Goal: Information Seeking & Learning: Learn about a topic

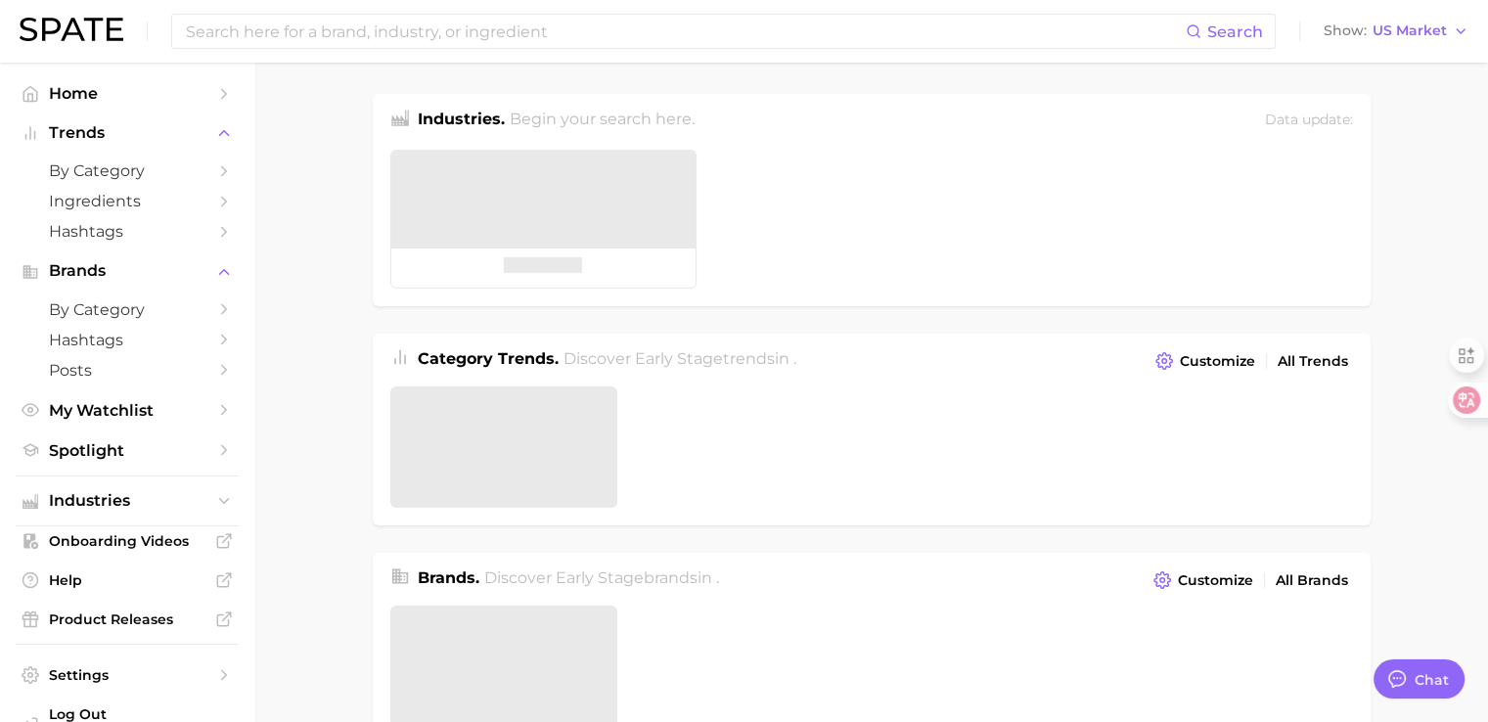
type textarea "x"
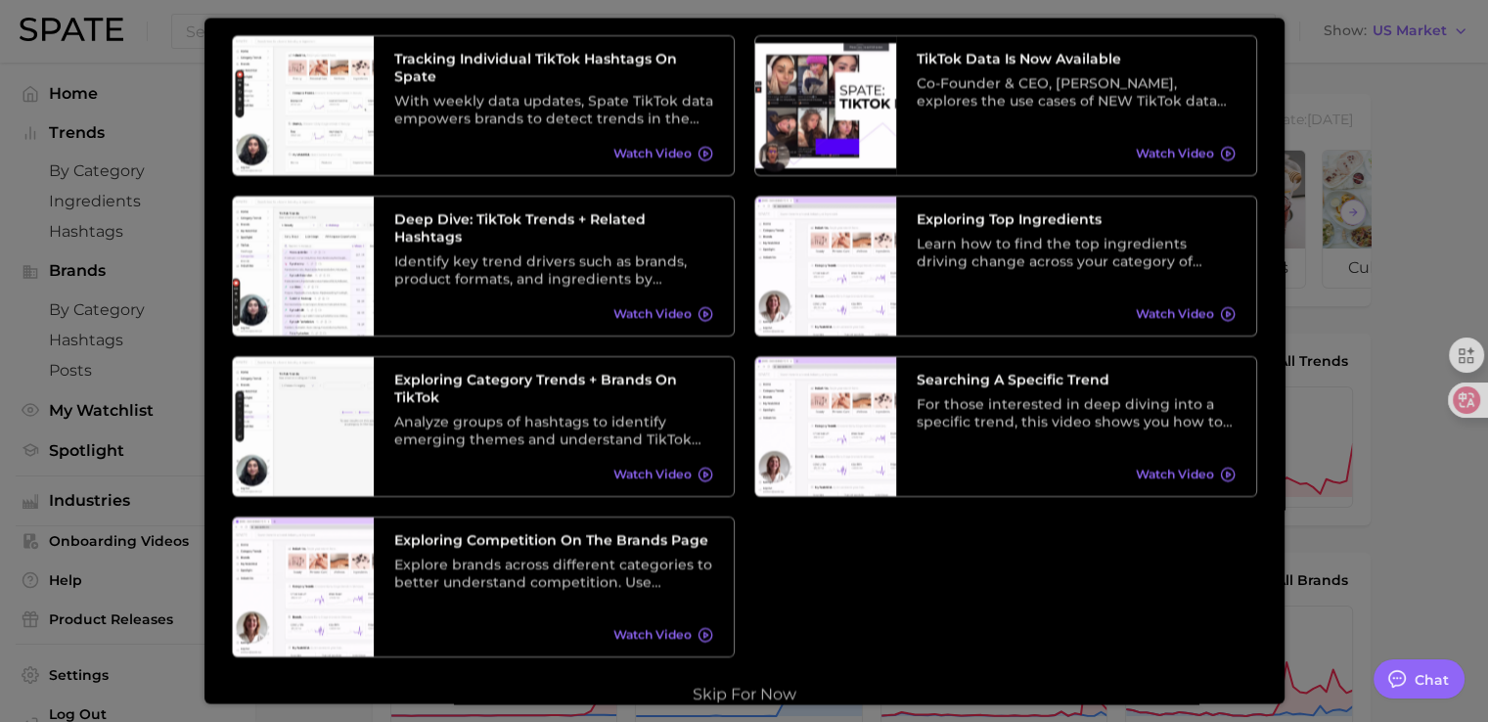
scroll to position [283, 0]
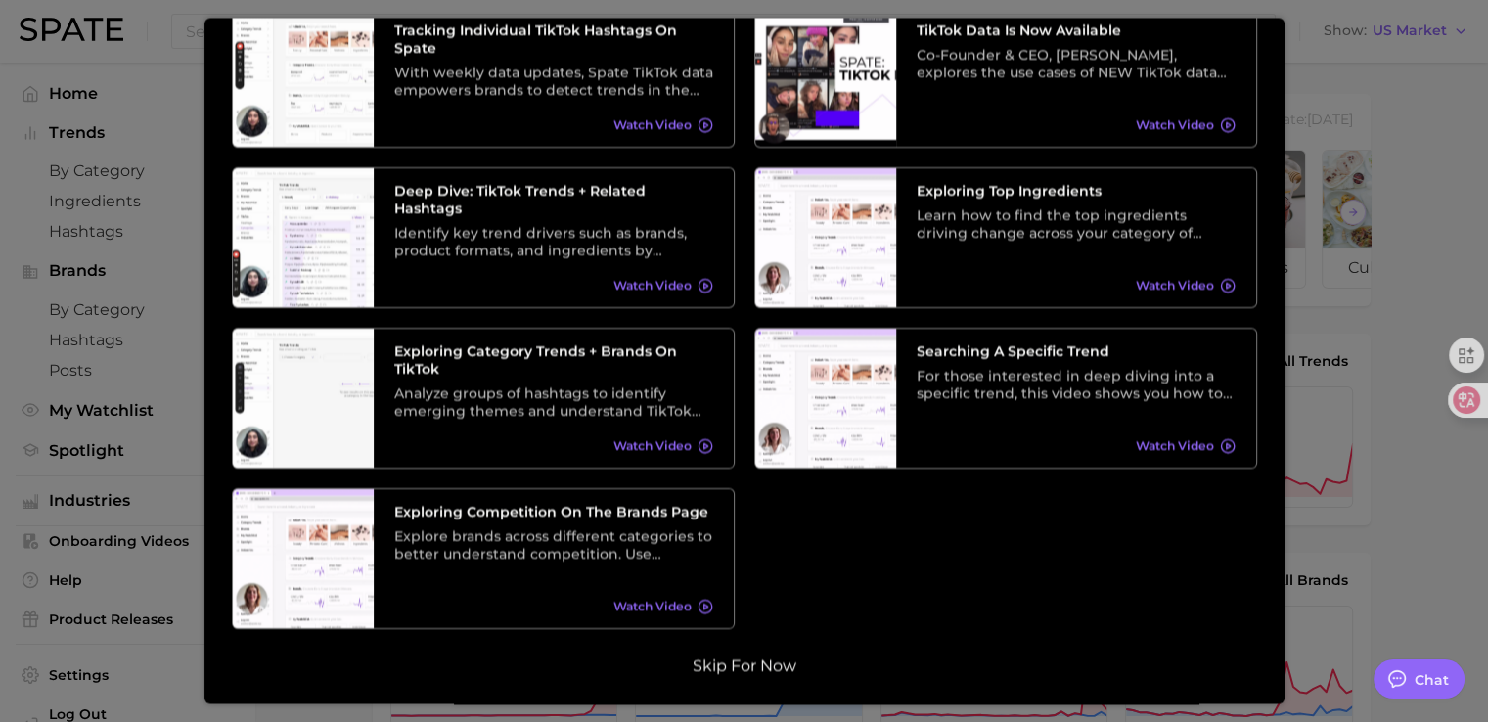
click at [766, 670] on button "Skip for now" at bounding box center [744, 666] width 115 height 20
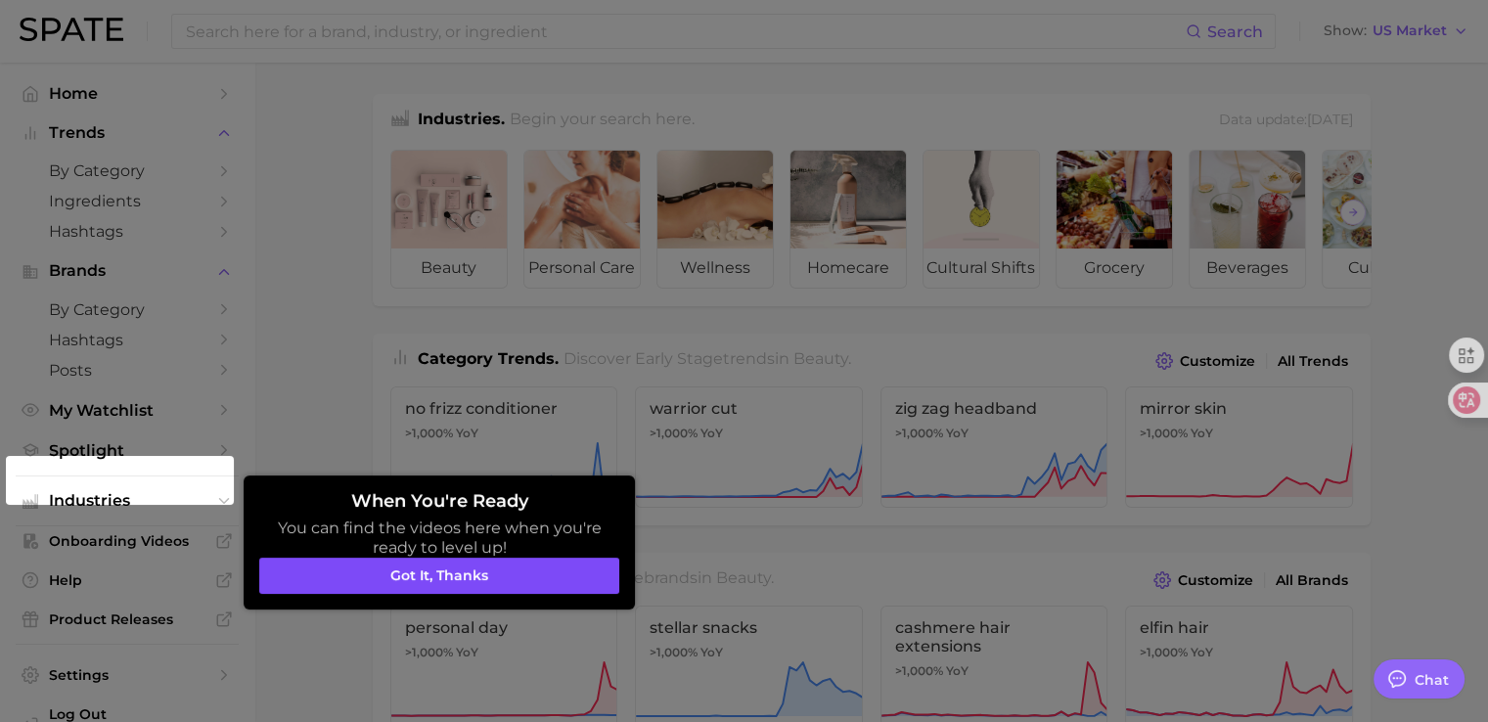
click at [563, 578] on button "Got it, thanks" at bounding box center [439, 576] width 360 height 37
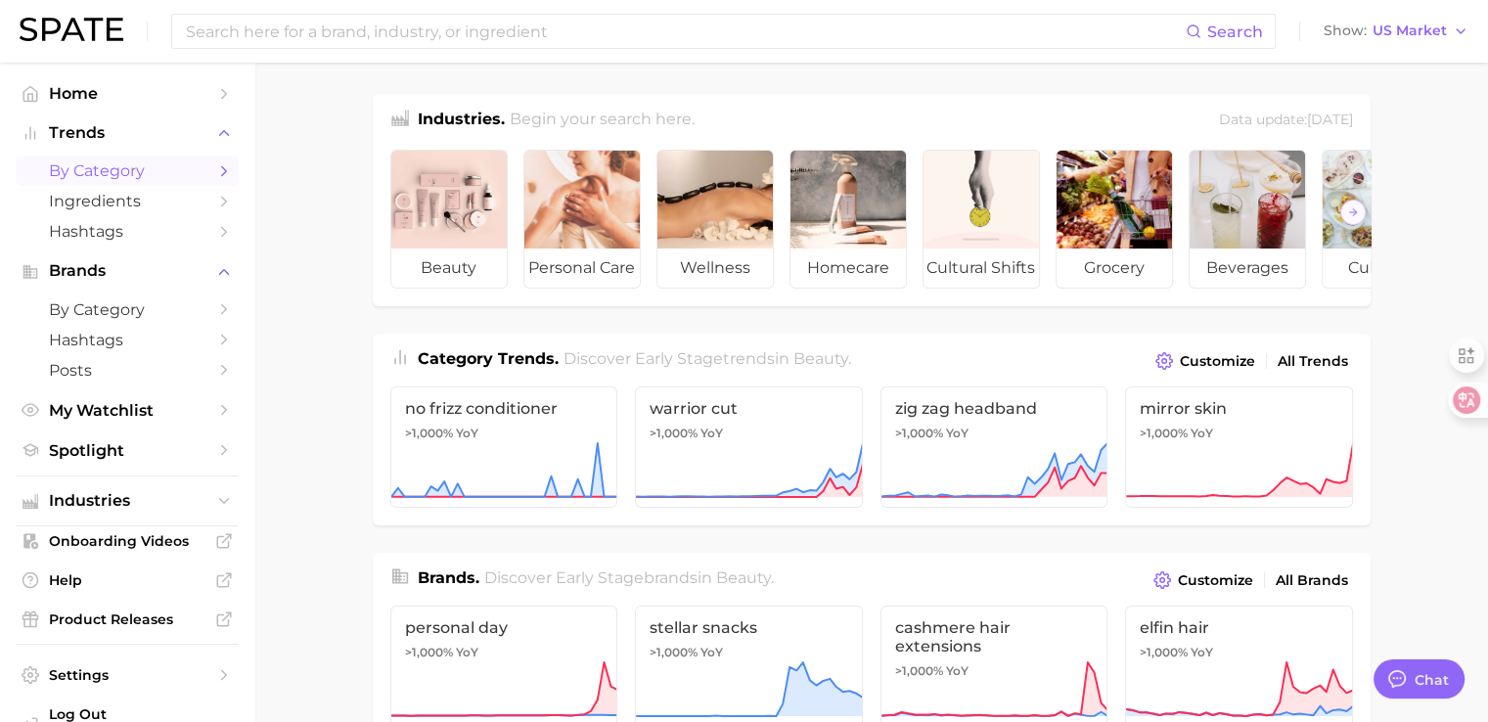
click at [82, 168] on span "by Category" at bounding box center [127, 170] width 157 height 19
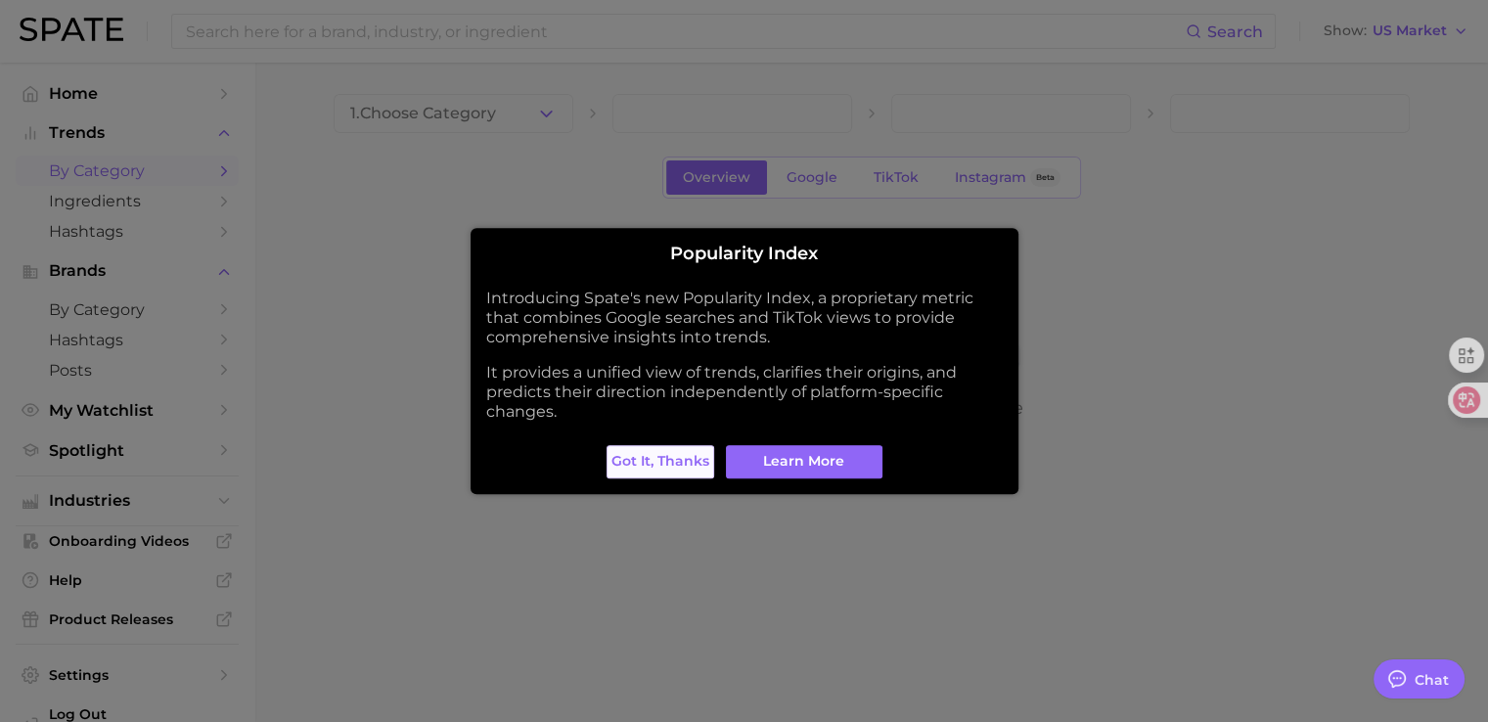
click at [681, 462] on span "Got it, thanks" at bounding box center [660, 461] width 98 height 17
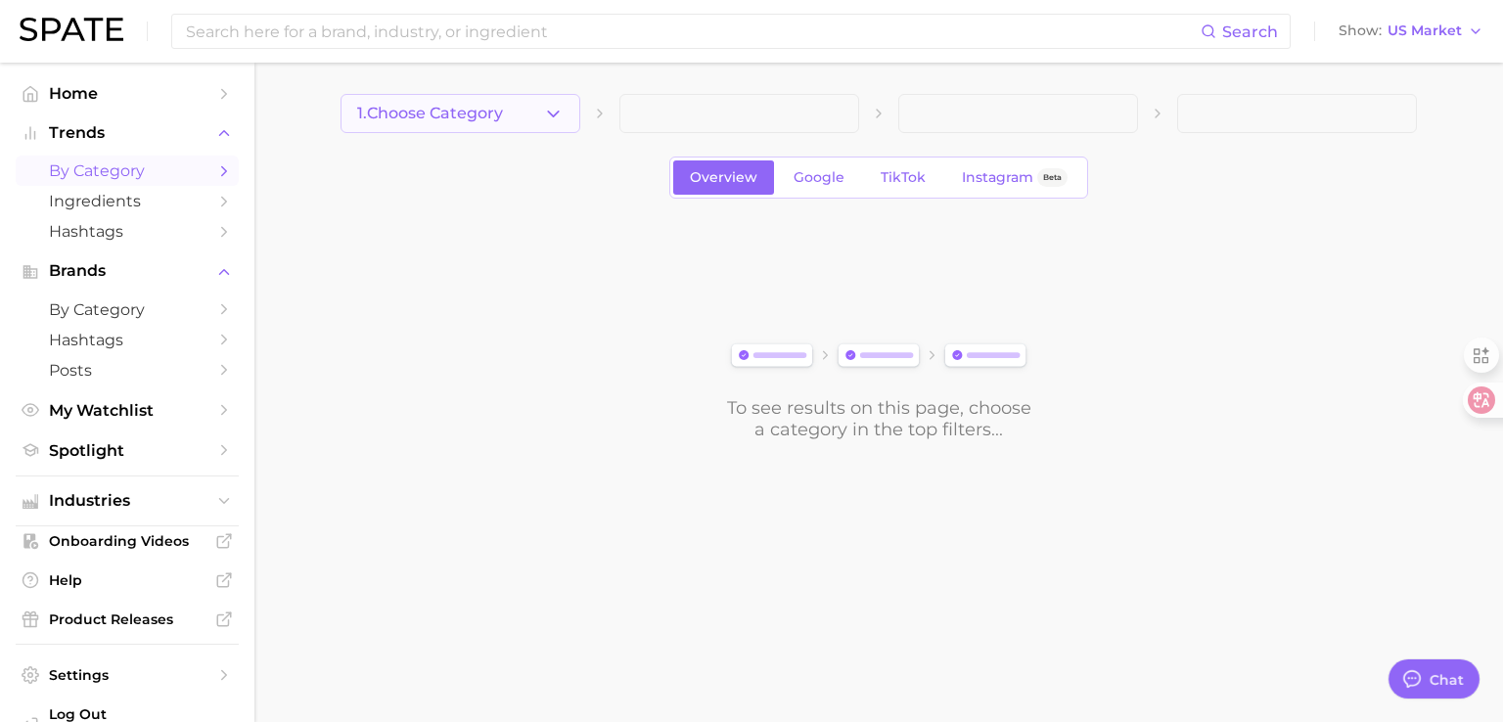
click at [563, 109] on button "1. Choose Category" at bounding box center [460, 113] width 240 height 39
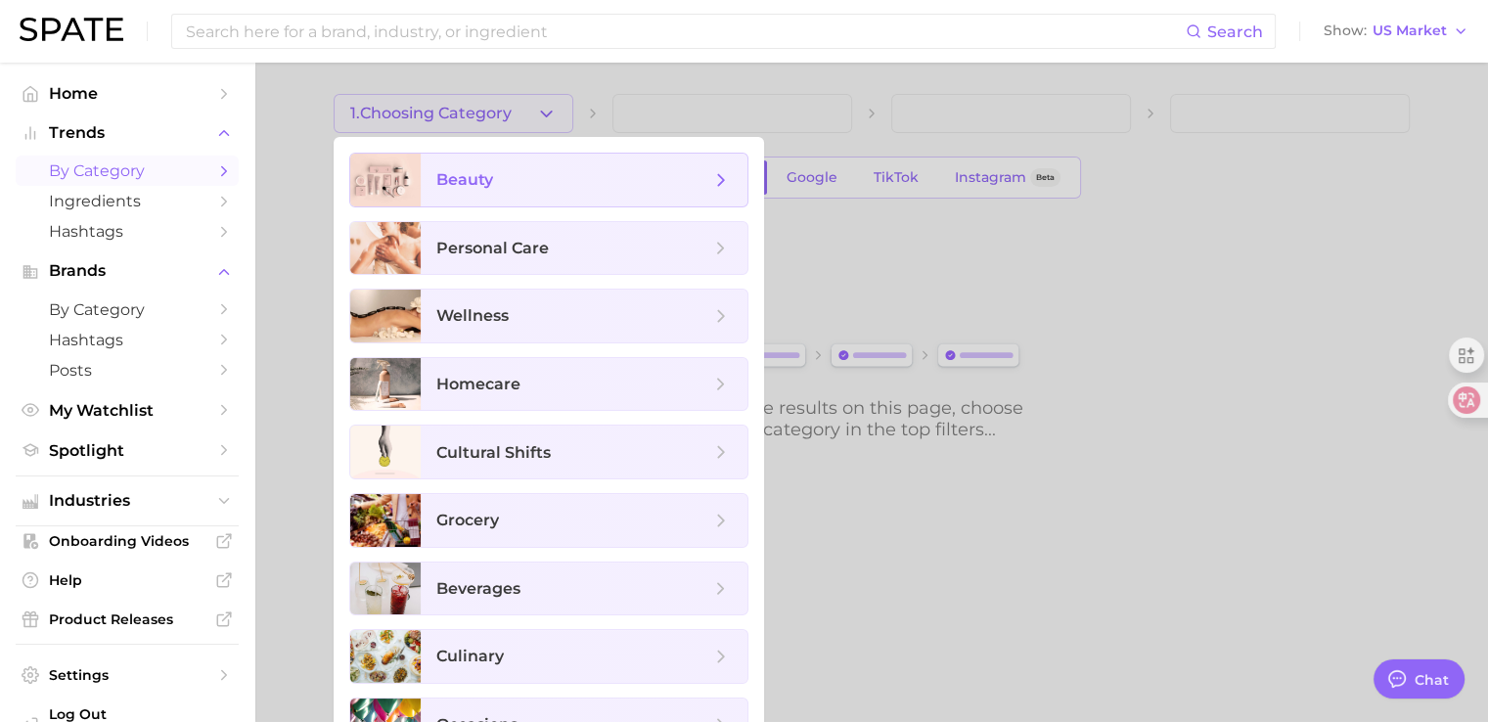
click at [465, 181] on span "beauty" at bounding box center [464, 179] width 57 height 19
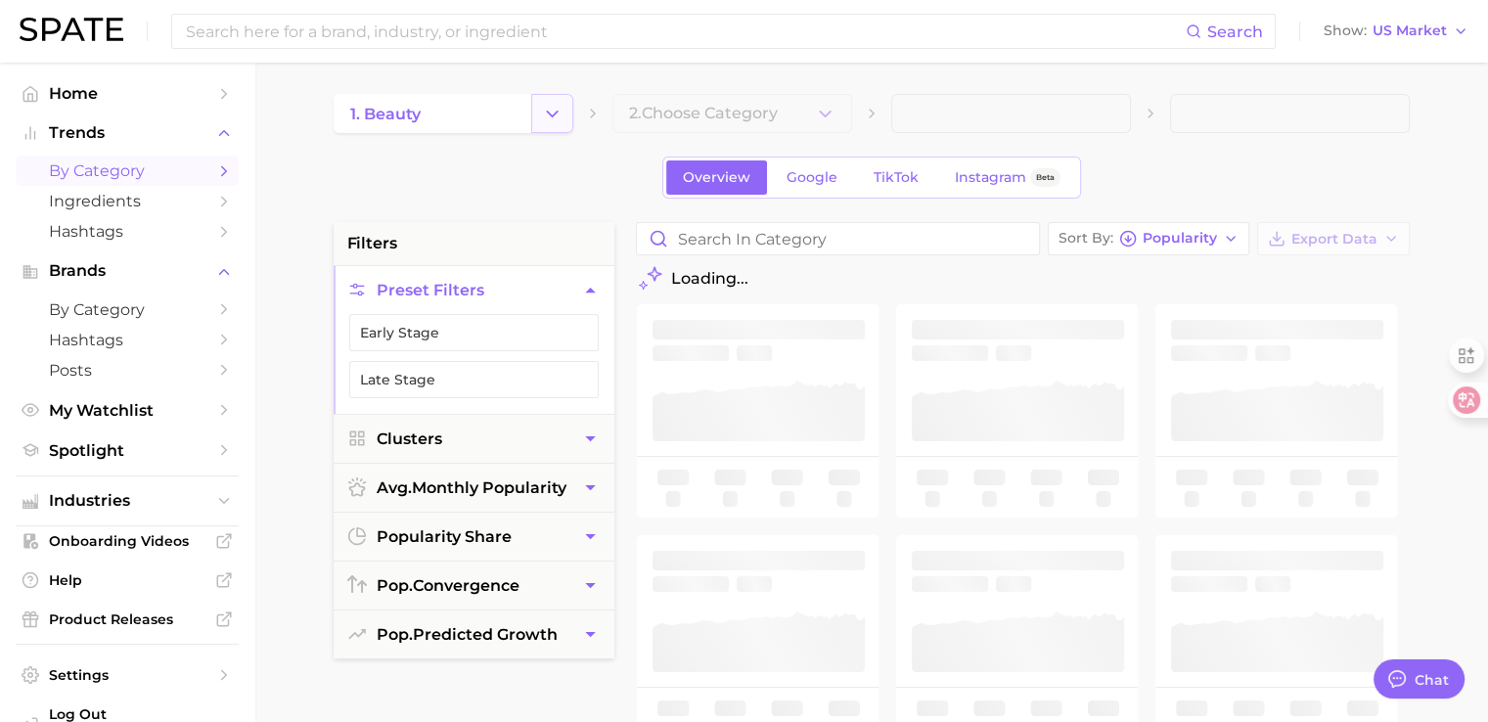
click at [559, 114] on icon "Change Category" at bounding box center [552, 114] width 21 height 21
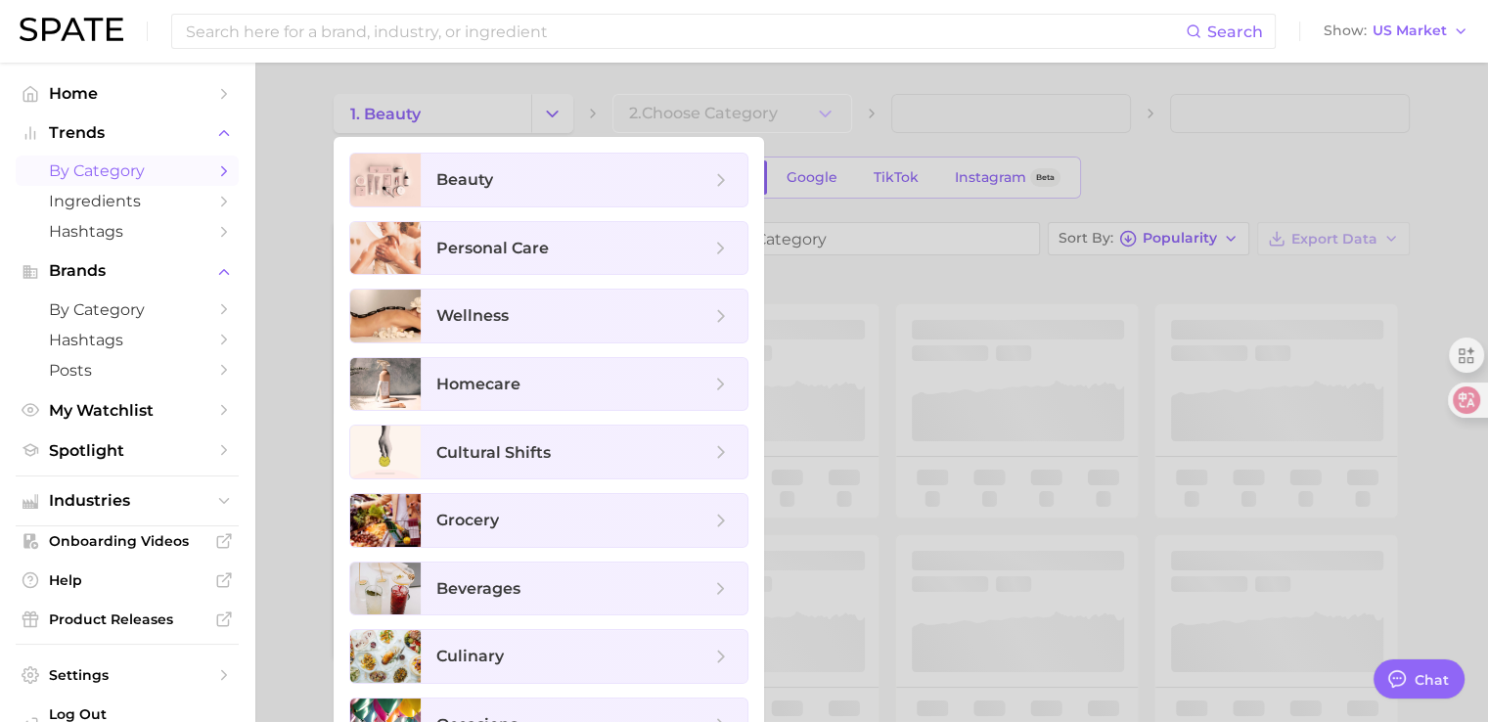
click at [811, 141] on div at bounding box center [744, 361] width 1488 height 722
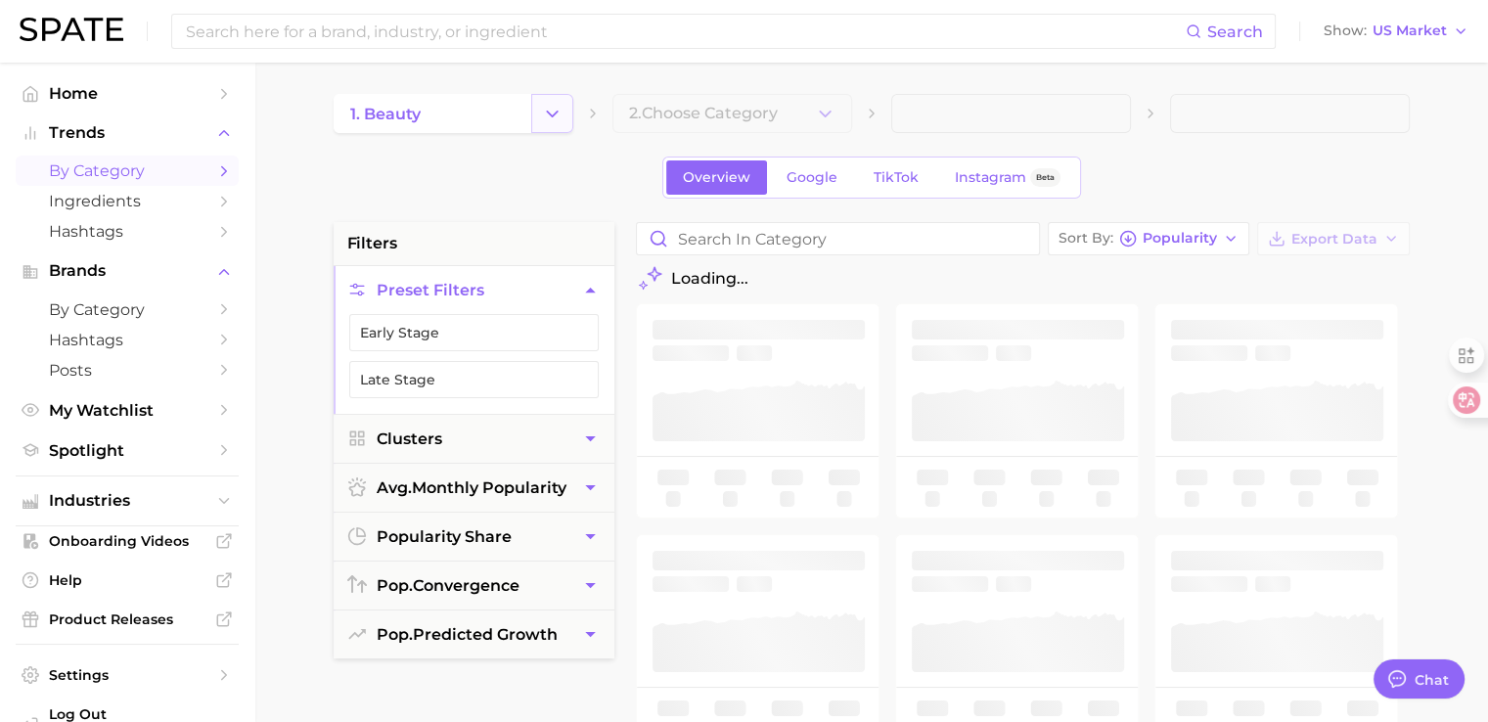
click at [564, 117] on button "Change Category" at bounding box center [552, 113] width 42 height 39
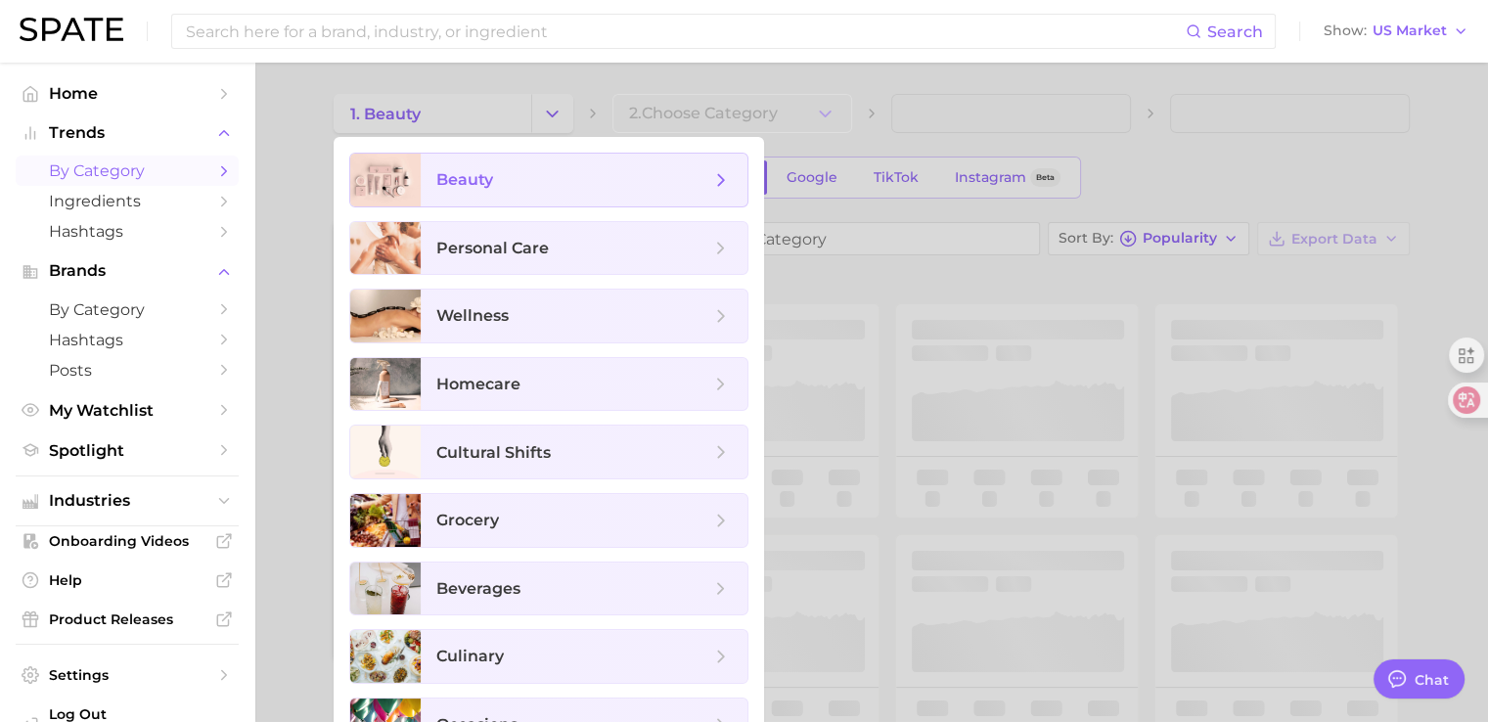
click at [737, 173] on span "beauty" at bounding box center [584, 180] width 327 height 53
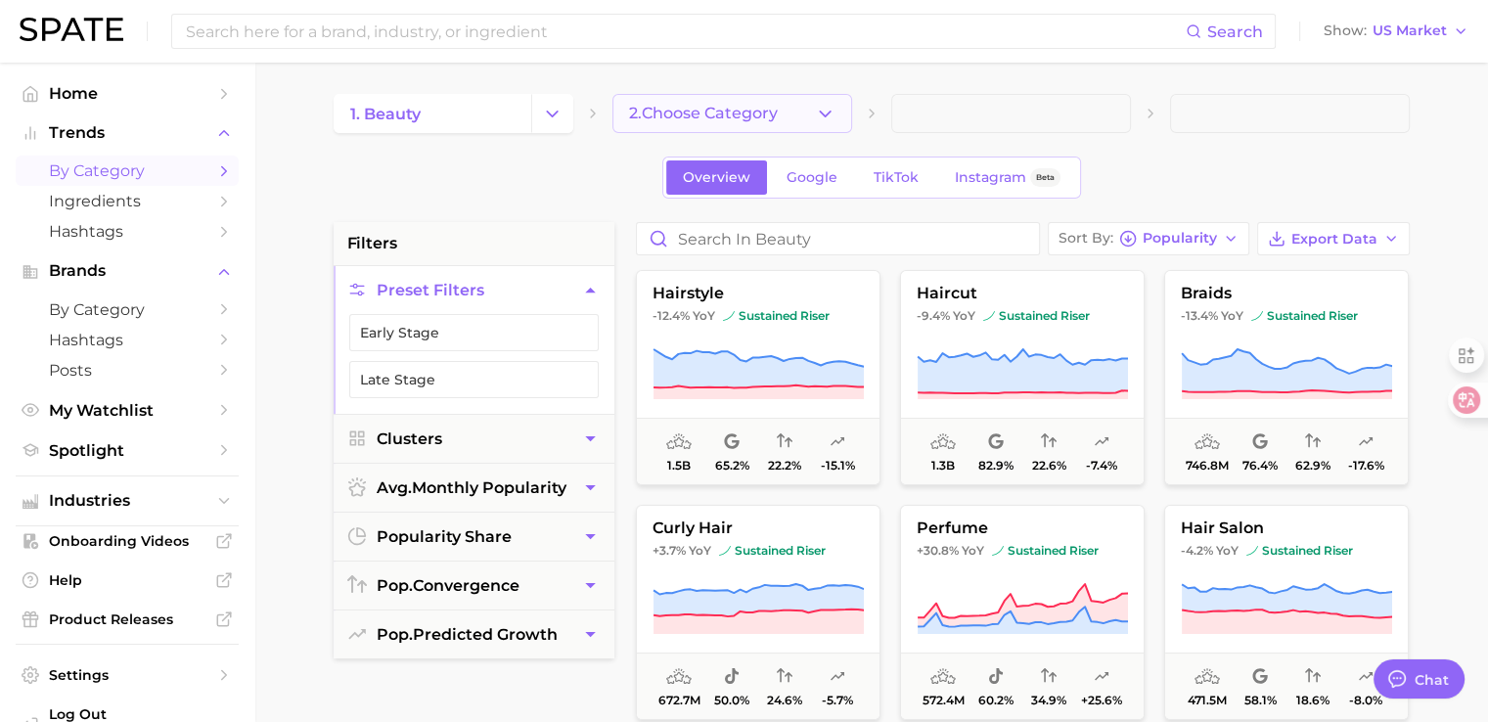
click at [836, 115] on button "2. Choose Category" at bounding box center [732, 113] width 240 height 39
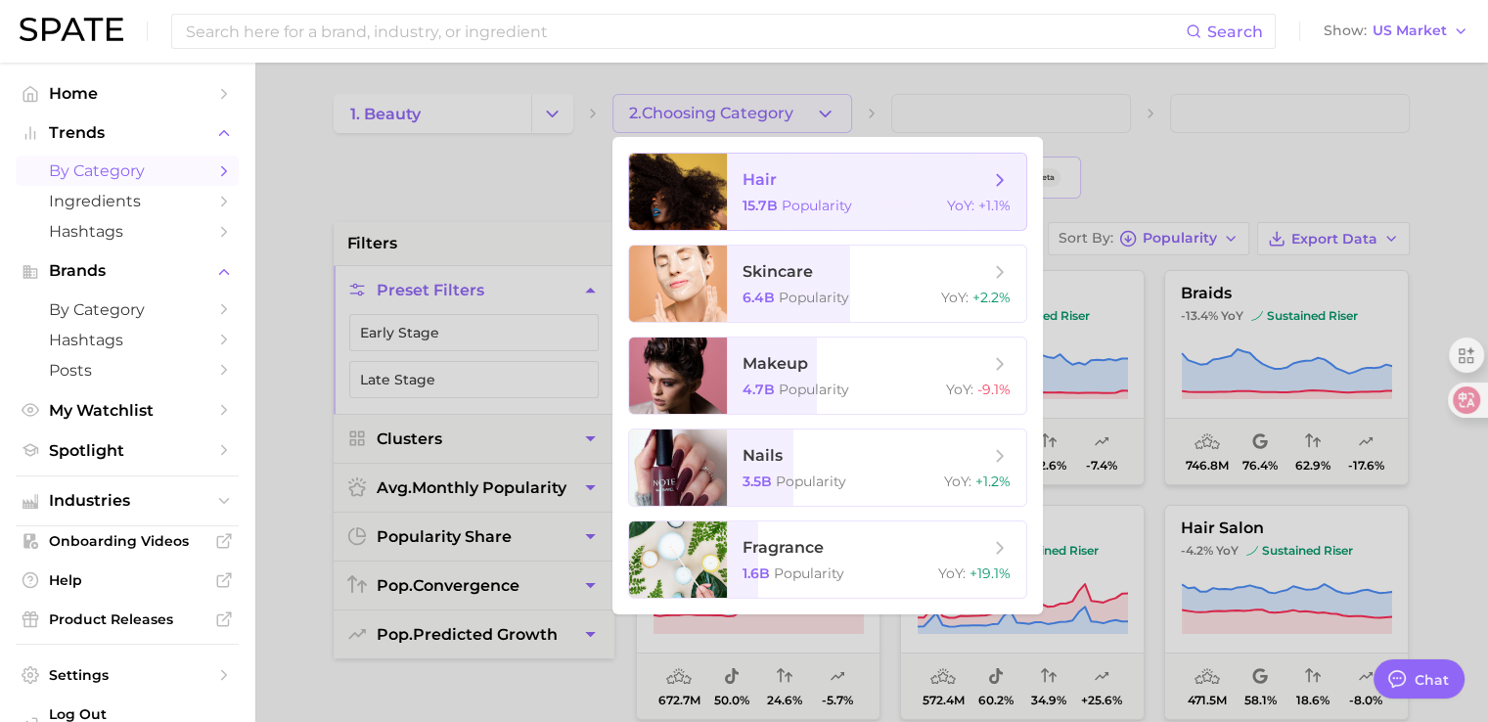
click at [995, 195] on span "hair 15.7b Popularity YoY : +1.1%" at bounding box center [876, 192] width 299 height 76
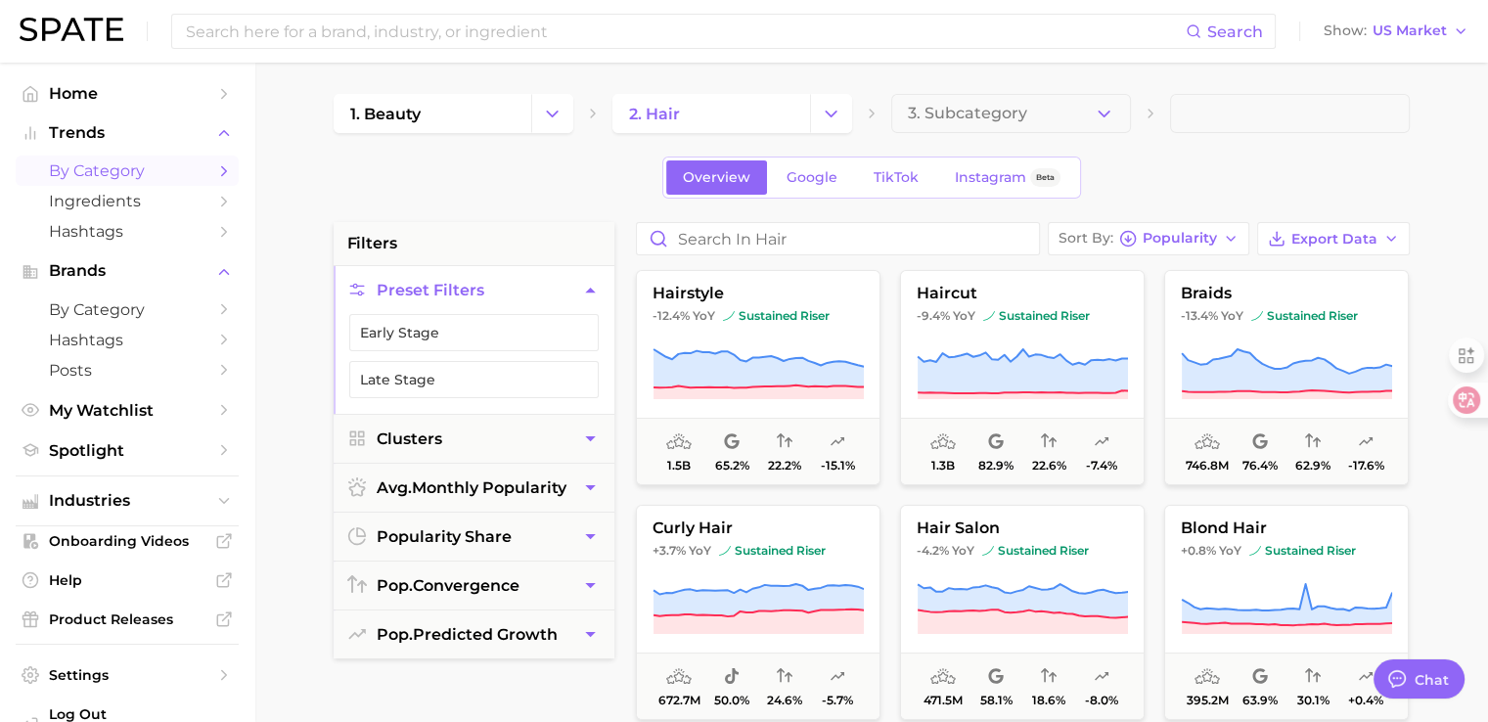
click at [1158, 157] on div "Overview Google TikTok Instagram Beta" at bounding box center [872, 178] width 1076 height 42
click at [1104, 111] on icon "button" at bounding box center [1104, 114] width 21 height 21
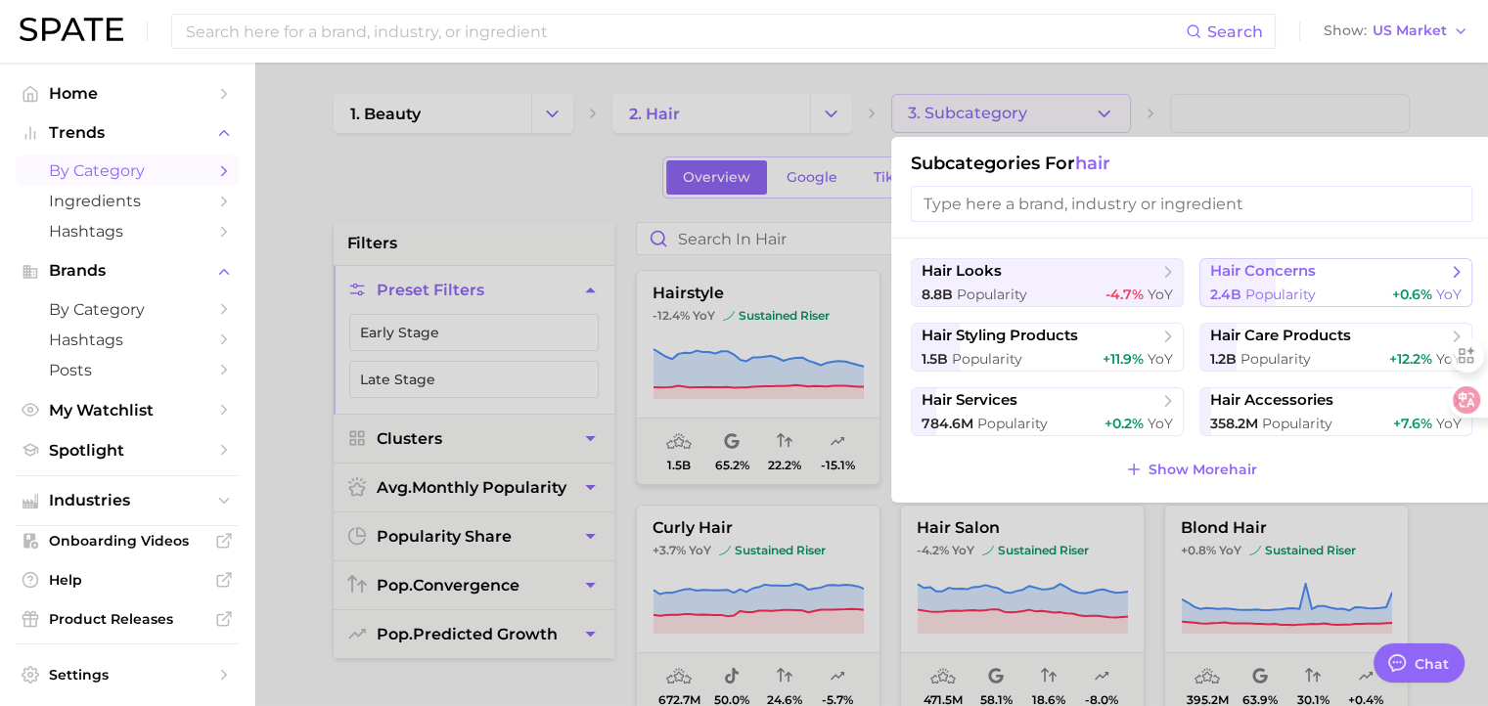
click at [1293, 277] on span "hair concerns" at bounding box center [1263, 271] width 106 height 19
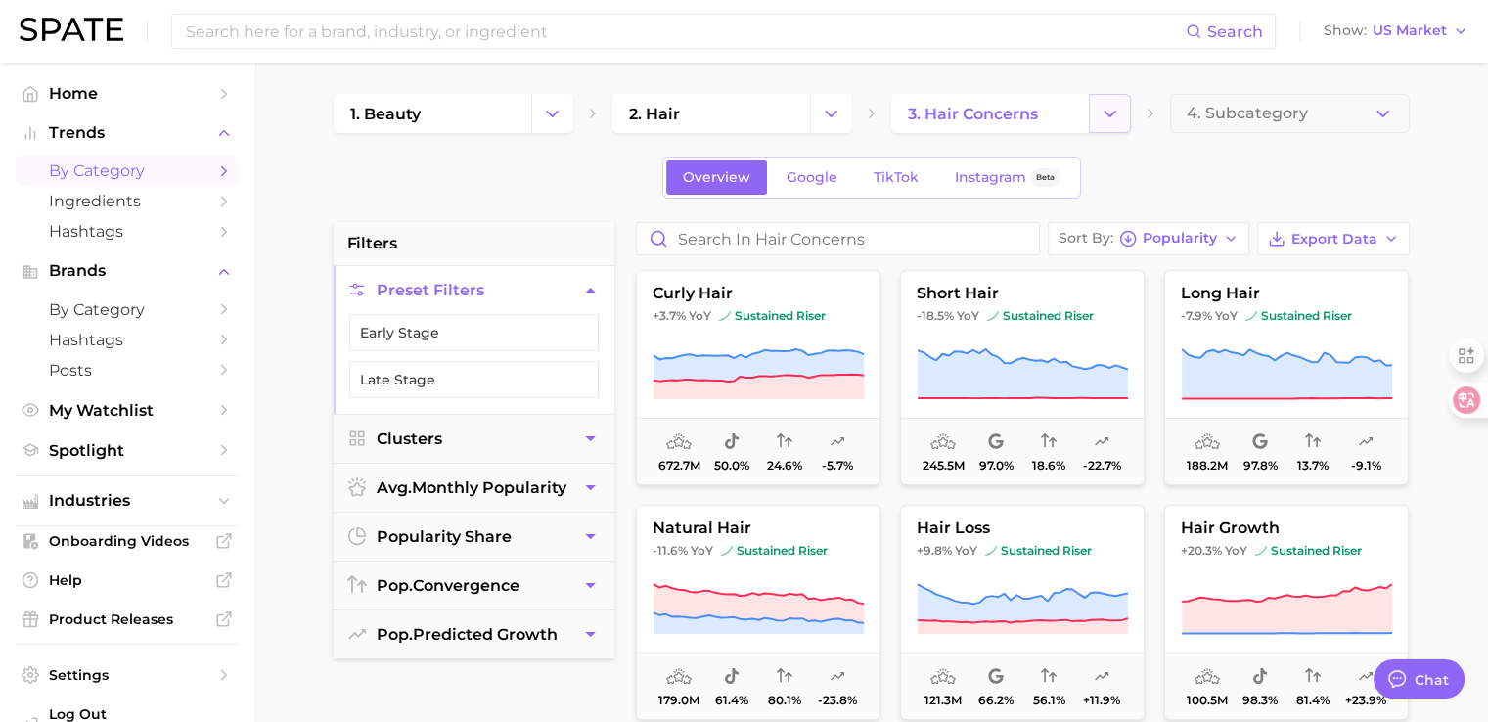
click at [1122, 120] on button "Change Category" at bounding box center [1110, 113] width 42 height 39
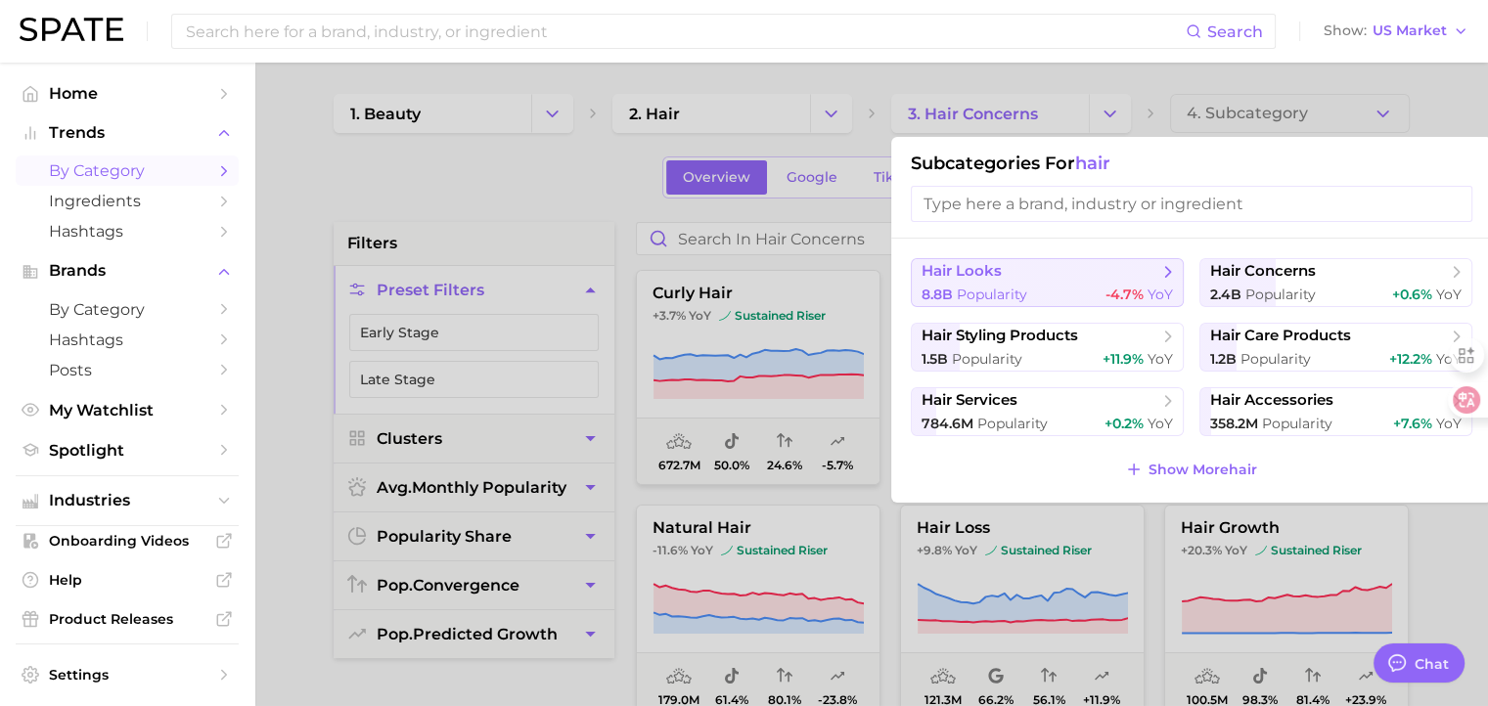
click at [1053, 288] on div "8.8b Popularity -4.7% YoY" at bounding box center [1046, 295] width 251 height 19
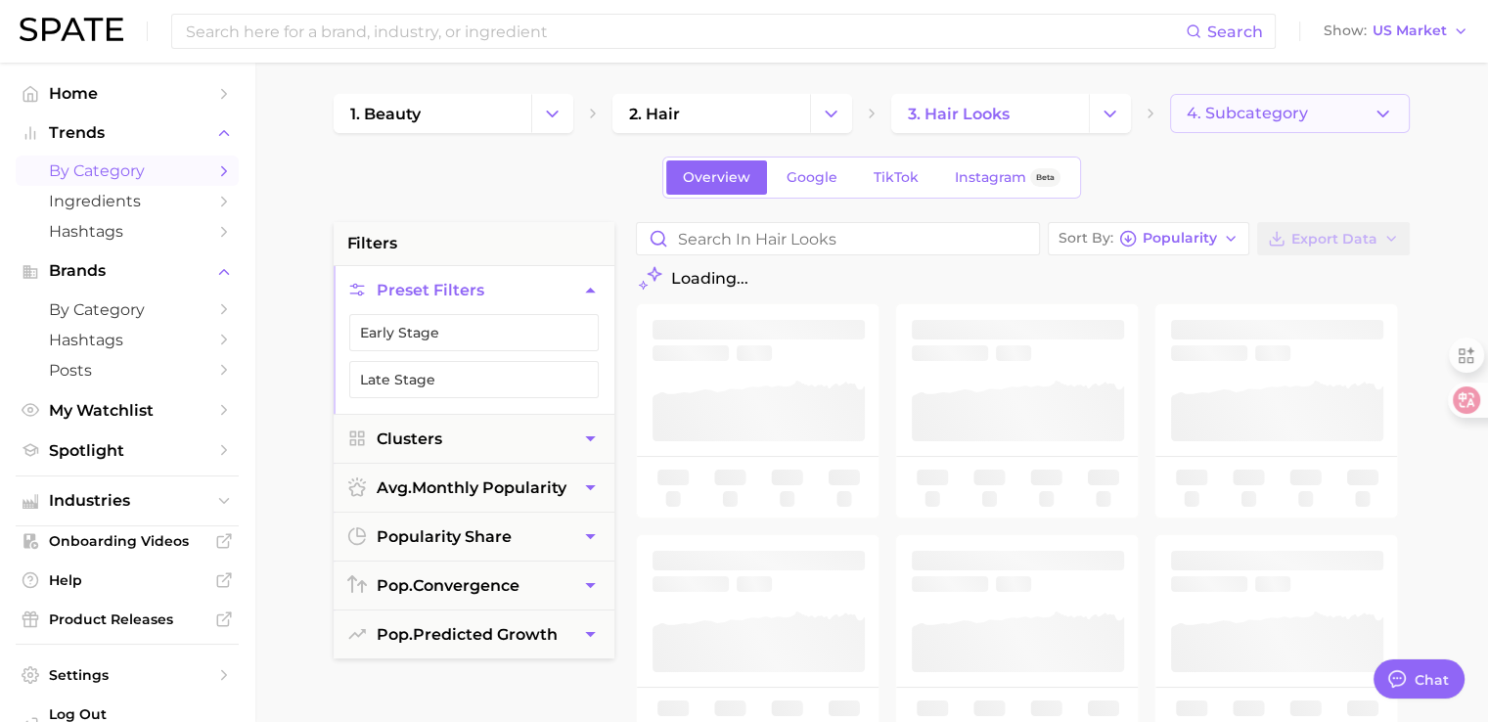
click at [1252, 127] on button "4. Subcategory" at bounding box center [1290, 113] width 240 height 39
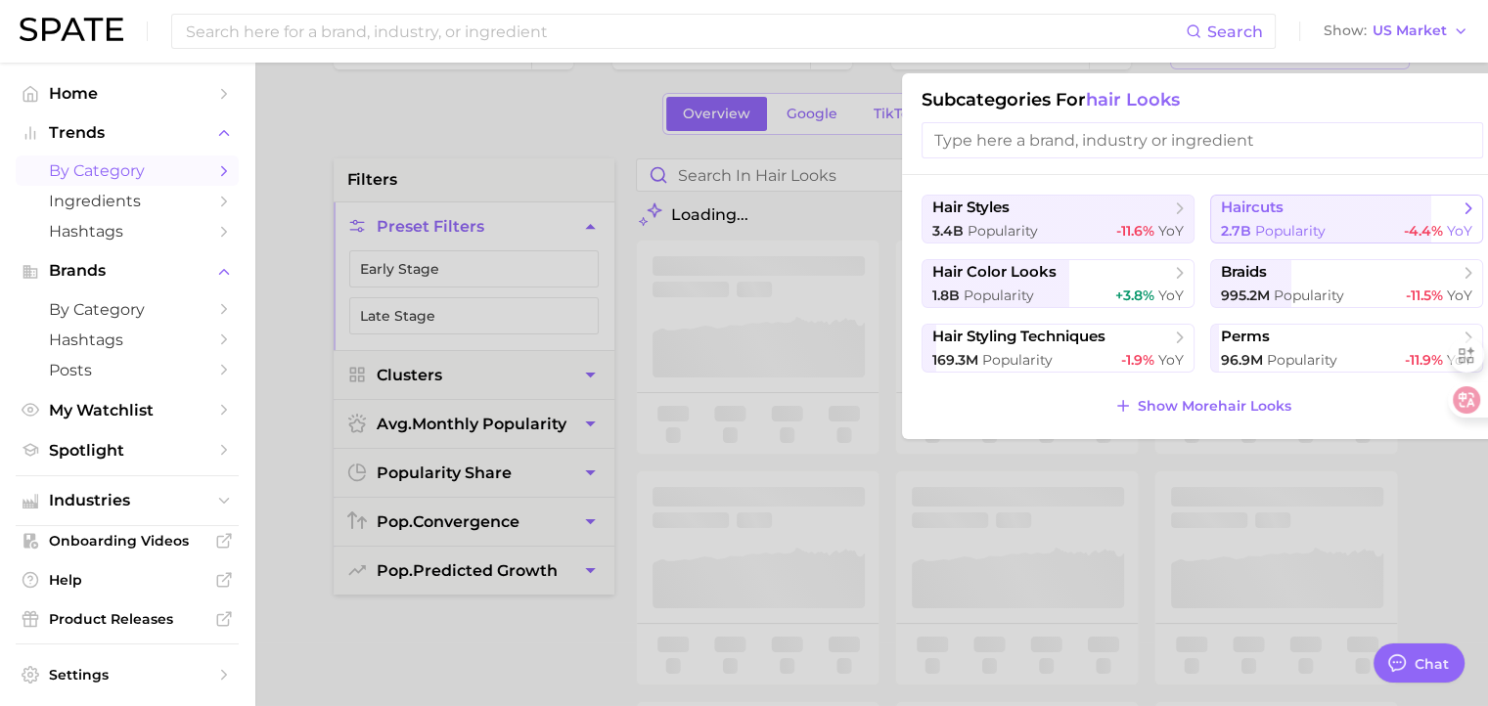
scroll to position [98, 0]
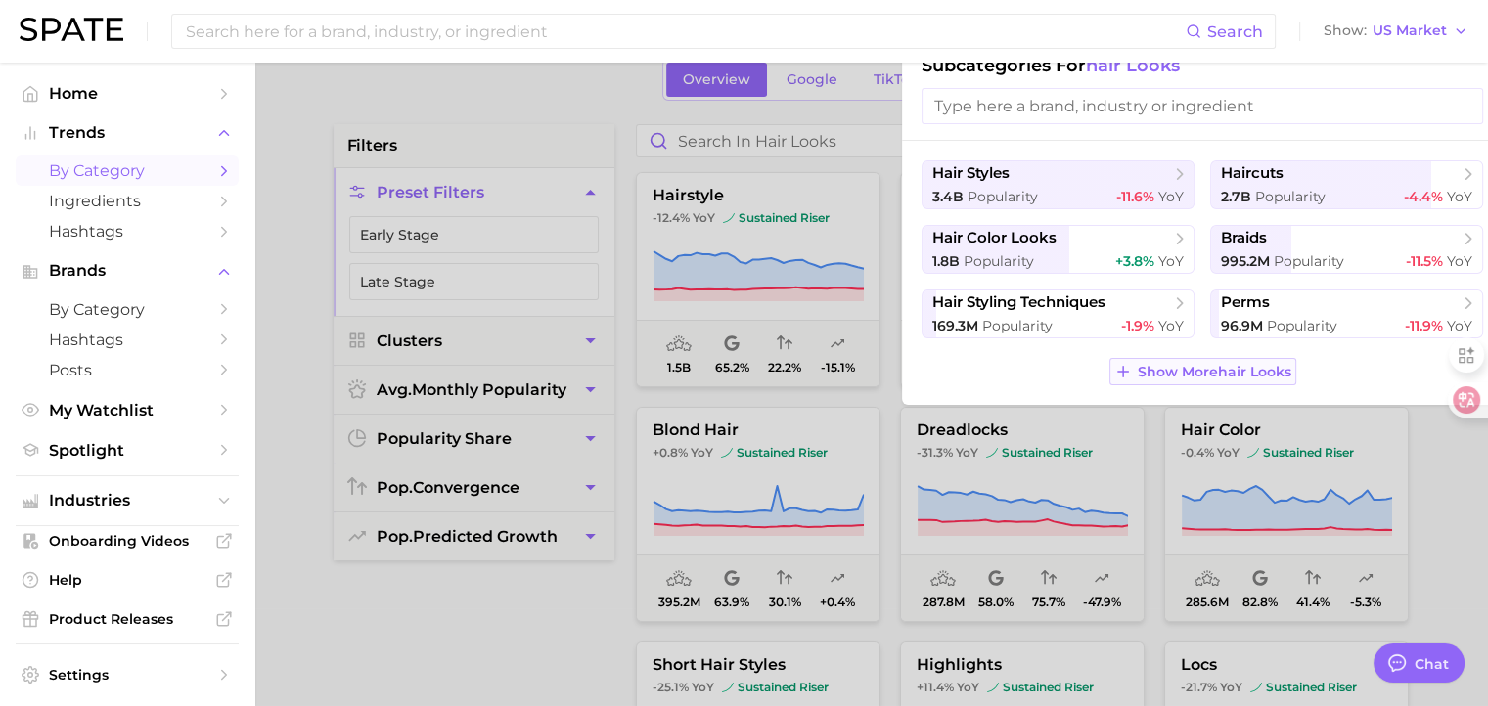
click at [1240, 373] on span "Show More hair looks" at bounding box center [1215, 372] width 154 height 17
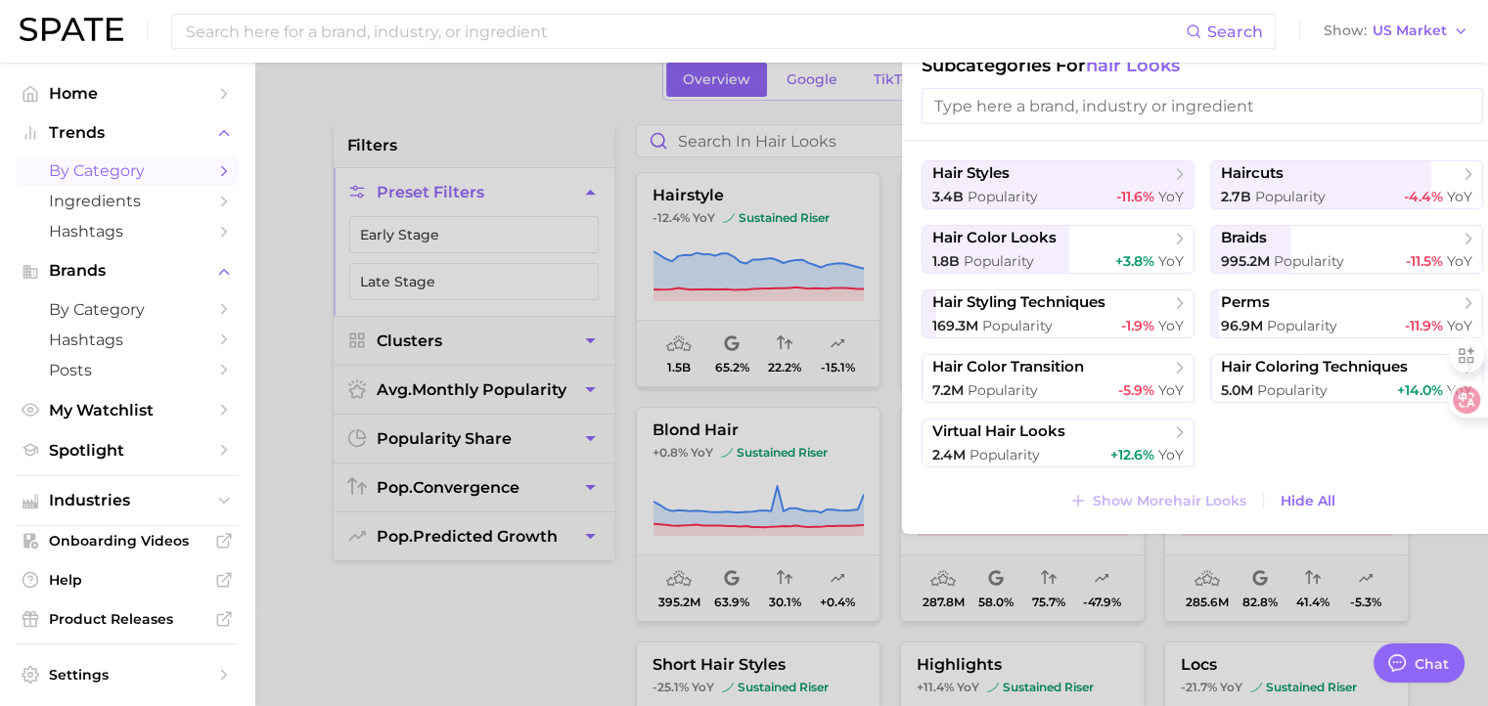
click at [825, 105] on div at bounding box center [744, 353] width 1488 height 706
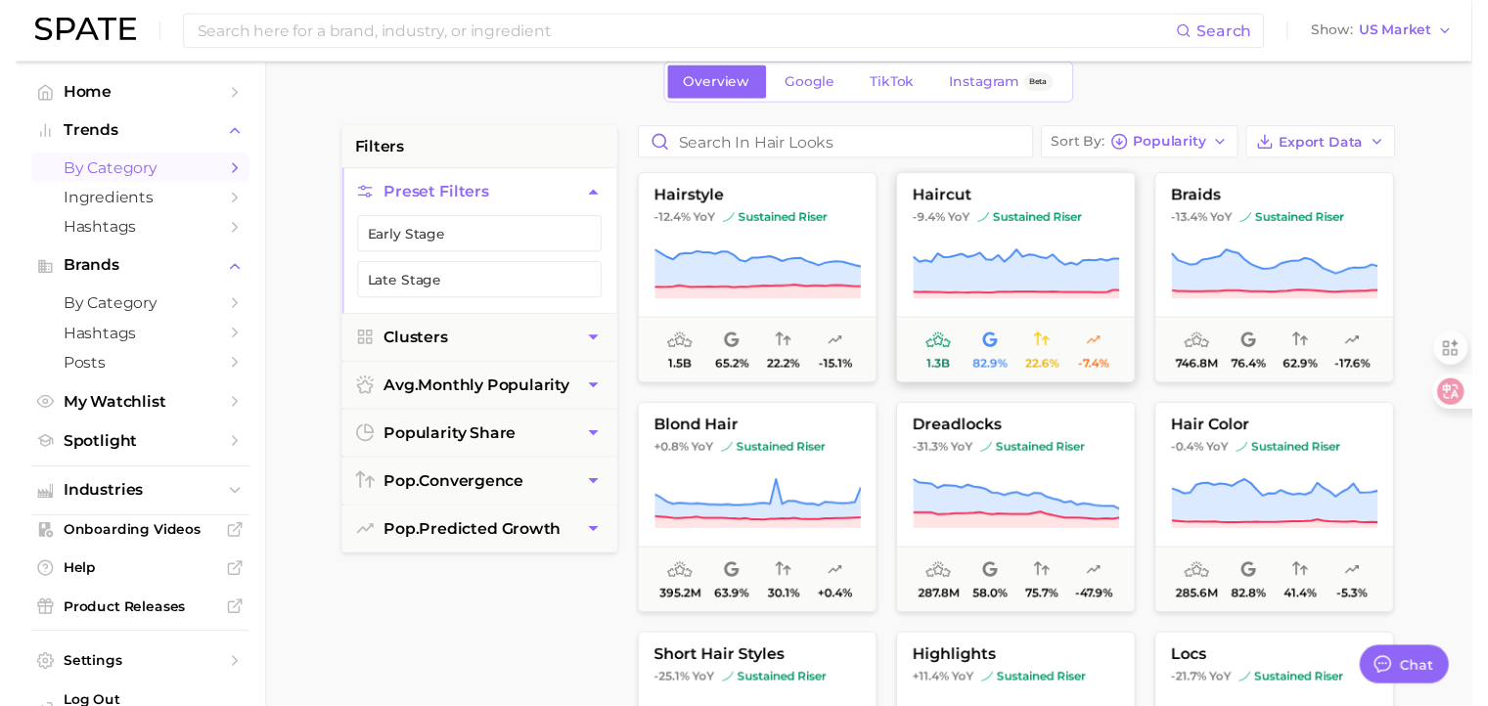
scroll to position [0, 0]
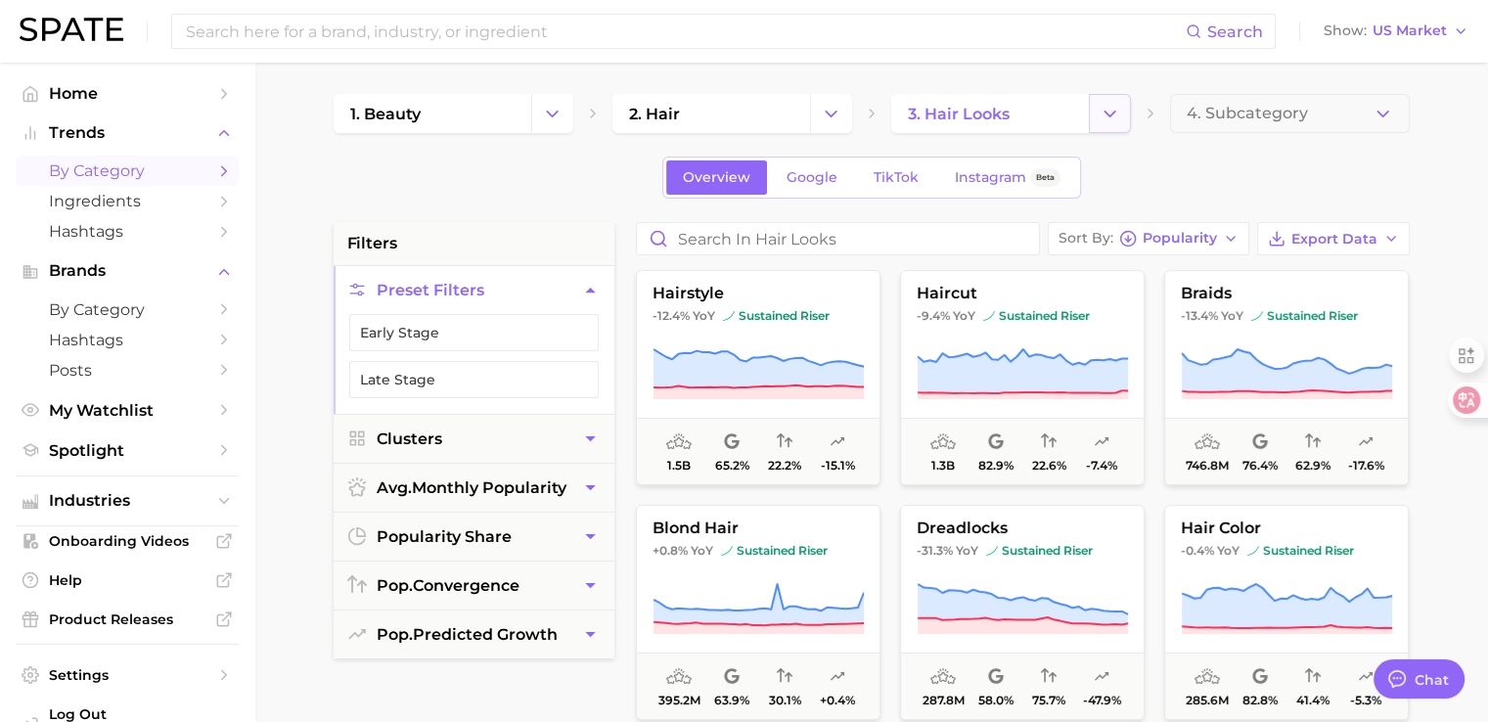
click at [1098, 122] on button "Change Category" at bounding box center [1110, 113] width 42 height 39
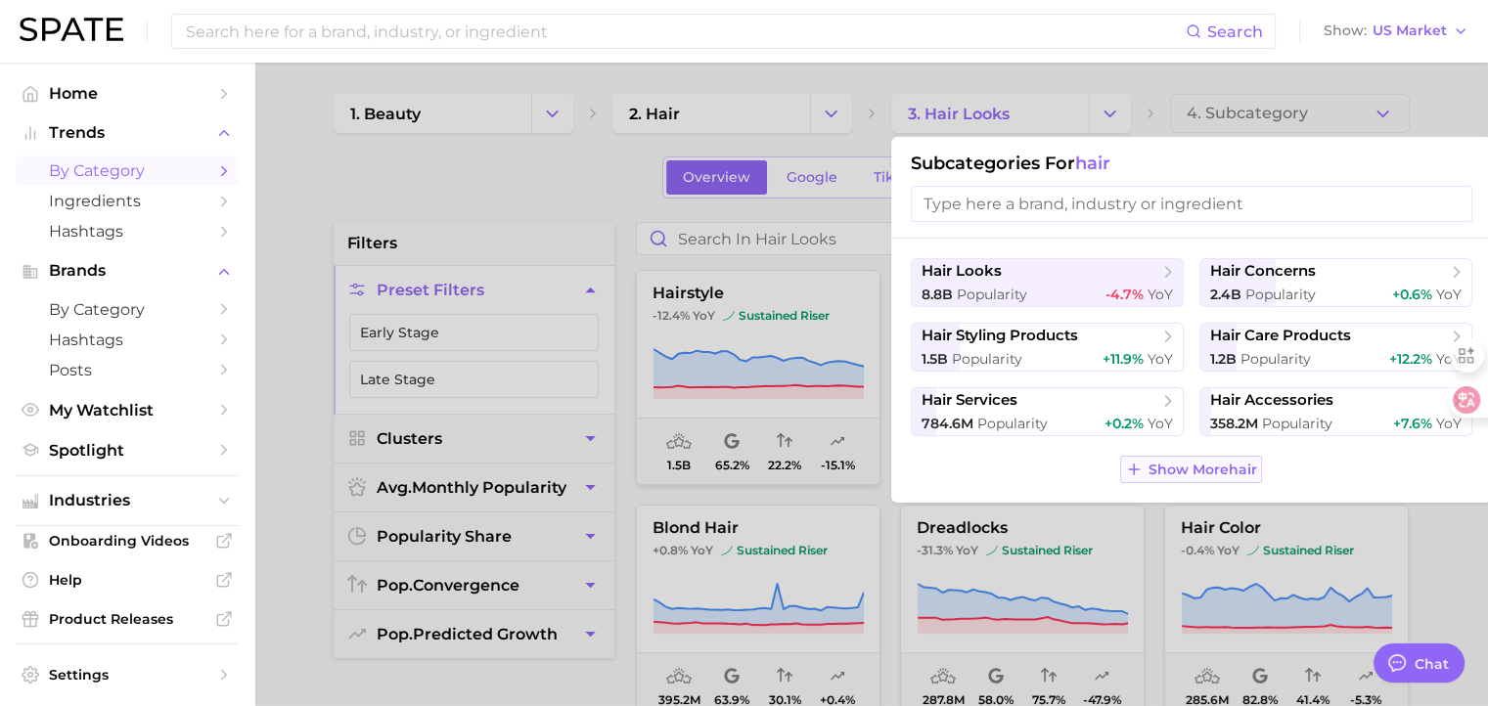
click at [1209, 475] on span "Show More hair" at bounding box center [1202, 470] width 109 height 17
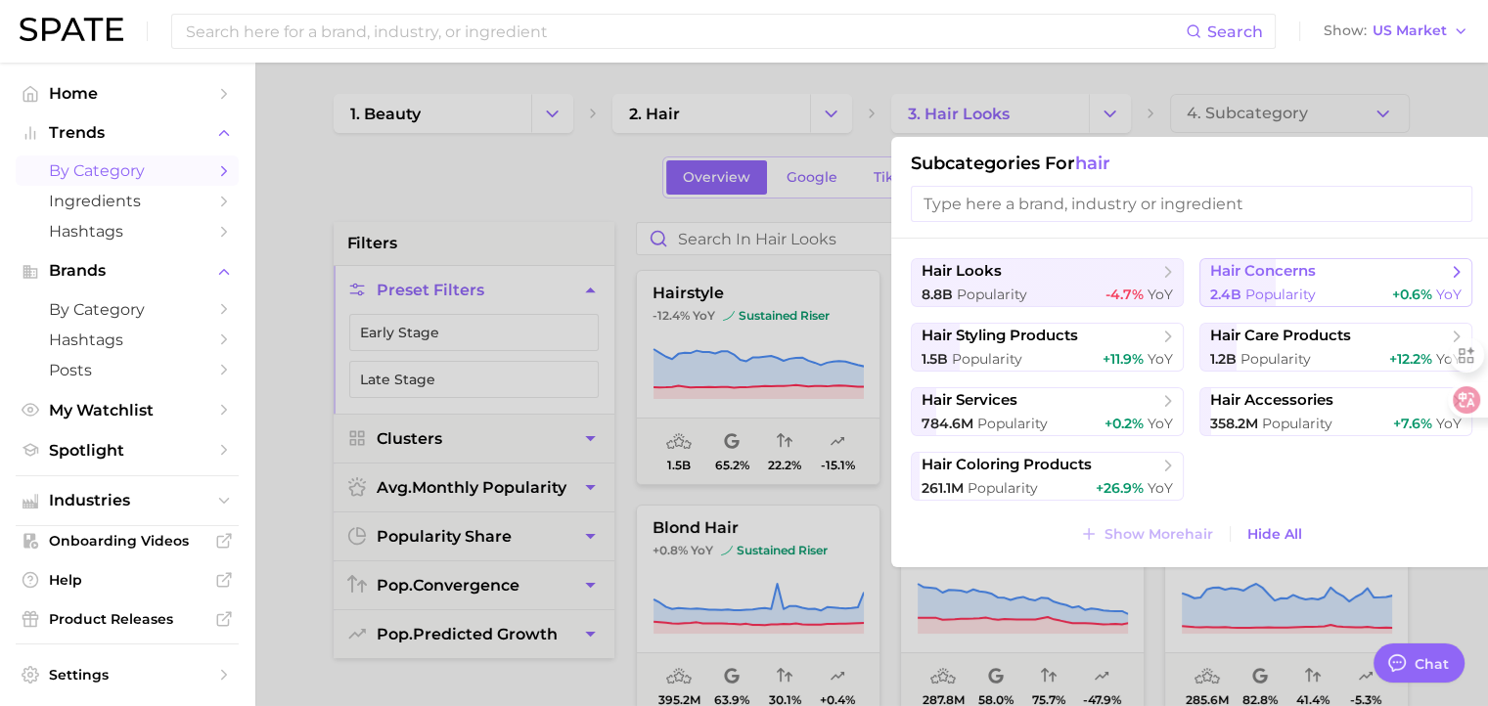
click at [1288, 273] on span "hair concerns" at bounding box center [1263, 271] width 106 height 19
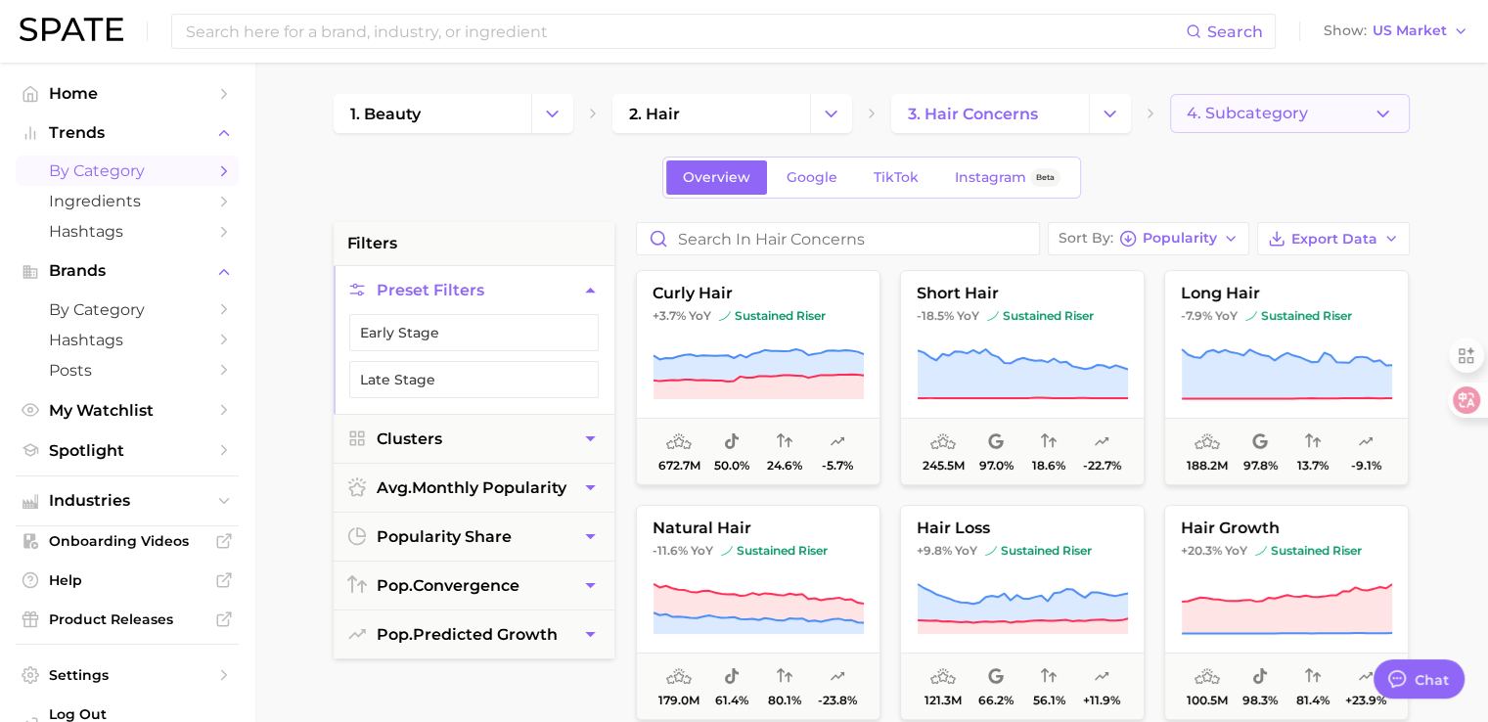
click at [1276, 114] on span "4. Subcategory" at bounding box center [1247, 114] width 121 height 18
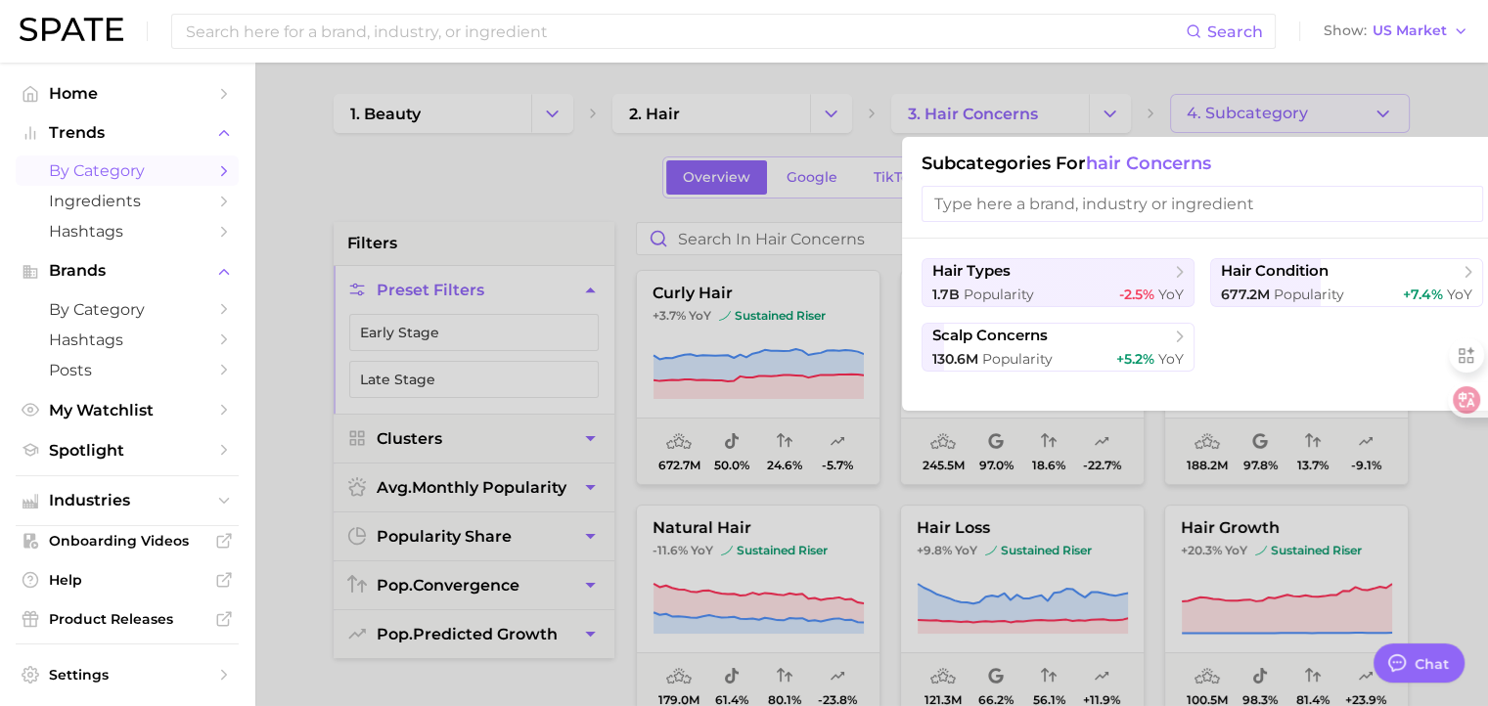
click at [864, 220] on div at bounding box center [744, 353] width 1488 height 706
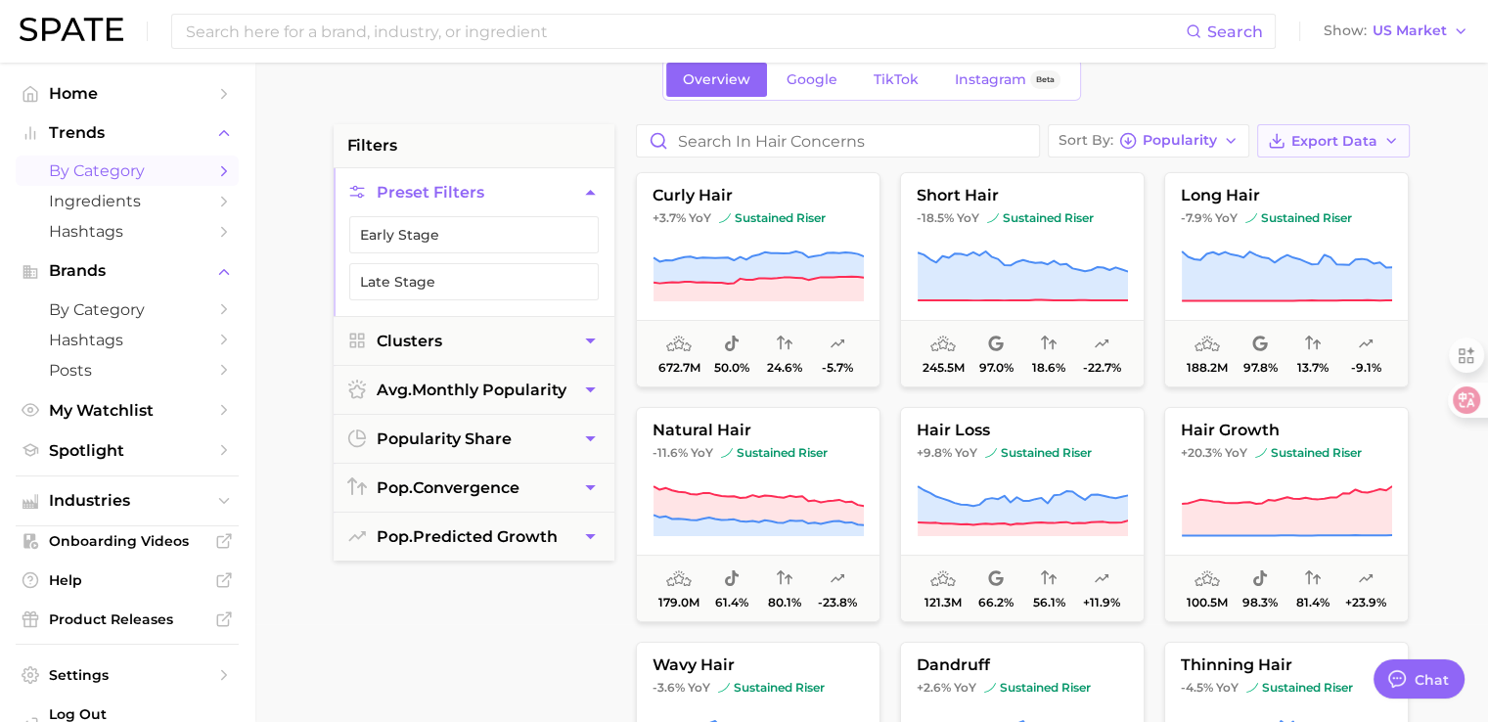
click at [1378, 134] on button "Export Data" at bounding box center [1333, 140] width 153 height 33
click at [1285, 208] on span "Time Series CSV" at bounding box center [1285, 212] width 114 height 17
click at [1385, 130] on button "Export Data" at bounding box center [1333, 140] width 153 height 33
click at [1312, 169] on span "Card Data CSV" at bounding box center [1279, 177] width 103 height 17
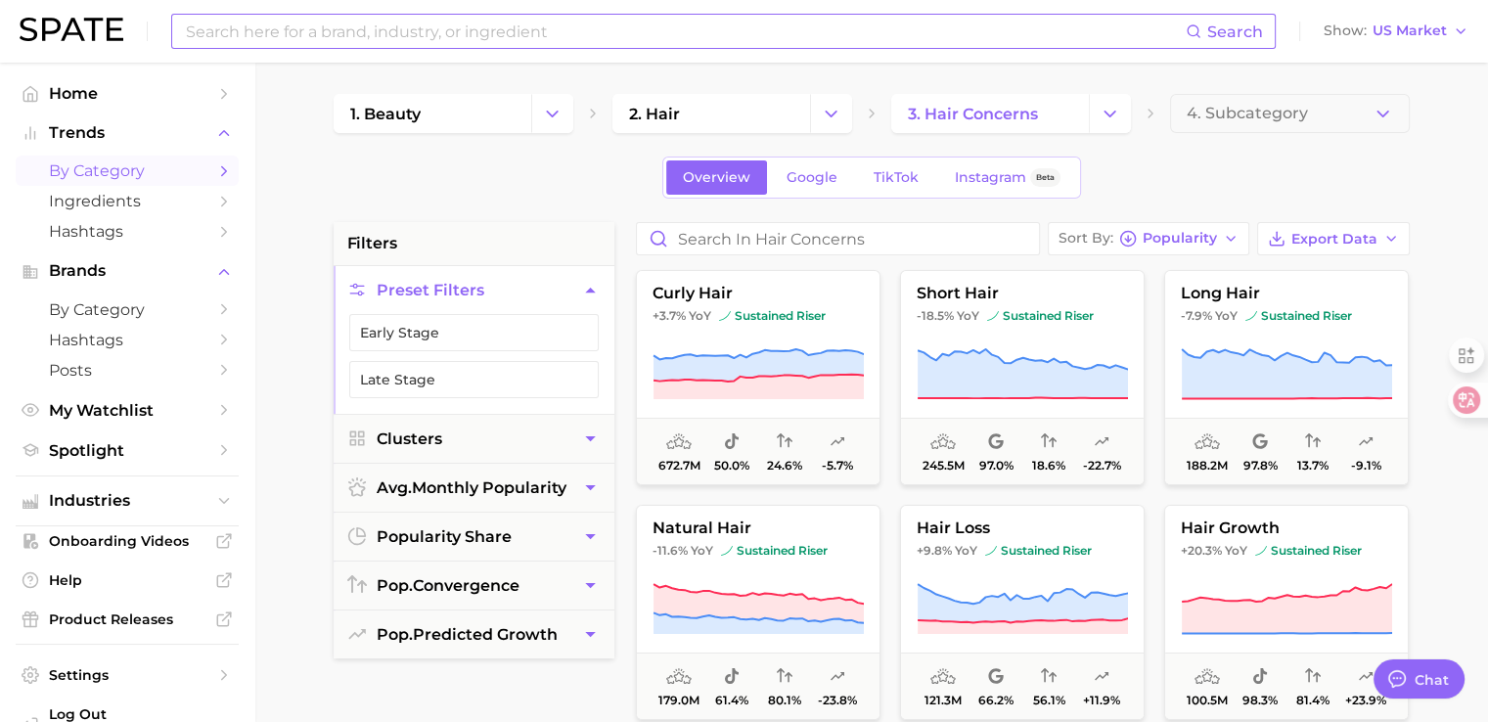
click at [551, 32] on input at bounding box center [685, 31] width 1002 height 33
type input "ㅗ"
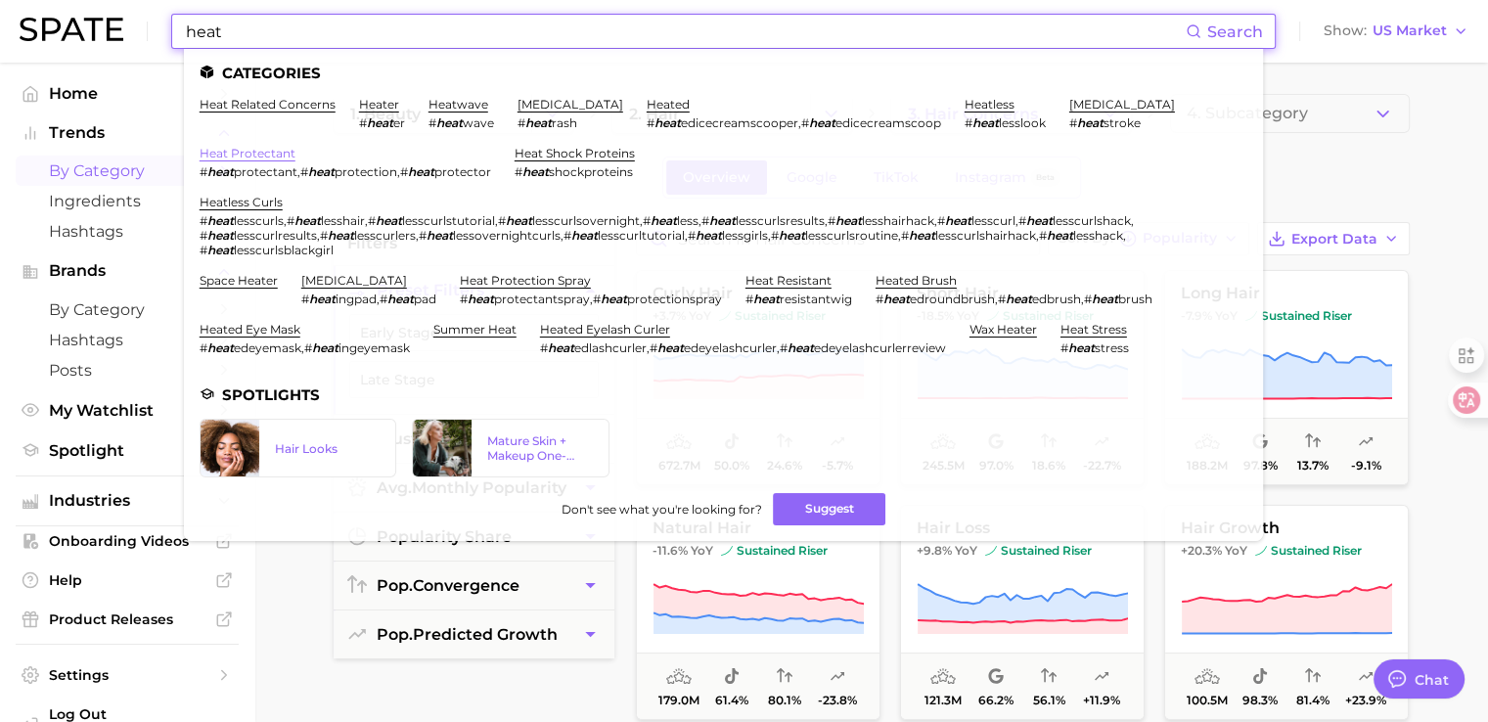
type input "heat"
click at [250, 157] on link "heat protectant" at bounding box center [248, 153] width 96 height 15
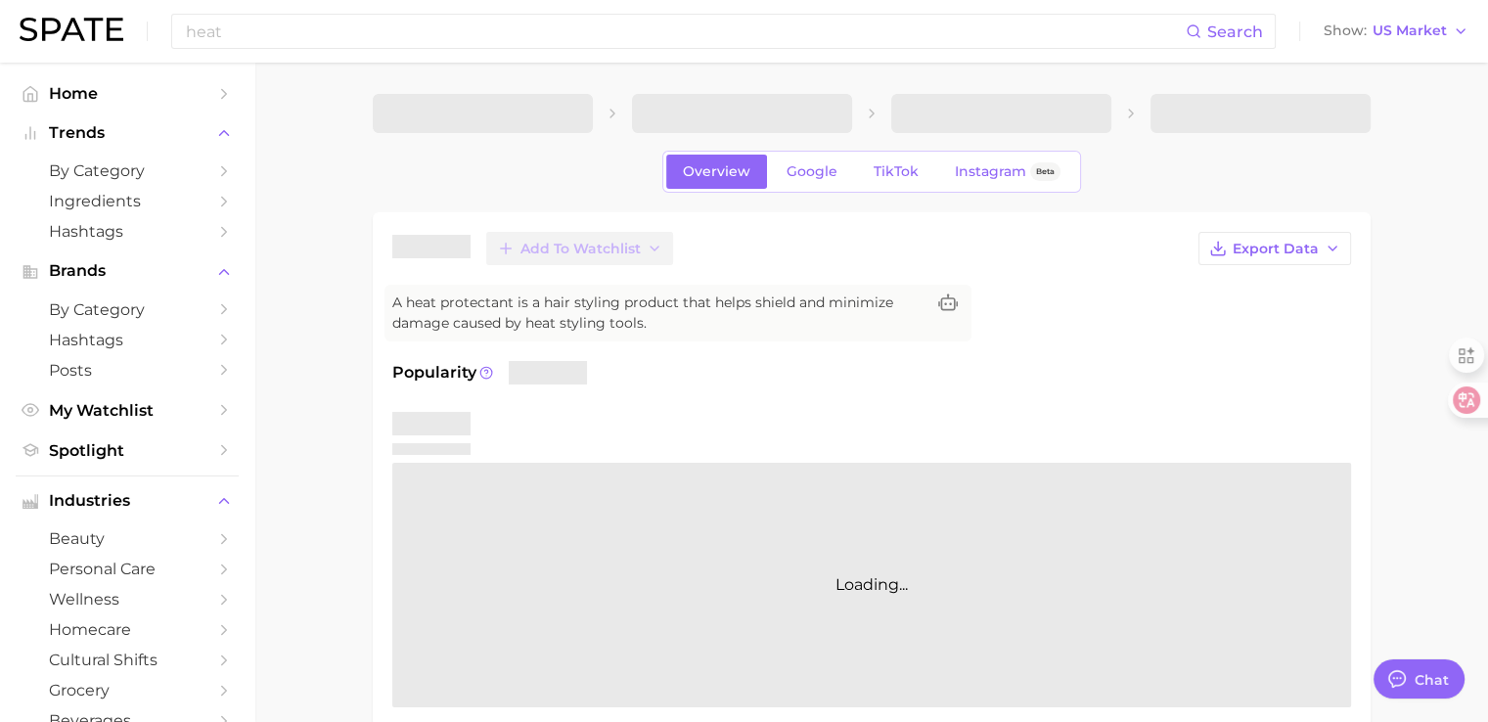
type textarea "x"
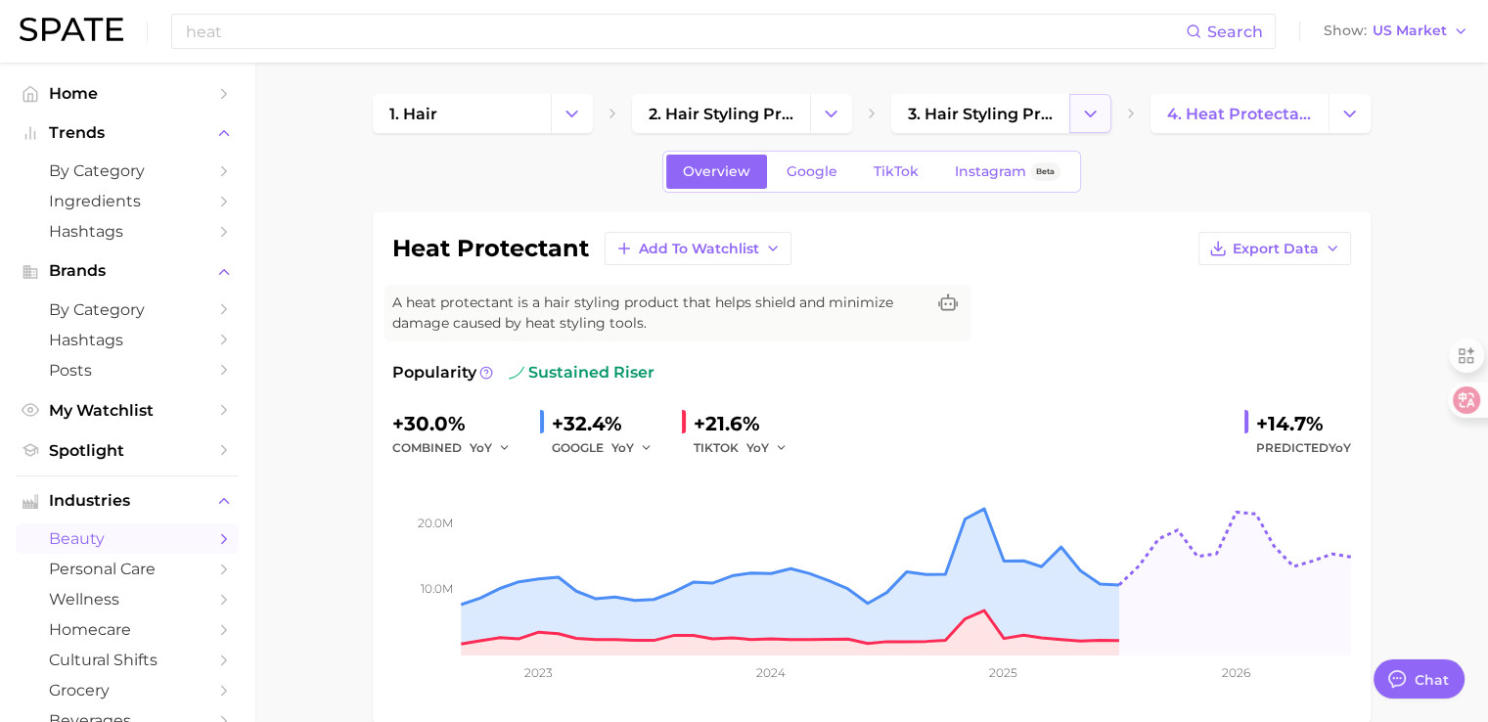
click at [1103, 121] on button "Change Category" at bounding box center [1090, 113] width 42 height 39
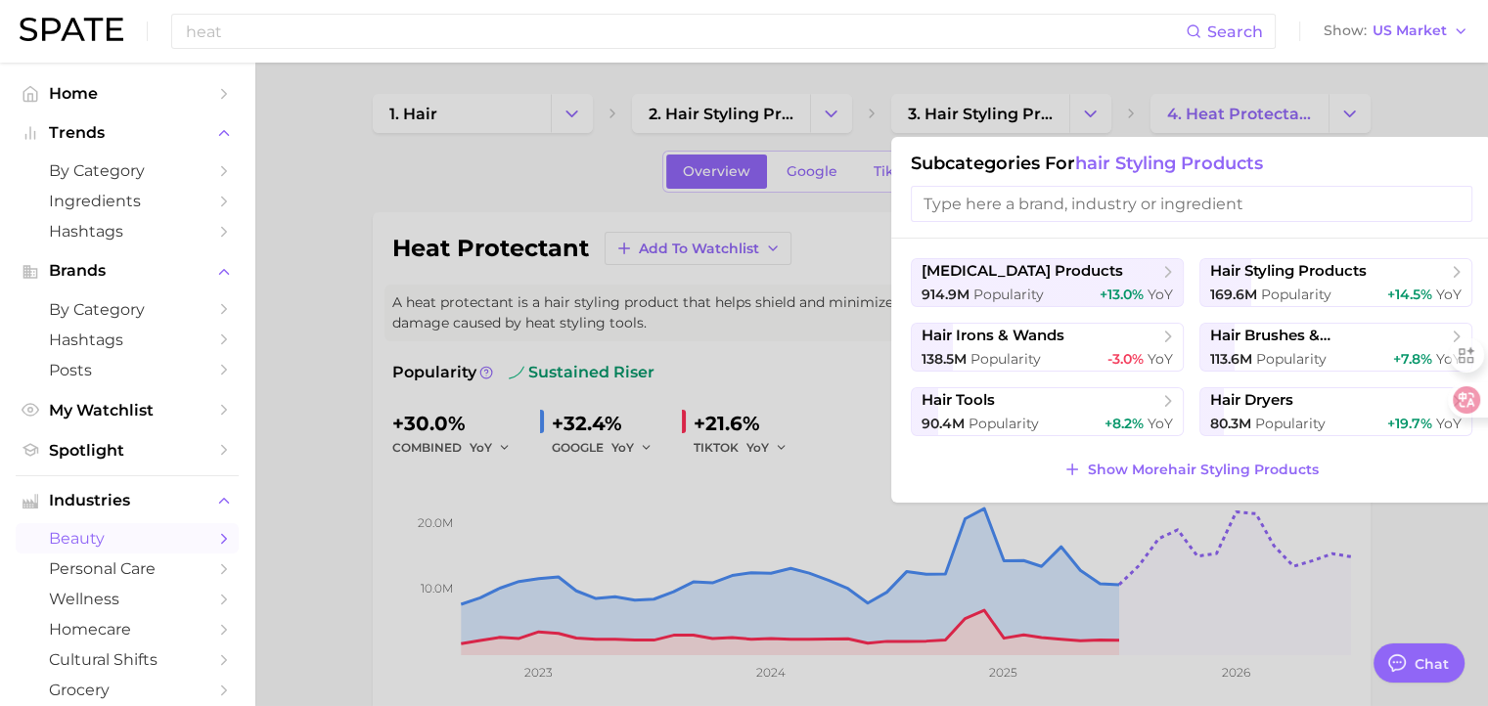
click at [325, 247] on div at bounding box center [744, 353] width 1488 height 706
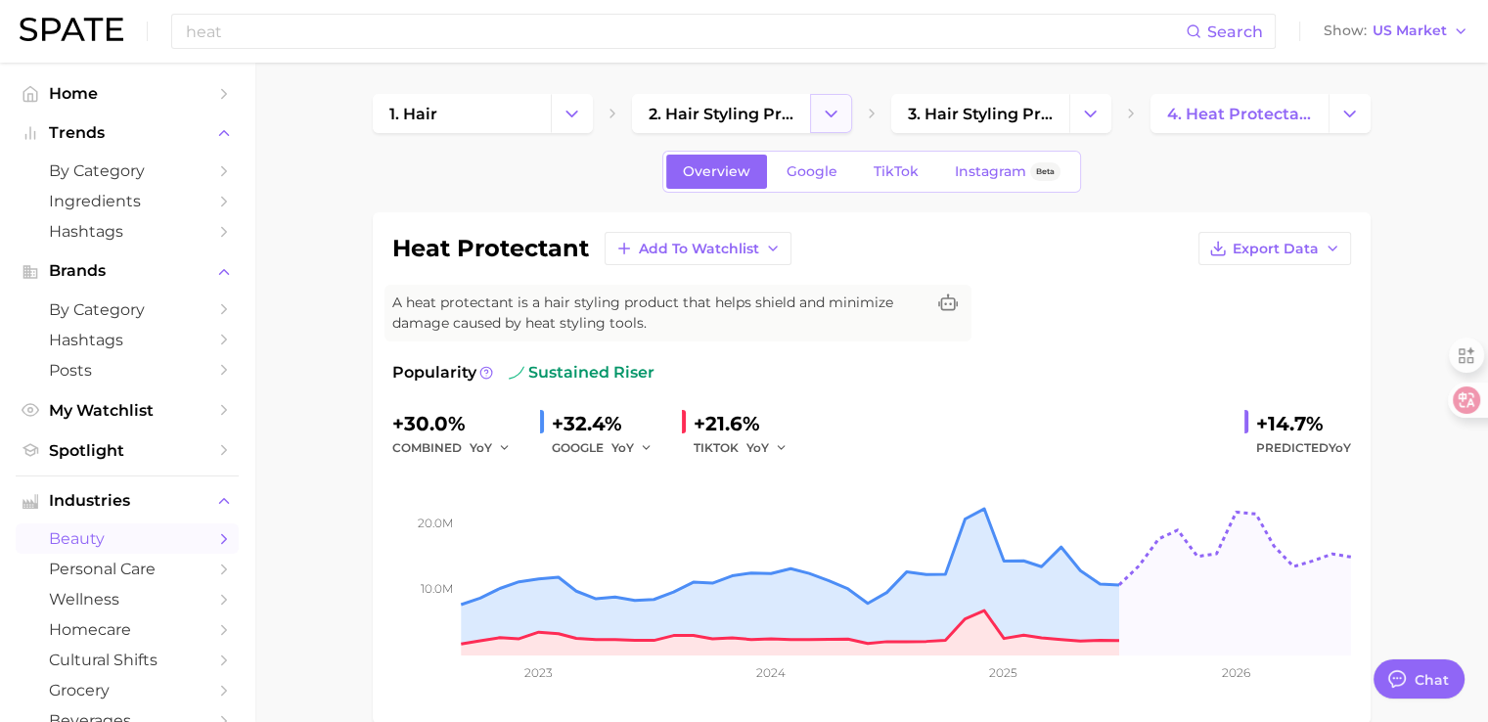
click at [837, 119] on icon "Change Category" at bounding box center [831, 114] width 21 height 21
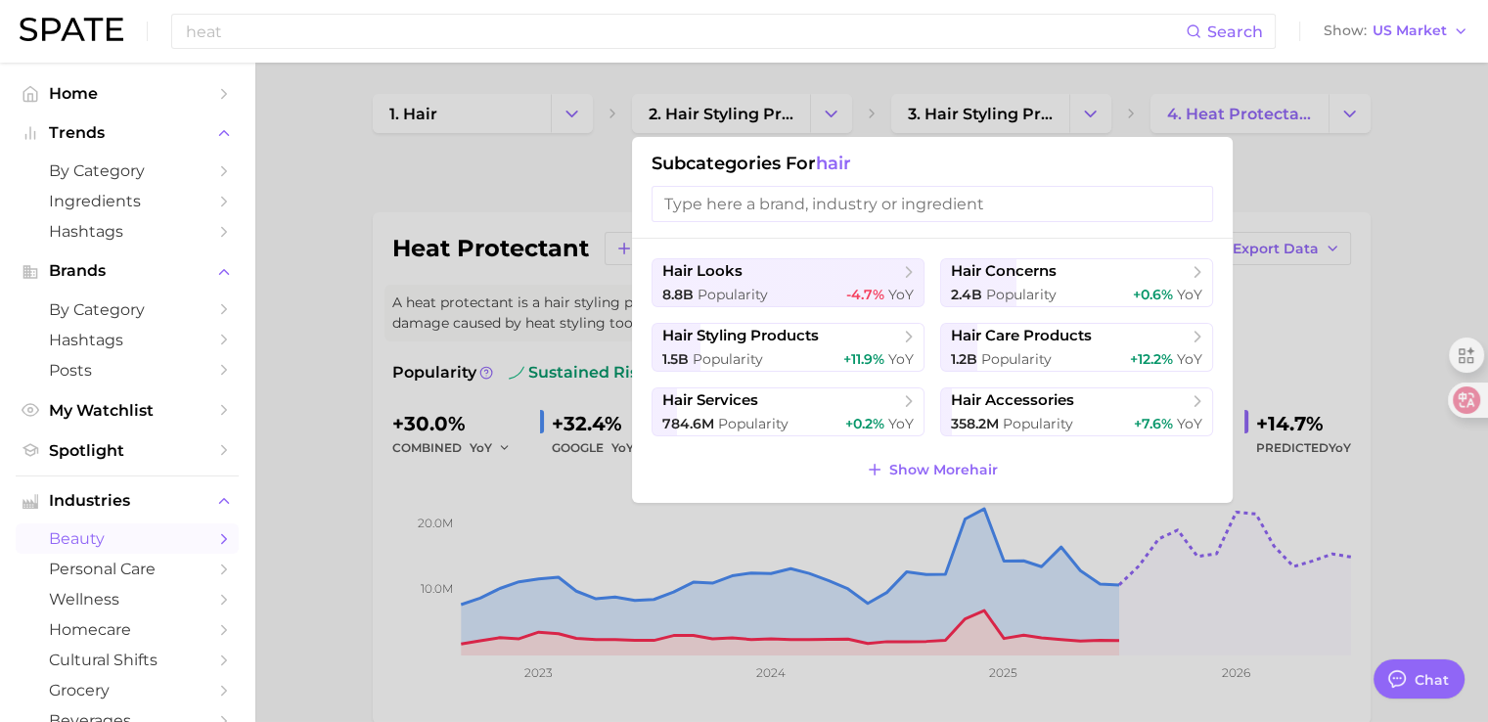
click at [862, 79] on div at bounding box center [744, 361] width 1488 height 722
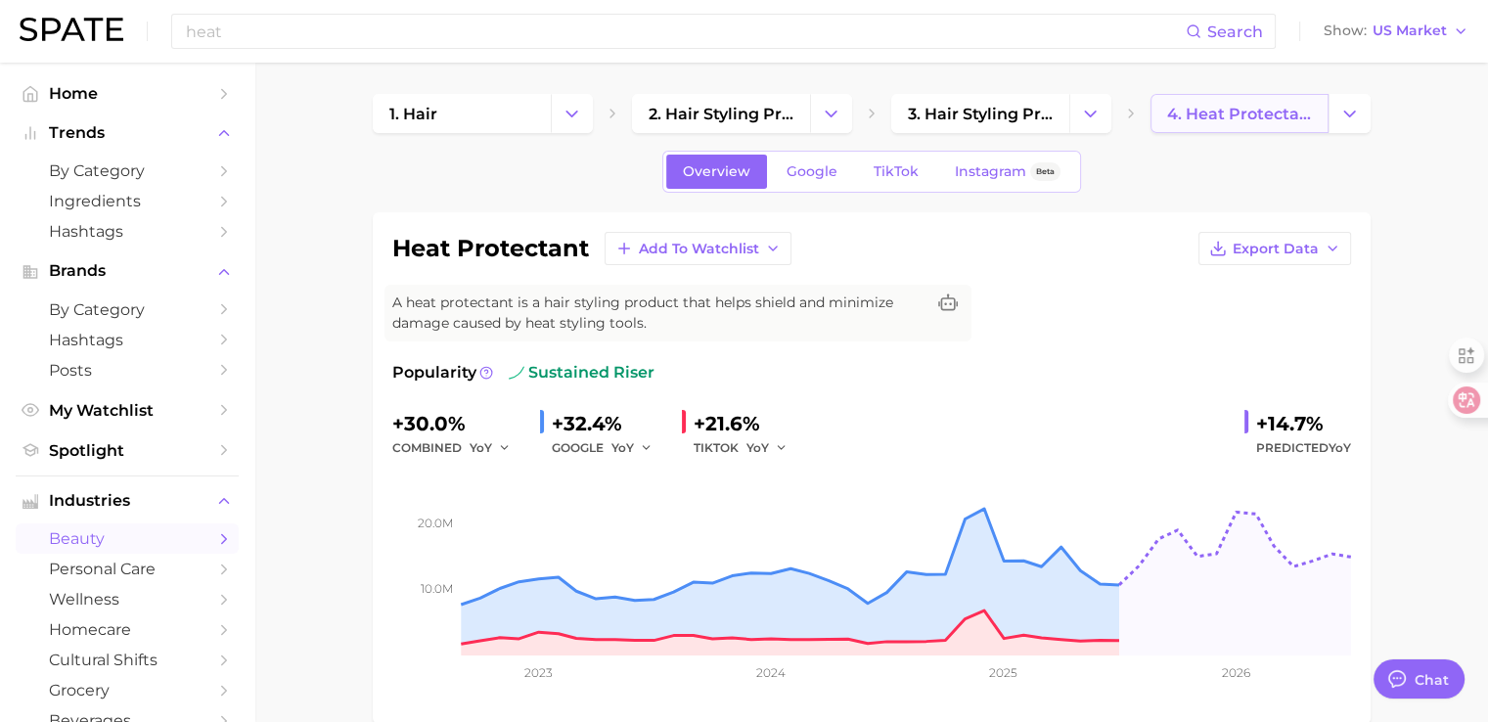
click at [1218, 117] on span "4. heat protectant" at bounding box center [1239, 114] width 145 height 19
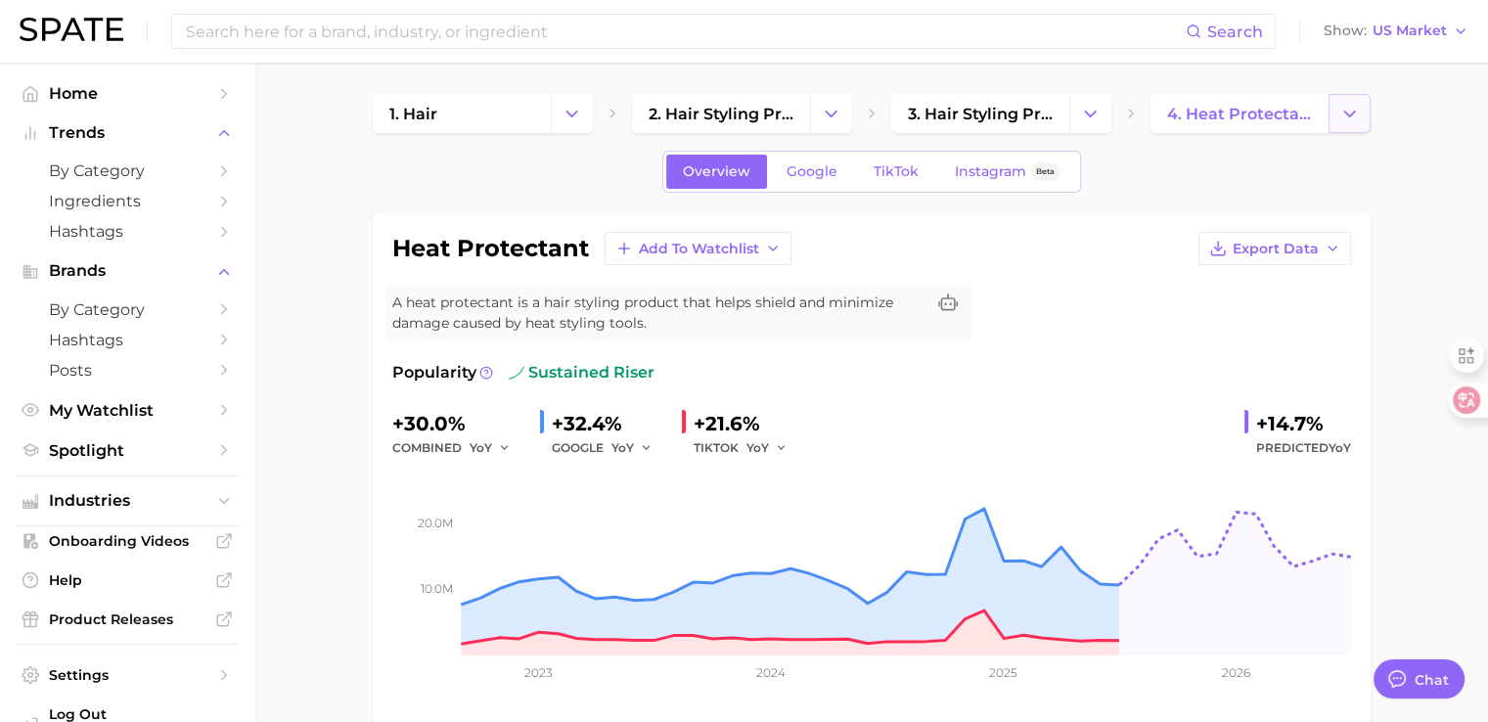
click at [1363, 112] on button "Change Category" at bounding box center [1349, 113] width 42 height 39
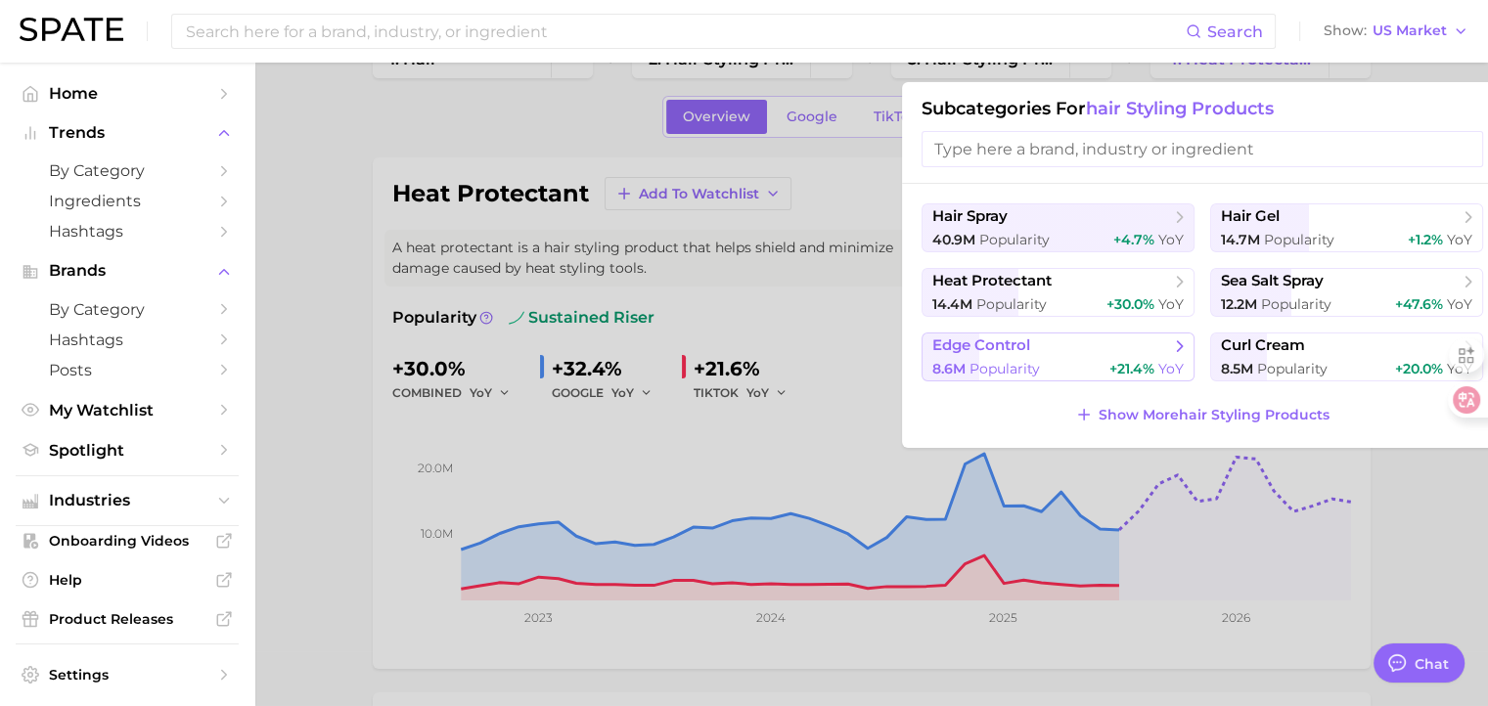
scroll to position [98, 0]
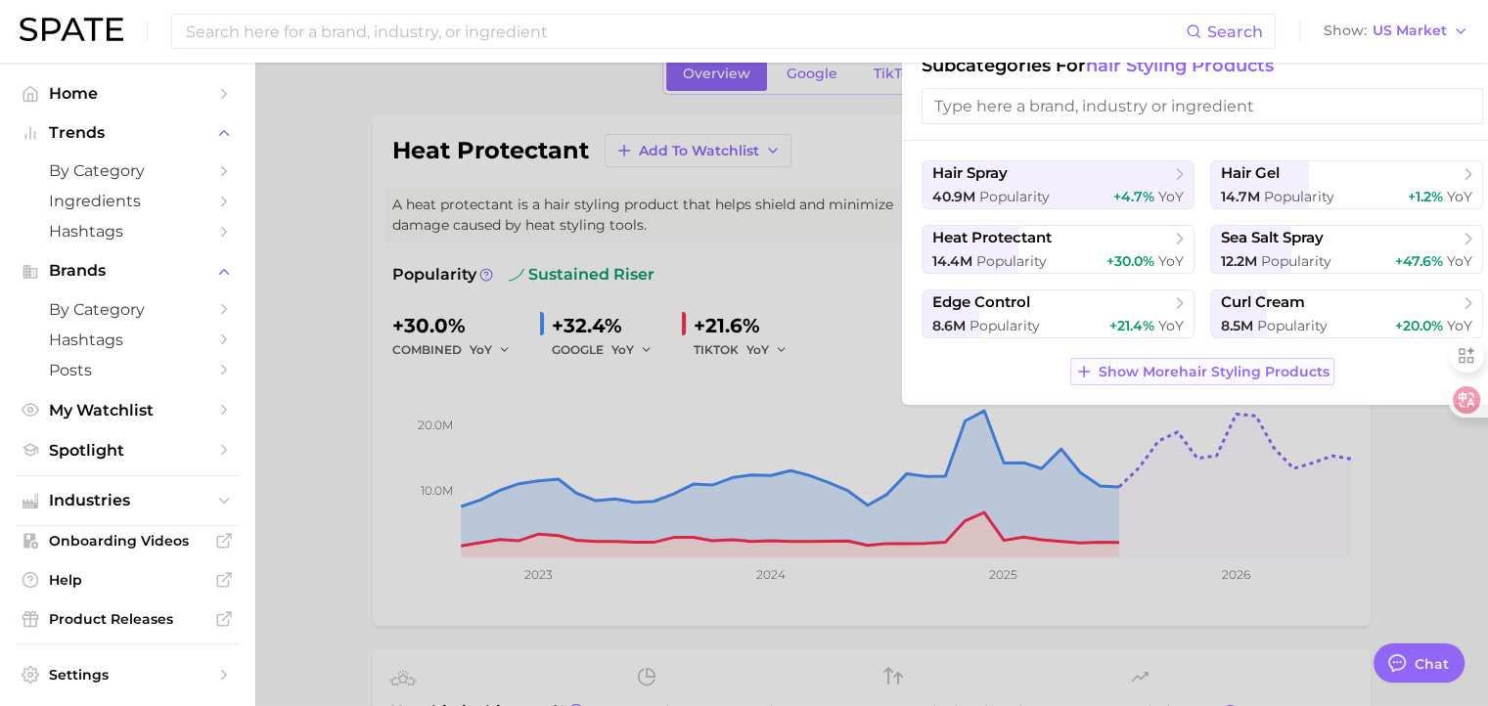
click at [1192, 381] on button "Show More hair styling products" at bounding box center [1202, 371] width 264 height 27
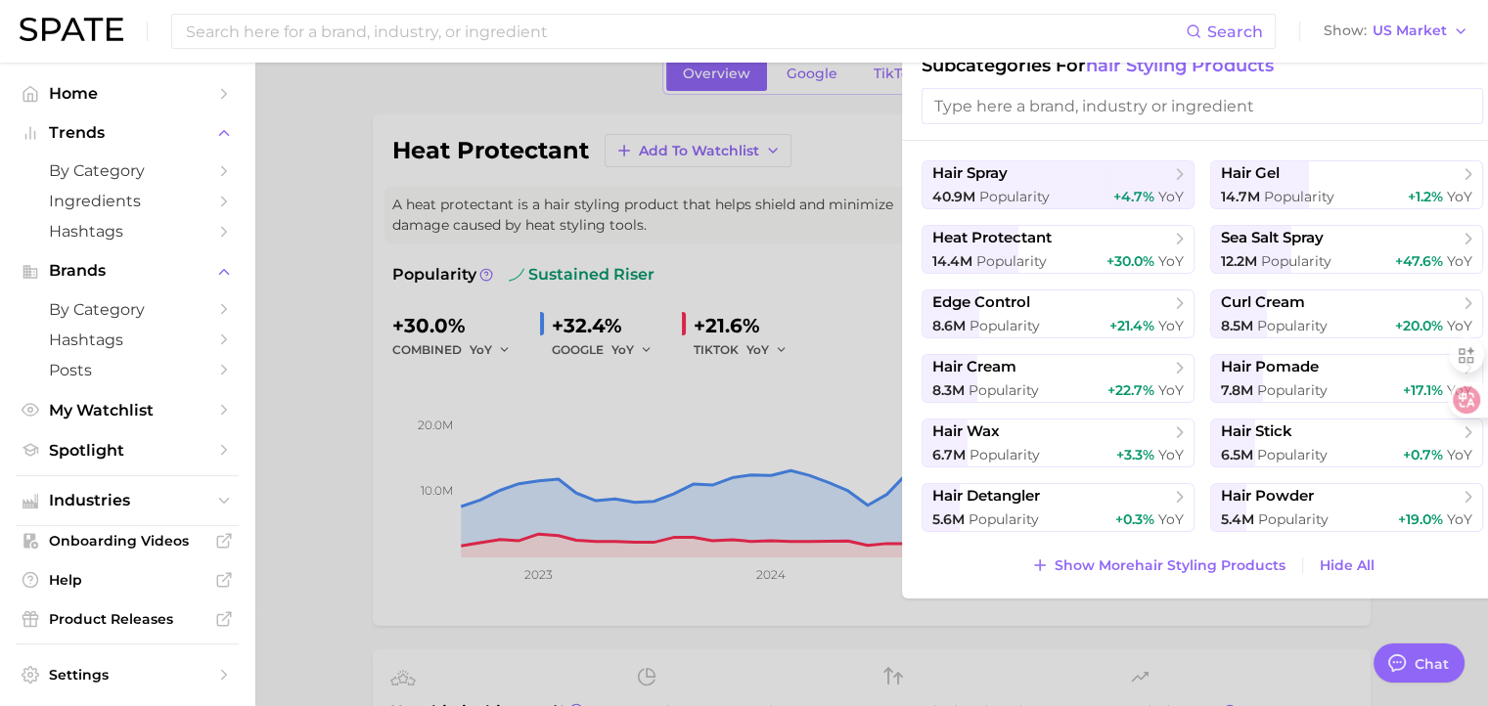
click at [348, 360] on div at bounding box center [744, 353] width 1488 height 706
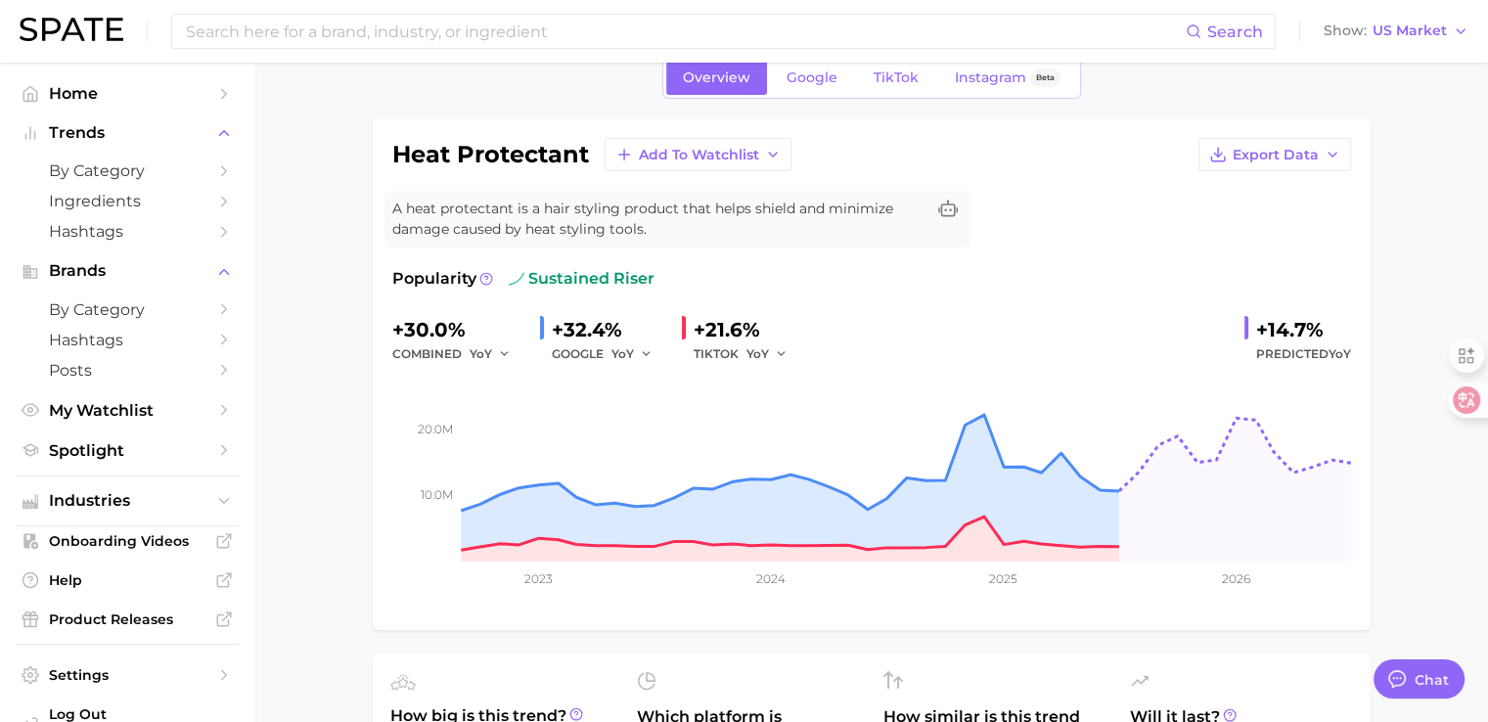
scroll to position [0, 0]
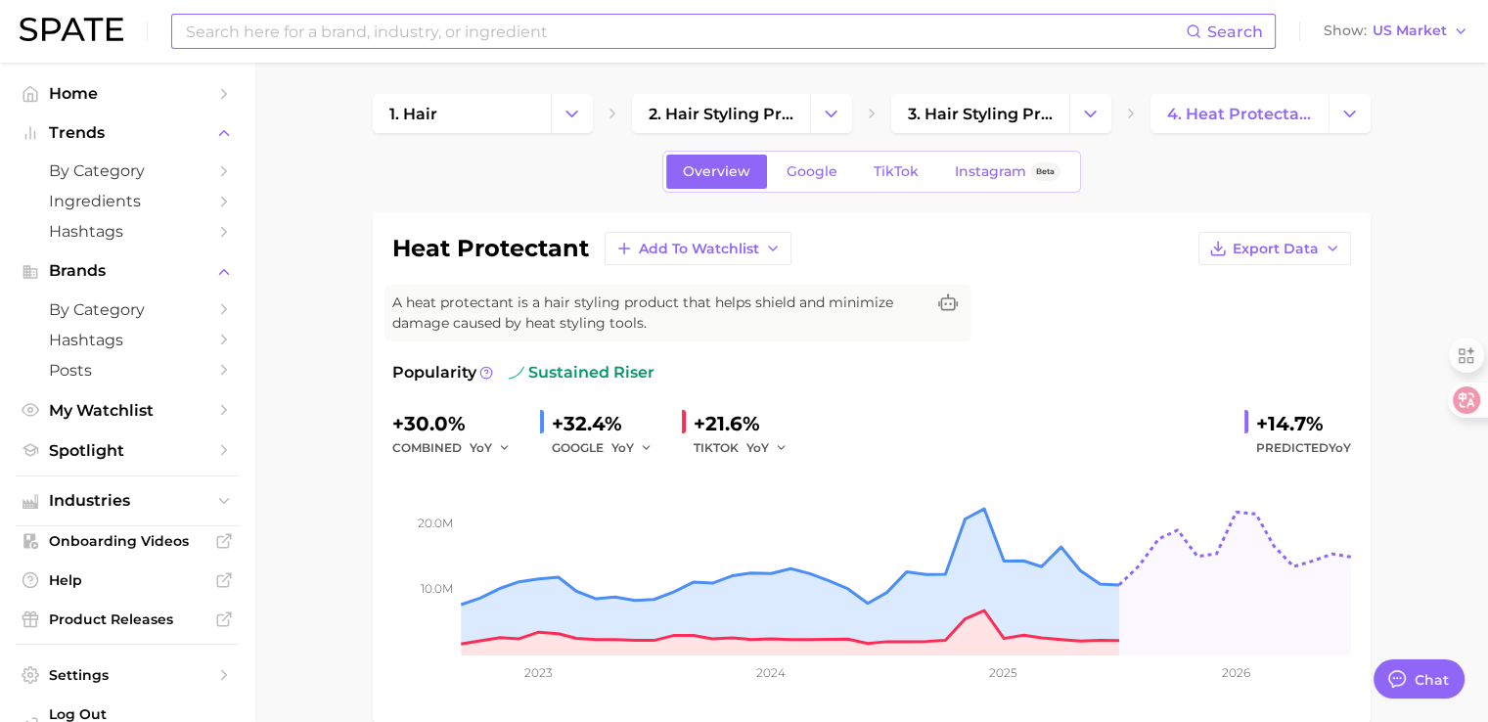
click at [414, 34] on input at bounding box center [685, 31] width 1002 height 33
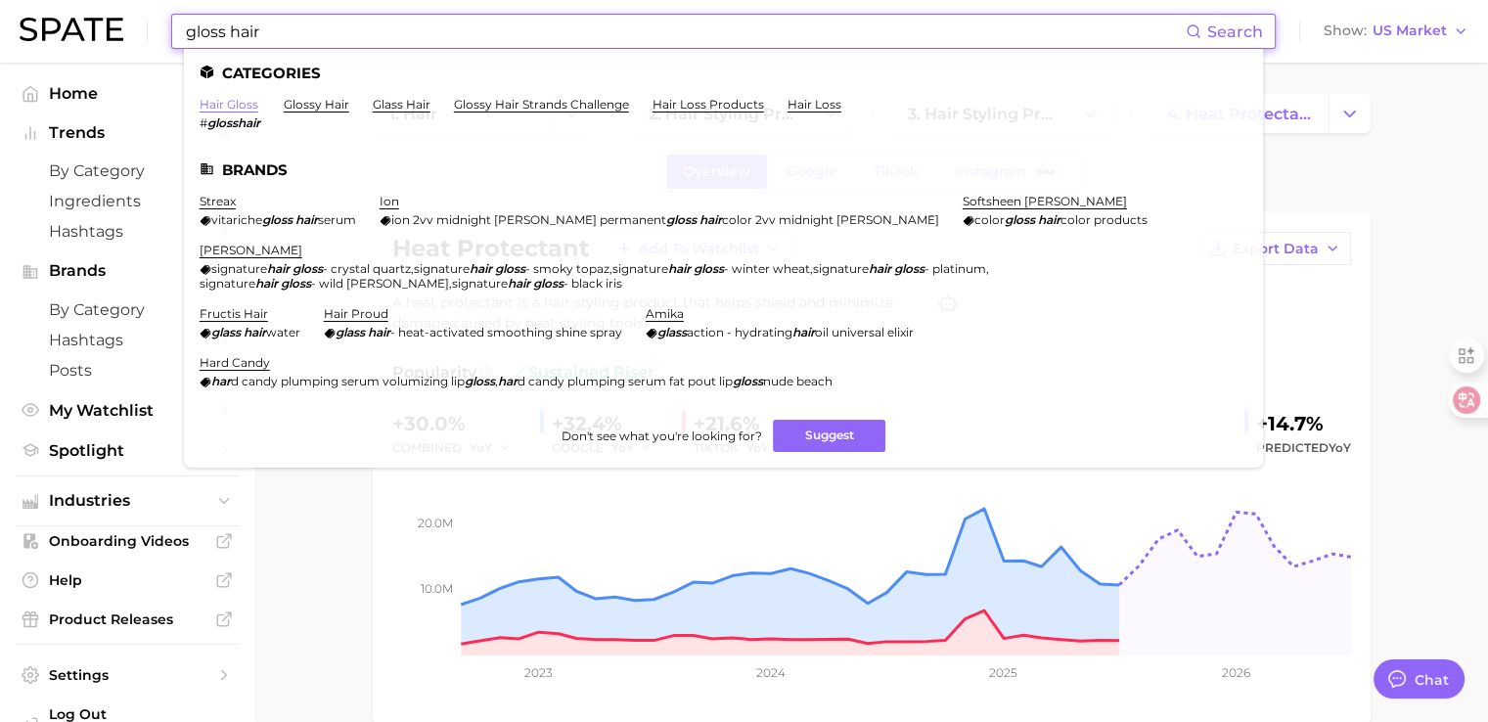
type input "gloss hair"
click at [206, 100] on link "hair gloss" at bounding box center [229, 104] width 59 height 15
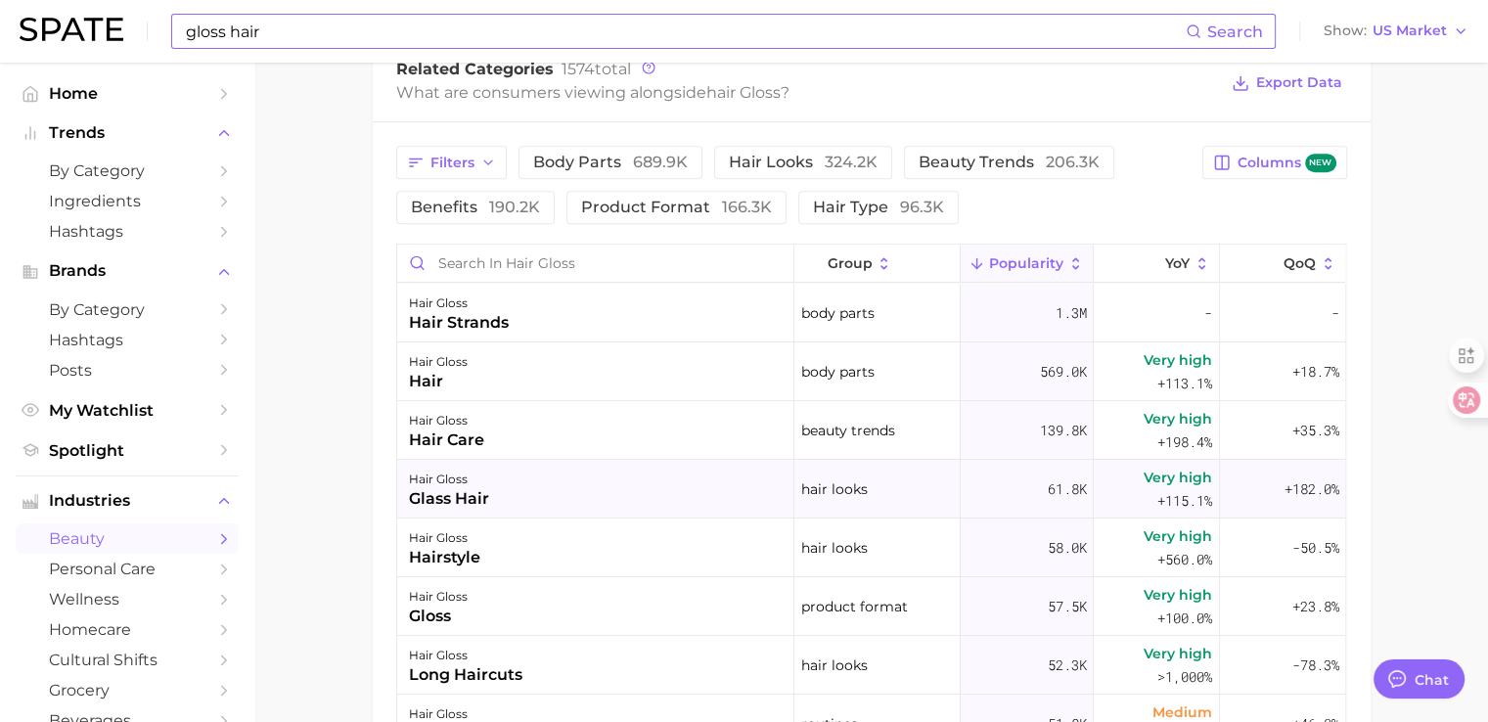
click at [461, 502] on div "glass hair" at bounding box center [449, 498] width 80 height 23
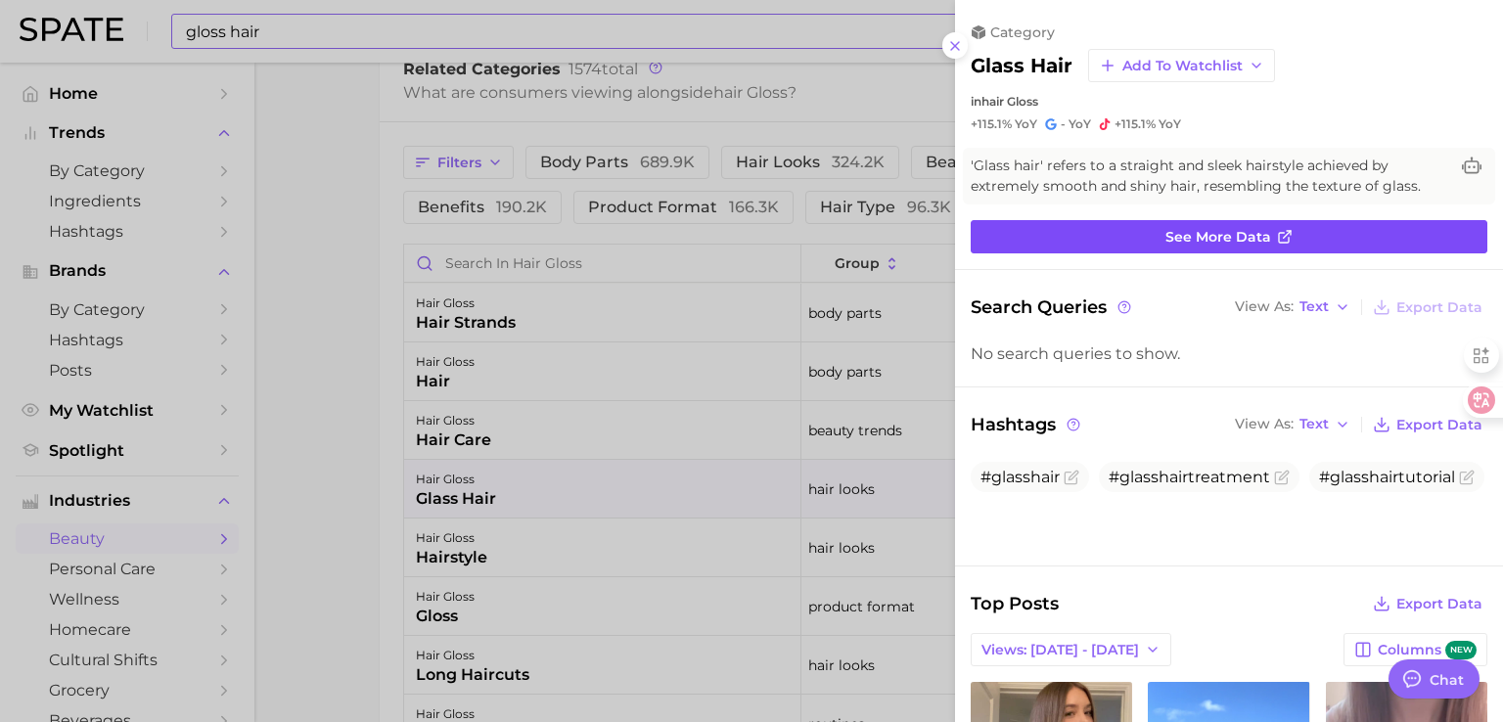
click at [1165, 236] on span "See more data" at bounding box center [1218, 237] width 106 height 17
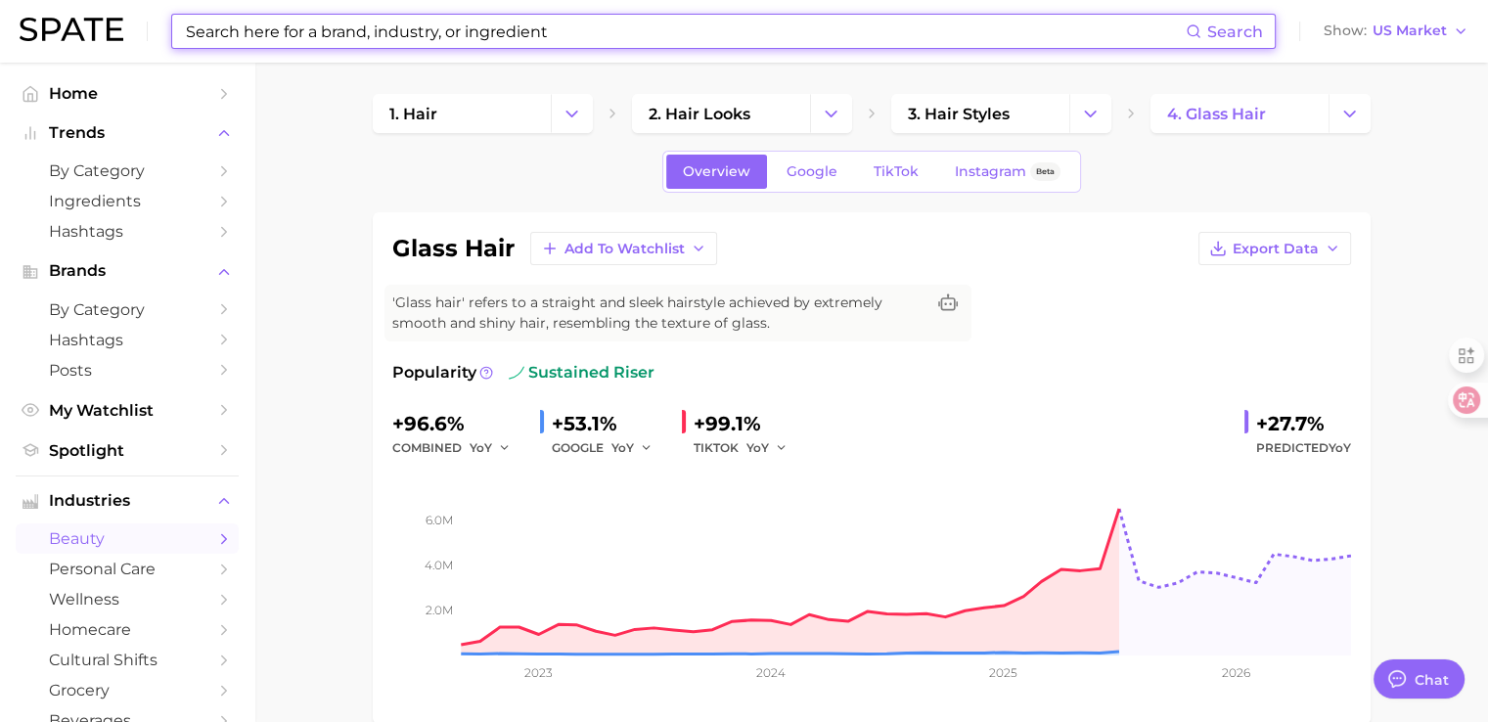
click at [301, 29] on input at bounding box center [685, 31] width 1002 height 33
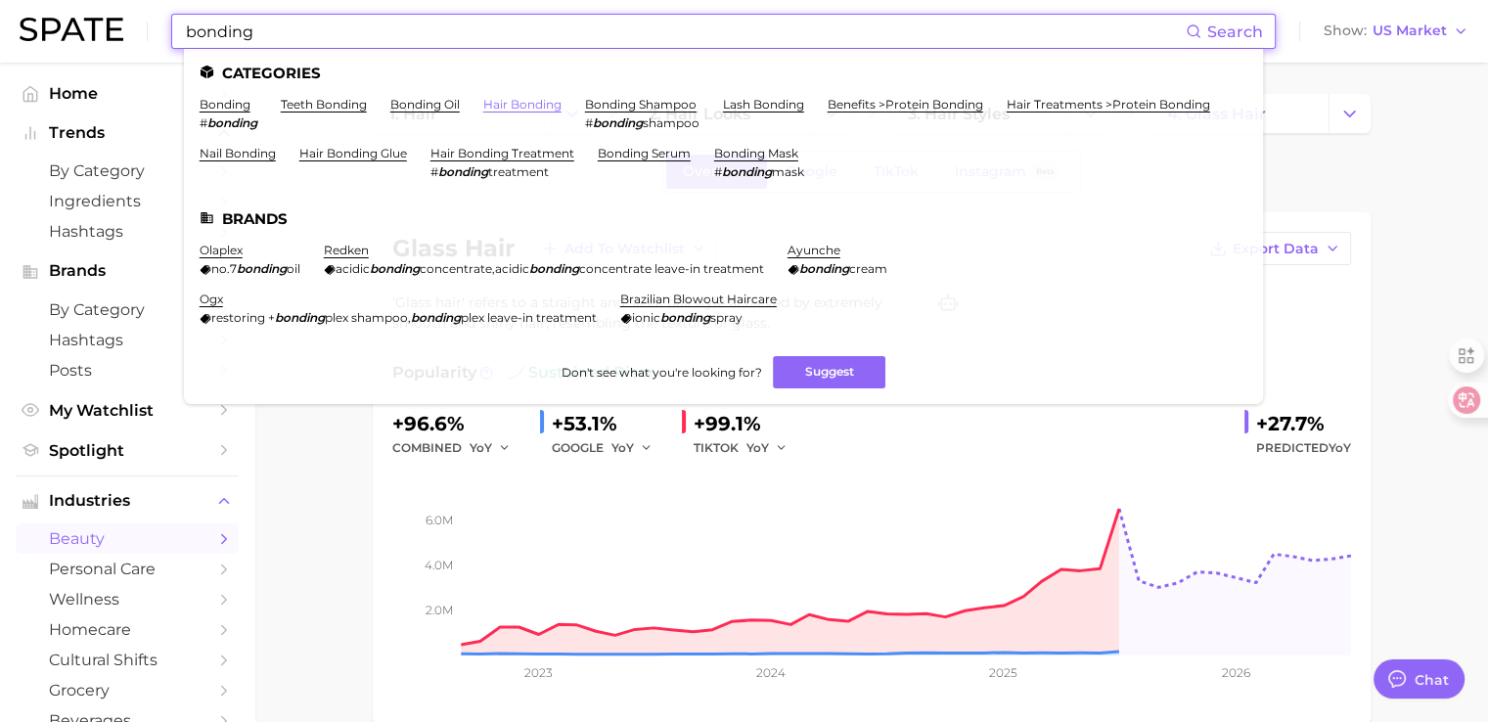
type input "bonding"
click at [520, 106] on link "hair bonding" at bounding box center [522, 104] width 78 height 15
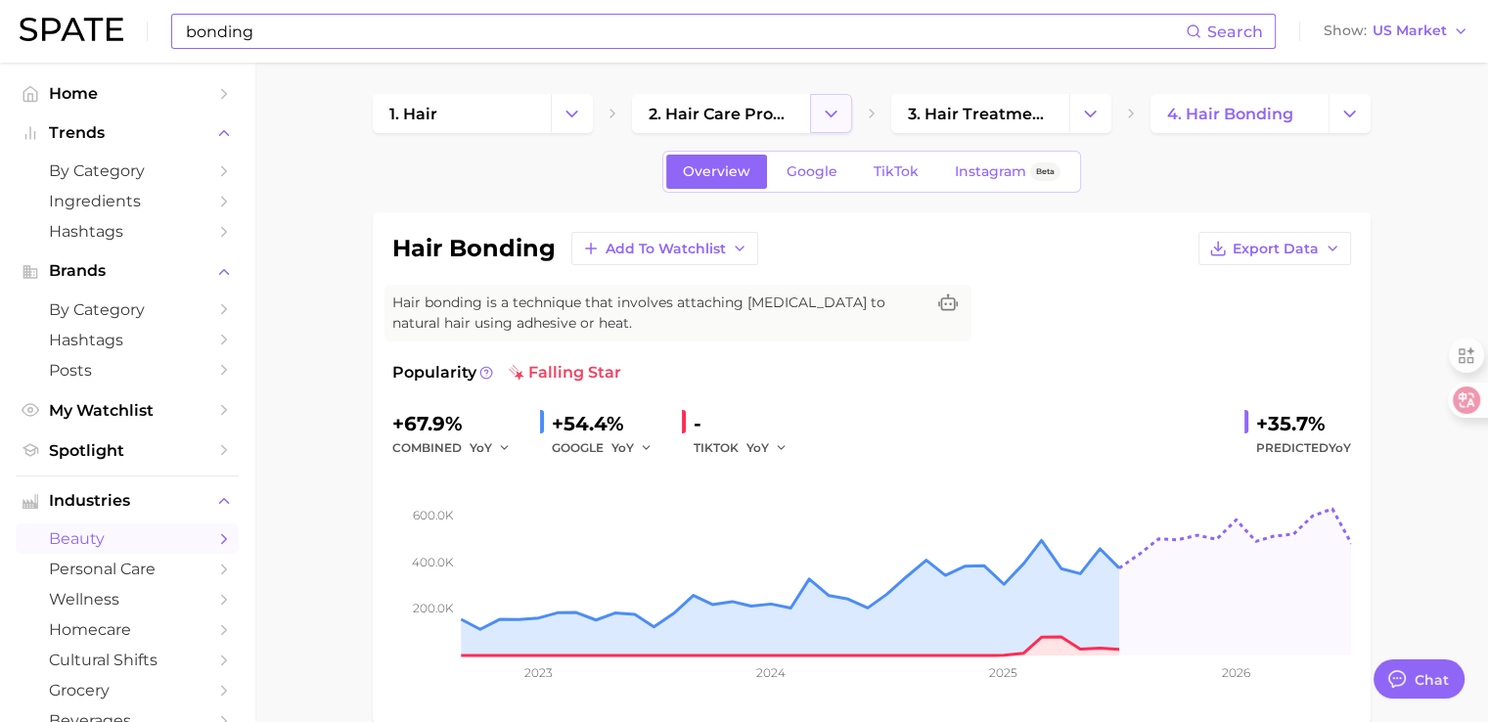
click at [833, 104] on icon "Change Category" at bounding box center [831, 114] width 21 height 21
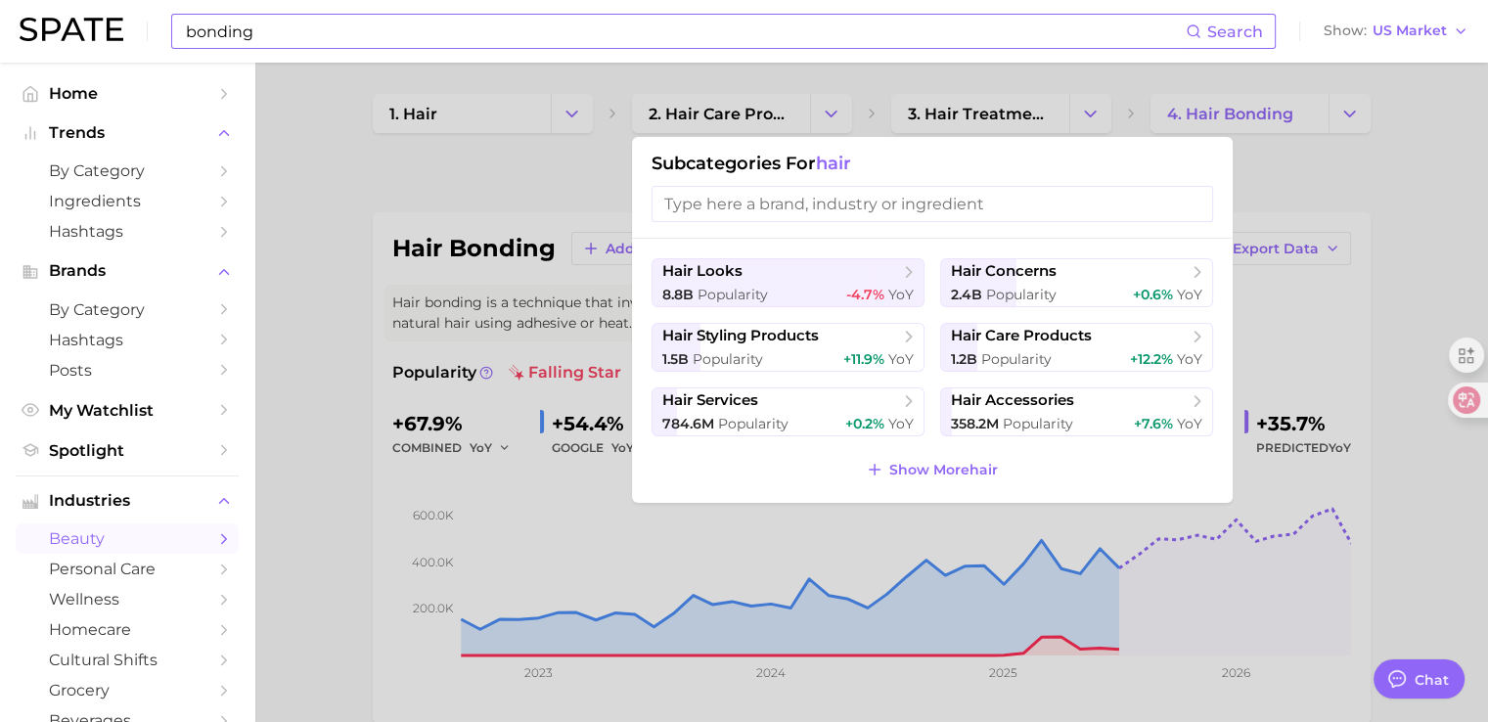
click at [1358, 126] on div at bounding box center [744, 361] width 1488 height 722
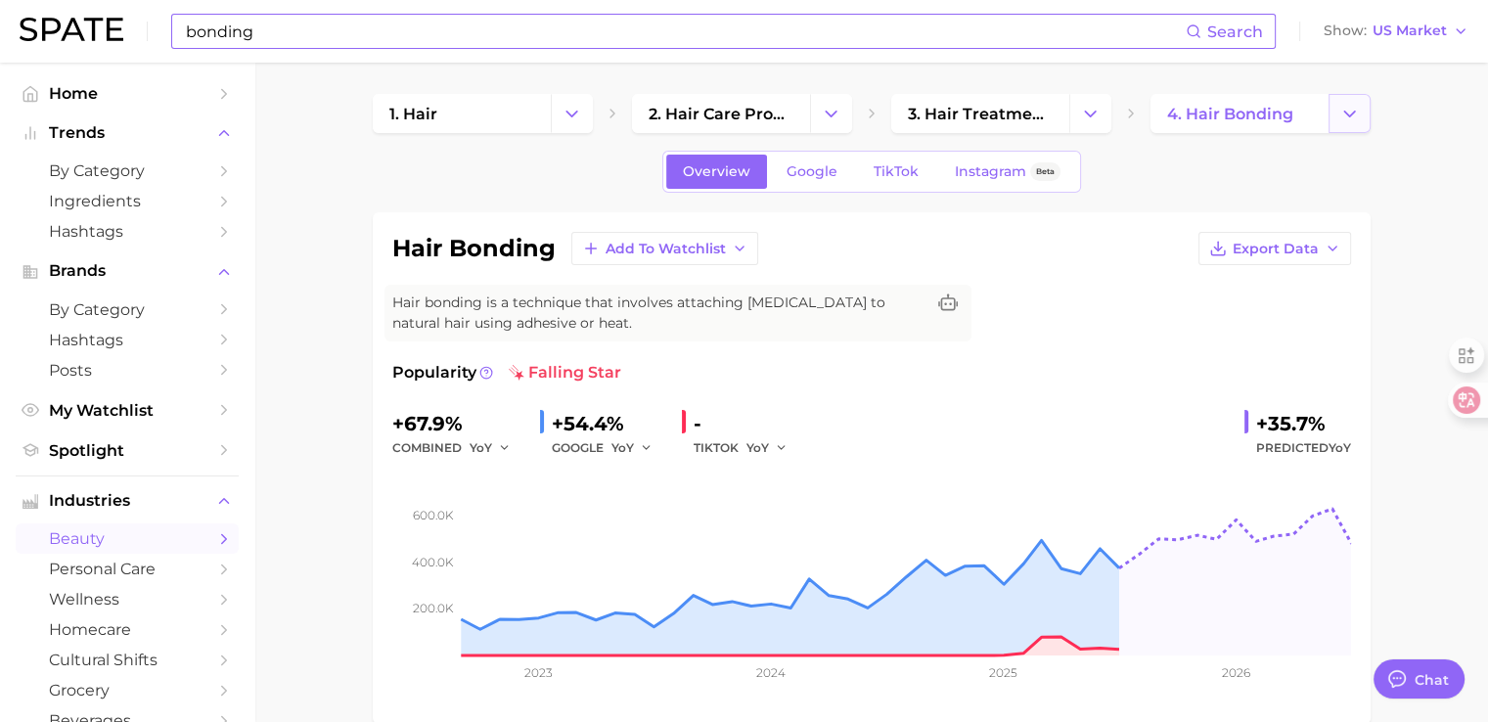
click at [1357, 121] on icon "Change Category" at bounding box center [1349, 114] width 21 height 21
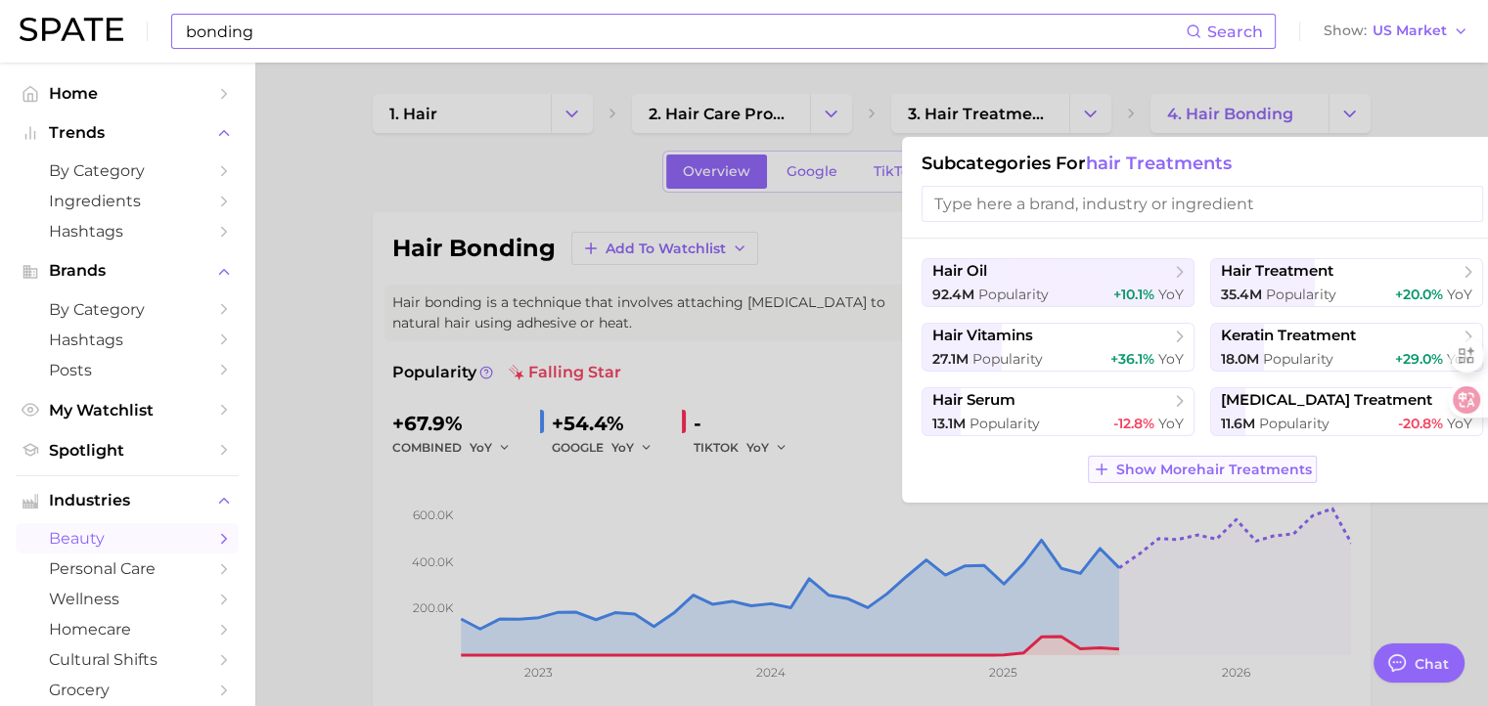
click at [1171, 459] on button "Show More hair treatments" at bounding box center [1202, 469] width 229 height 27
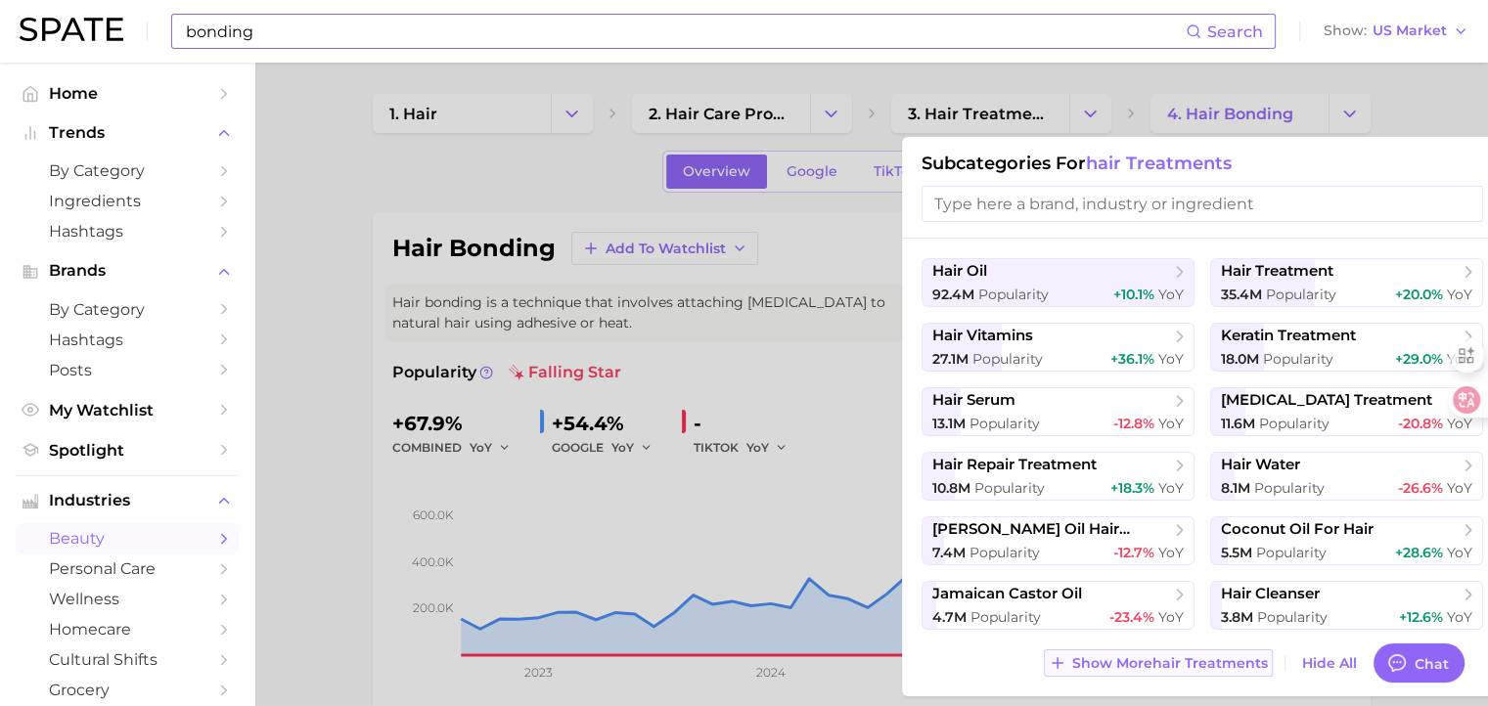
click at [1160, 663] on span "Show More hair treatments" at bounding box center [1170, 663] width 196 height 17
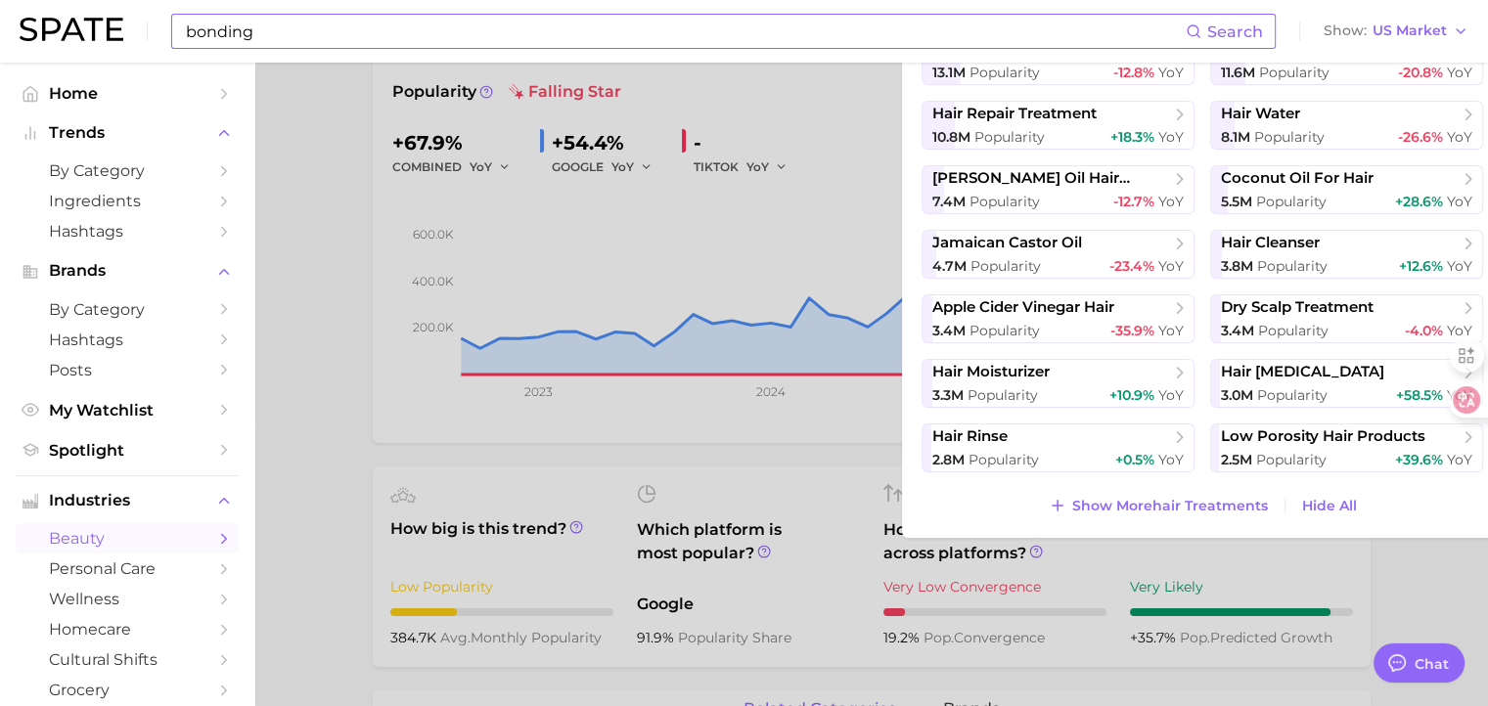
scroll to position [293, 0]
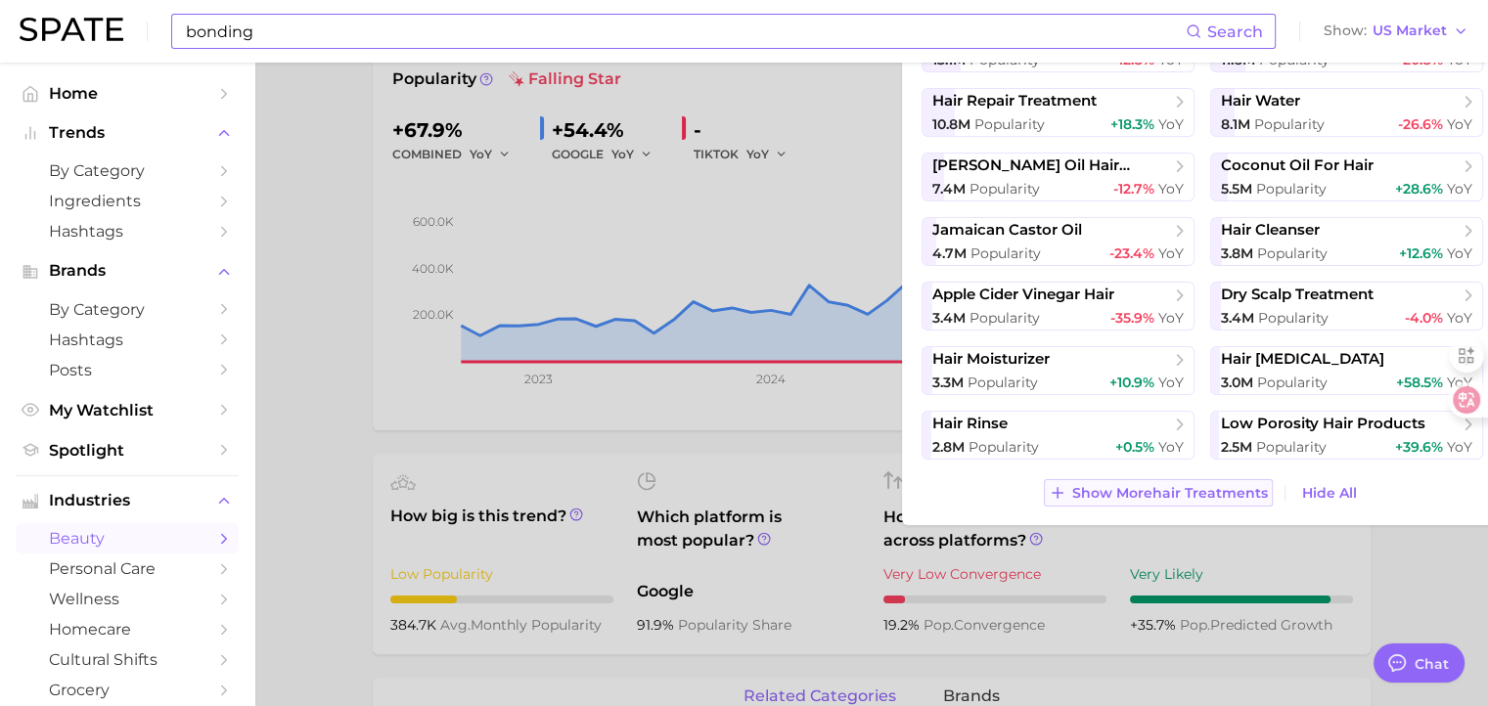
click at [1190, 485] on span "Show More hair treatments" at bounding box center [1170, 493] width 196 height 17
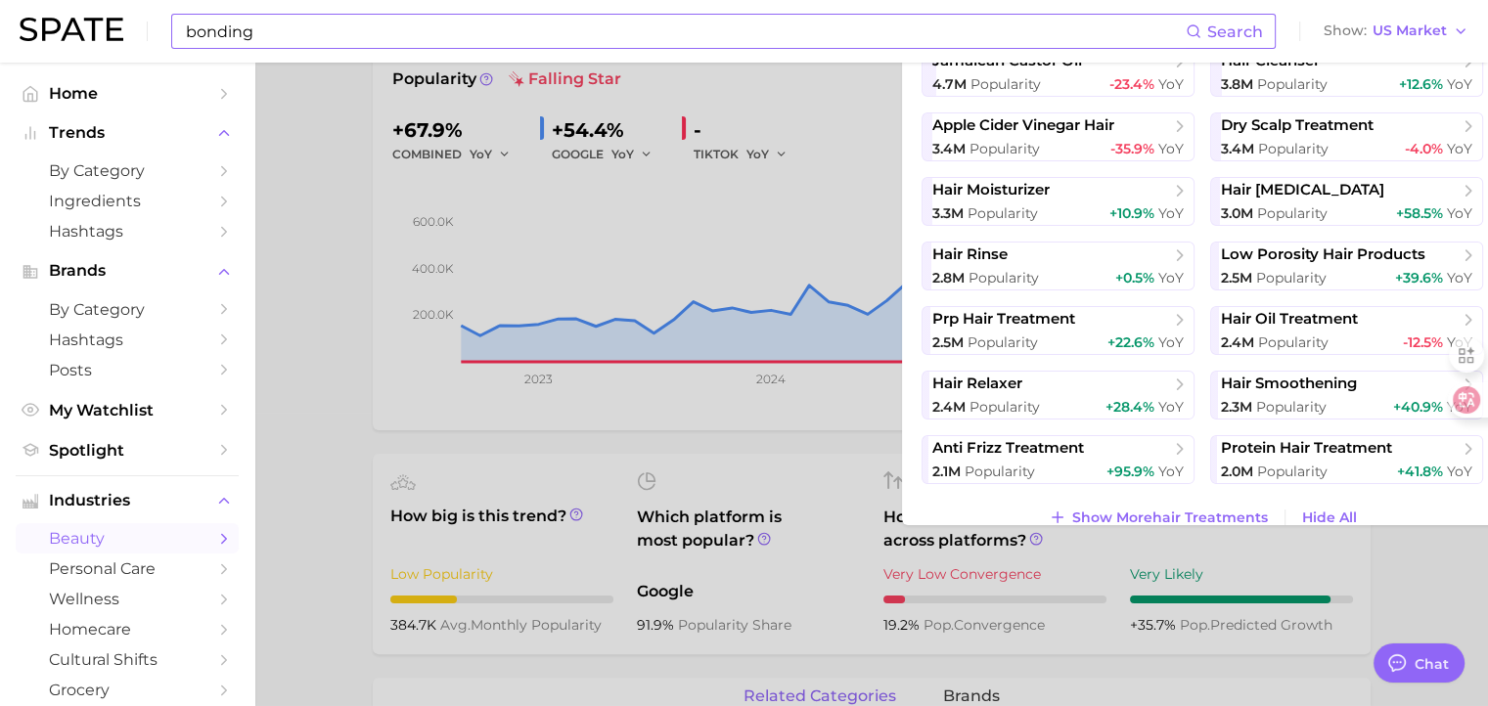
scroll to position [265, 0]
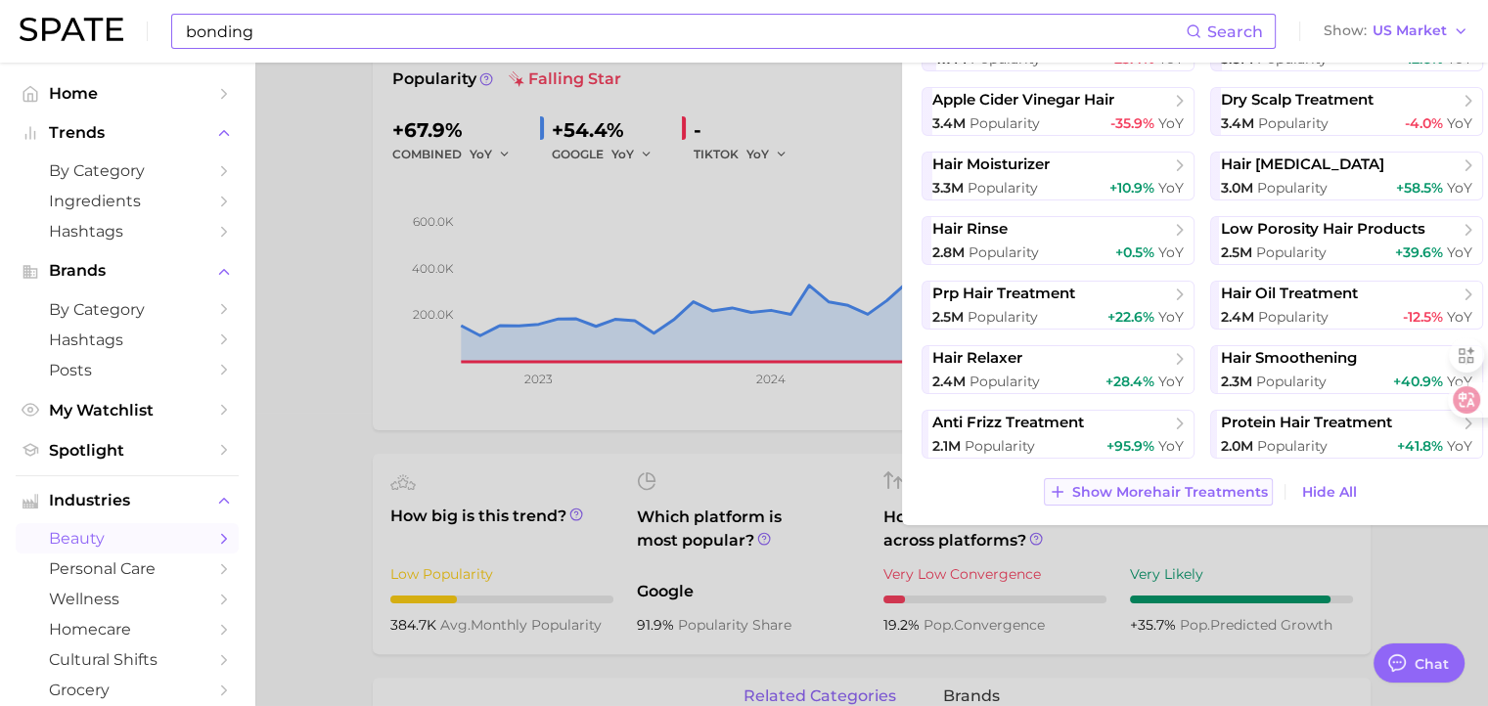
click at [1134, 495] on span "Show More hair treatments" at bounding box center [1170, 492] width 196 height 17
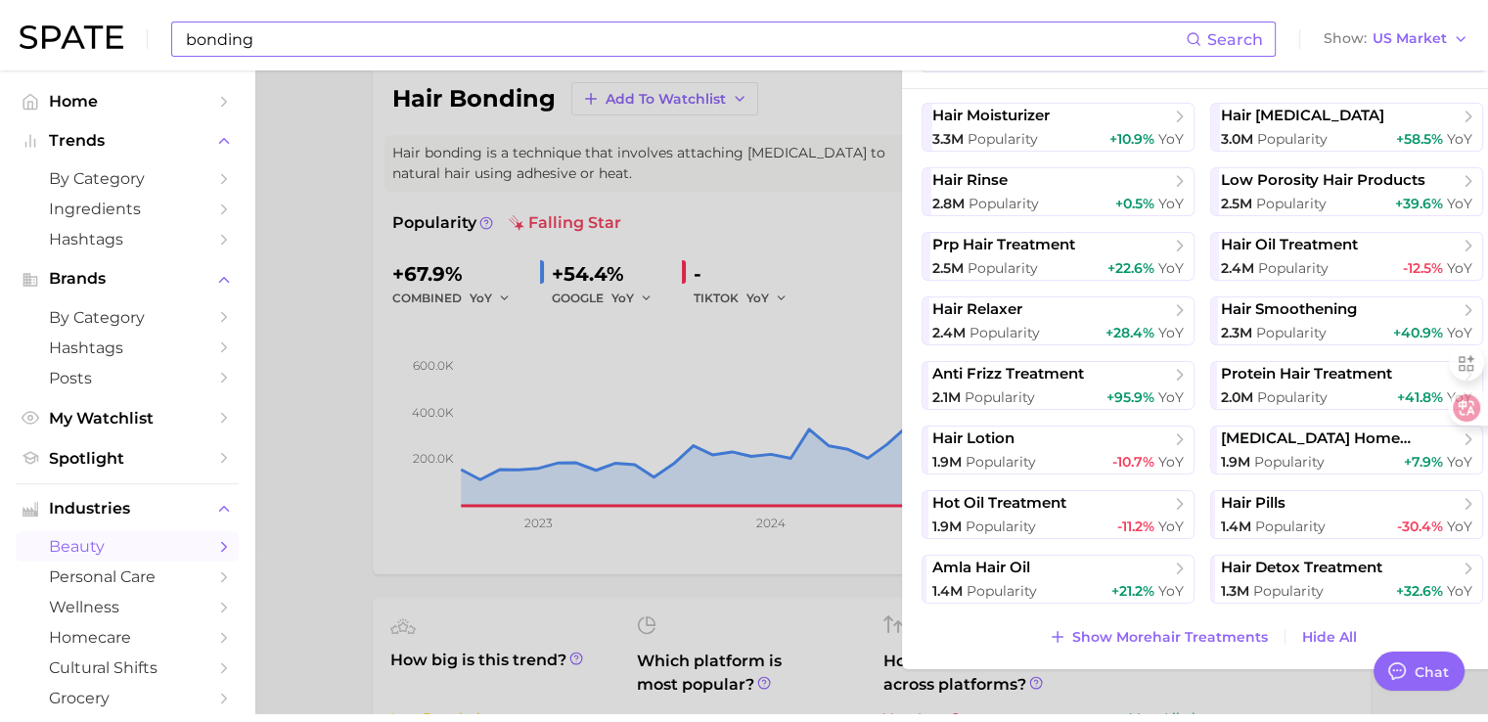
scroll to position [0, 0]
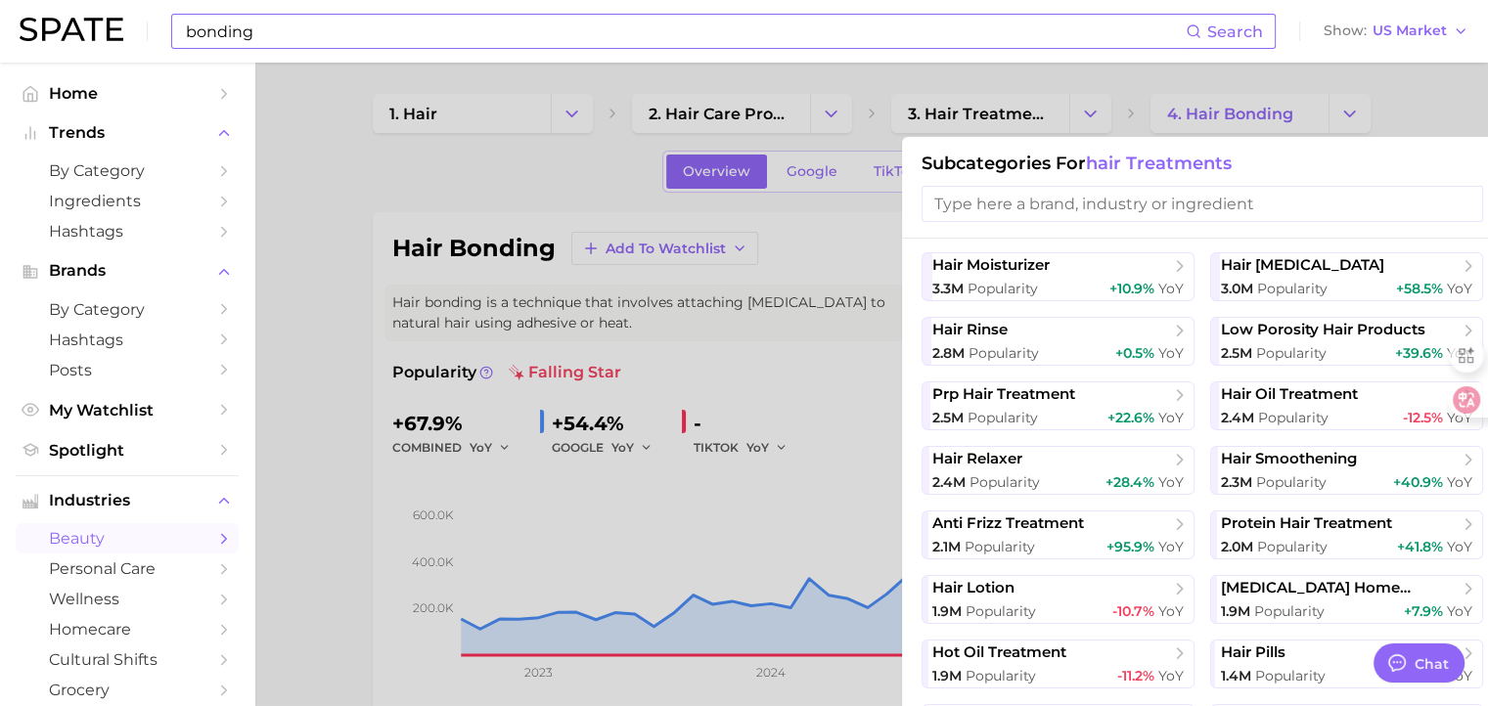
click at [1095, 116] on div at bounding box center [744, 353] width 1488 height 706
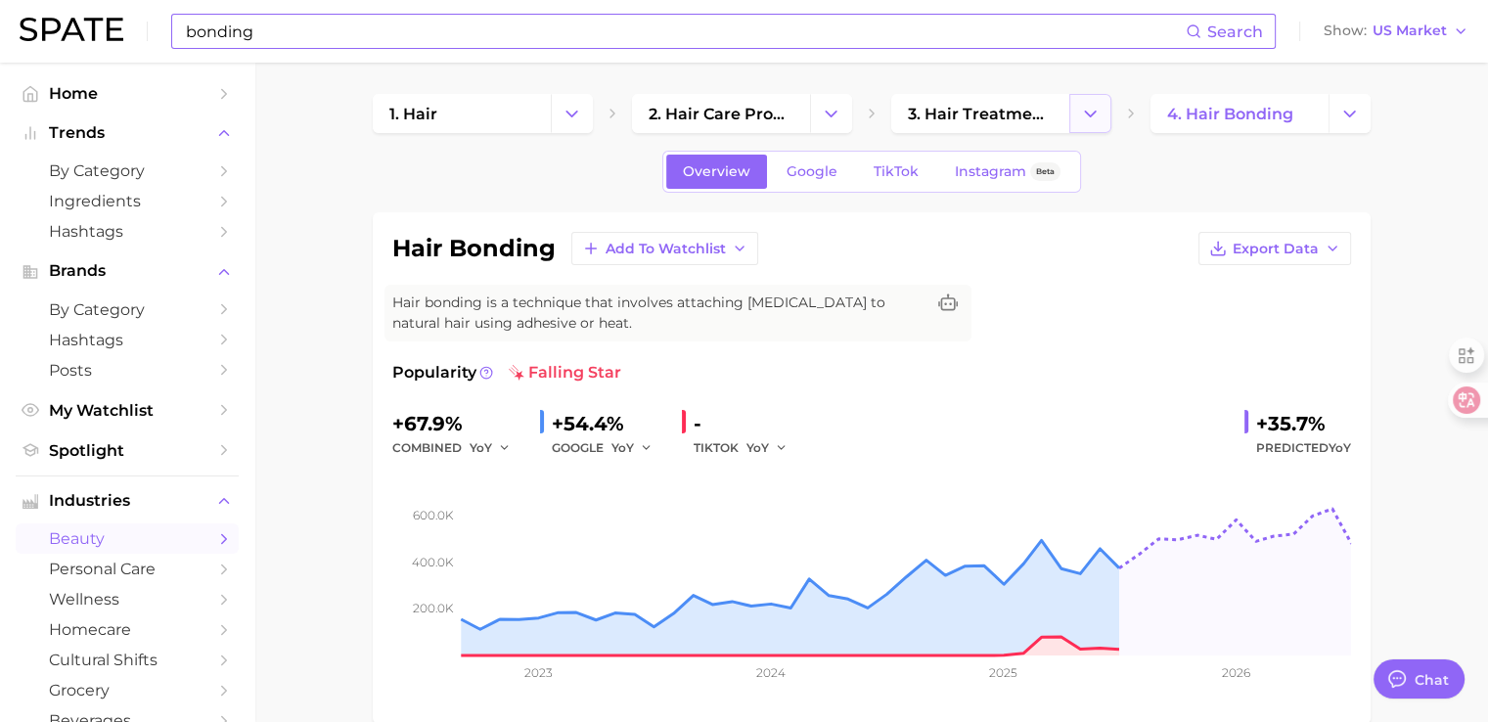
click at [1084, 115] on icon "Change Category" at bounding box center [1090, 114] width 21 height 21
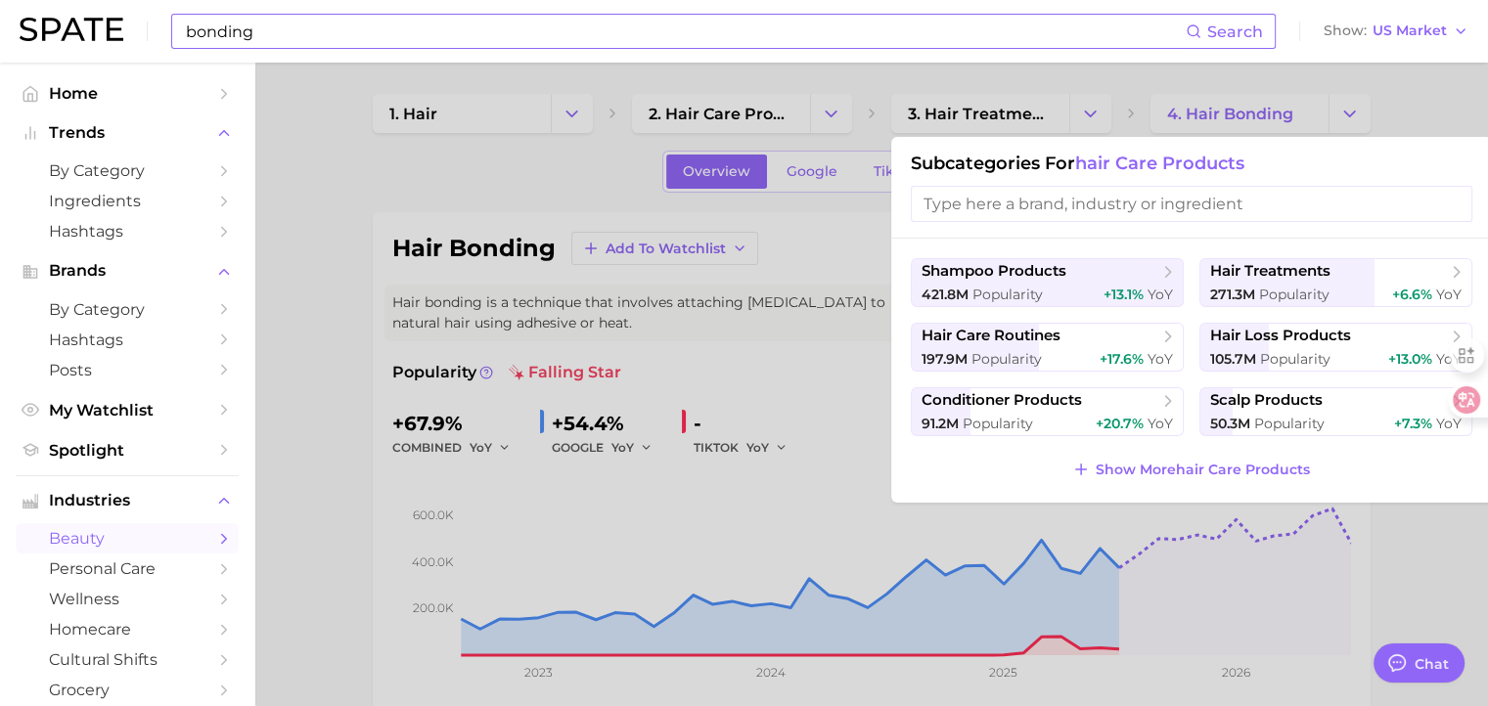
click at [587, 211] on div at bounding box center [744, 353] width 1488 height 706
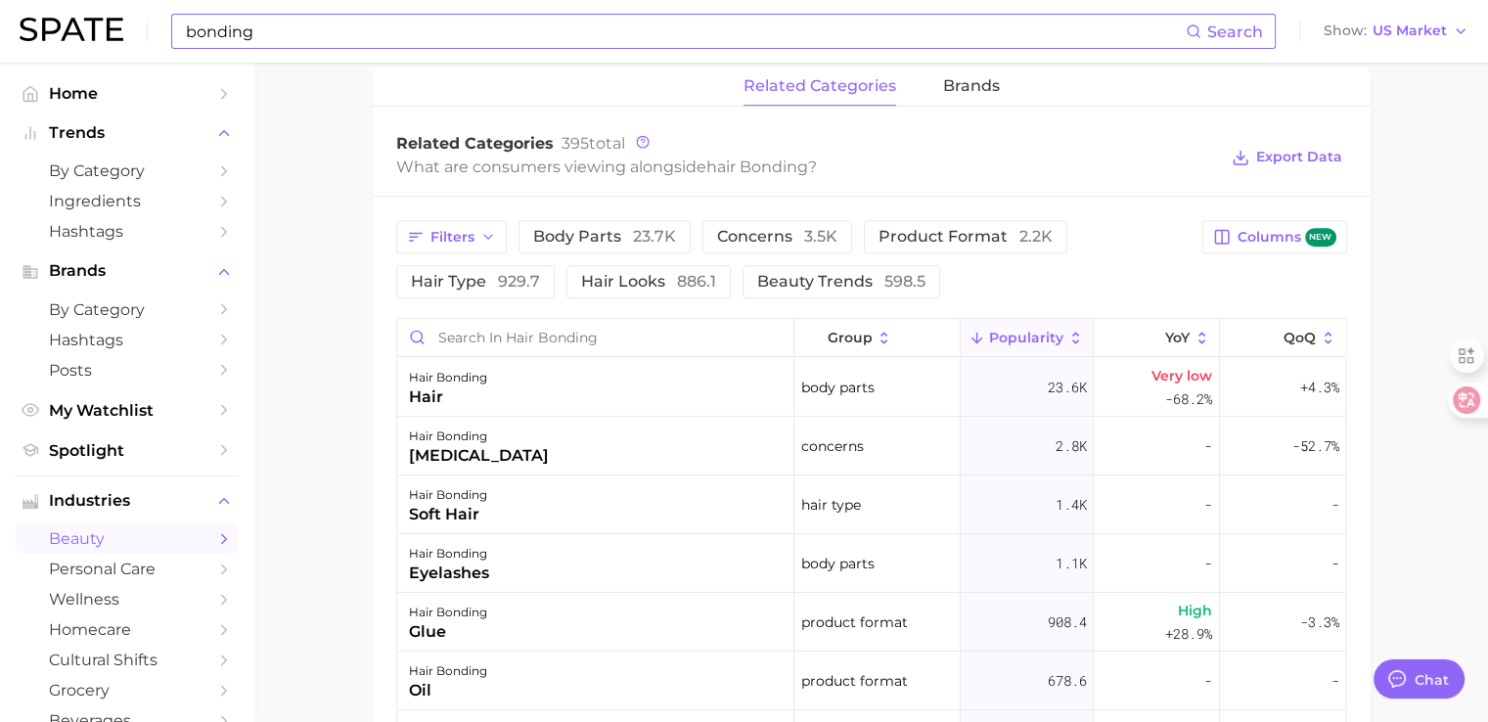
scroll to position [978, 0]
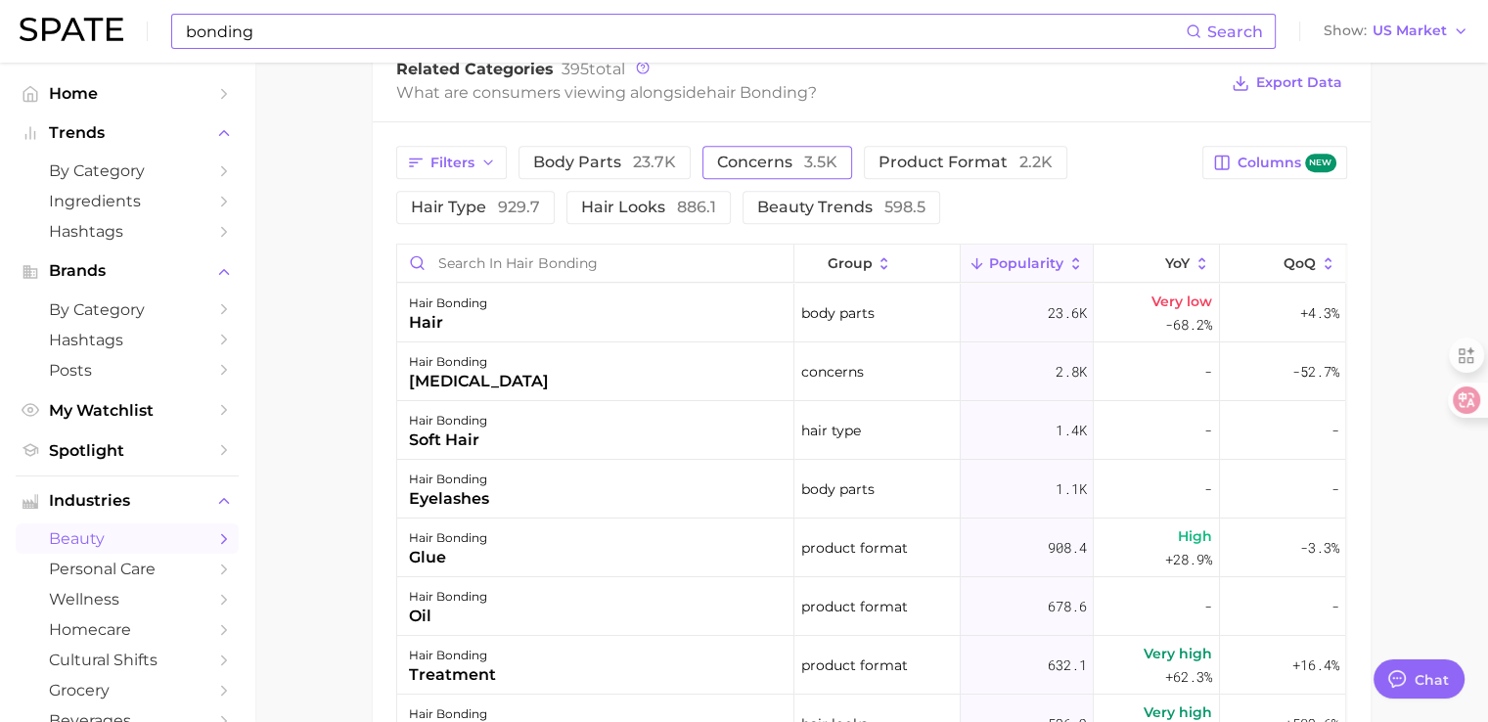
click at [759, 157] on span "concerns 3.5k" at bounding box center [777, 163] width 120 height 16
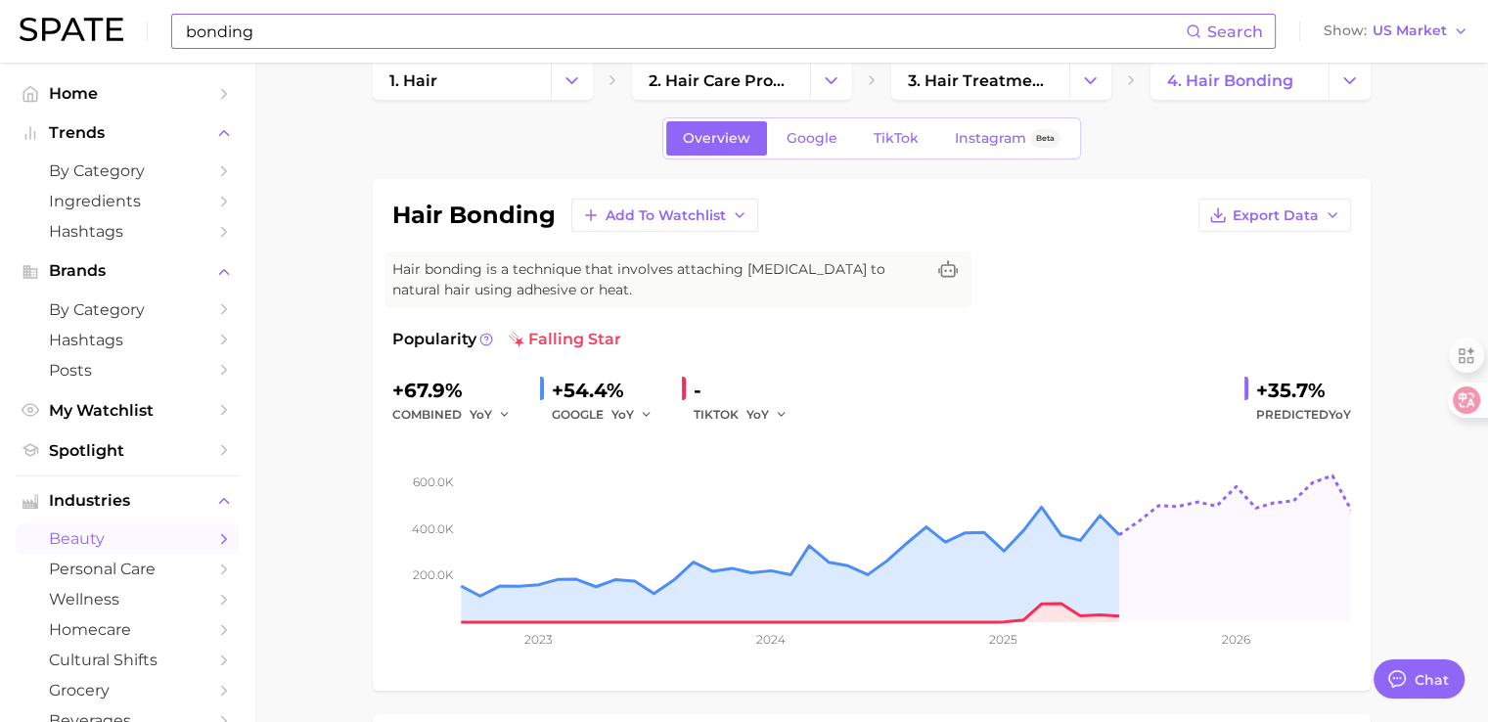
scroll to position [0, 0]
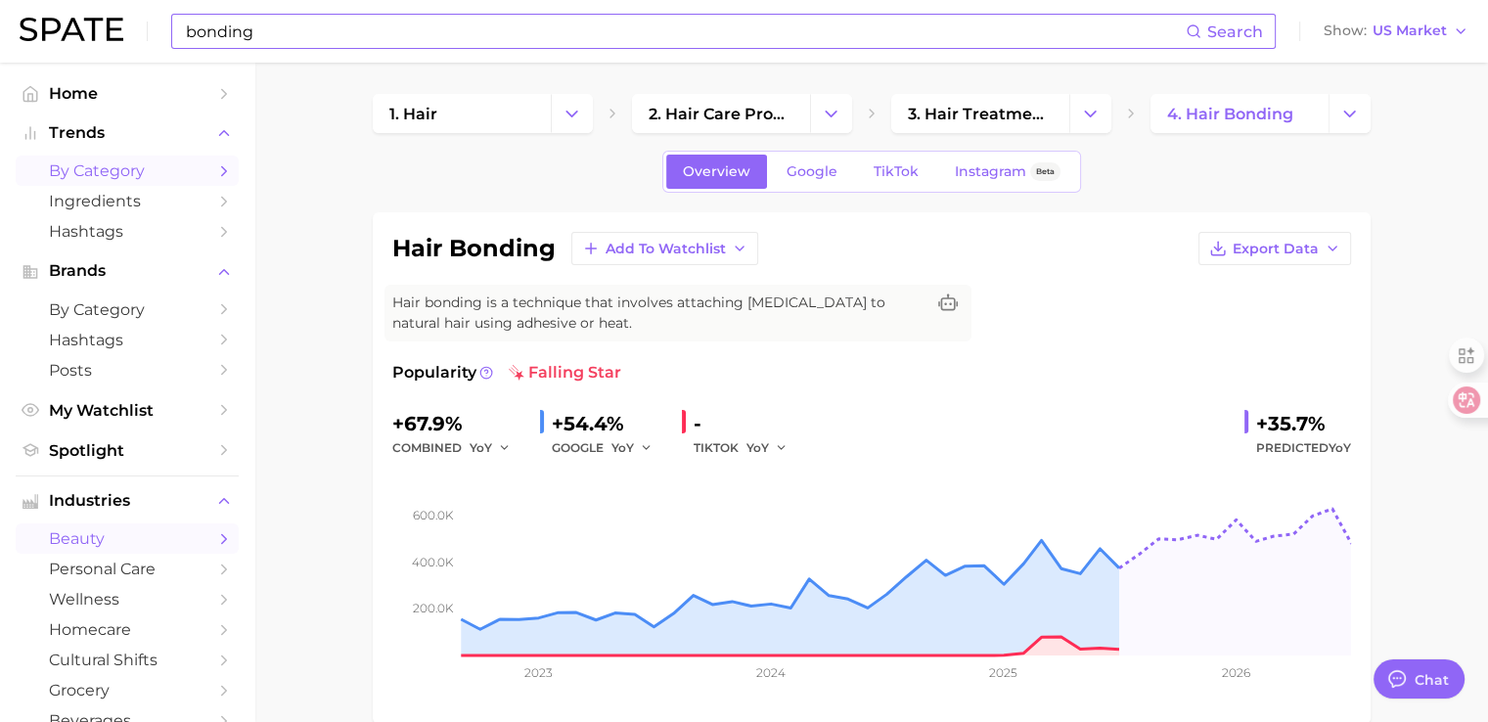
click at [125, 170] on span "by Category" at bounding box center [127, 170] width 157 height 19
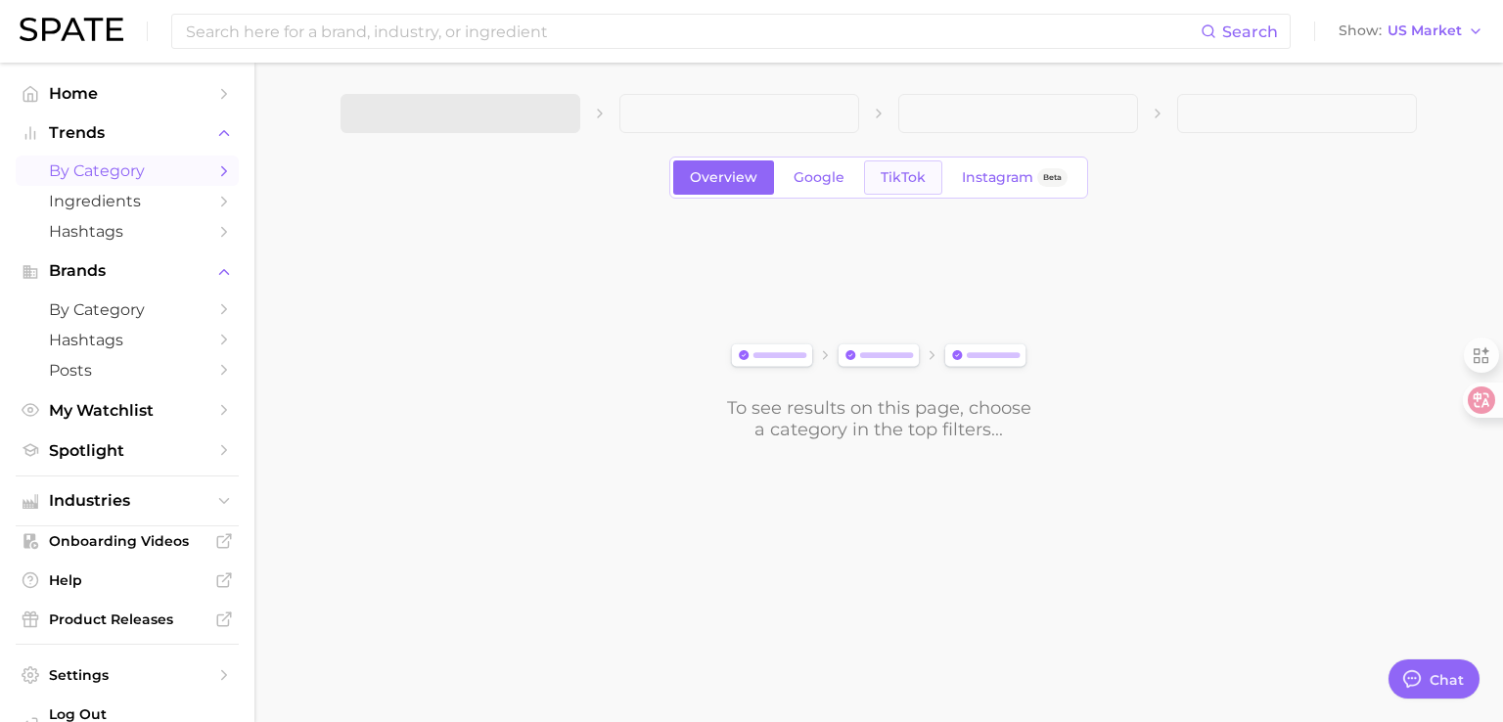
click at [920, 181] on span "TikTok" at bounding box center [902, 177] width 45 height 17
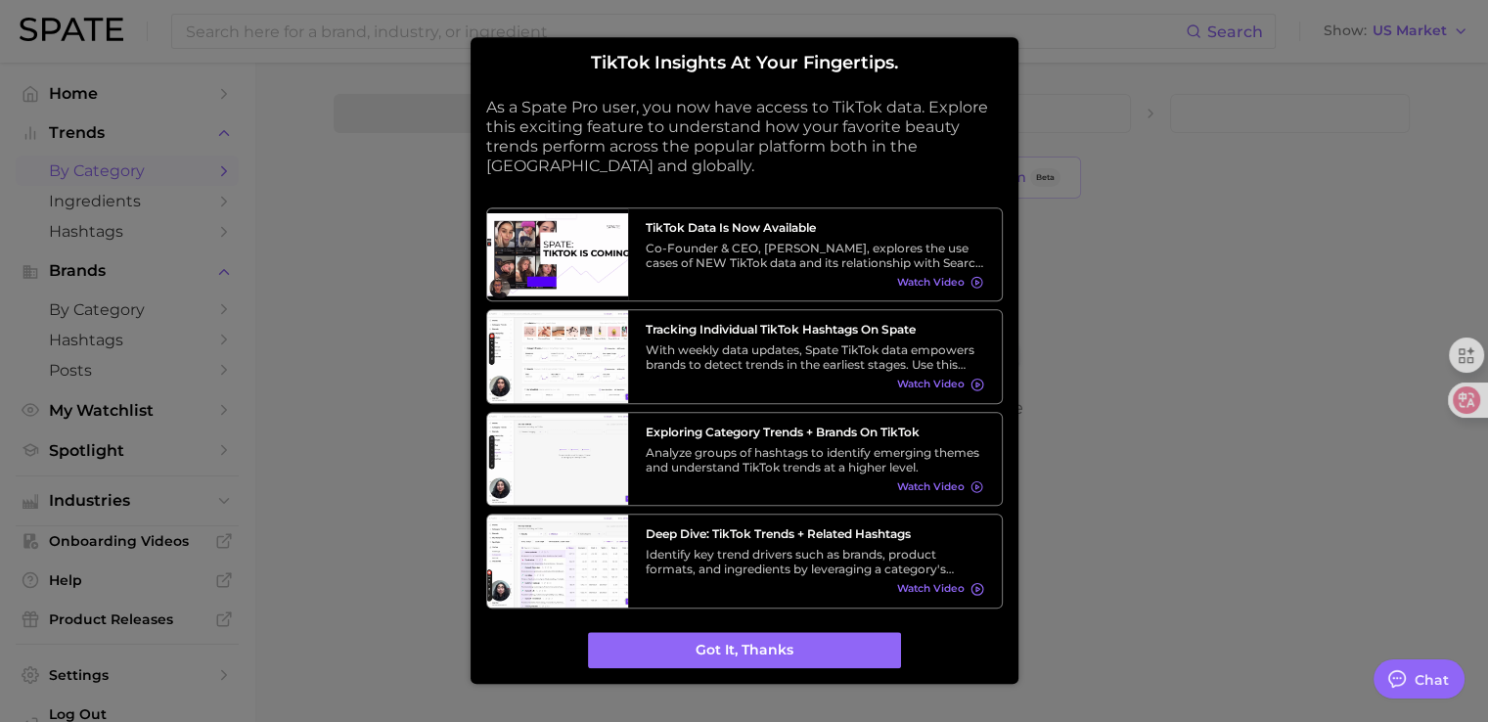
drag, startPoint x: 830, startPoint y: 649, endPoint x: 960, endPoint y: 457, distance: 231.7
click at [831, 649] on button "Got it, thanks" at bounding box center [744, 650] width 313 height 37
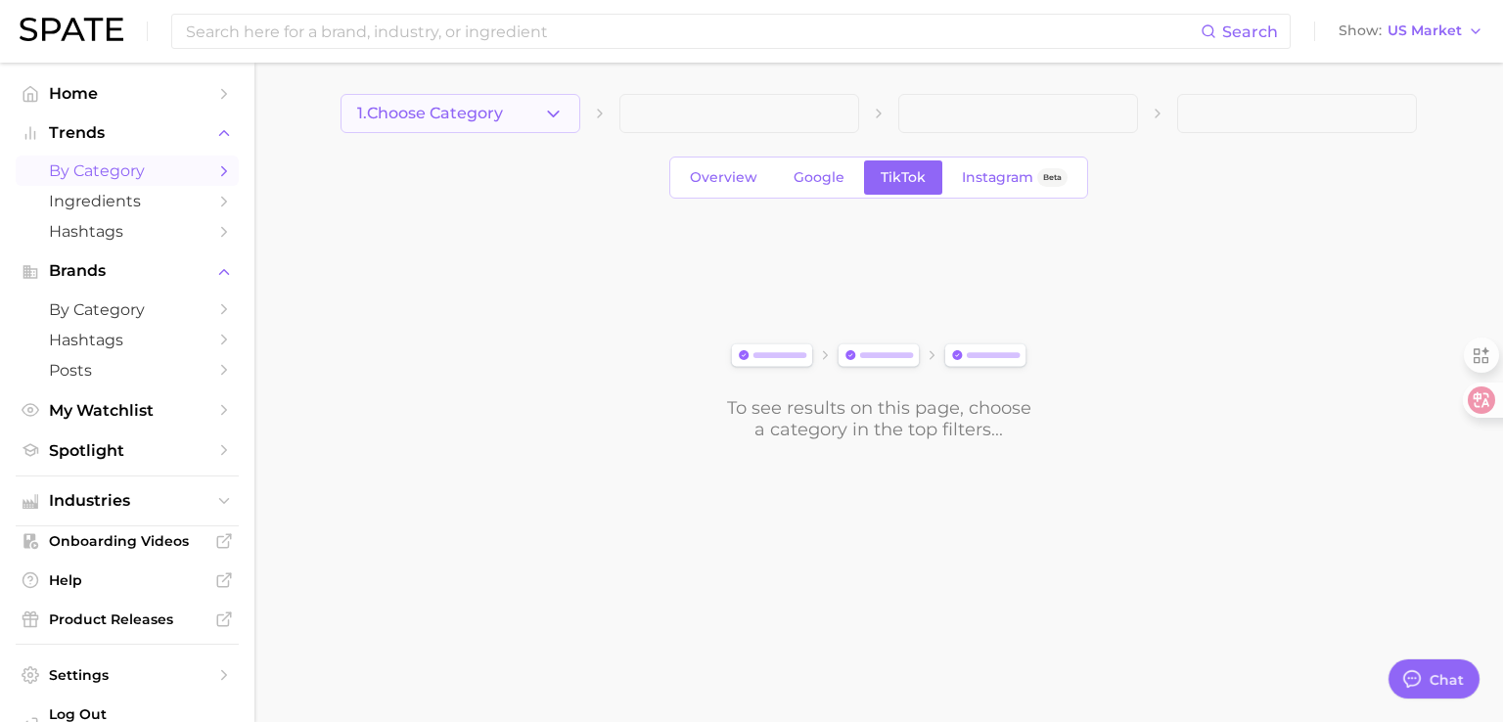
click at [543, 109] on icon "button" at bounding box center [553, 114] width 21 height 21
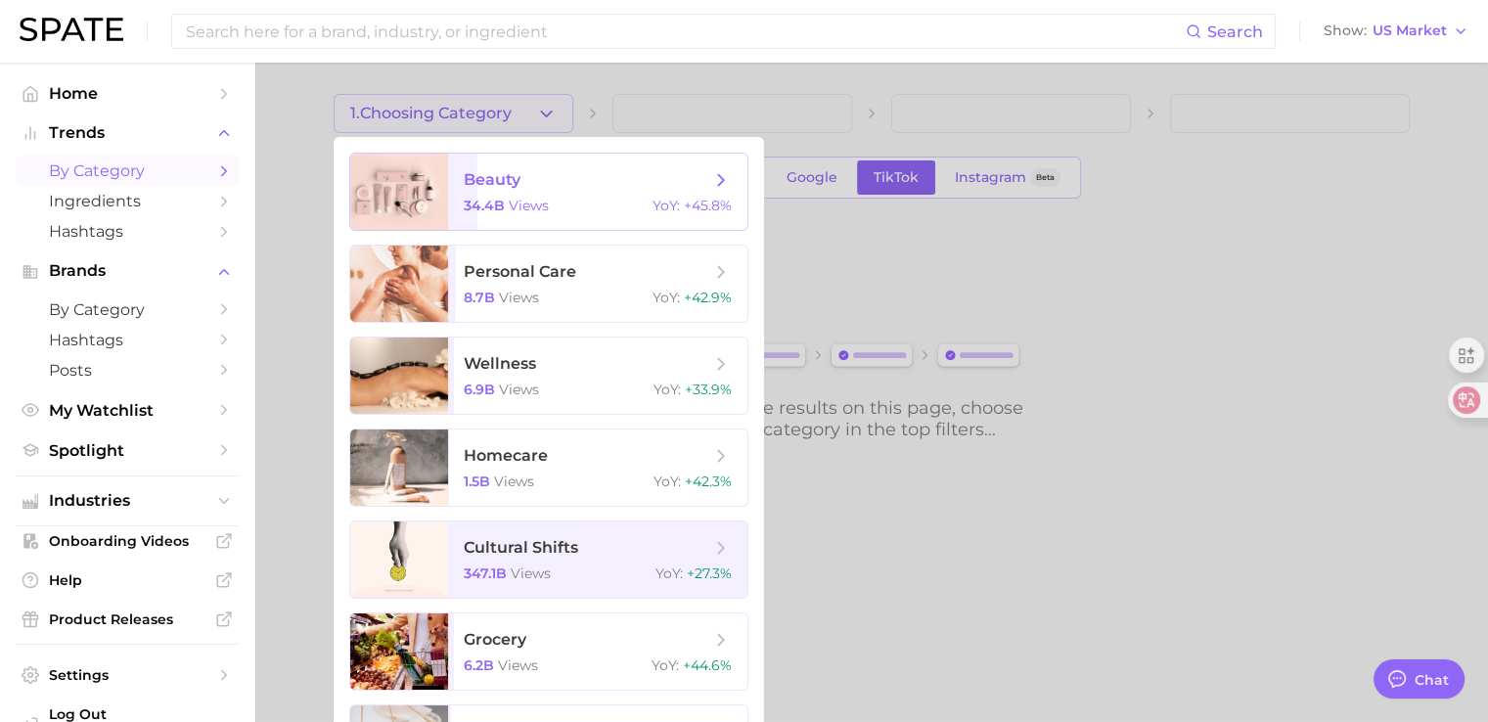
click at [566, 186] on span "beauty" at bounding box center [587, 180] width 247 height 22
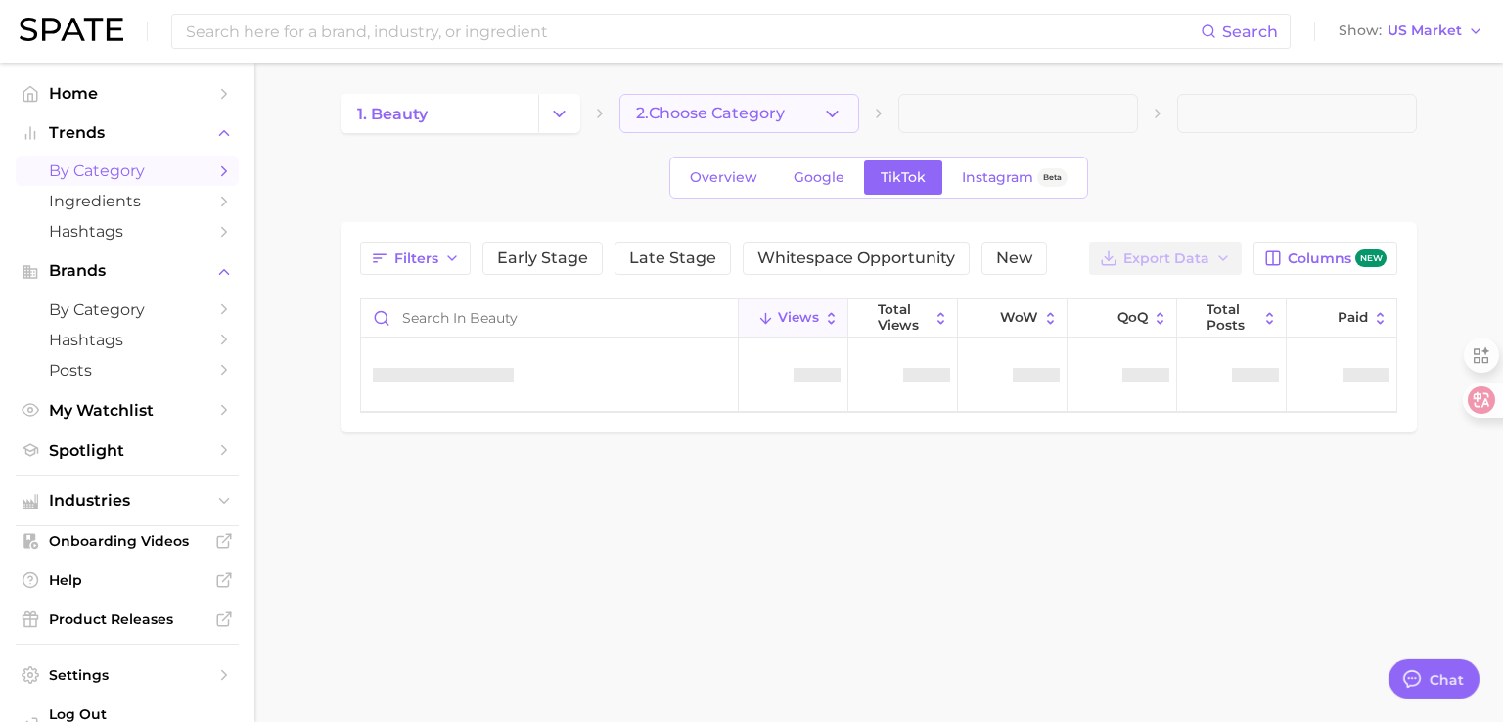
click at [829, 112] on polyline "button" at bounding box center [832, 113] width 11 height 5
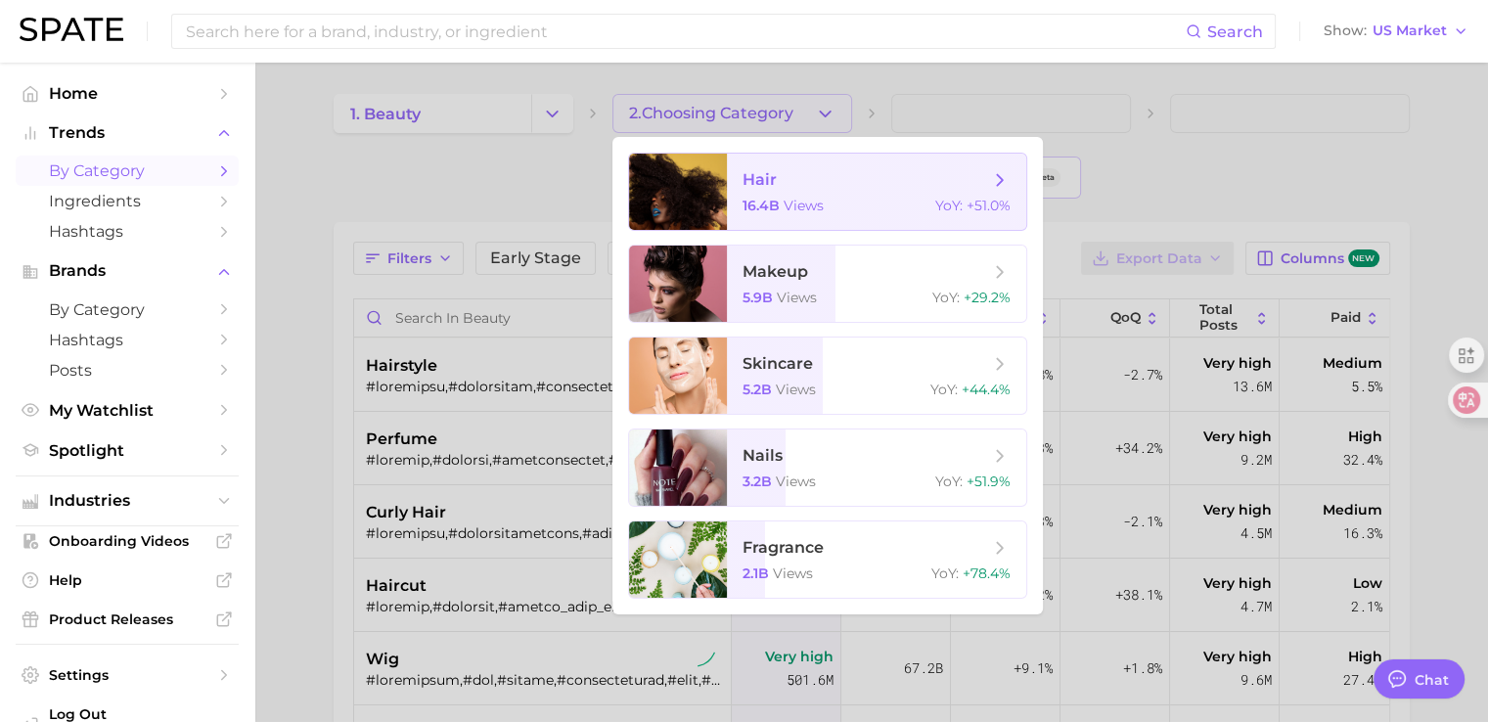
click at [825, 180] on span "hair" at bounding box center [865, 180] width 247 height 22
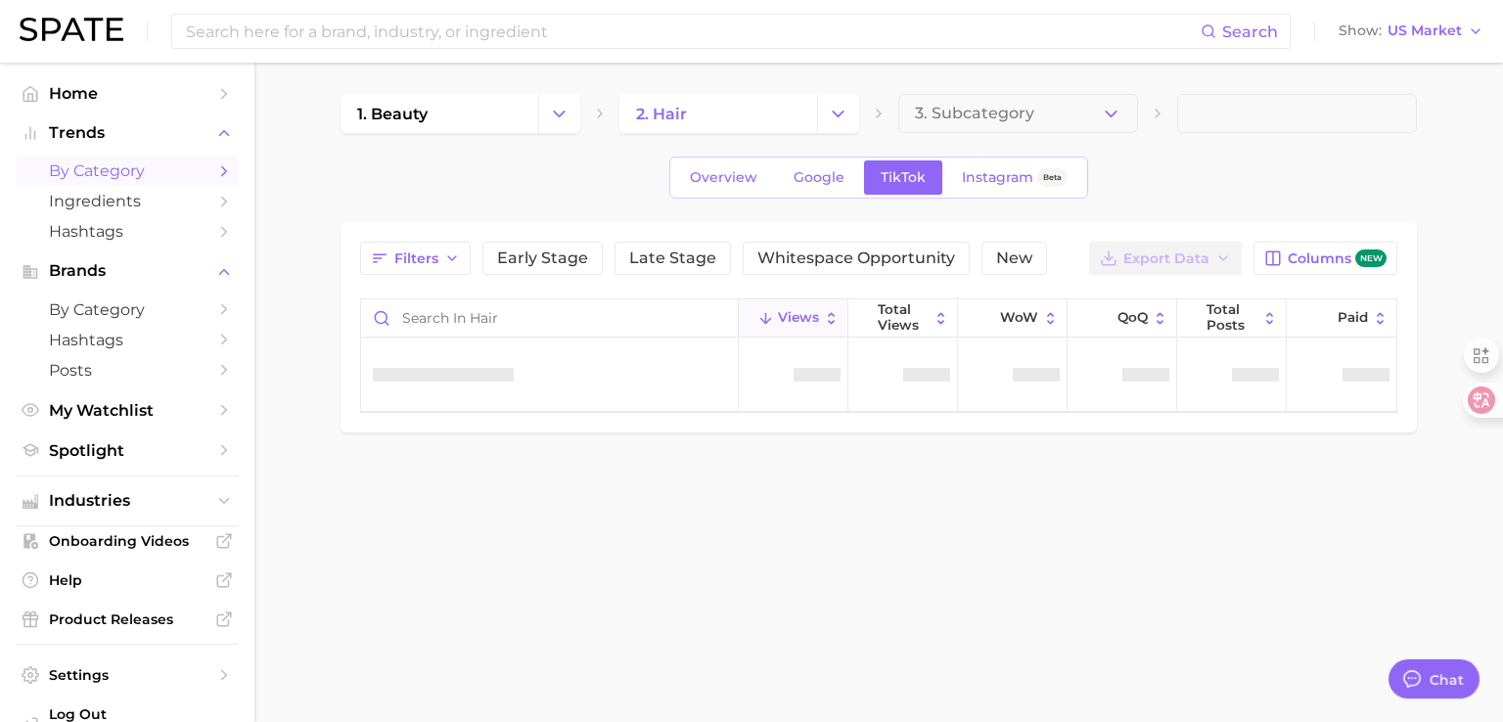
click at [1115, 118] on icon "button" at bounding box center [1110, 114] width 21 height 21
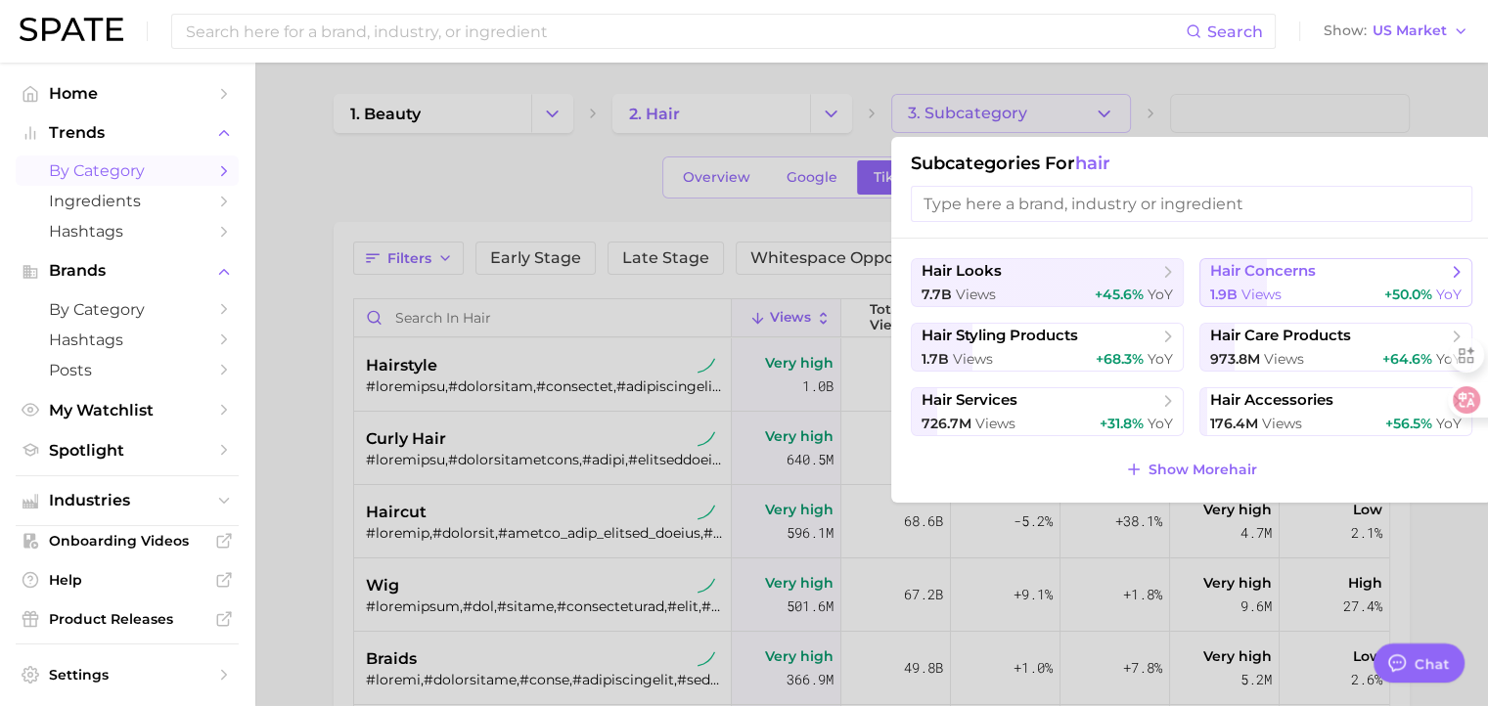
click at [1300, 275] on span "hair concerns" at bounding box center [1263, 271] width 106 height 19
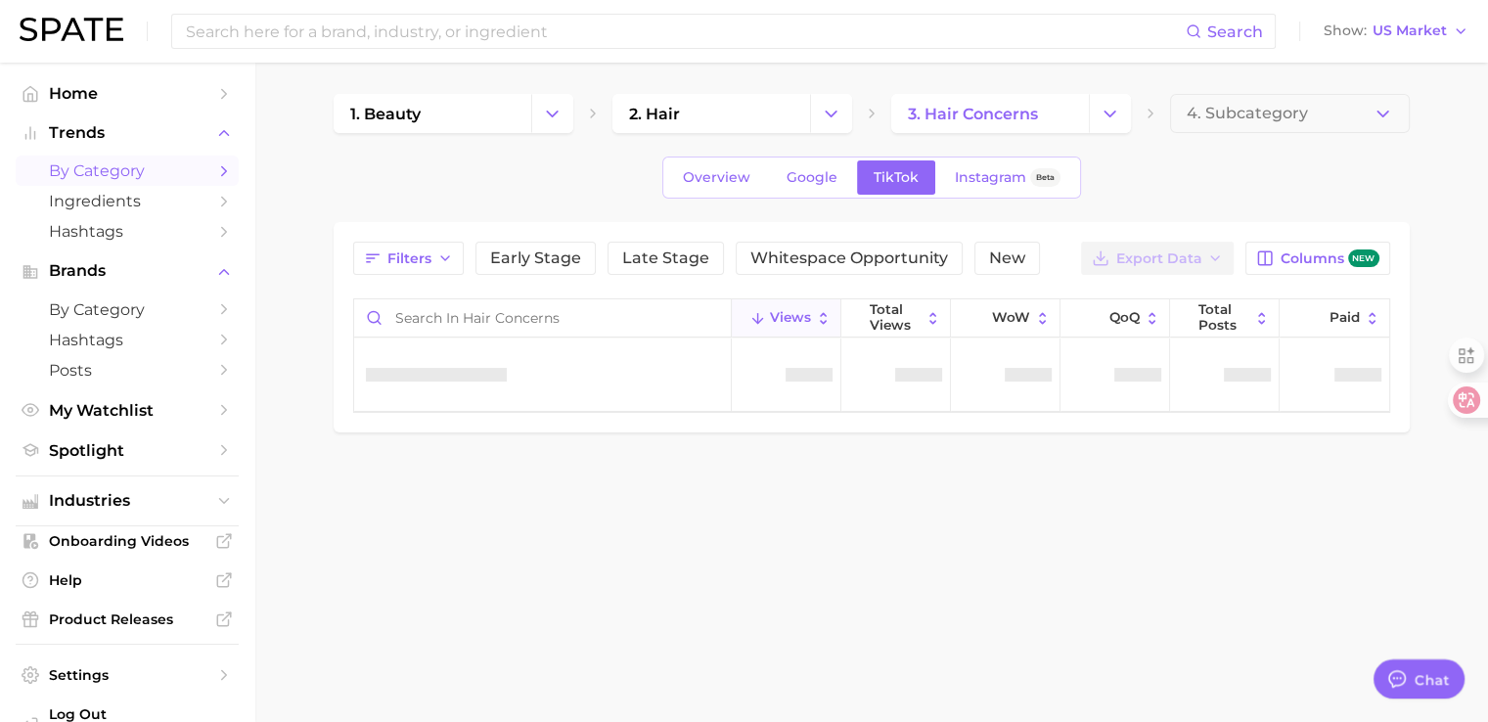
type textarea "x"
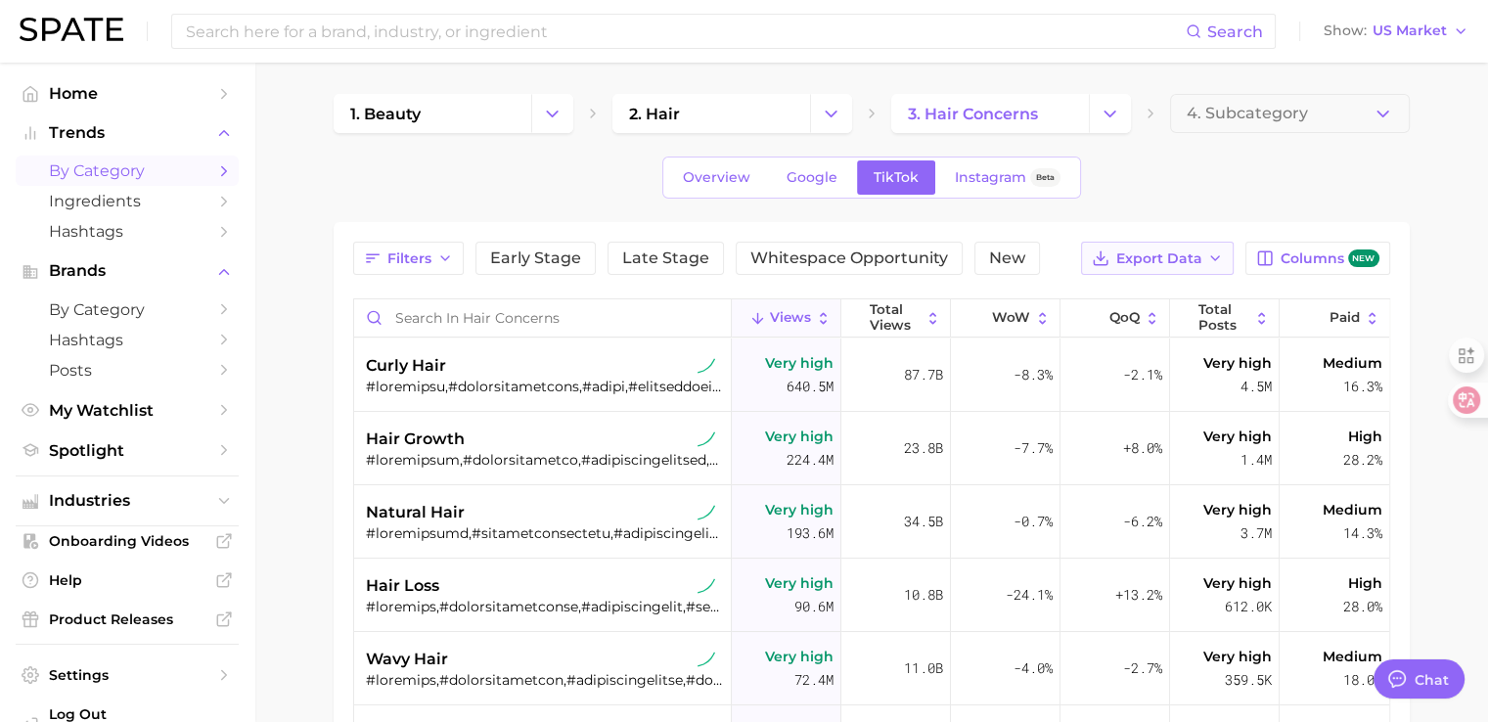
click at [1213, 259] on icon "button" at bounding box center [1215, 258] width 16 height 16
click at [1094, 291] on span "Table Data CSV" at bounding box center [1106, 295] width 108 height 17
click at [260, 289] on main "1. beauty 2. hair 3. hair concerns 4. Subcategory Overview Google TikTok Instag…" at bounding box center [871, 600] width 1234 height 1075
click at [1422, 32] on span "US Market" at bounding box center [1409, 30] width 74 height 11
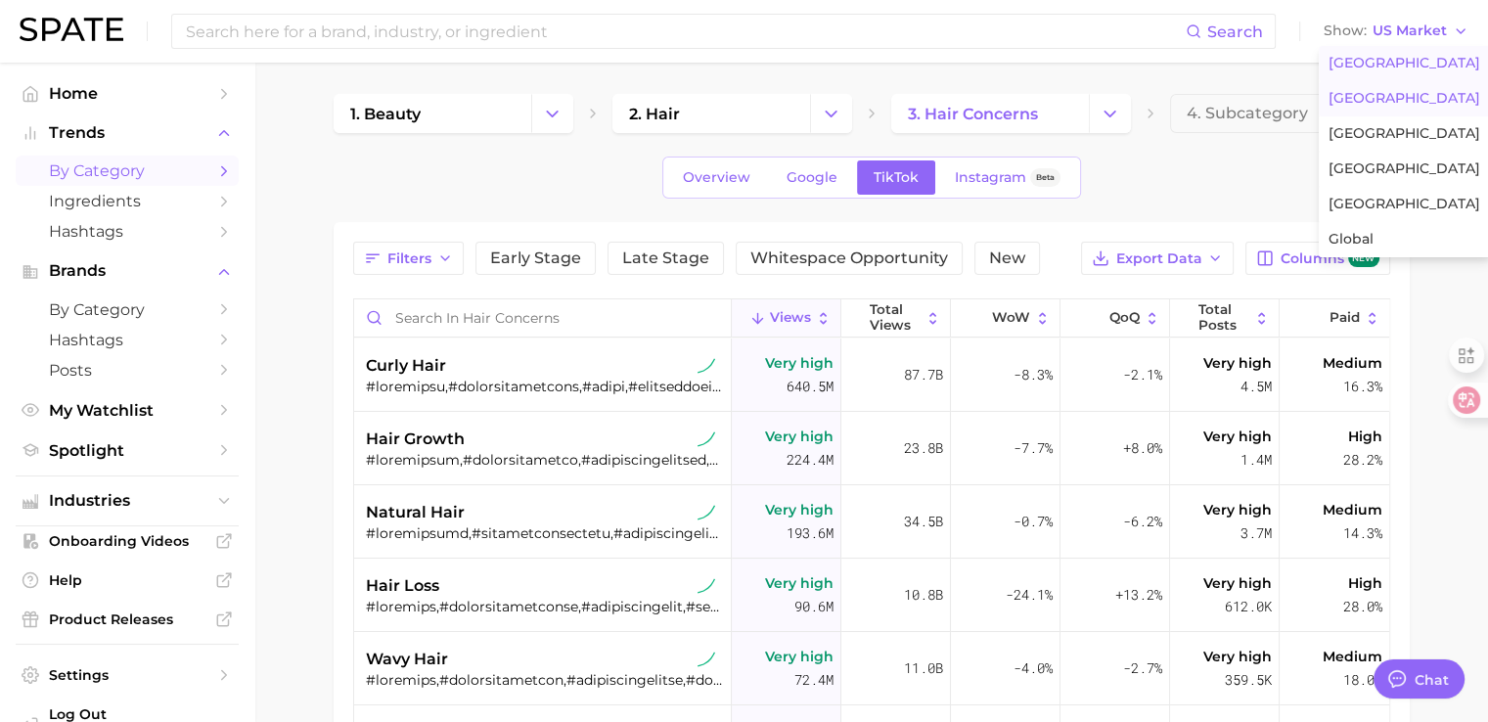
click at [1388, 93] on span "[GEOGRAPHIC_DATA]" at bounding box center [1404, 98] width 152 height 17
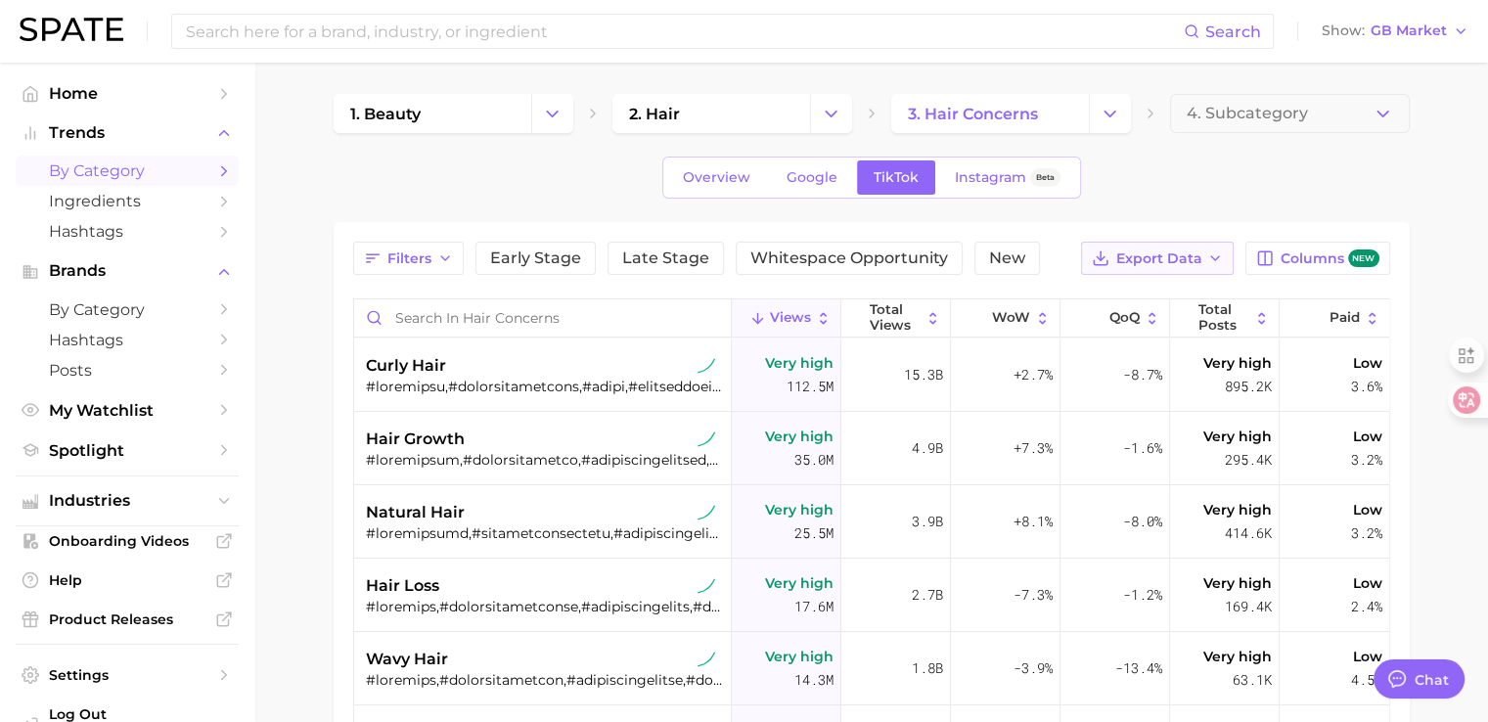
click at [1223, 252] on icon "button" at bounding box center [1215, 258] width 16 height 16
click at [1118, 291] on span "Table Data CSV" at bounding box center [1106, 295] width 108 height 17
click at [700, 185] on span "Overview" at bounding box center [716, 177] width 67 height 17
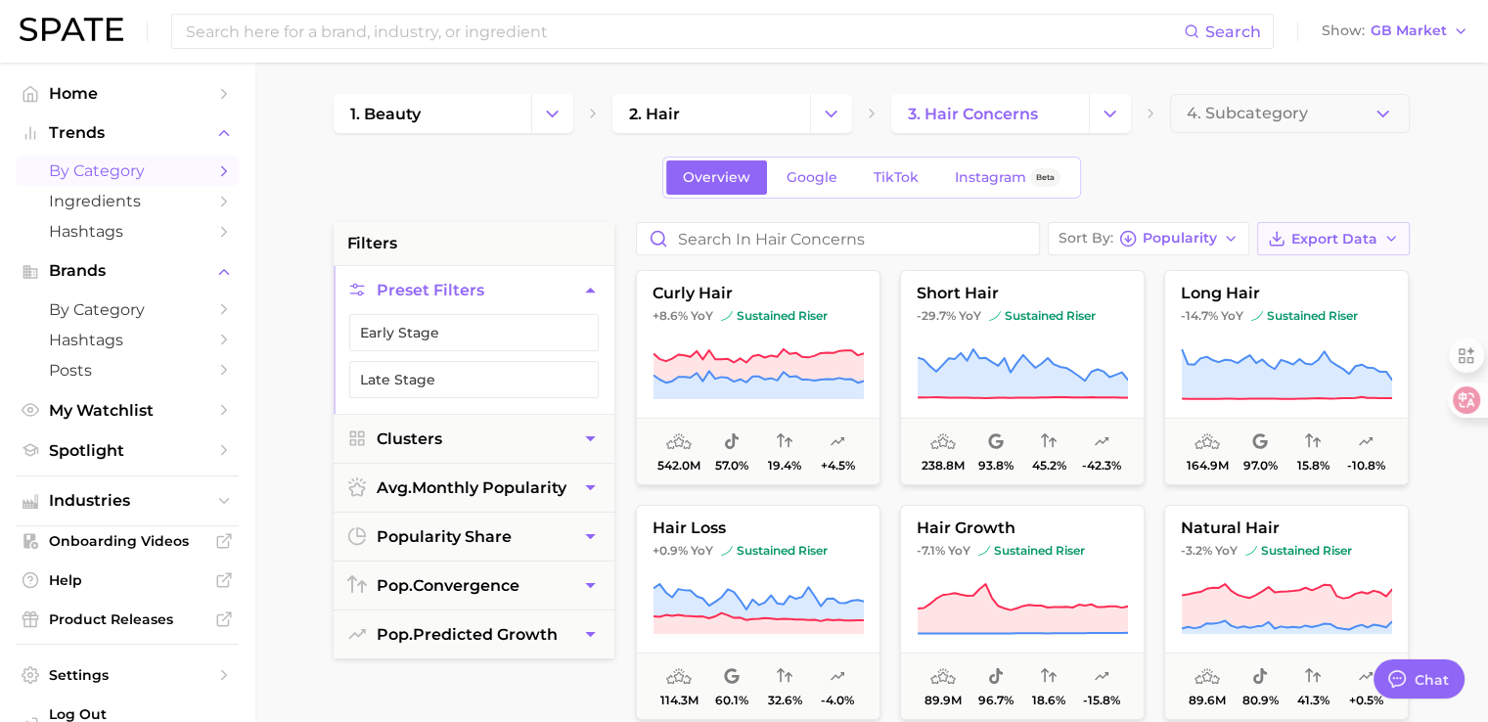
click at [1385, 241] on icon "button" at bounding box center [1391, 239] width 16 height 16
click at [1303, 270] on span "Card Data CSV" at bounding box center [1279, 275] width 103 height 17
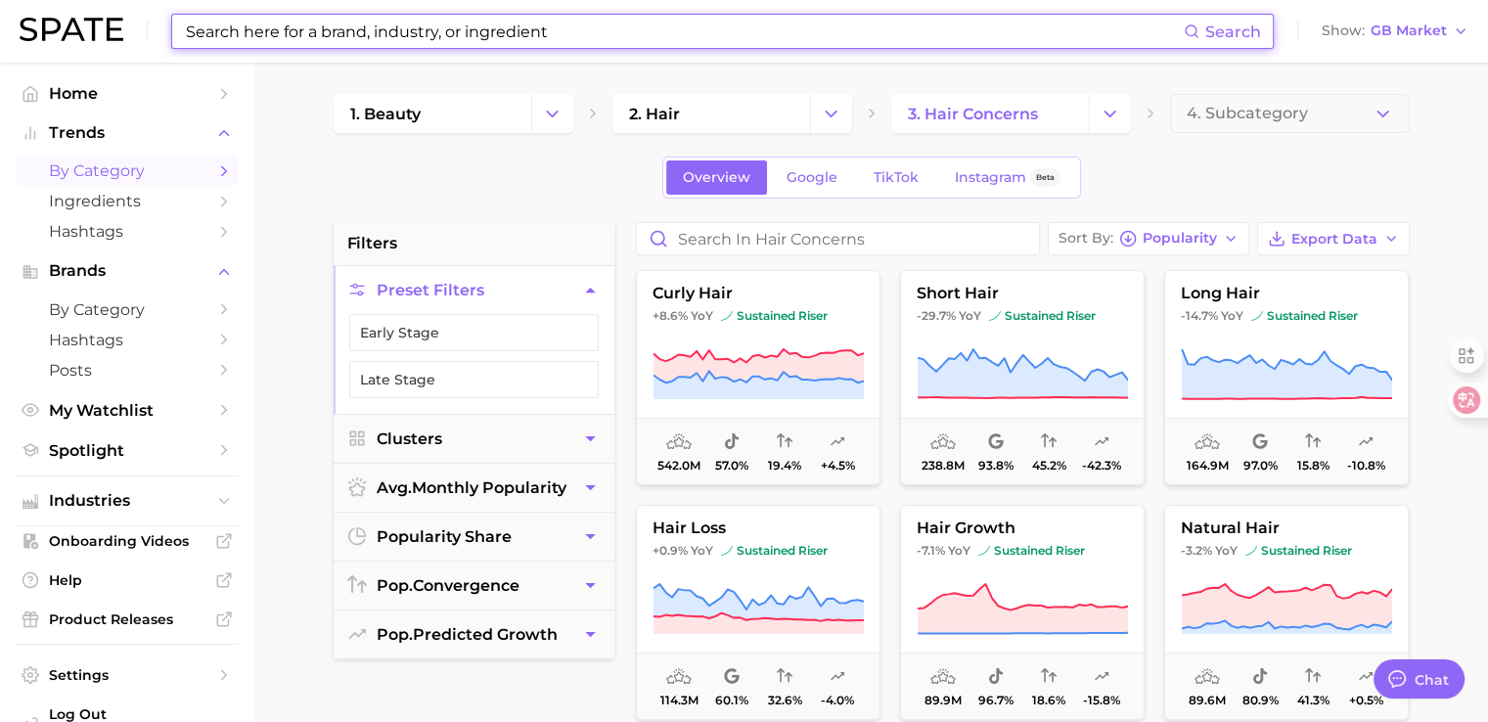
click at [418, 29] on input at bounding box center [684, 31] width 1000 height 33
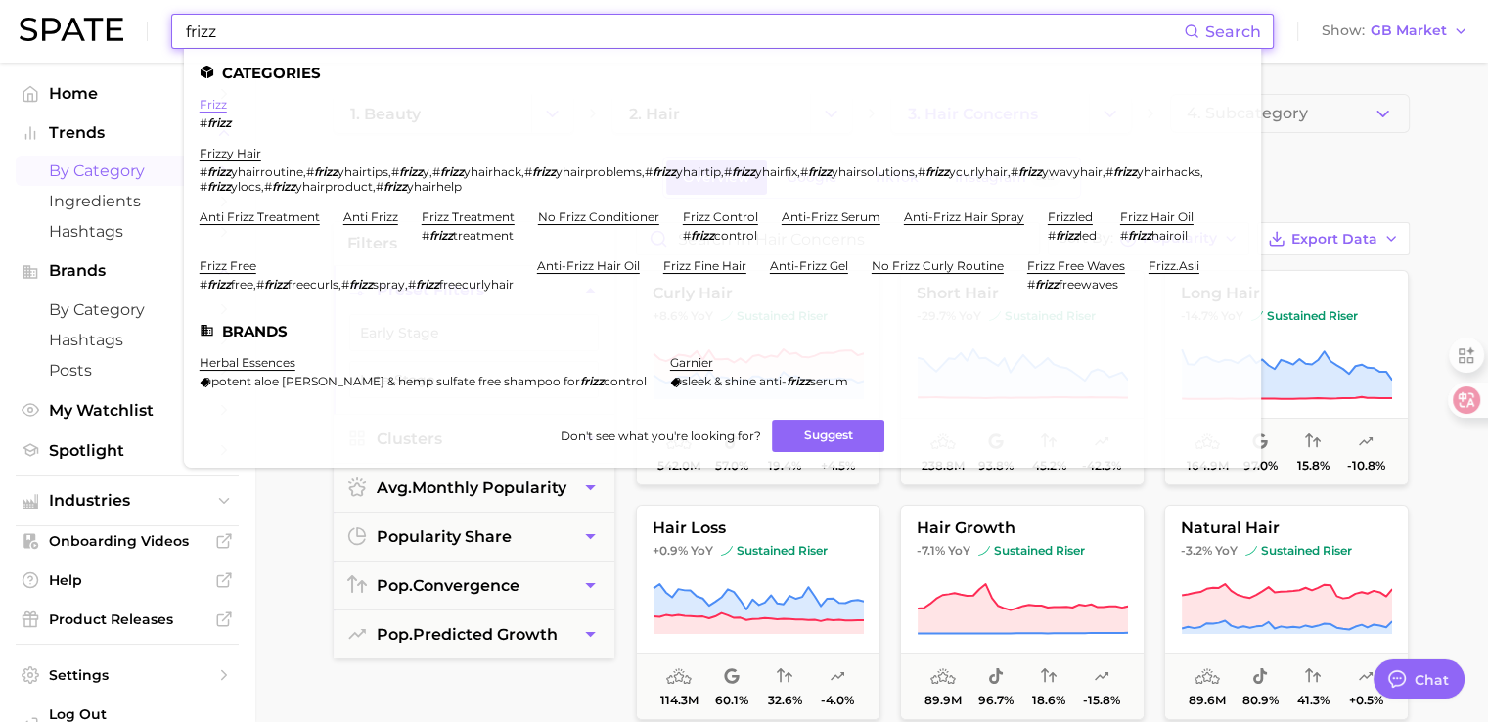
type input "frizz"
click at [216, 105] on link "frizz" at bounding box center [213, 104] width 27 height 15
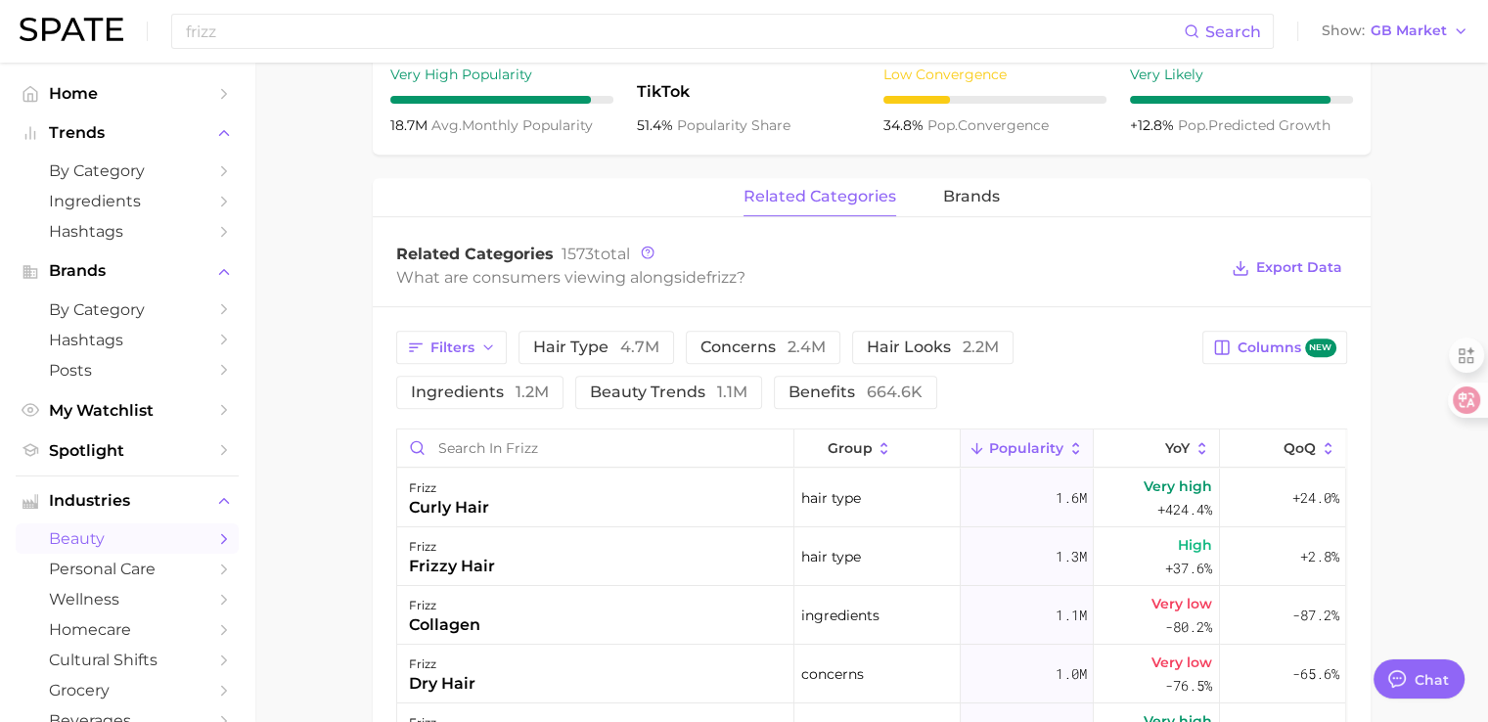
scroll to position [783, 0]
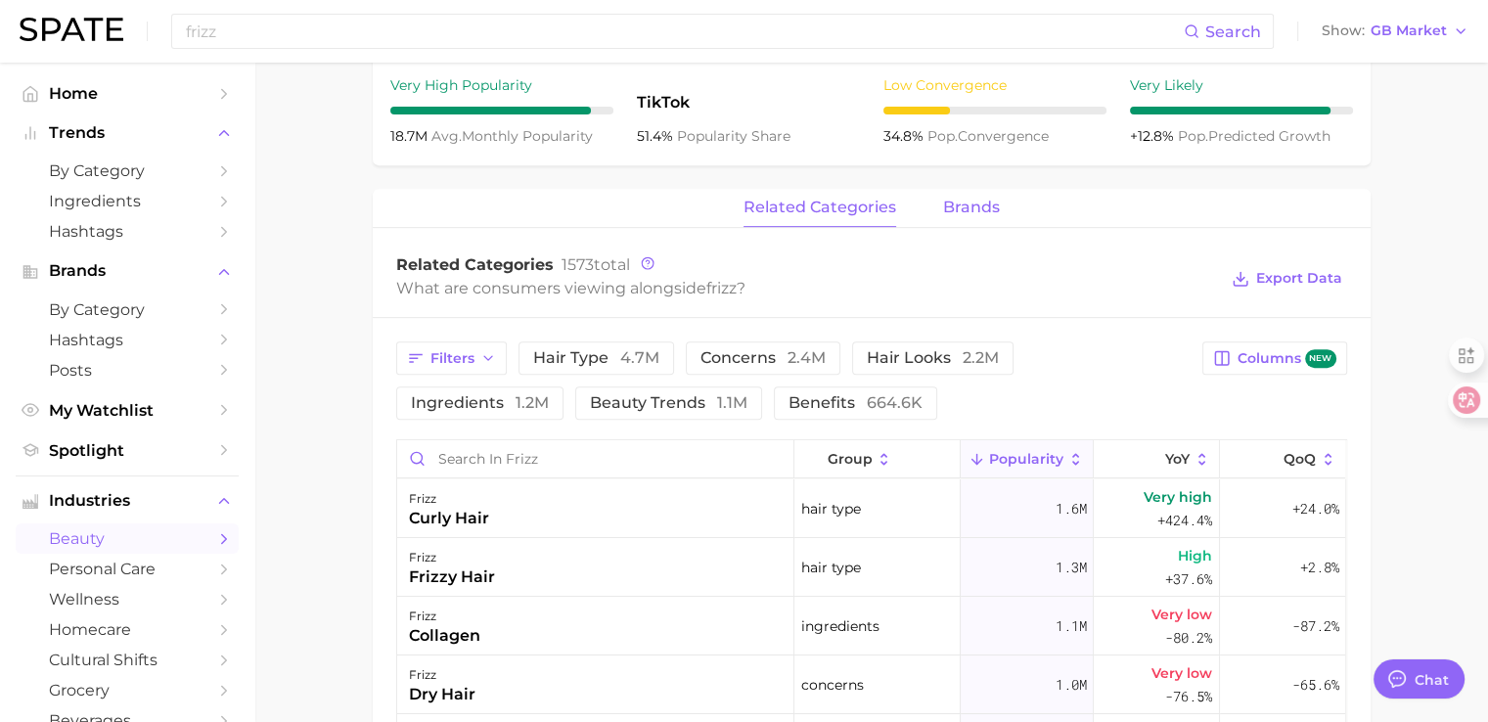
click at [948, 199] on span "brands" at bounding box center [971, 208] width 57 height 18
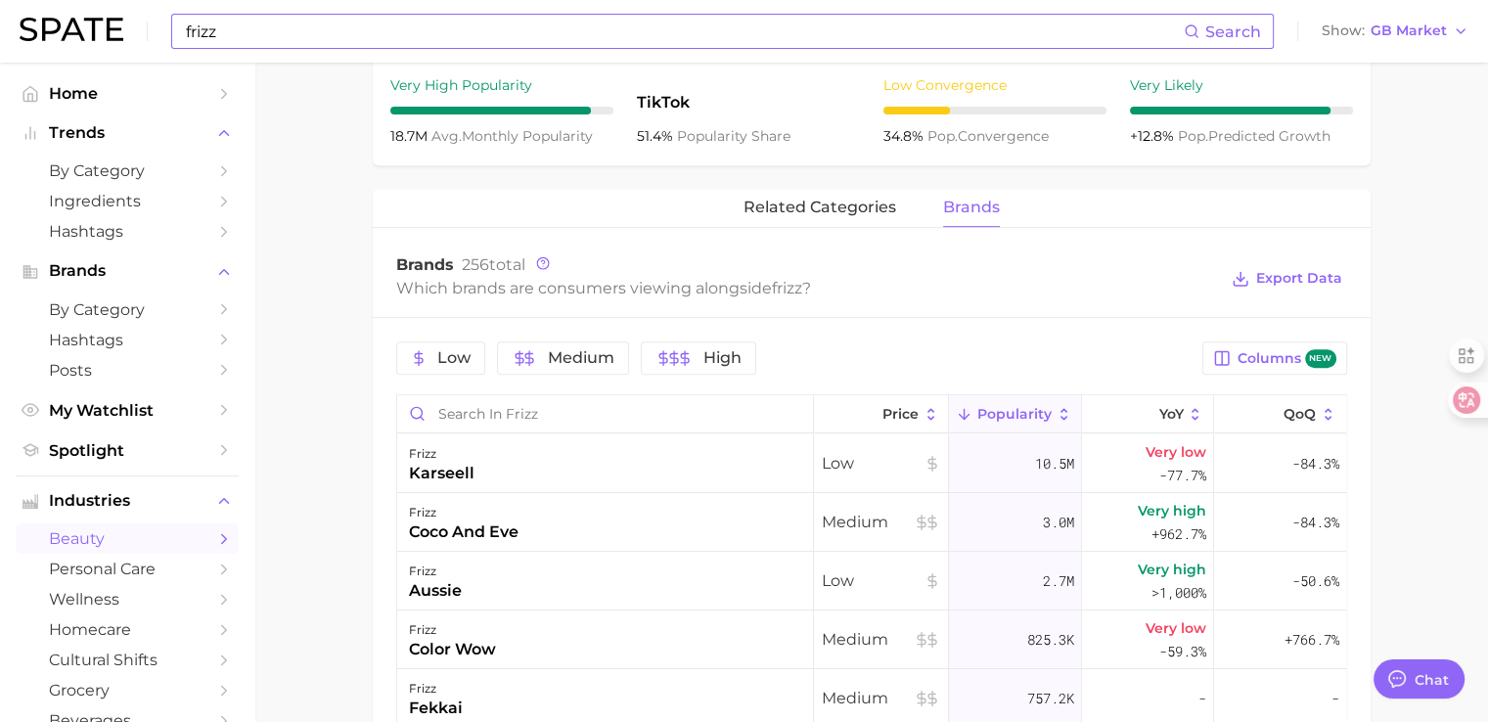
click at [258, 30] on input "frizz" at bounding box center [684, 31] width 1000 height 33
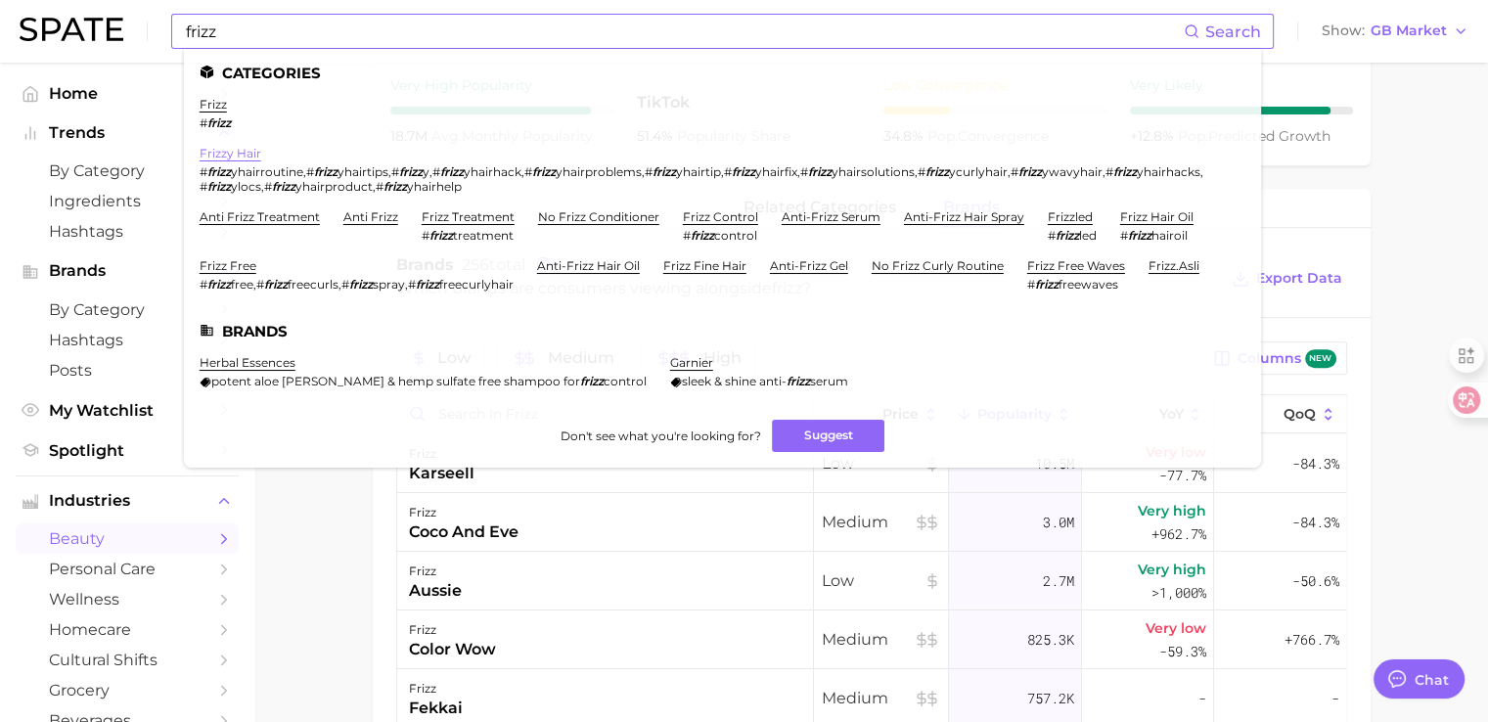
click at [224, 157] on link "frizzy hair" at bounding box center [231, 153] width 62 height 15
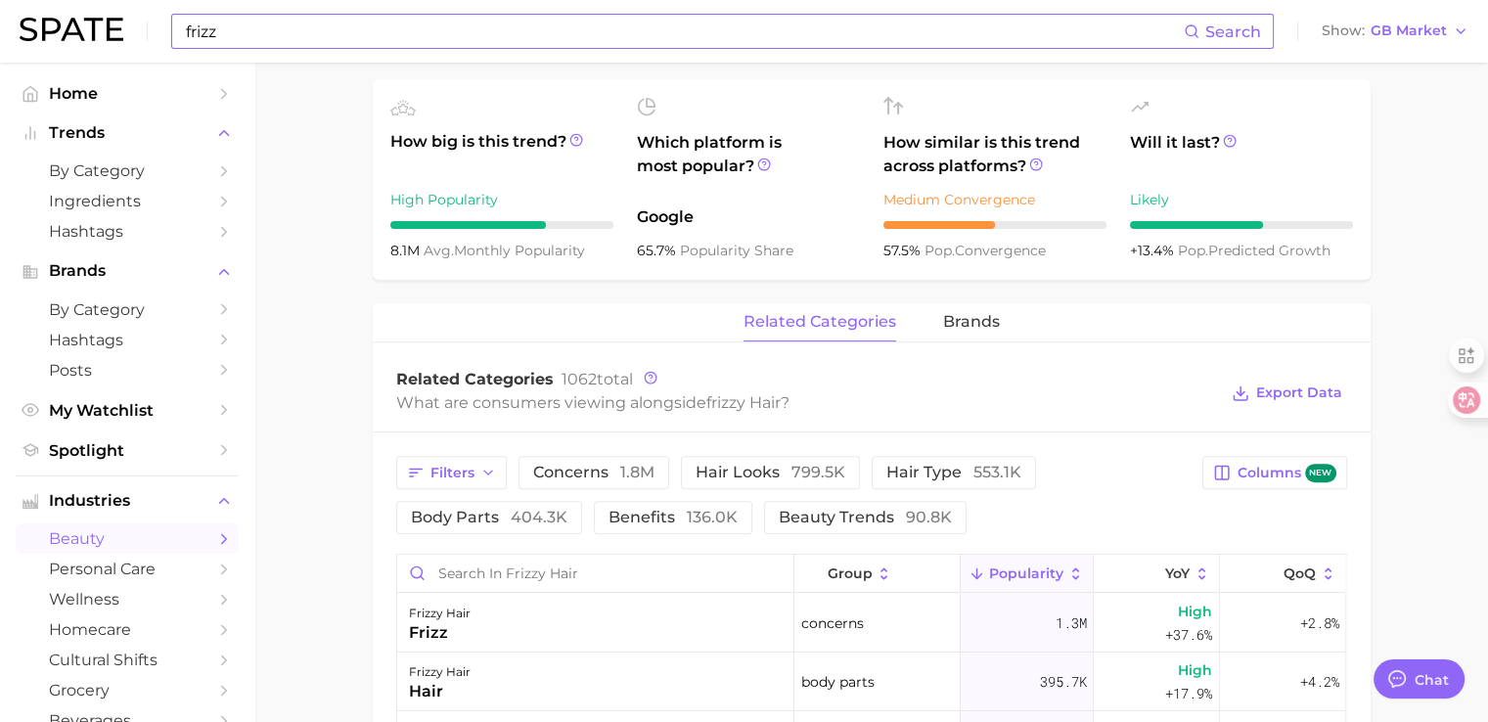
scroll to position [783, 0]
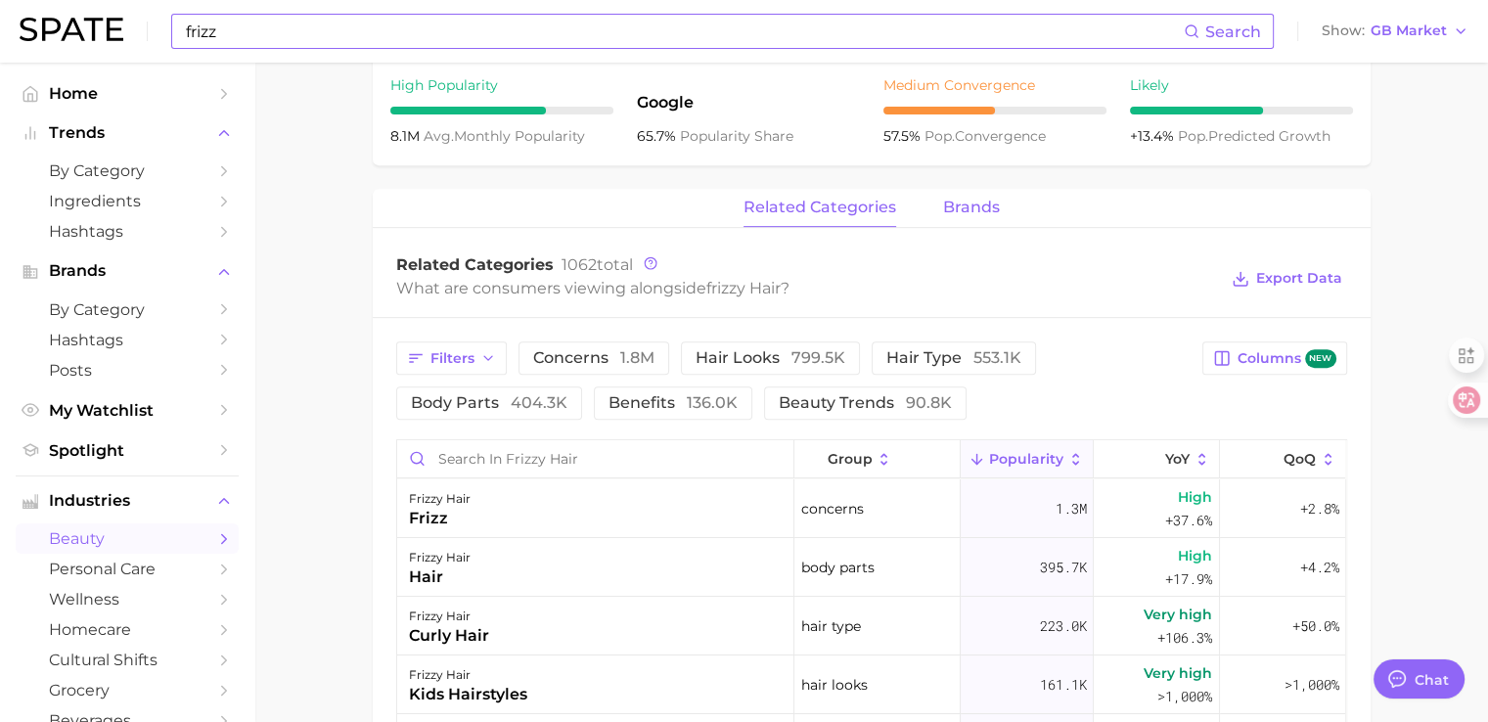
click at [956, 199] on span "brands" at bounding box center [971, 208] width 57 height 18
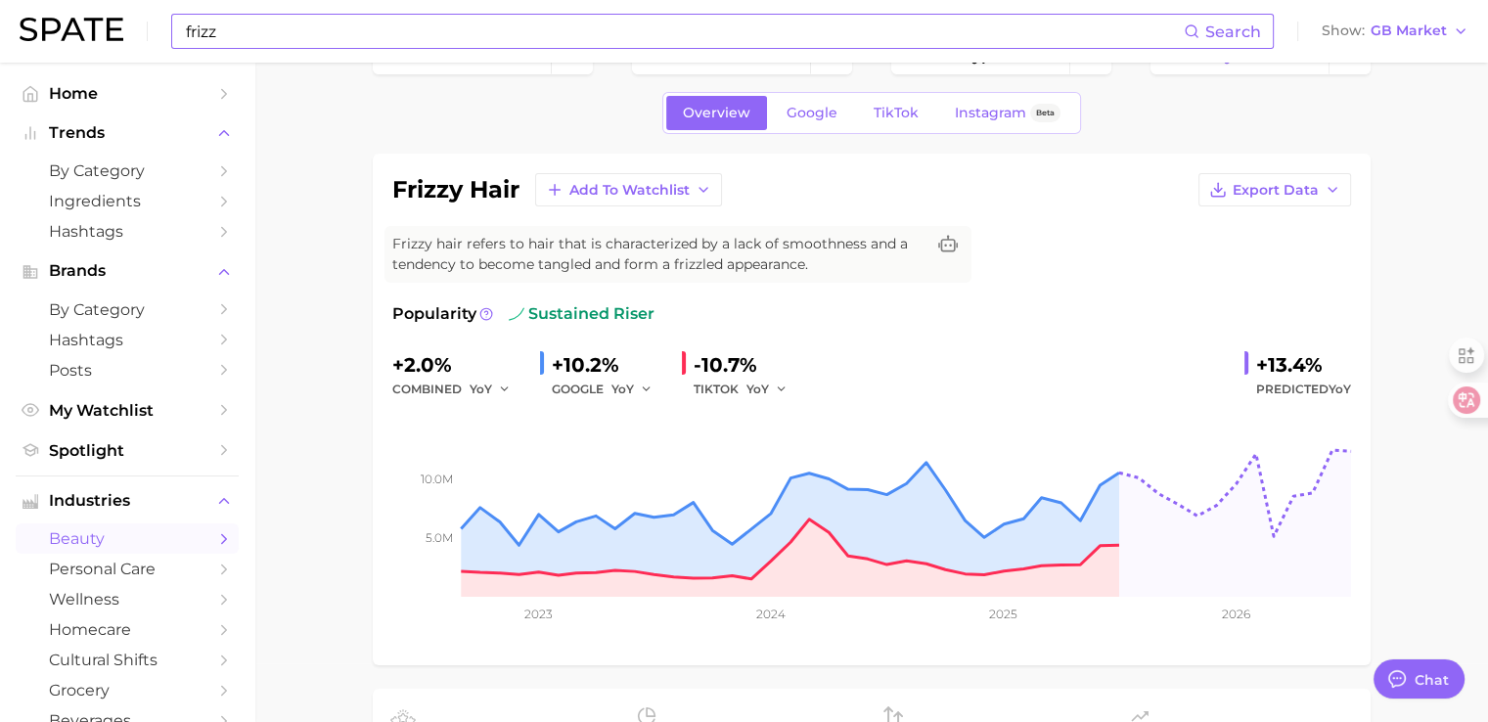
scroll to position [0, 0]
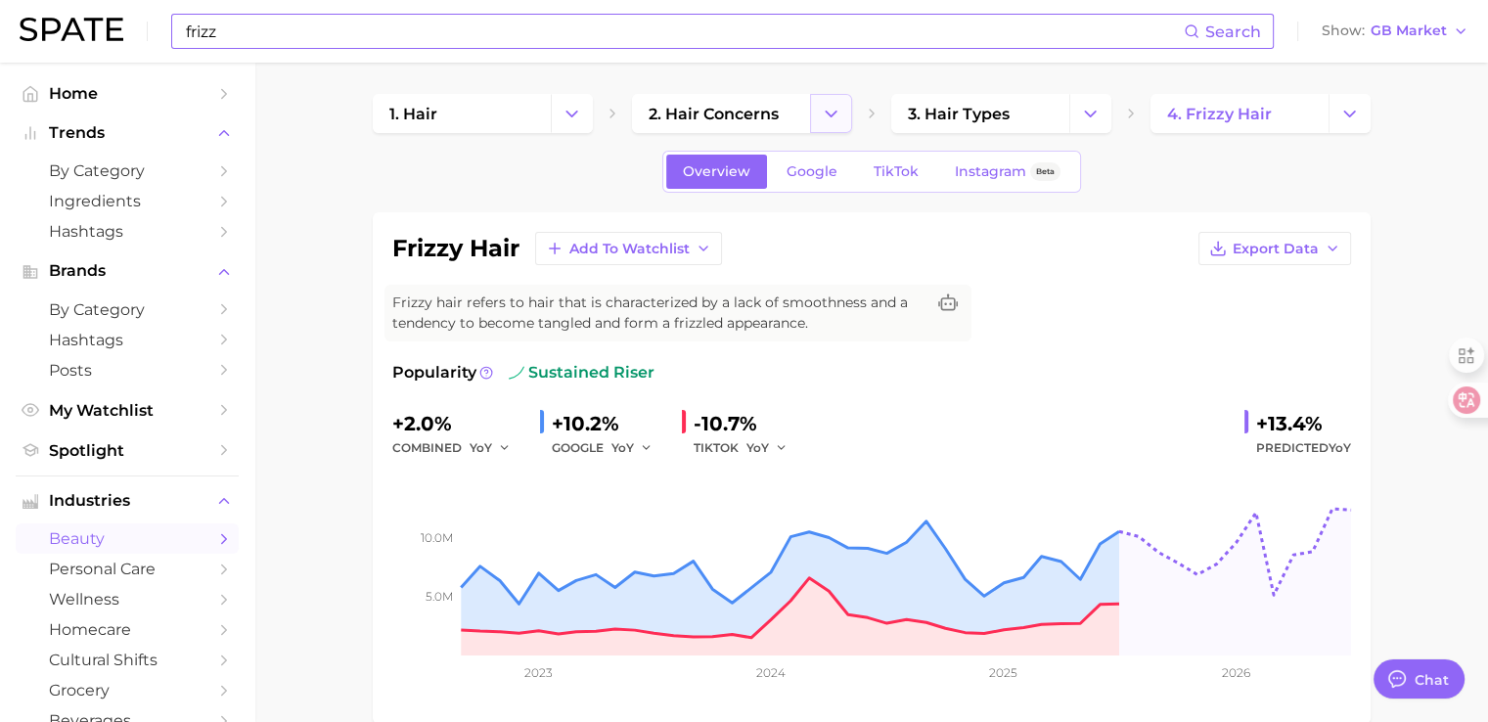
click at [837, 118] on icon "Change Category" at bounding box center [831, 114] width 21 height 21
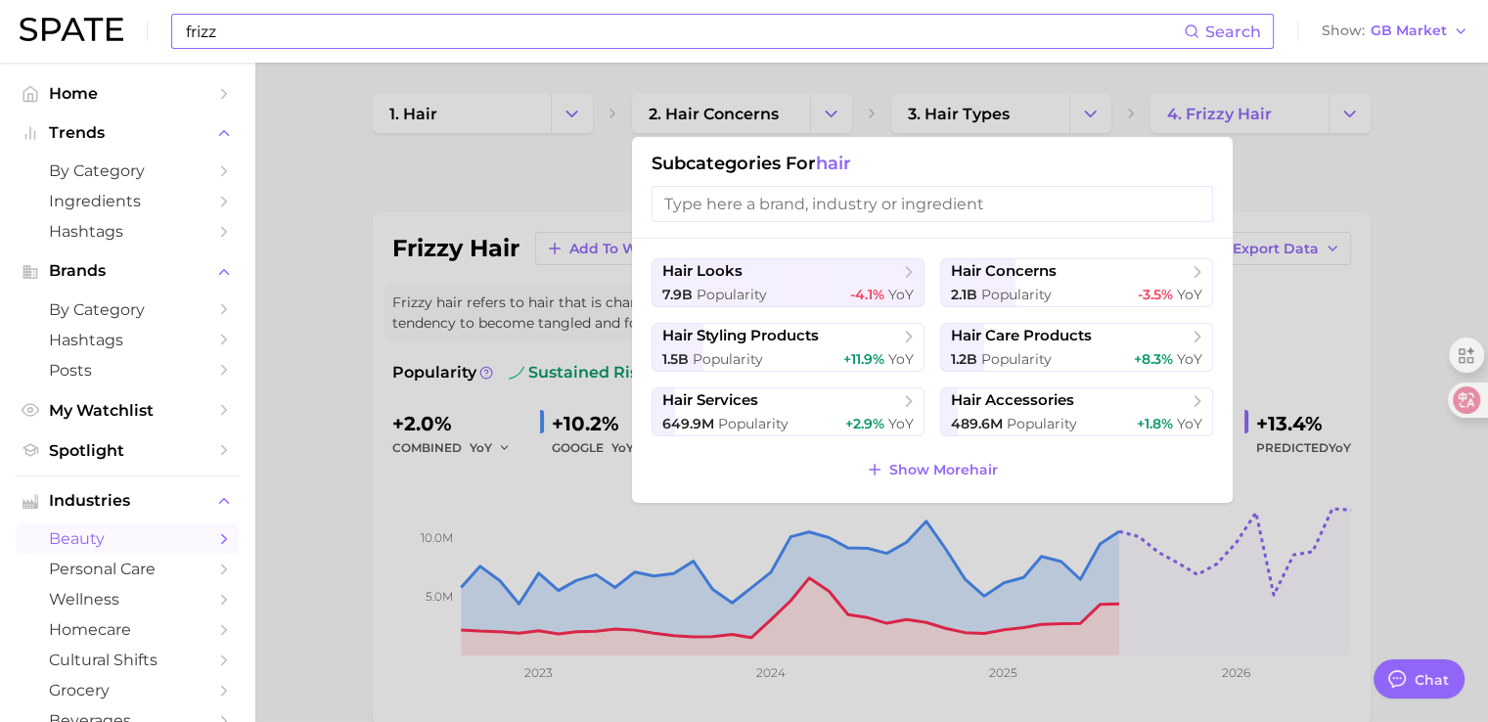
click at [1078, 107] on div at bounding box center [744, 361] width 1488 height 722
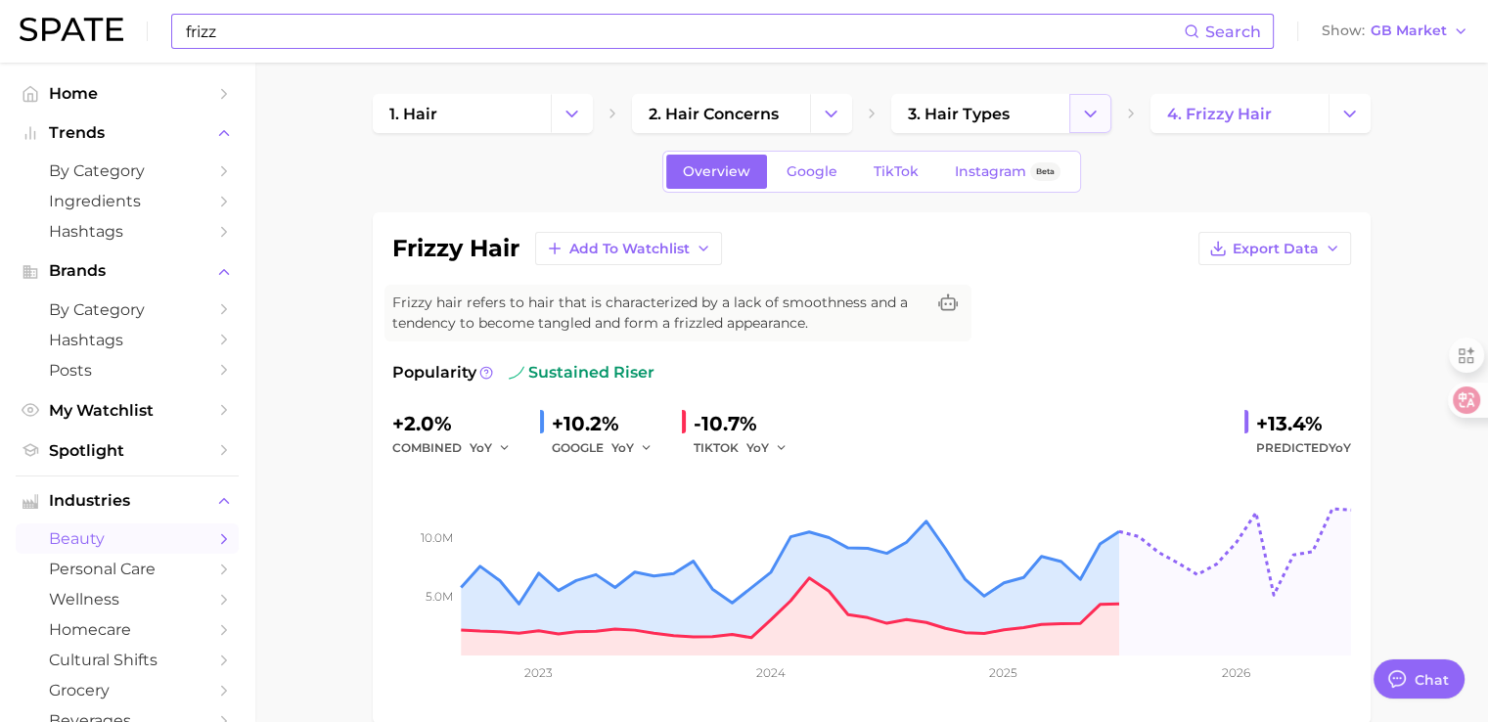
click at [1097, 111] on icon "Change Category" at bounding box center [1090, 114] width 21 height 21
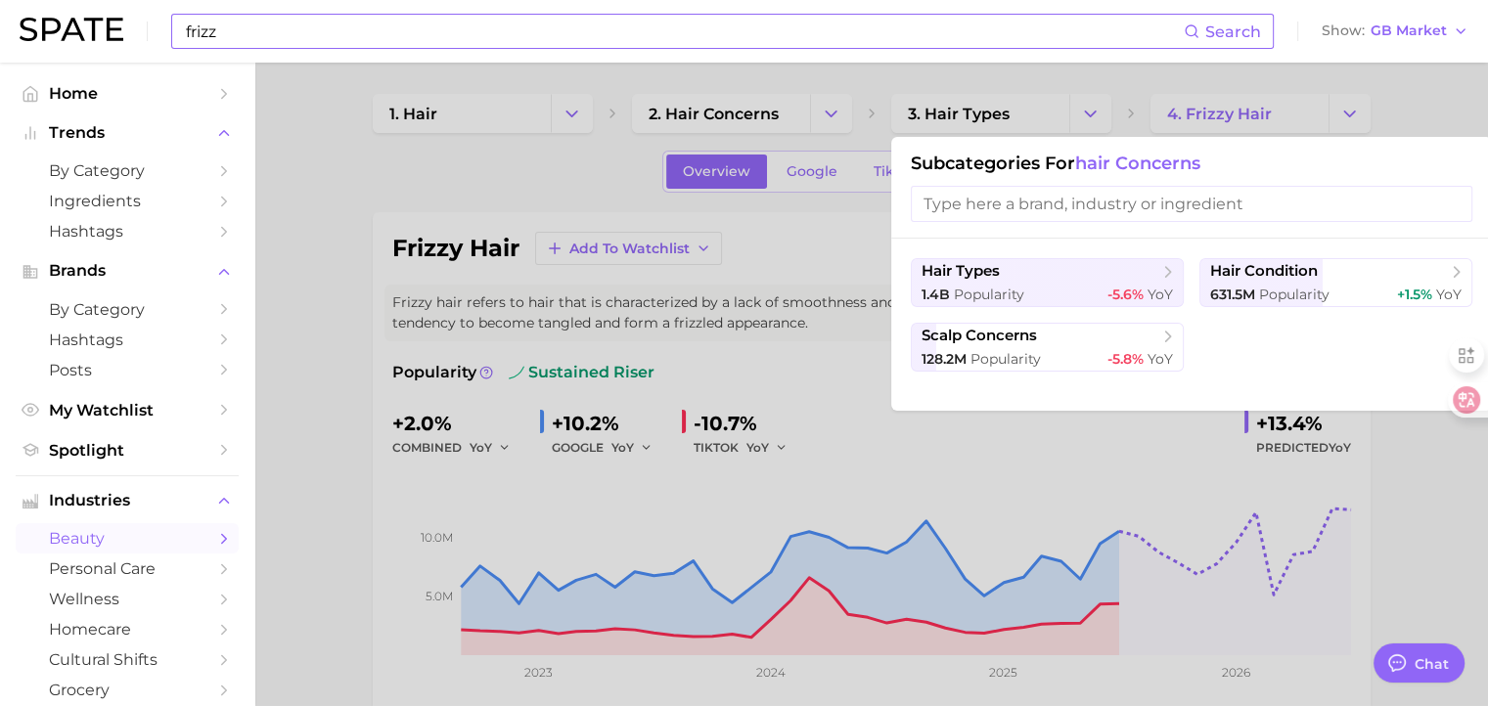
click at [851, 255] on div at bounding box center [744, 353] width 1488 height 706
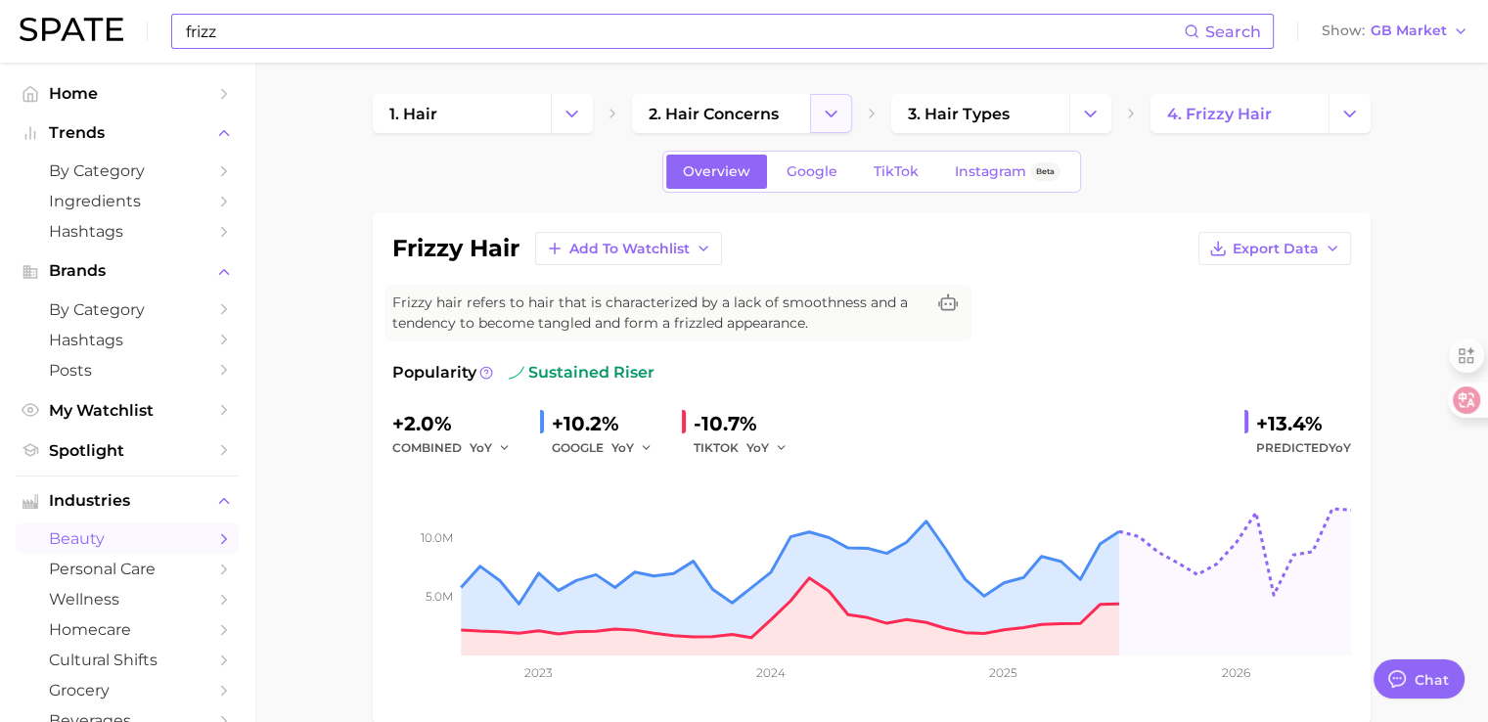
click at [823, 108] on icon "Change Category" at bounding box center [831, 114] width 21 height 21
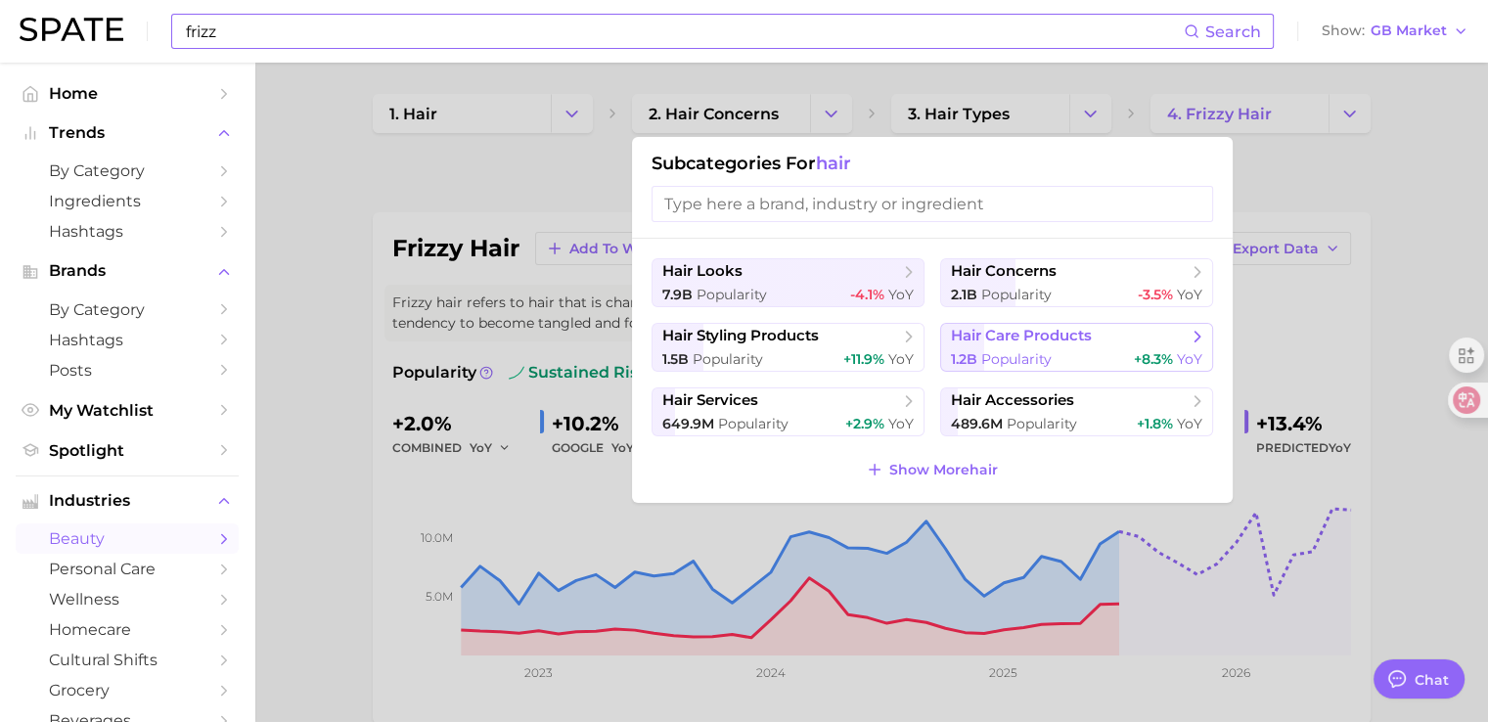
click at [1149, 337] on span "hair care products" at bounding box center [1070, 337] width 238 height 20
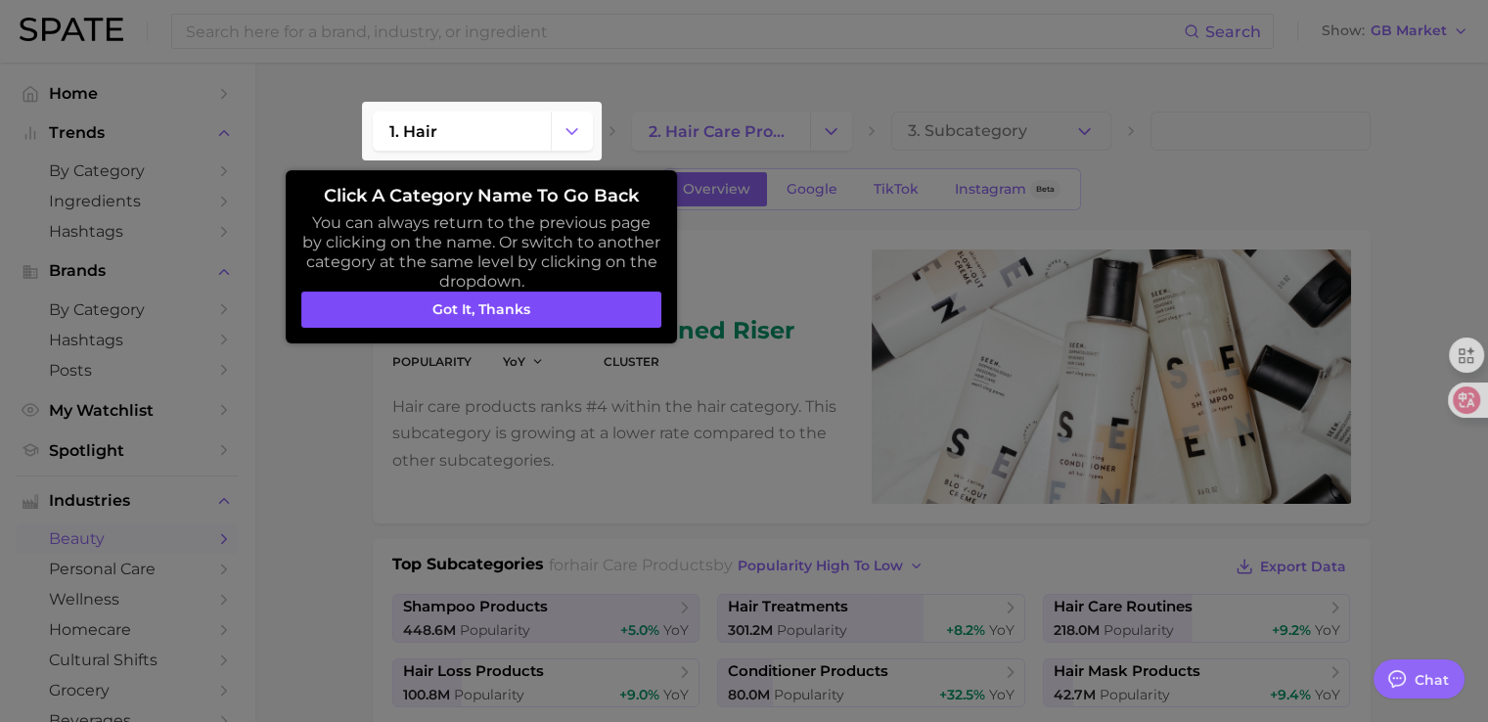
click at [611, 317] on button "Got it, thanks" at bounding box center [481, 310] width 360 height 37
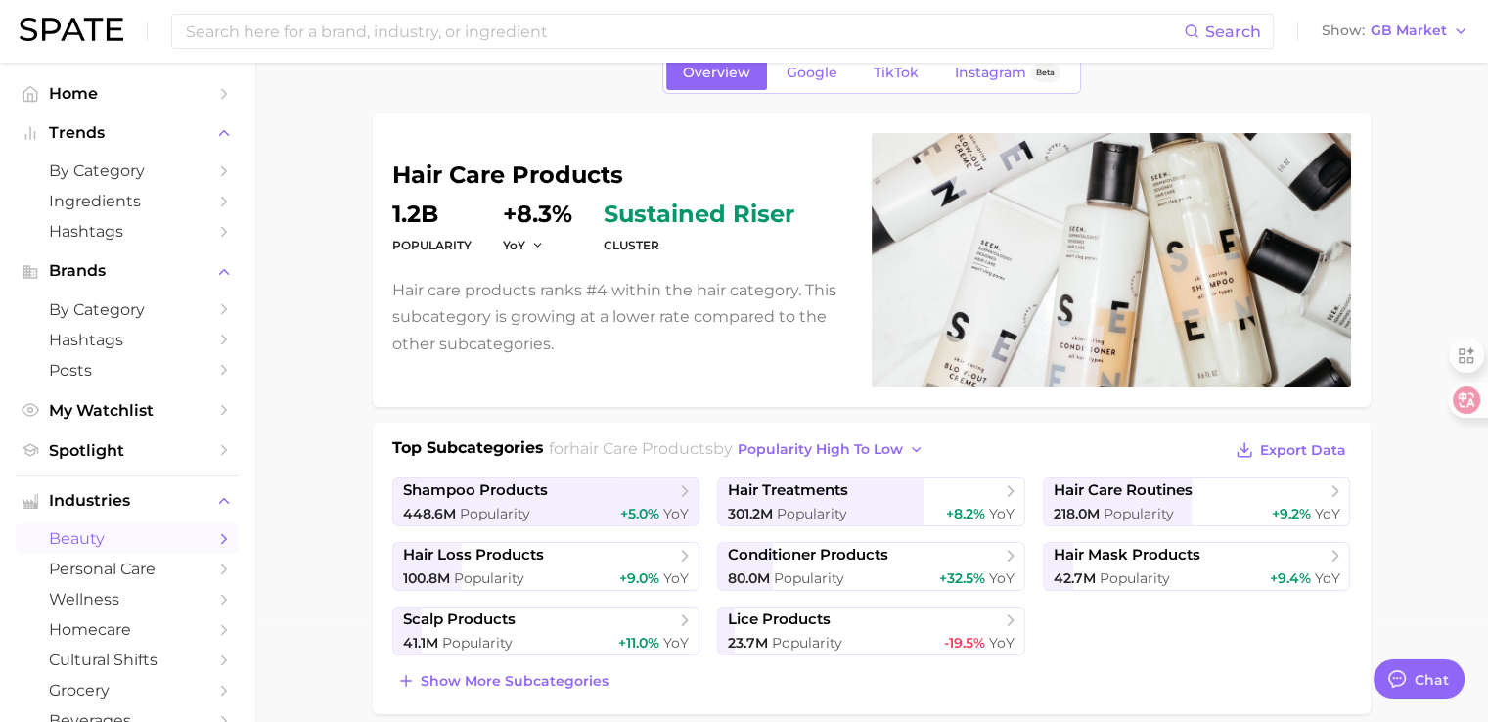
scroll to position [293, 0]
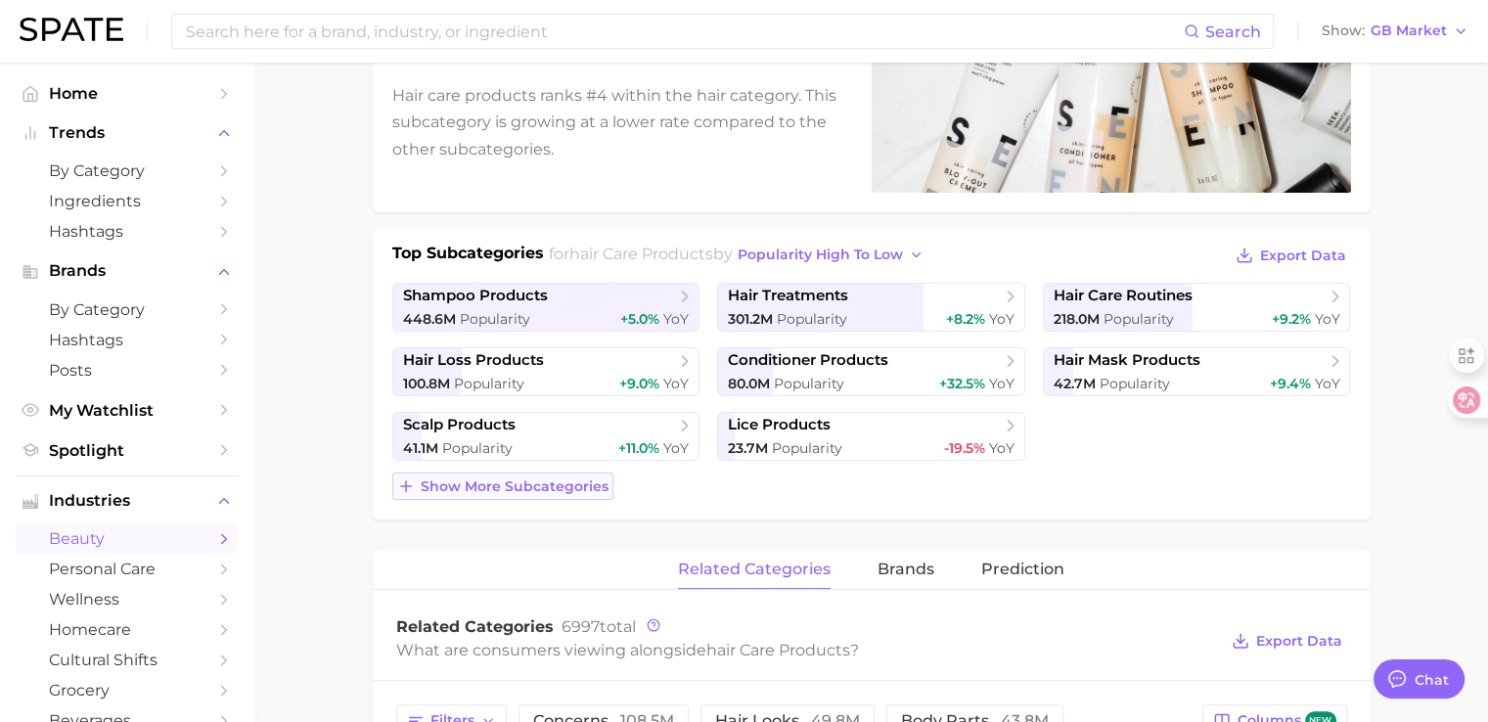
click at [543, 484] on span "Show more subcategories" at bounding box center [515, 486] width 188 height 17
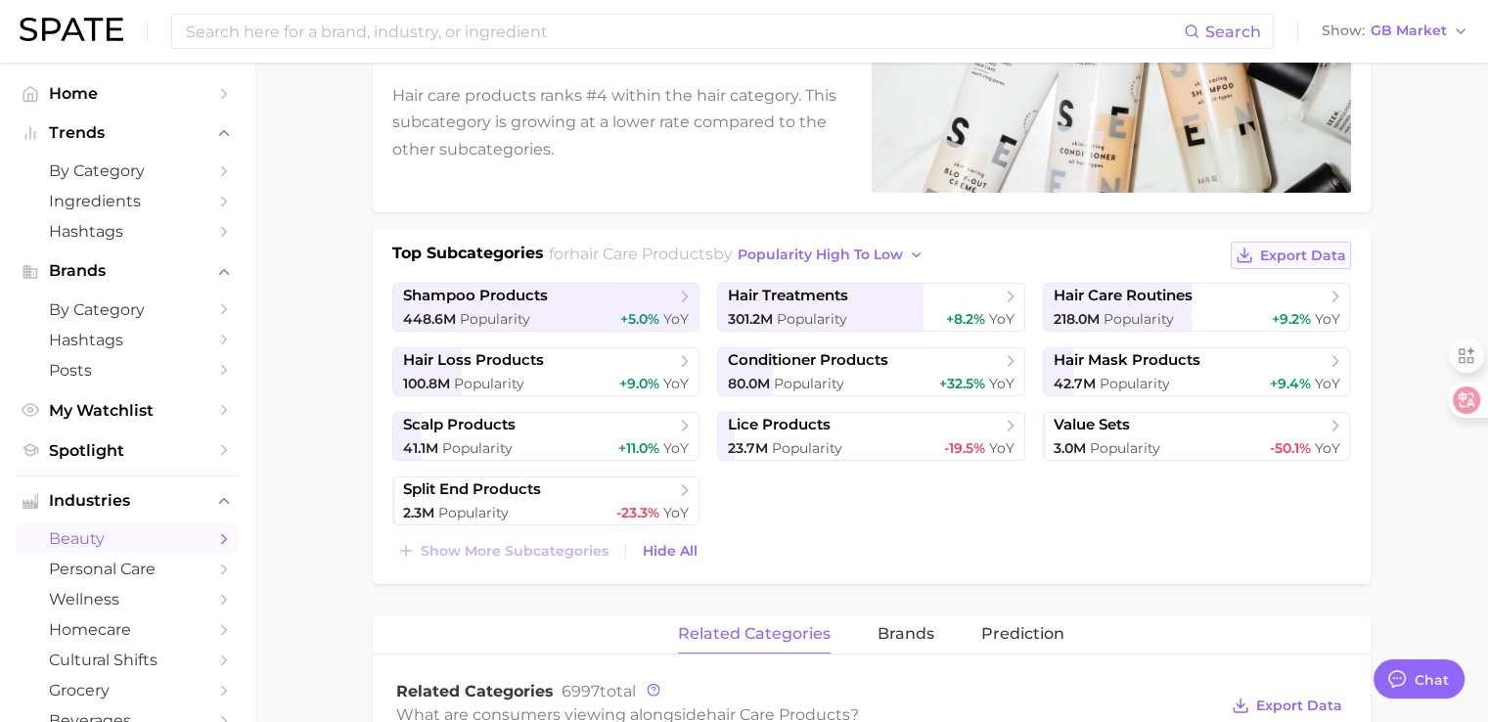
click at [1282, 258] on span "Export Data" at bounding box center [1303, 255] width 86 height 17
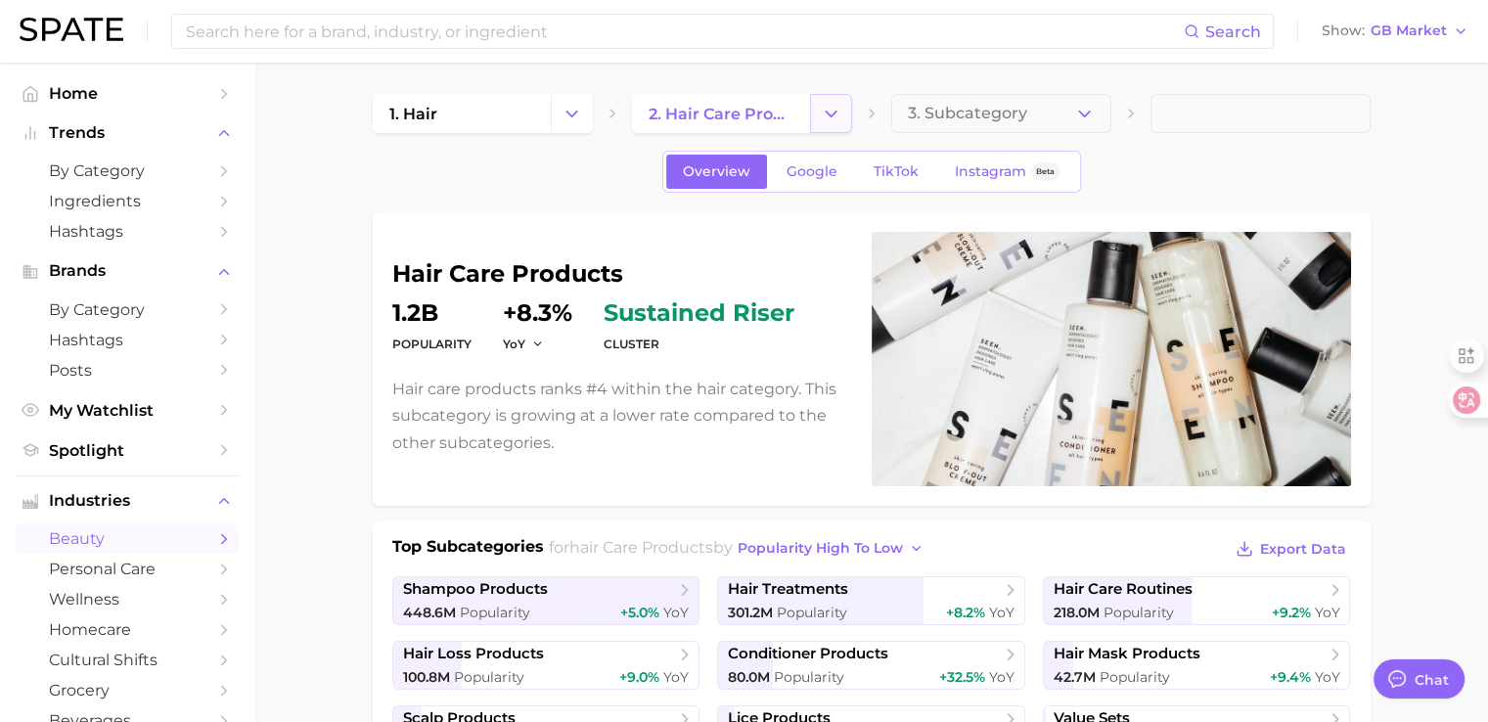
click at [830, 120] on icon "Change Category" at bounding box center [831, 114] width 21 height 21
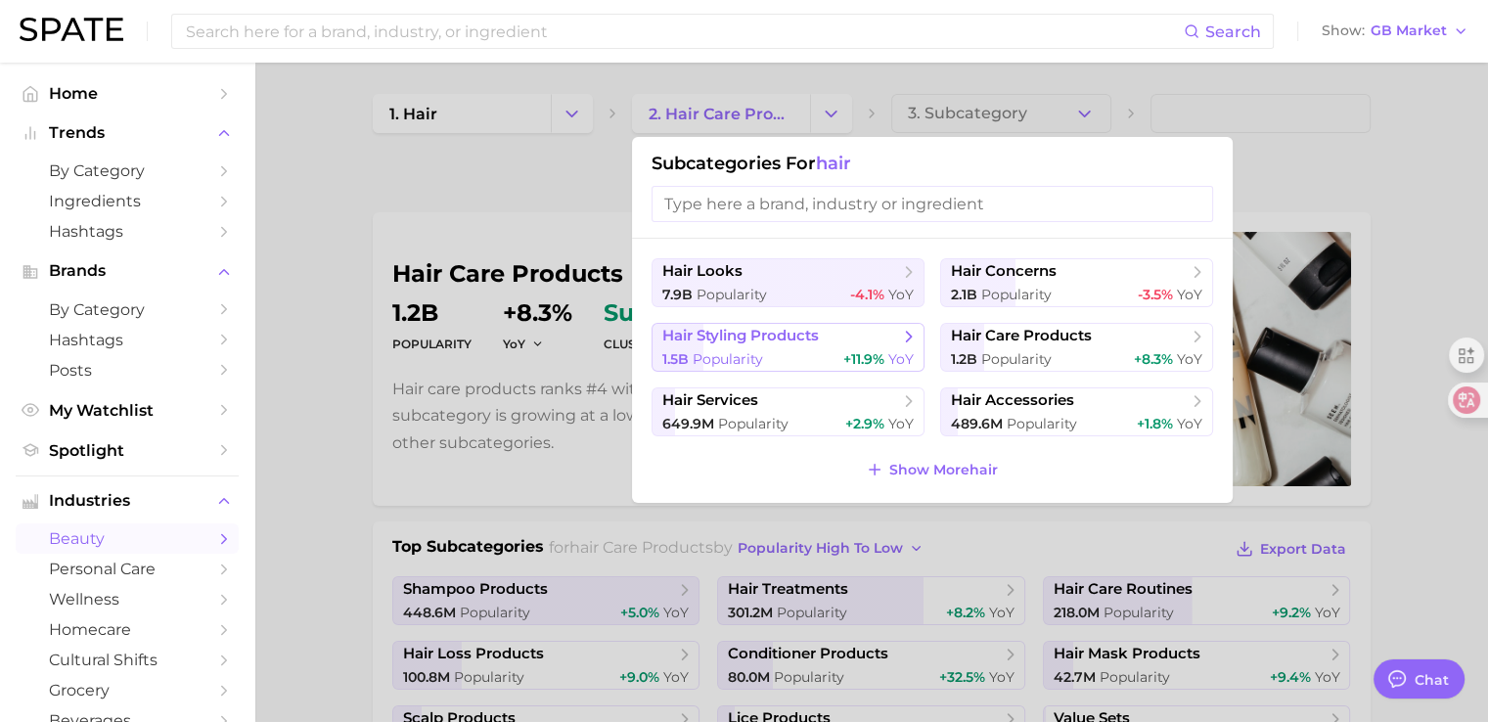
click at [804, 335] on span "hair styling products" at bounding box center [740, 336] width 157 height 19
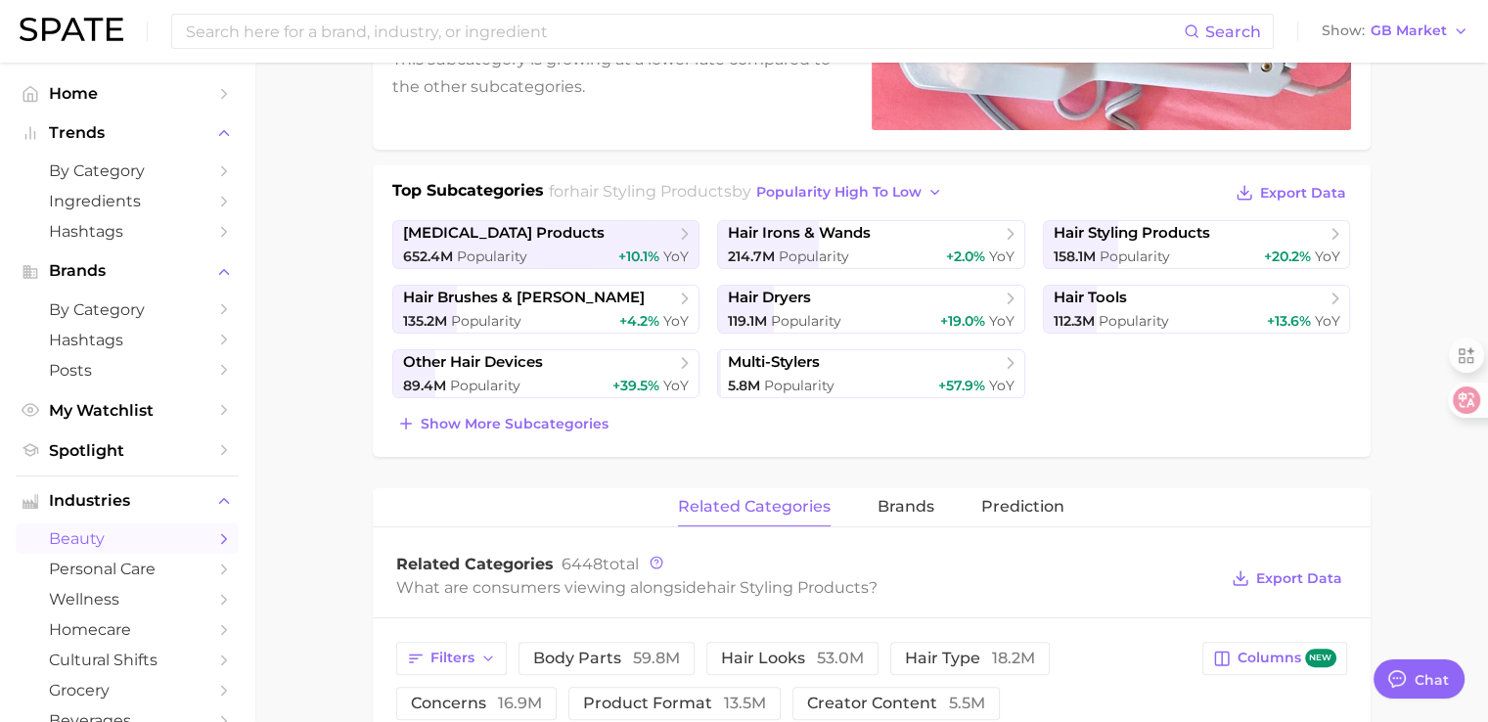
scroll to position [391, 0]
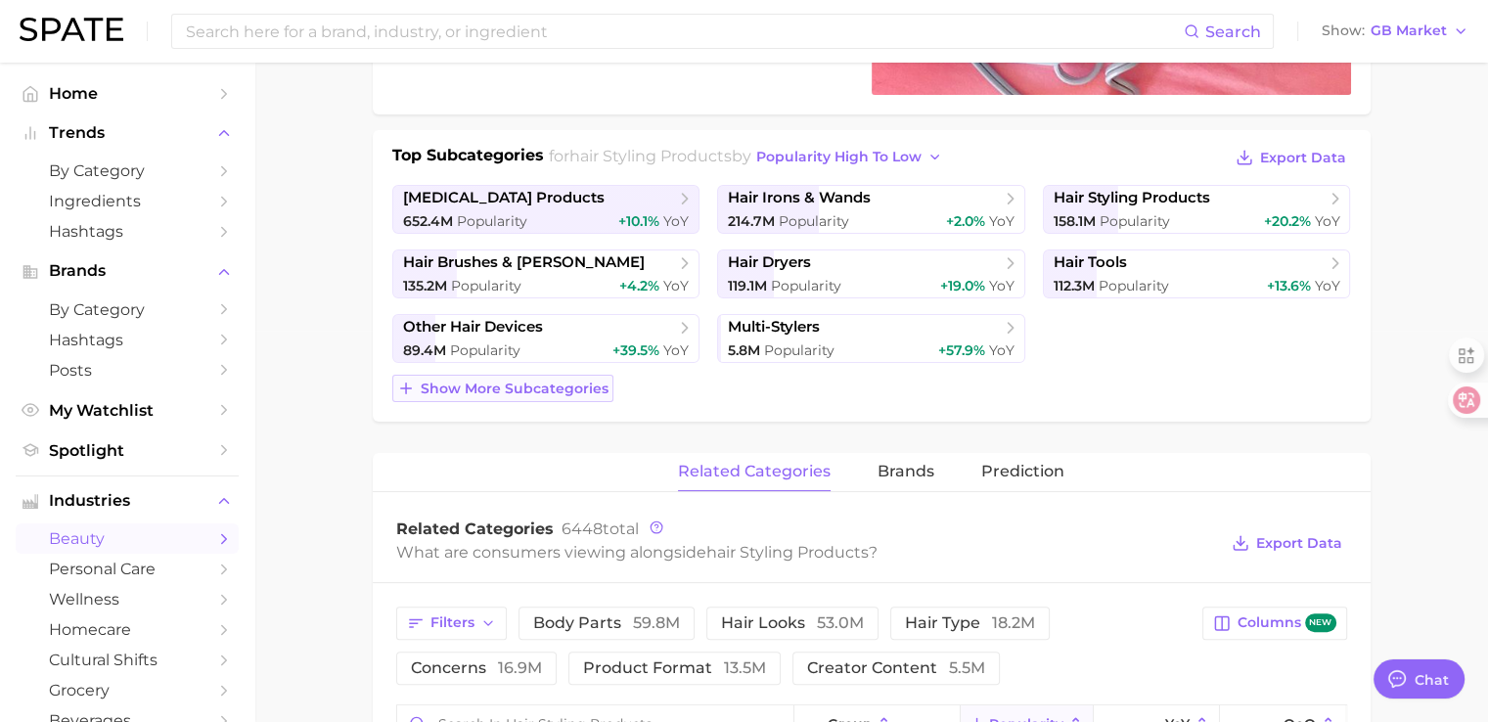
click at [555, 389] on span "Show more subcategories" at bounding box center [515, 389] width 188 height 17
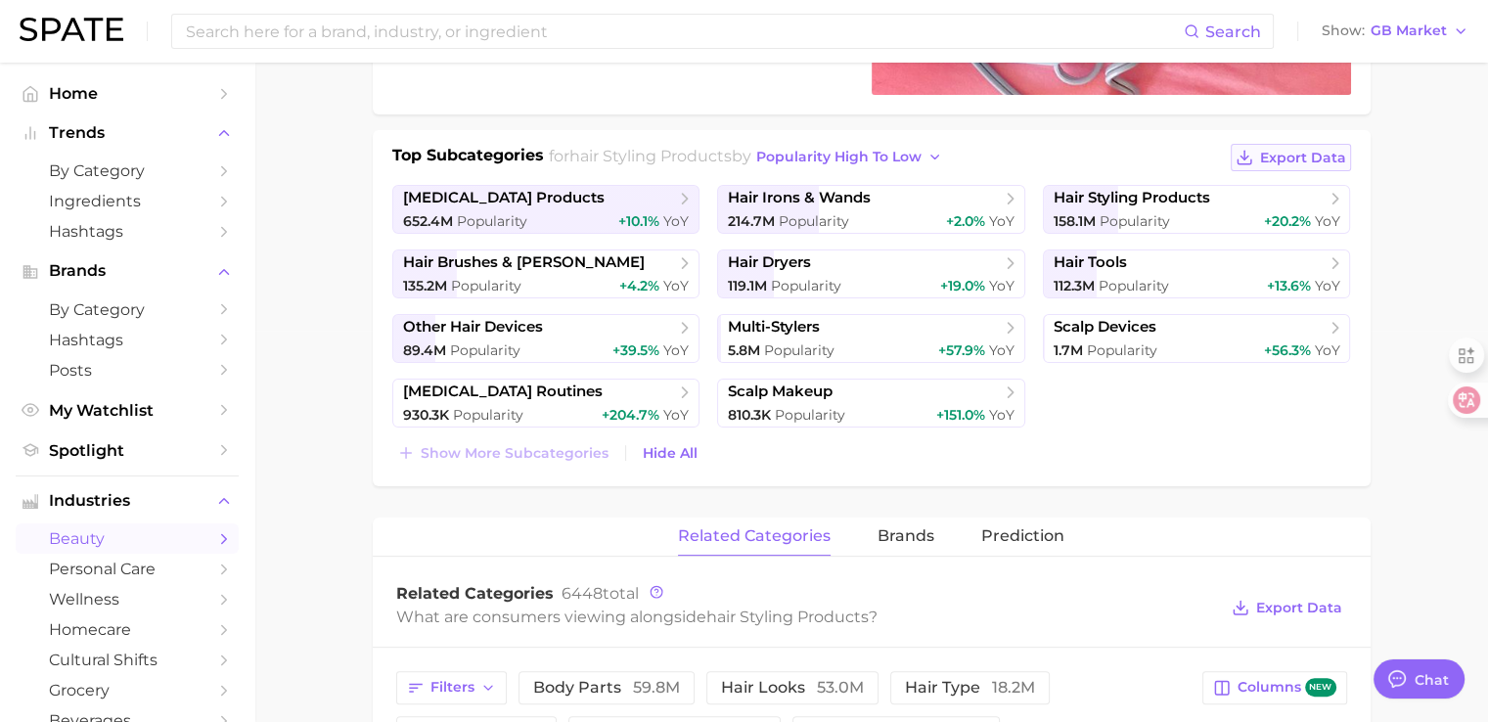
click at [1279, 157] on span "Export Data" at bounding box center [1303, 158] width 86 height 17
click at [349, 234] on main "1. hair 2. hair styling products 3. Subcategory Overview Google TikTok Instagra…" at bounding box center [871, 641] width 1234 height 1941
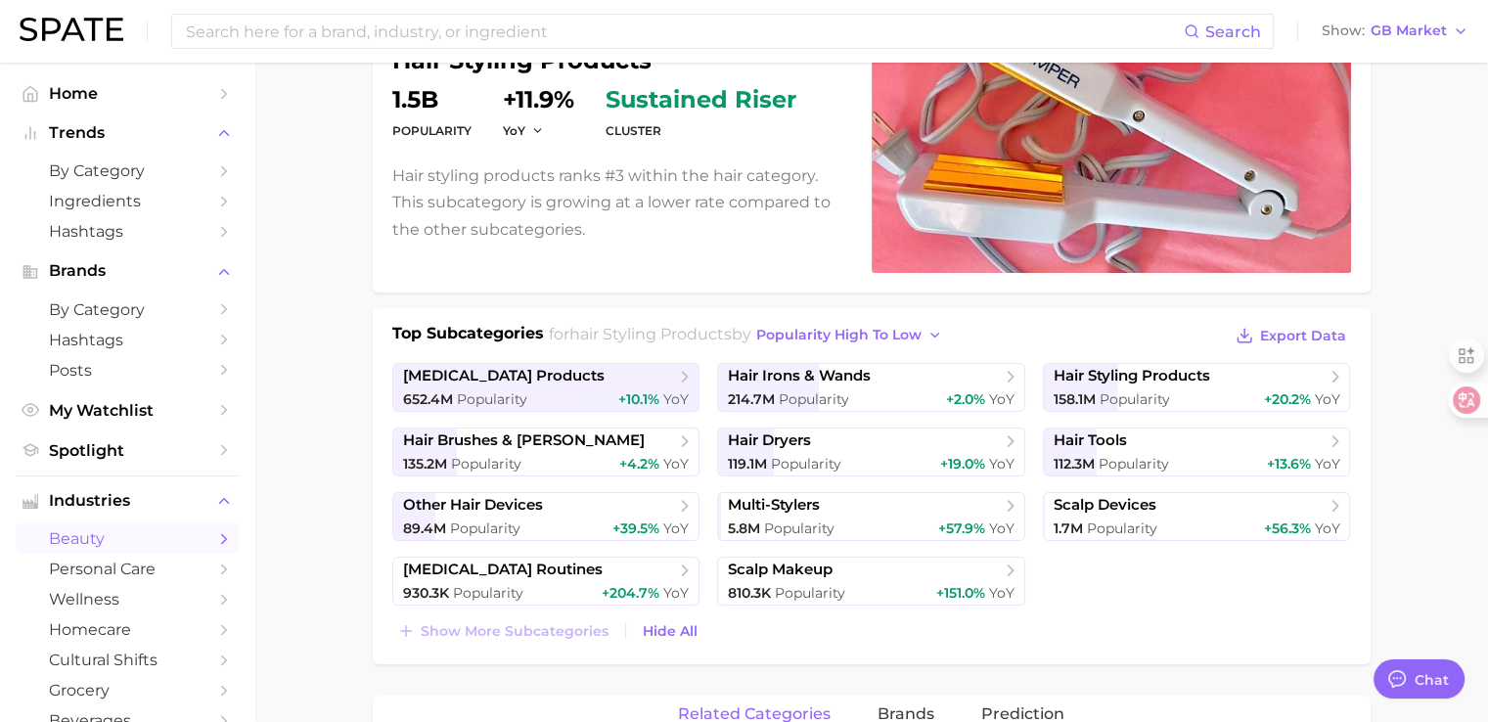
scroll to position [0, 0]
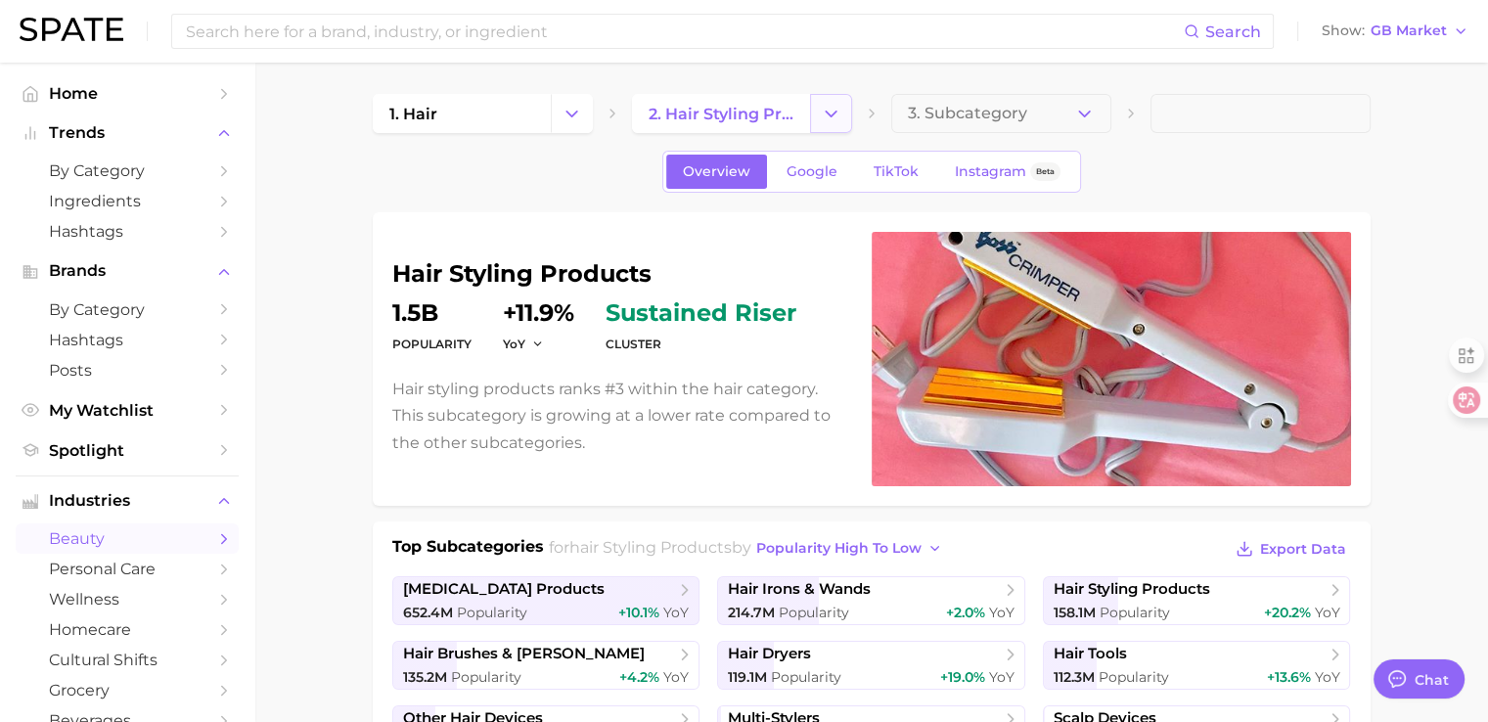
click at [835, 114] on icon "Change Category" at bounding box center [831, 114] width 21 height 21
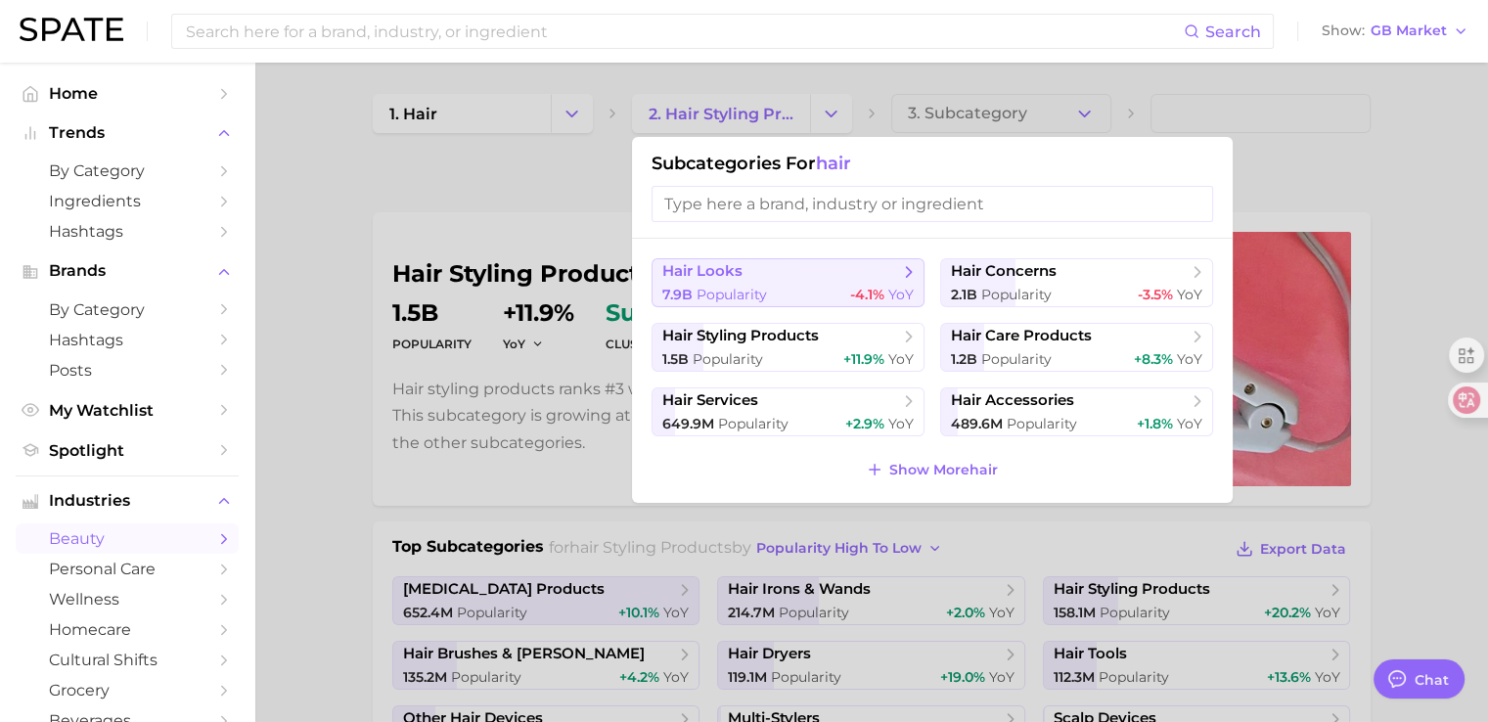
click at [865, 271] on span "hair looks" at bounding box center [781, 272] width 238 height 20
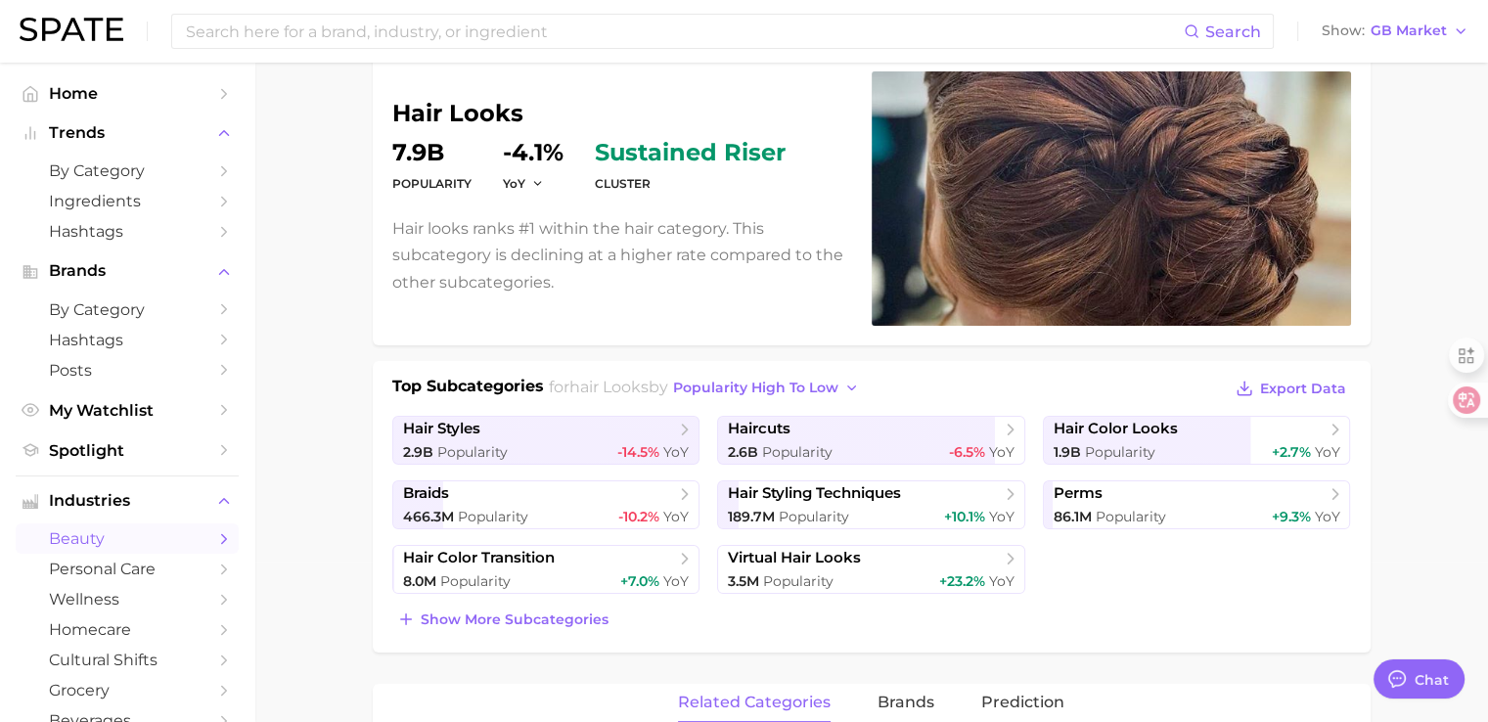
scroll to position [196, 0]
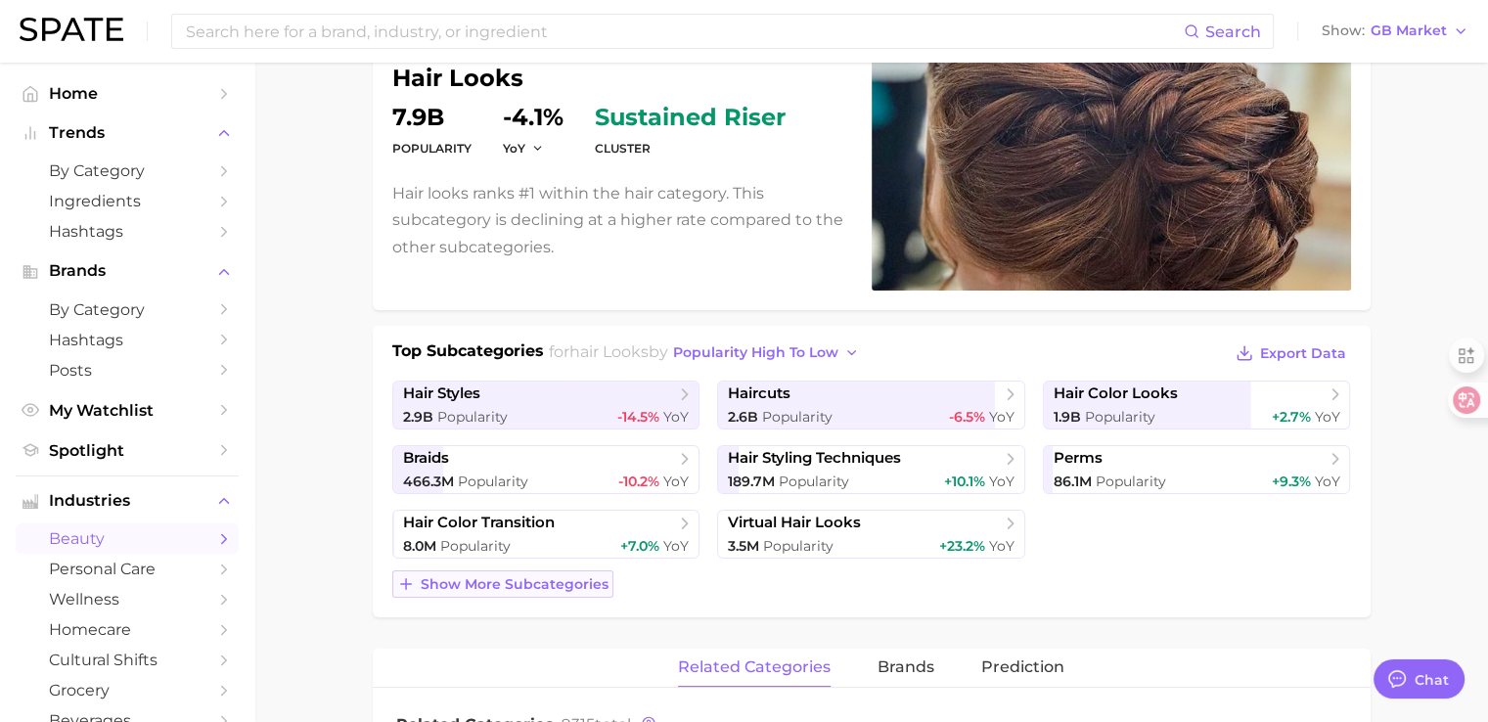
click at [570, 584] on span "Show more subcategories" at bounding box center [515, 584] width 188 height 17
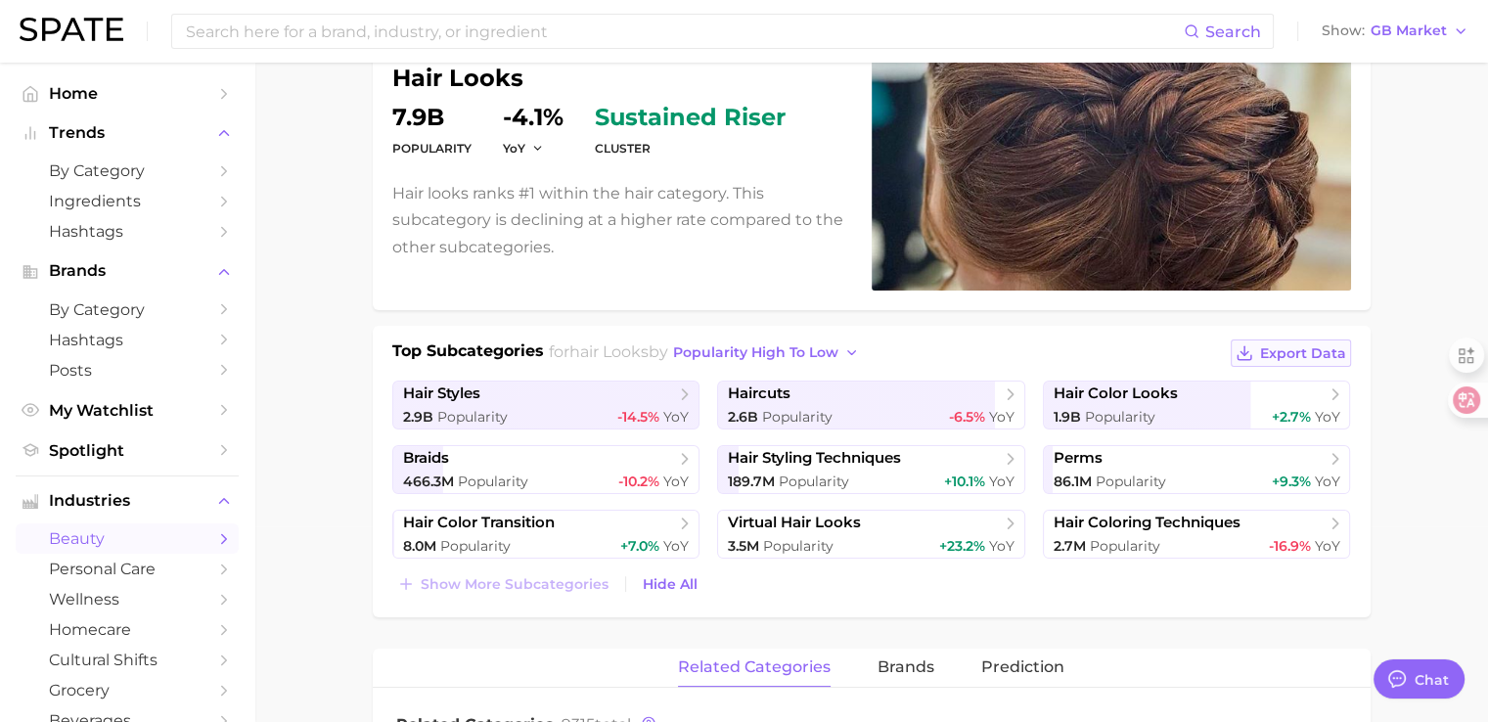
click at [1316, 350] on span "Export Data" at bounding box center [1303, 353] width 86 height 17
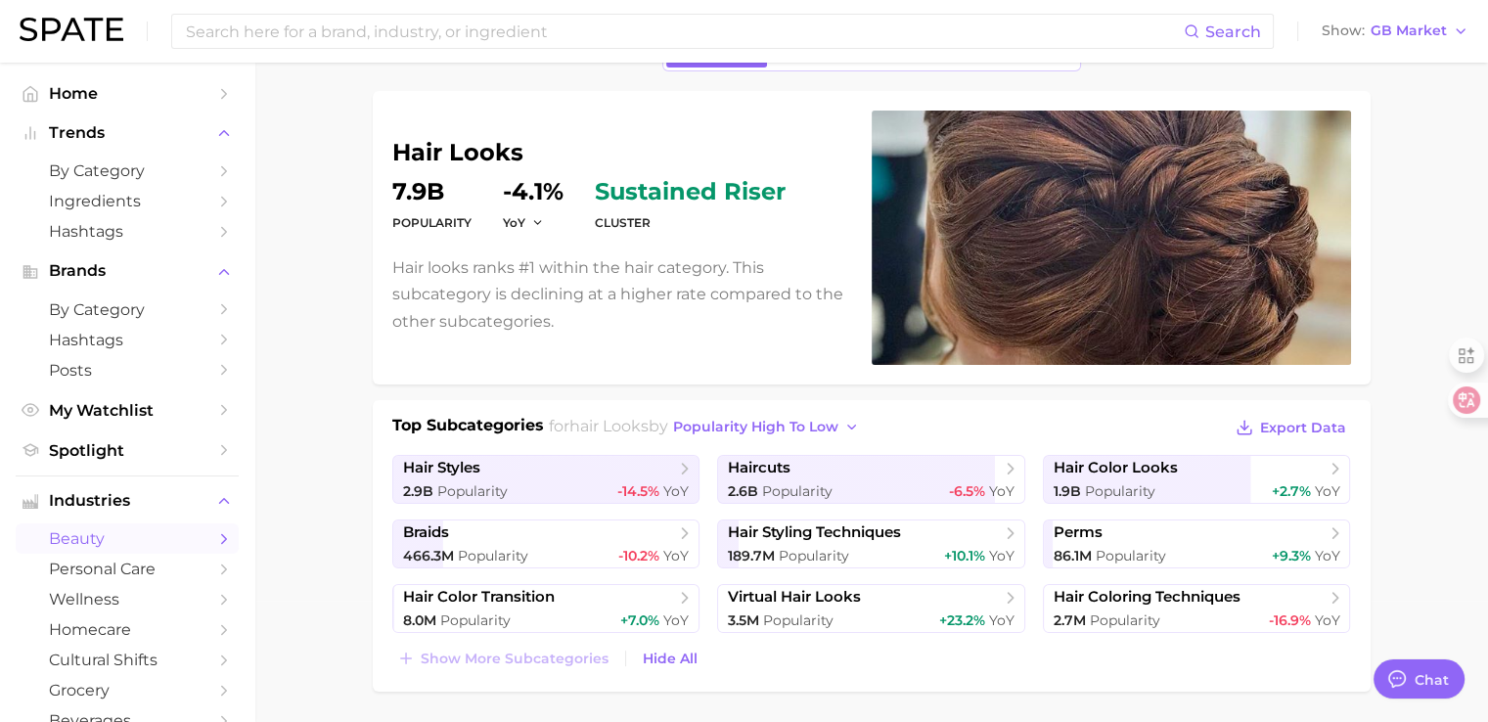
scroll to position [0, 0]
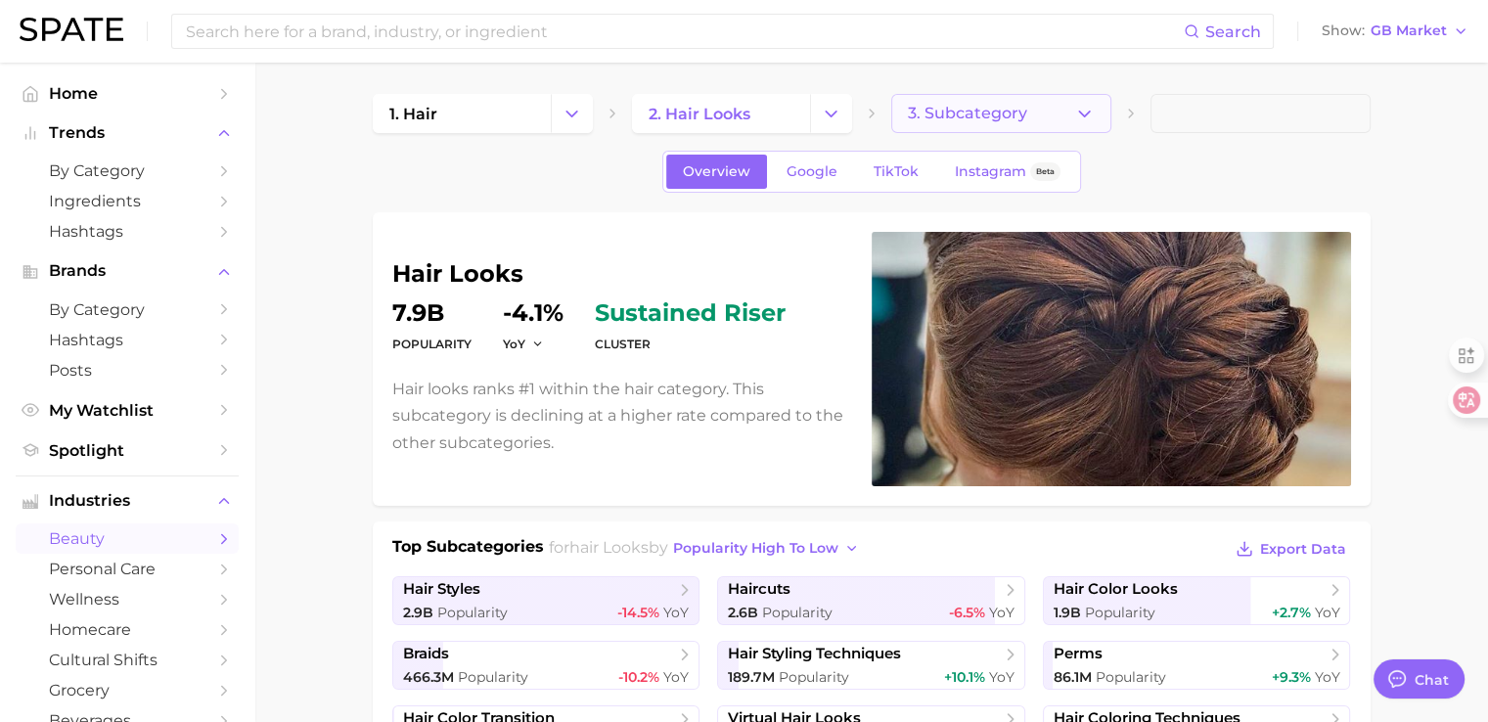
click at [992, 100] on button "3. Subcategory" at bounding box center [1001, 113] width 220 height 39
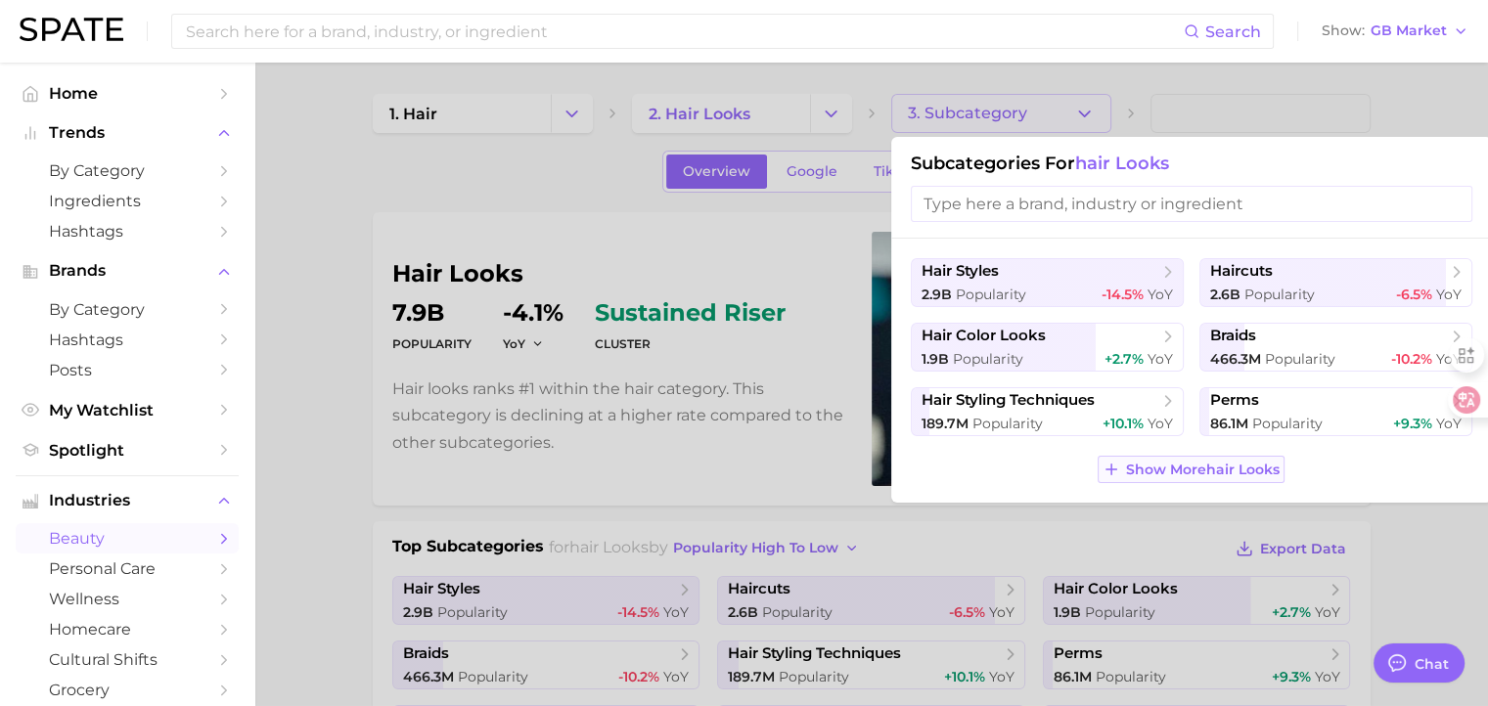
click at [1105, 463] on icon at bounding box center [1111, 470] width 18 height 18
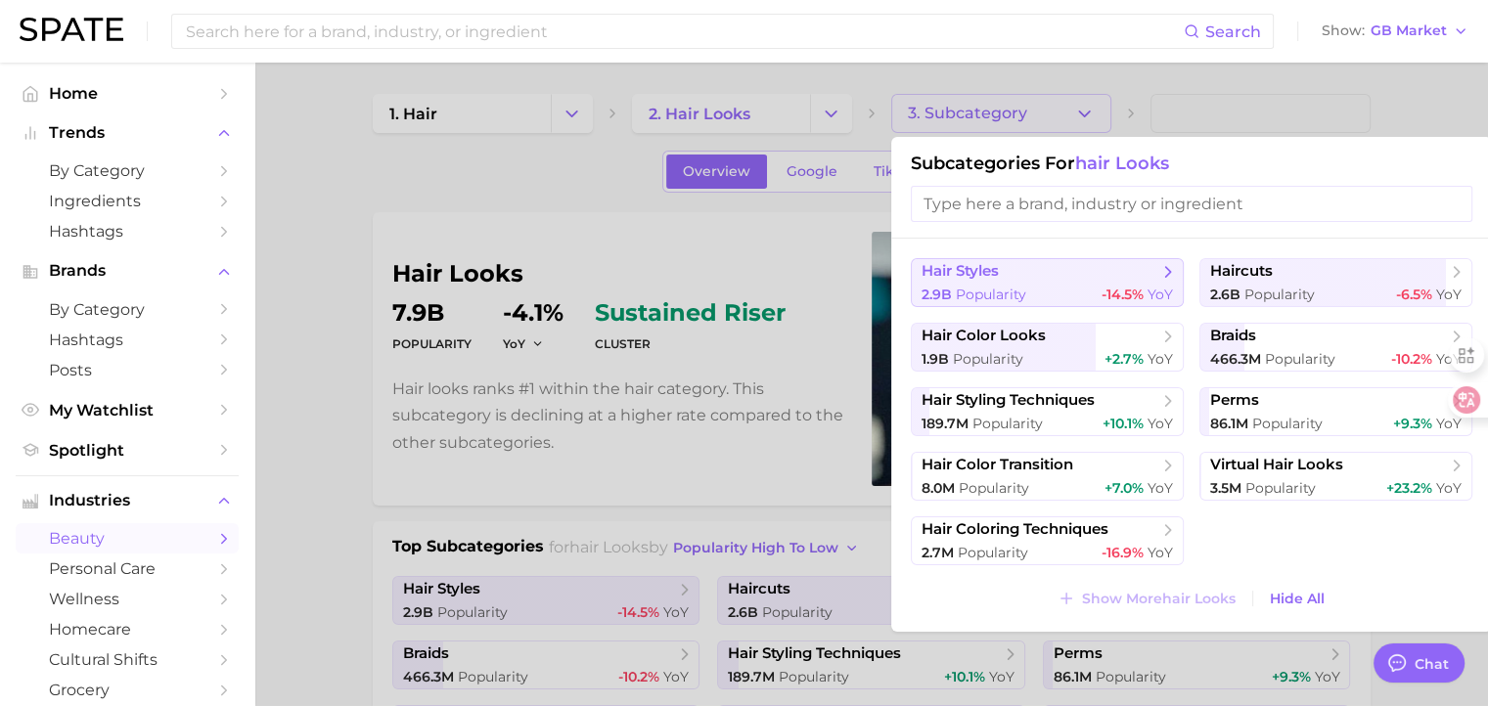
click at [1153, 263] on span "hair styles" at bounding box center [1040, 272] width 238 height 20
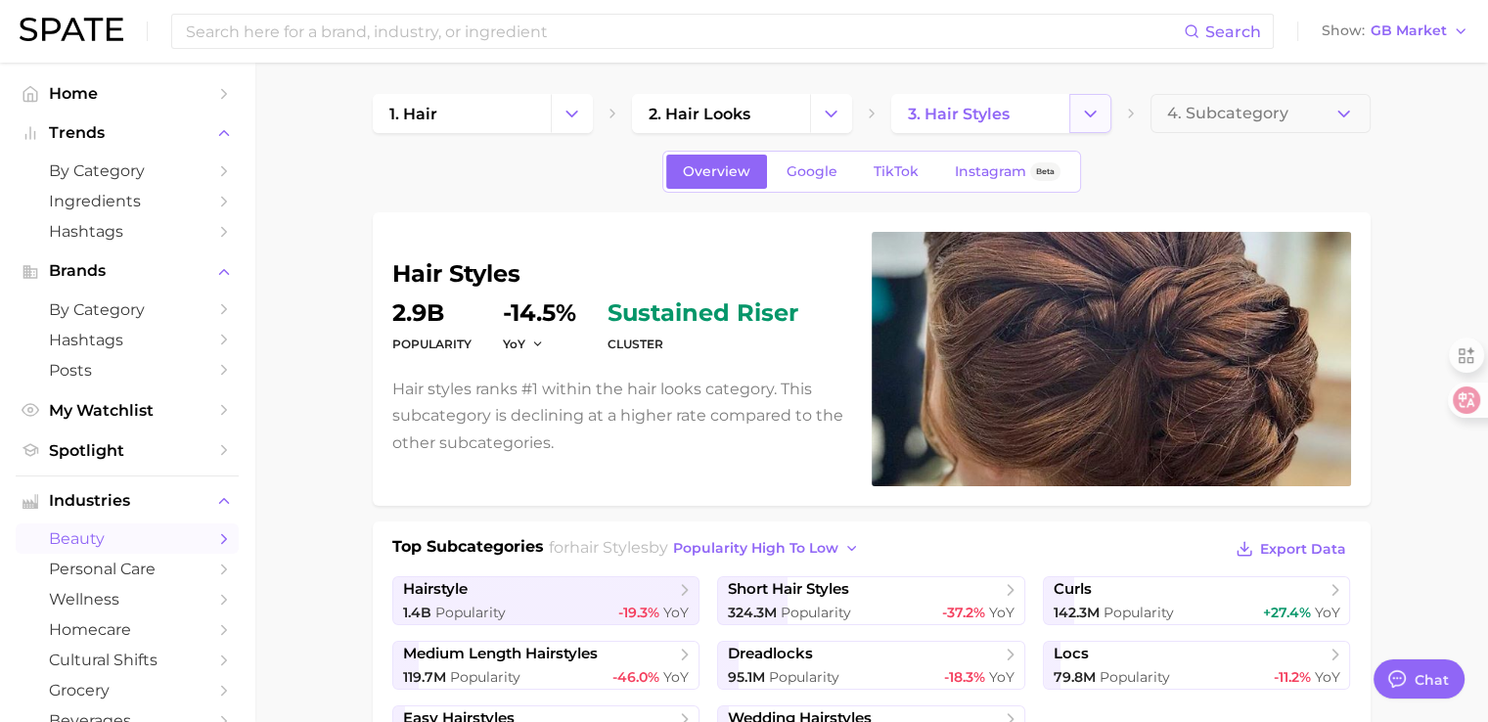
click at [1088, 126] on button "Change Category" at bounding box center [1090, 113] width 42 height 39
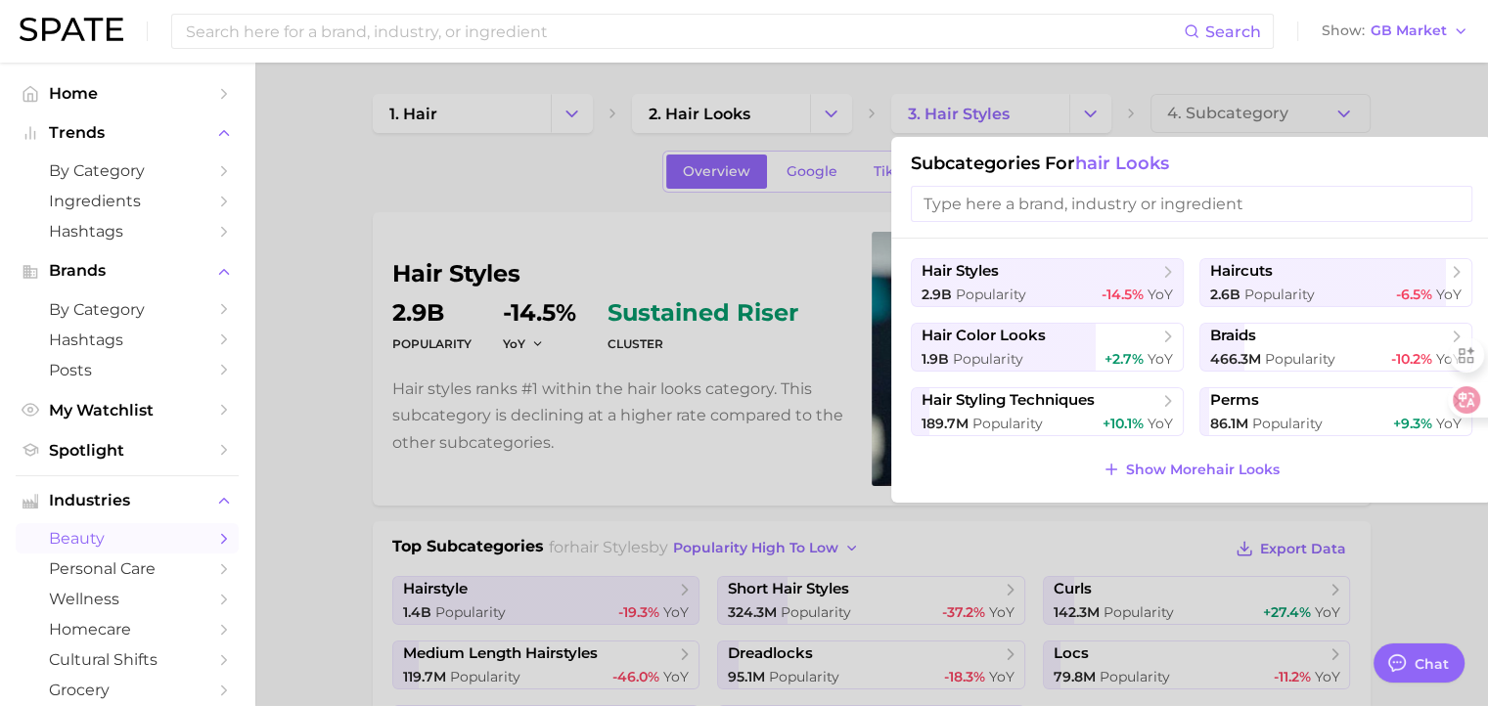
click at [717, 477] on div at bounding box center [744, 353] width 1488 height 706
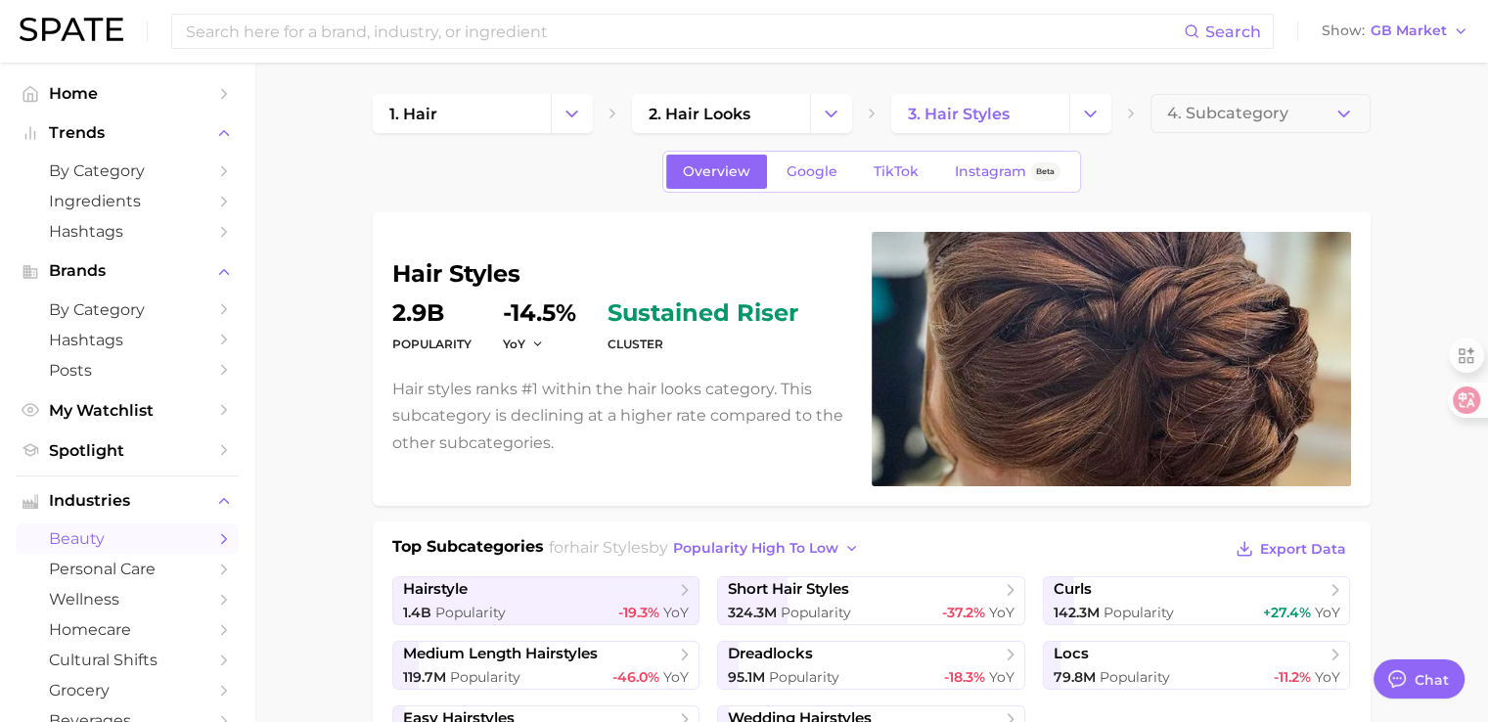
scroll to position [293, 0]
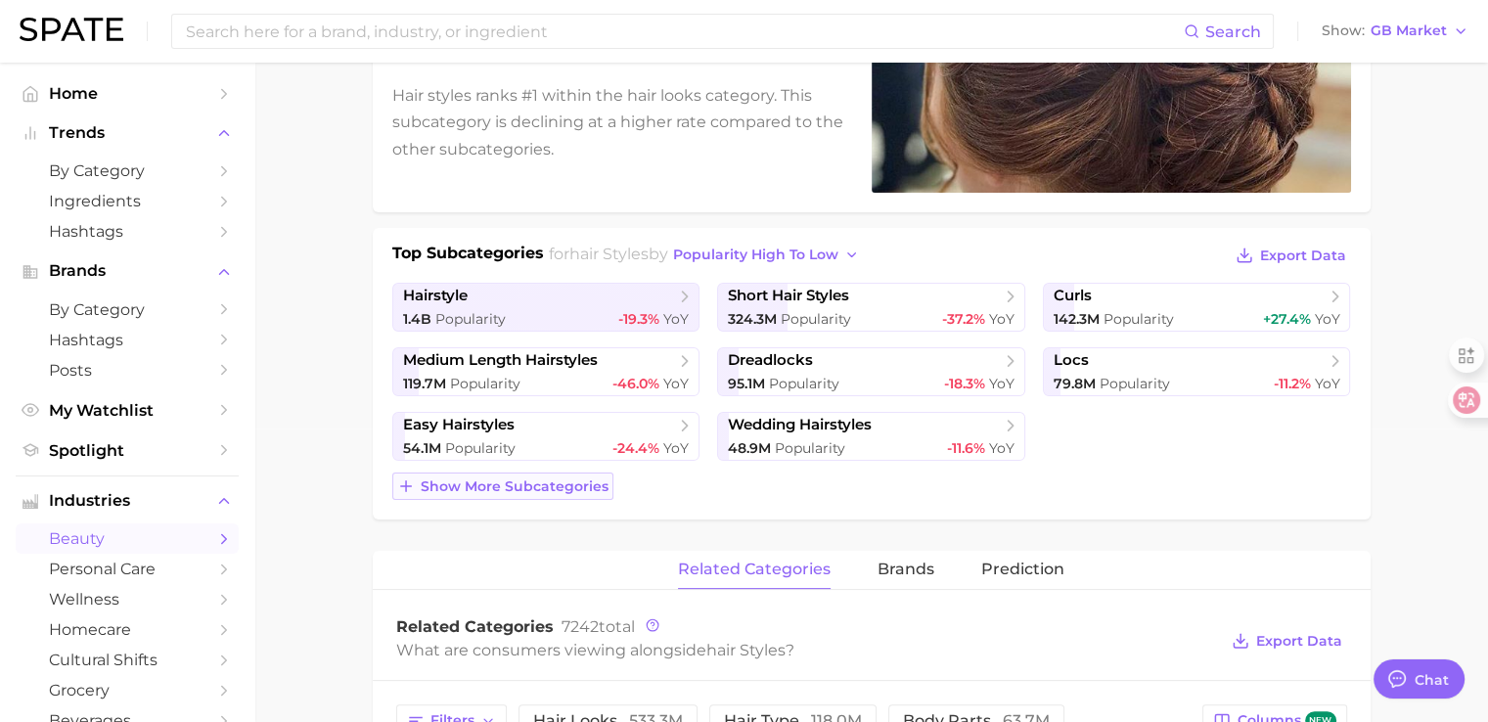
click at [514, 485] on span "Show more subcategories" at bounding box center [515, 486] width 188 height 17
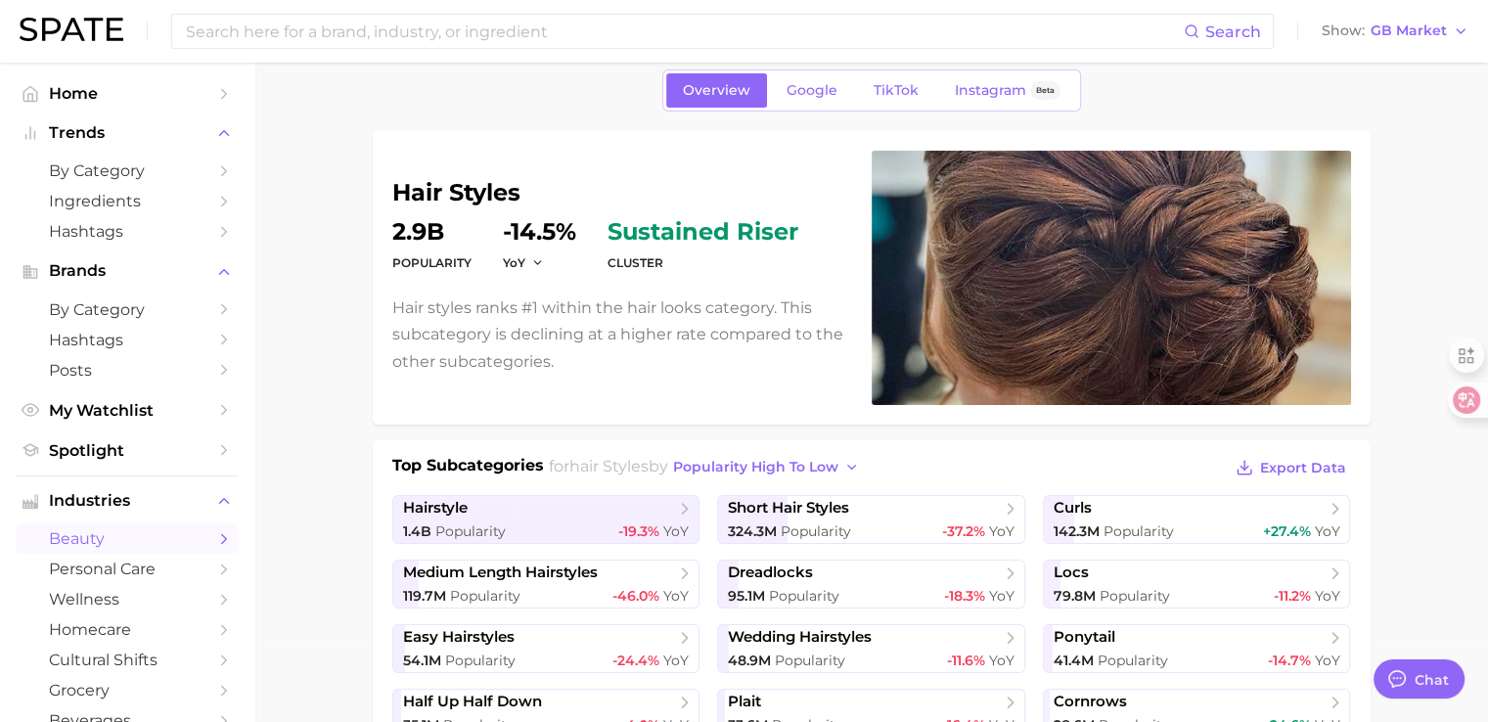
scroll to position [0, 0]
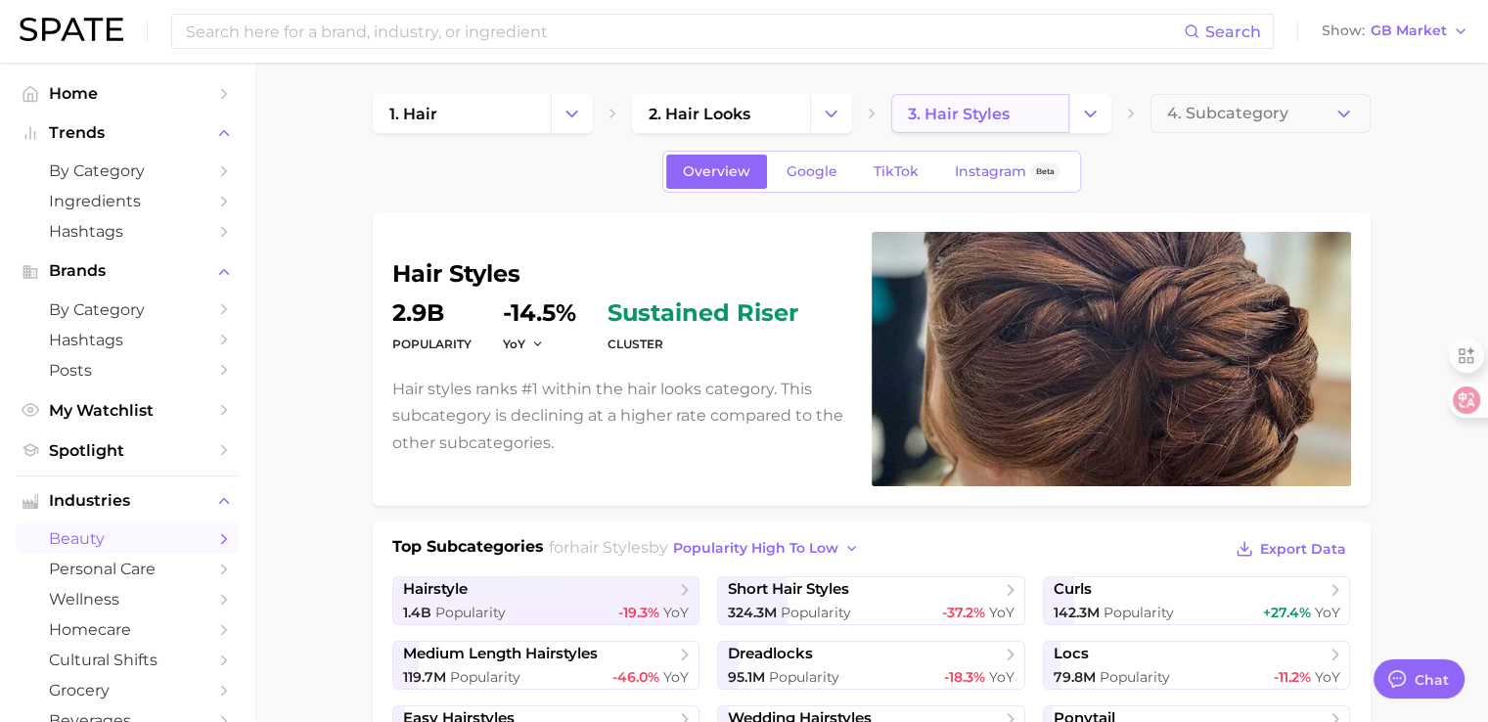
click at [1005, 112] on span "3. hair styles" at bounding box center [959, 114] width 102 height 19
click at [1093, 127] on button "Change Category" at bounding box center [1090, 113] width 42 height 39
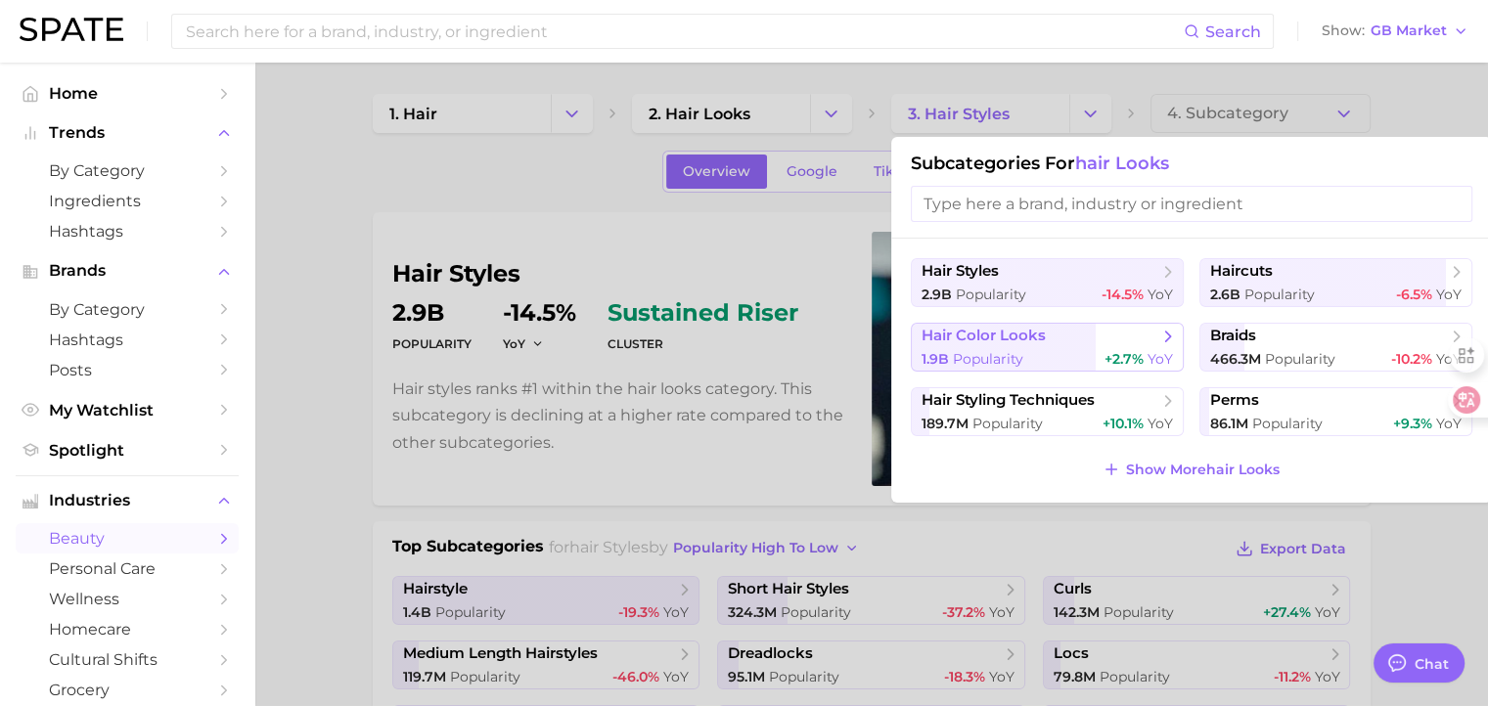
click at [1137, 342] on span "hair color looks" at bounding box center [1040, 337] width 238 height 20
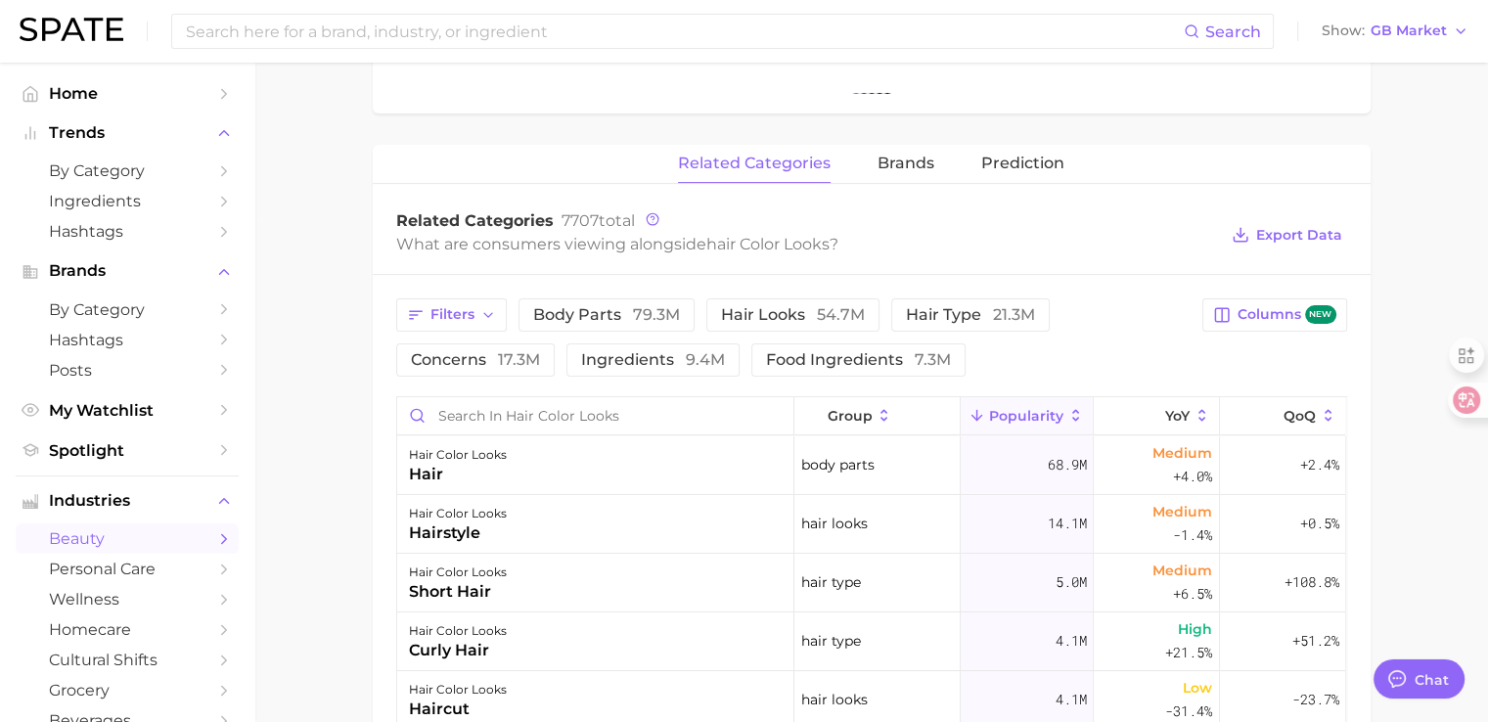
scroll to position [295, 0]
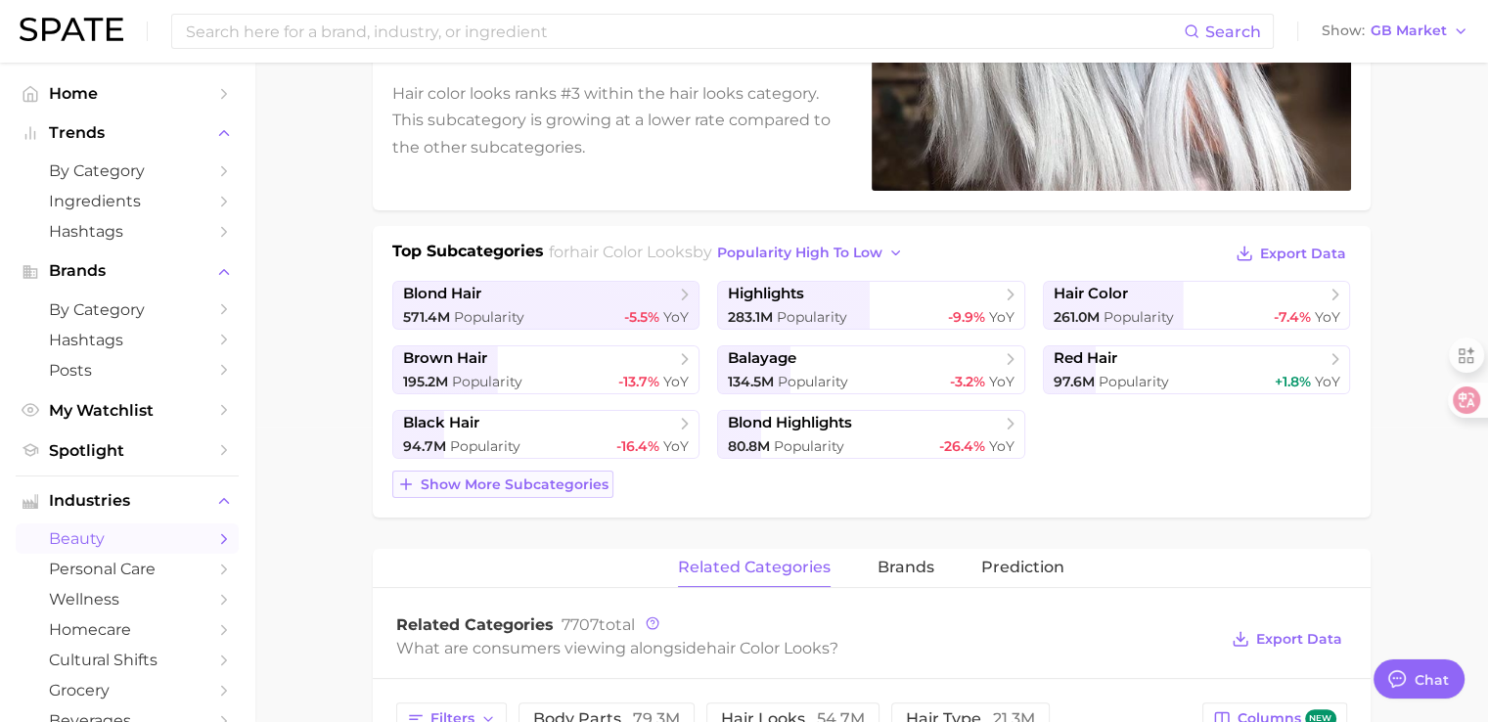
click at [547, 484] on span "Show more subcategories" at bounding box center [515, 484] width 188 height 17
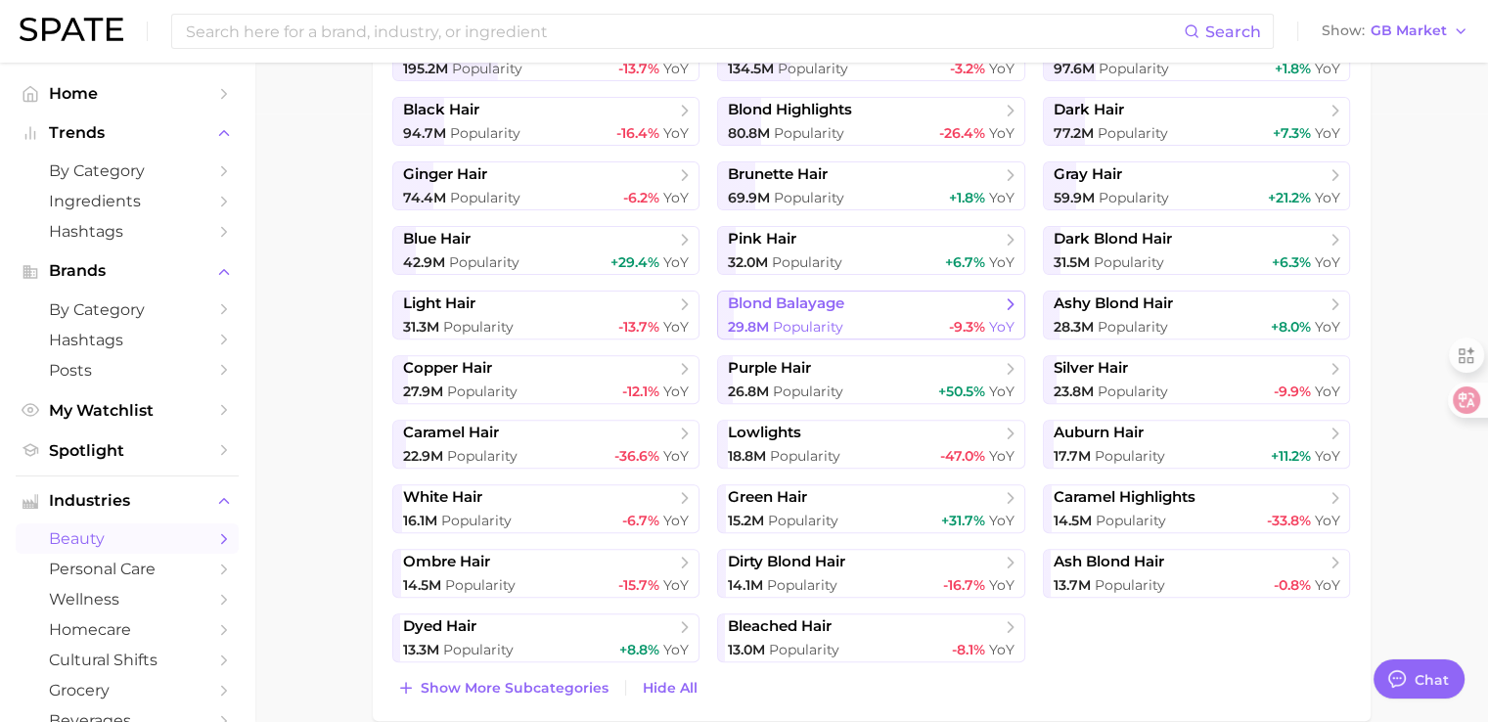
scroll to position [687, 0]
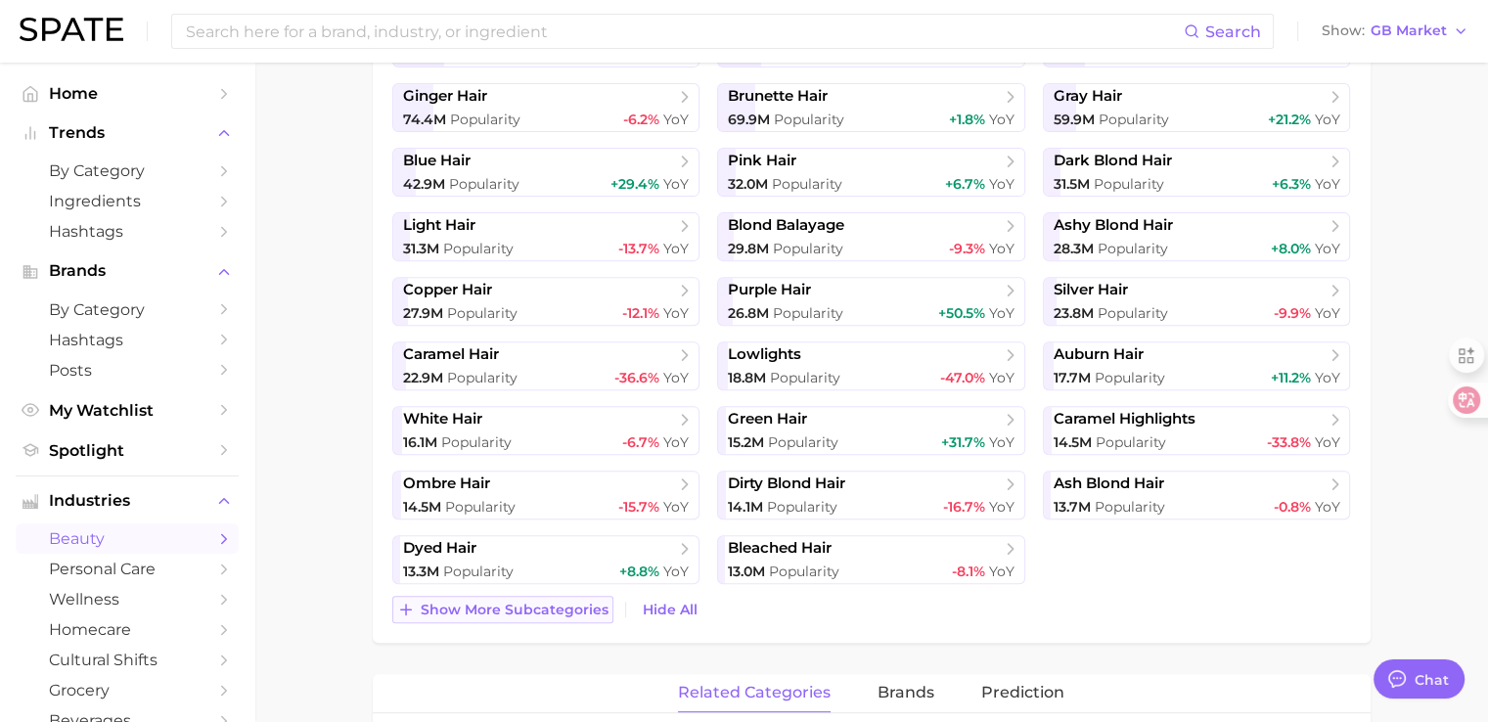
click at [453, 615] on button "Show more subcategories" at bounding box center [502, 609] width 221 height 27
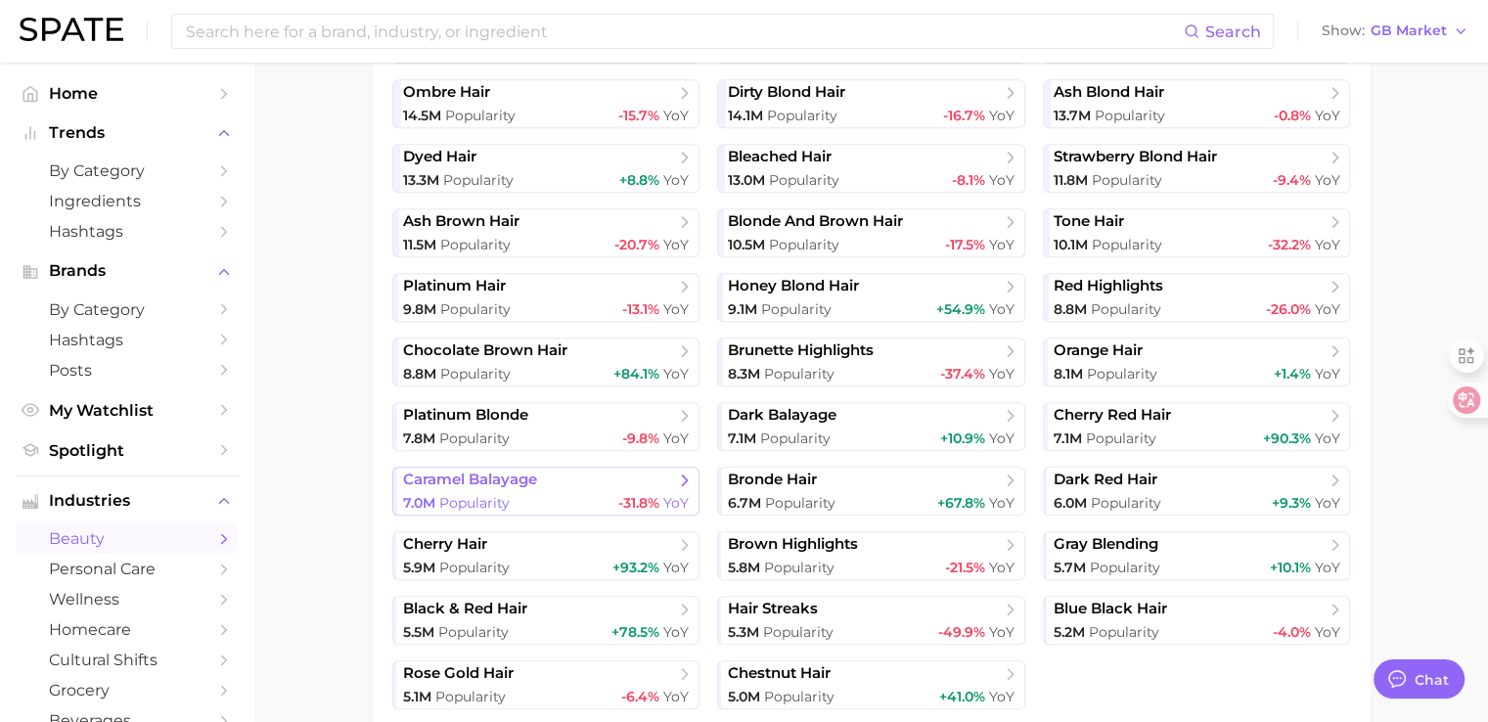
scroll to position [1176, 0]
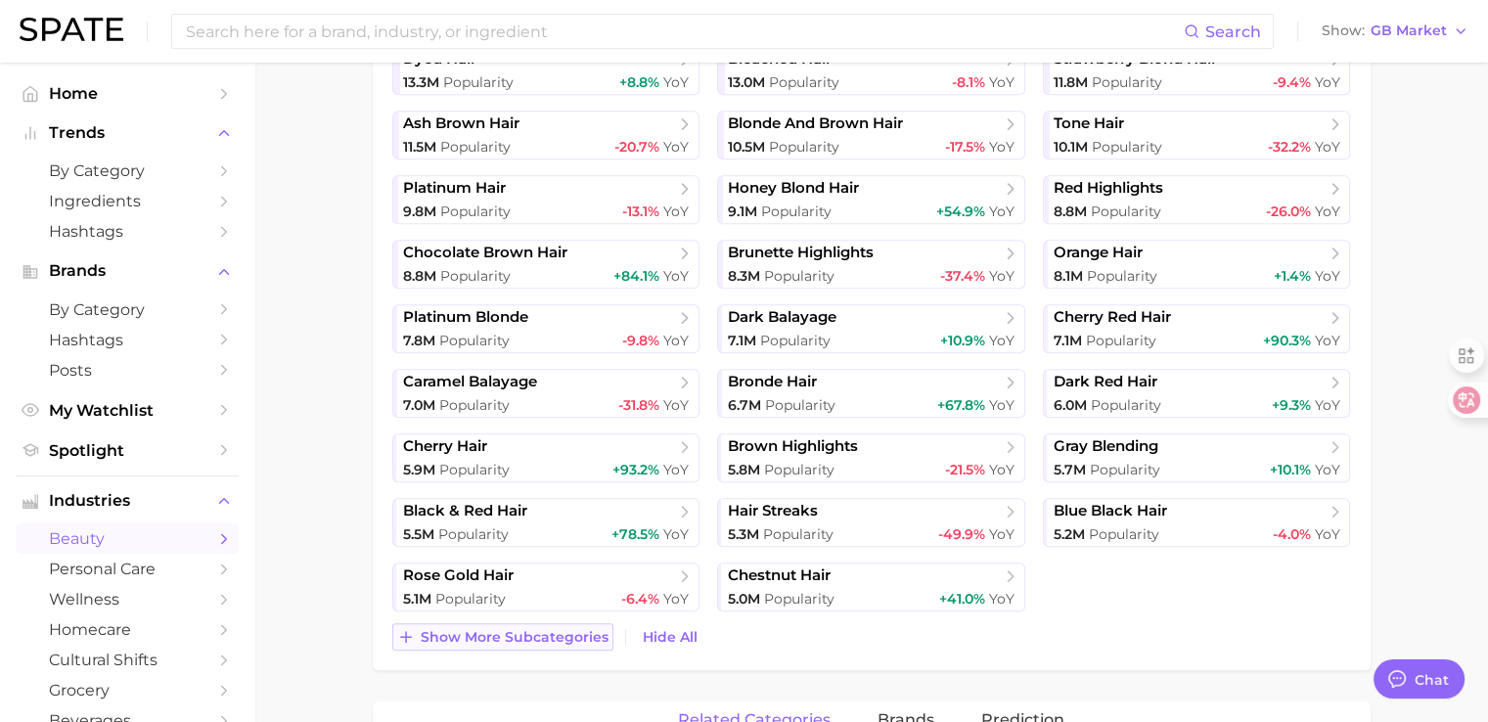
click at [478, 625] on button "Show more subcategories" at bounding box center [502, 636] width 221 height 27
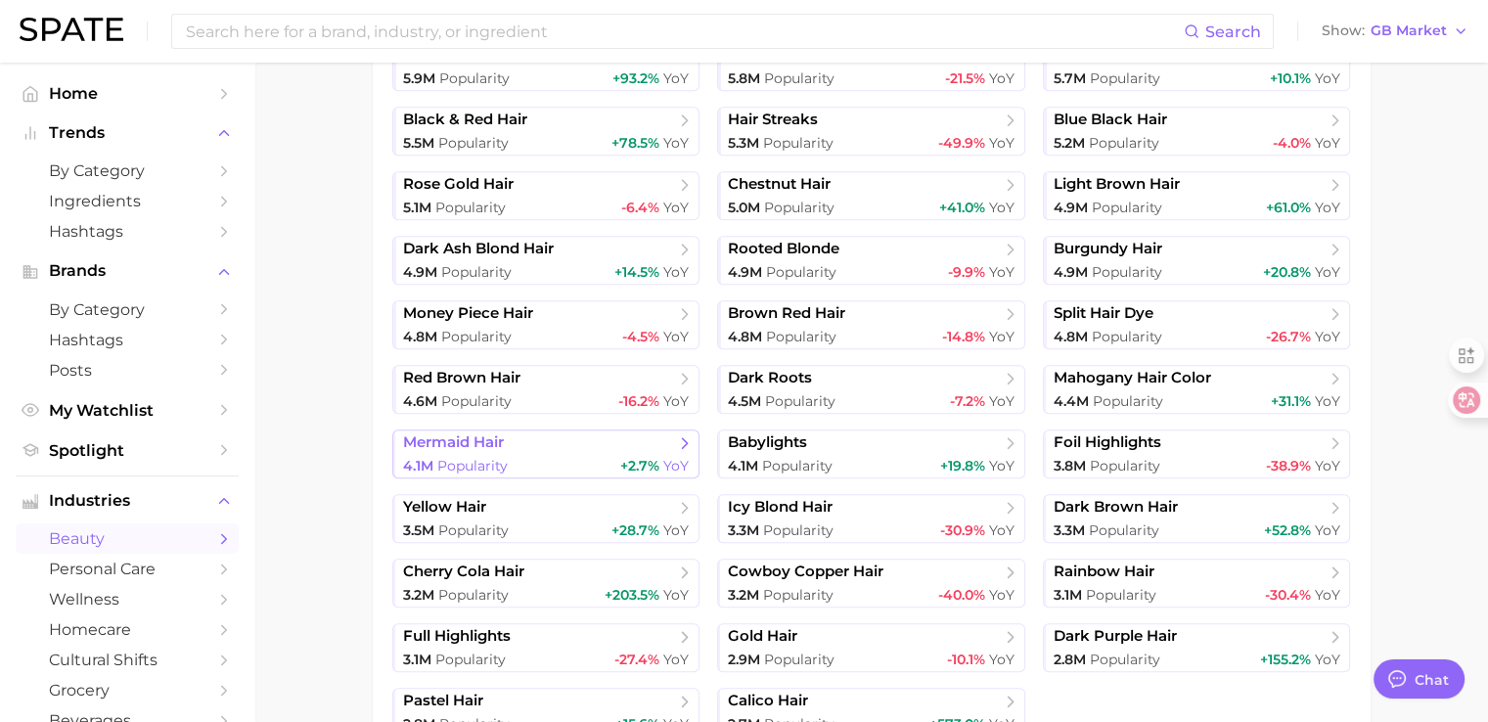
scroll to position [1665, 0]
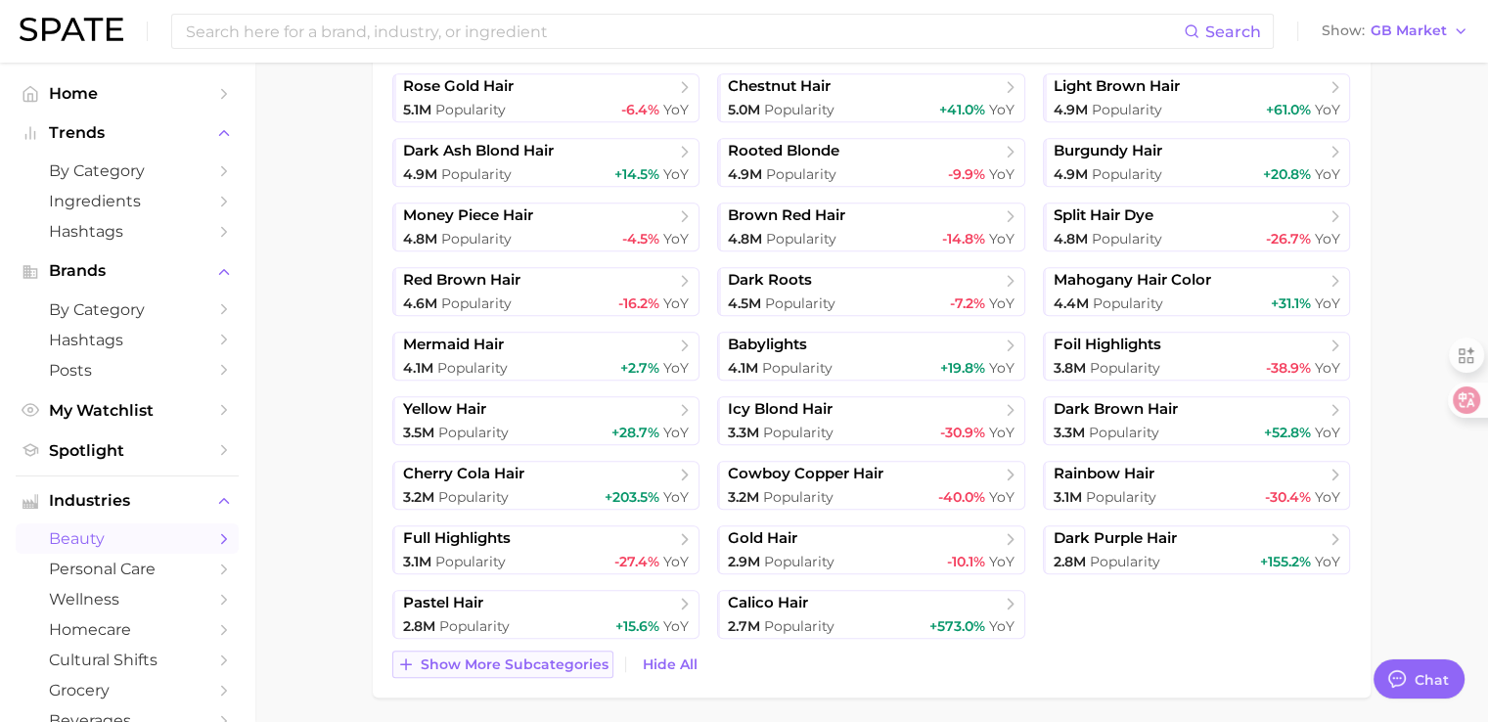
click at [471, 664] on span "Show more subcategories" at bounding box center [515, 664] width 188 height 17
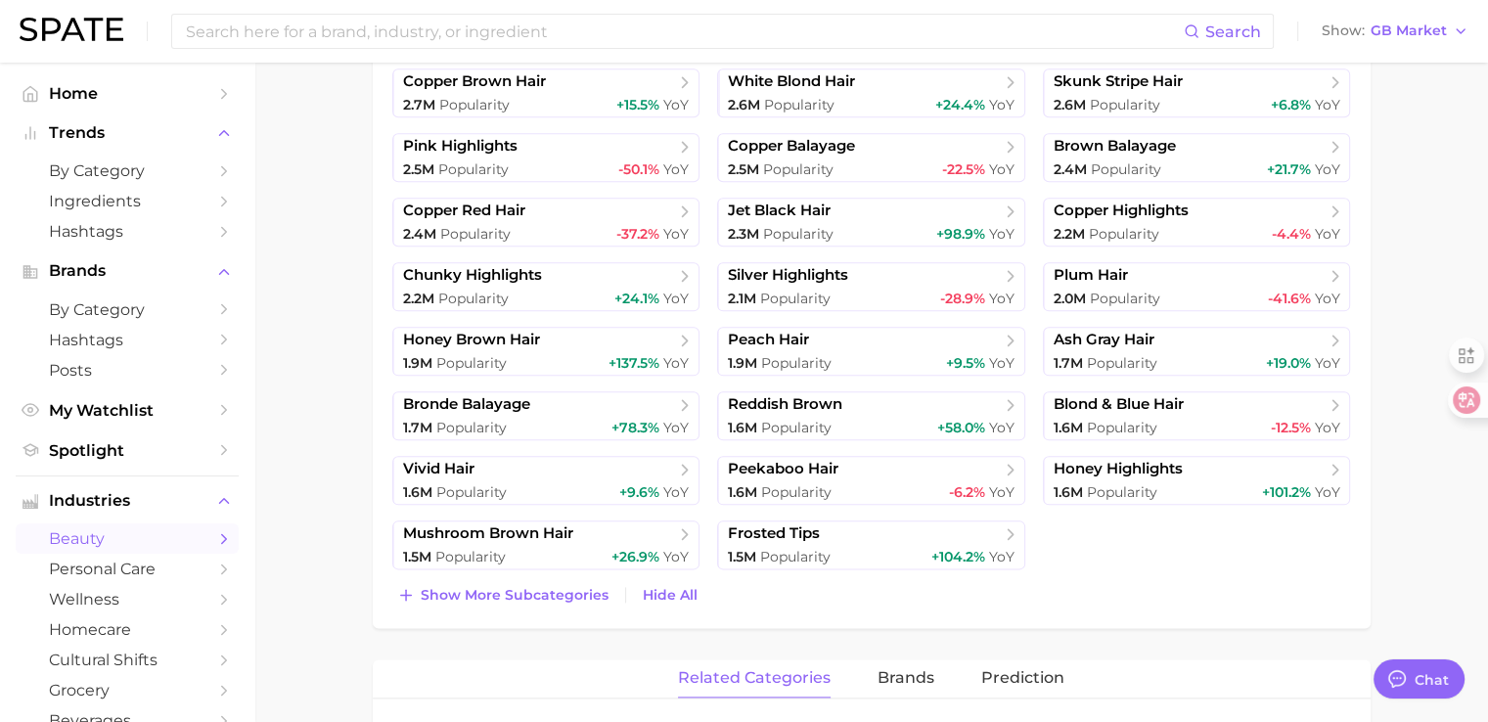
scroll to position [2252, 0]
click at [529, 593] on span "Show more subcategories" at bounding box center [515, 594] width 188 height 17
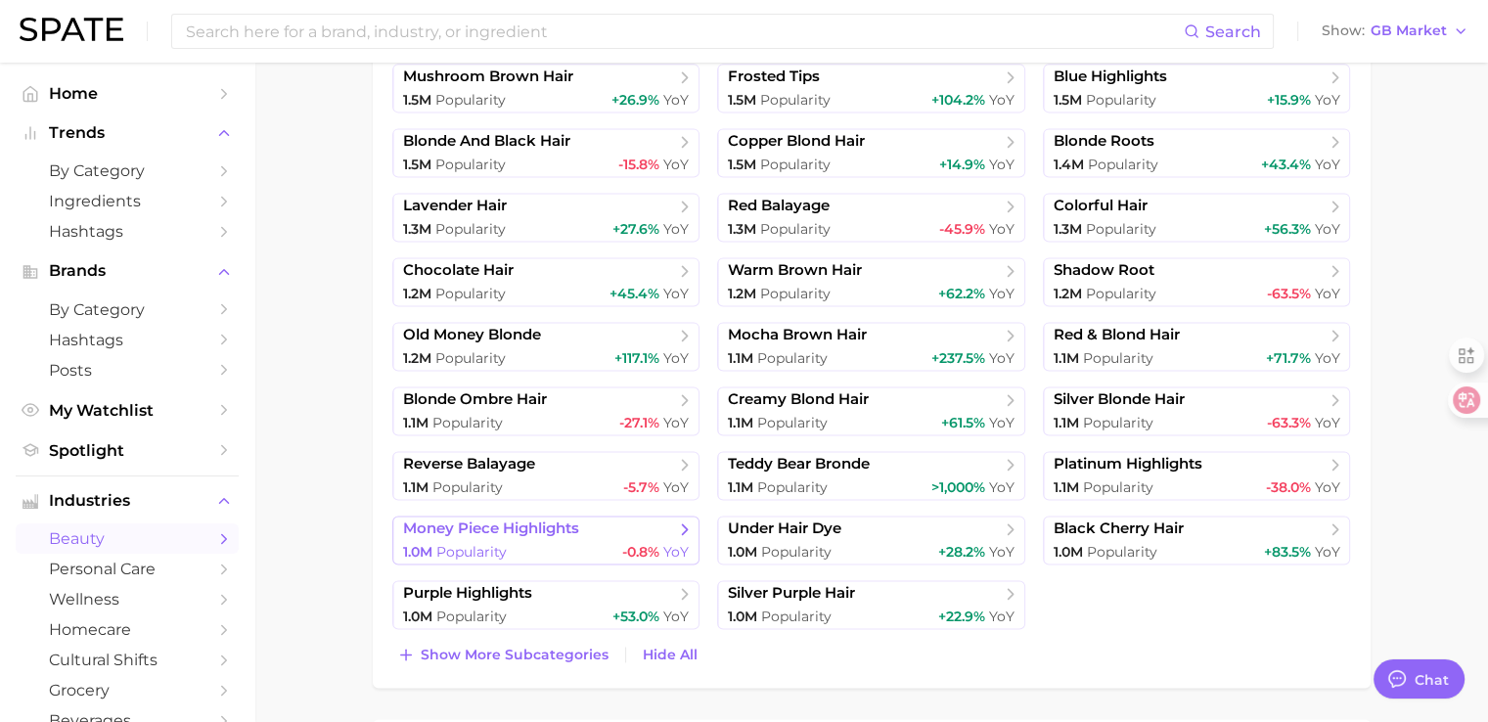
scroll to position [2741, 0]
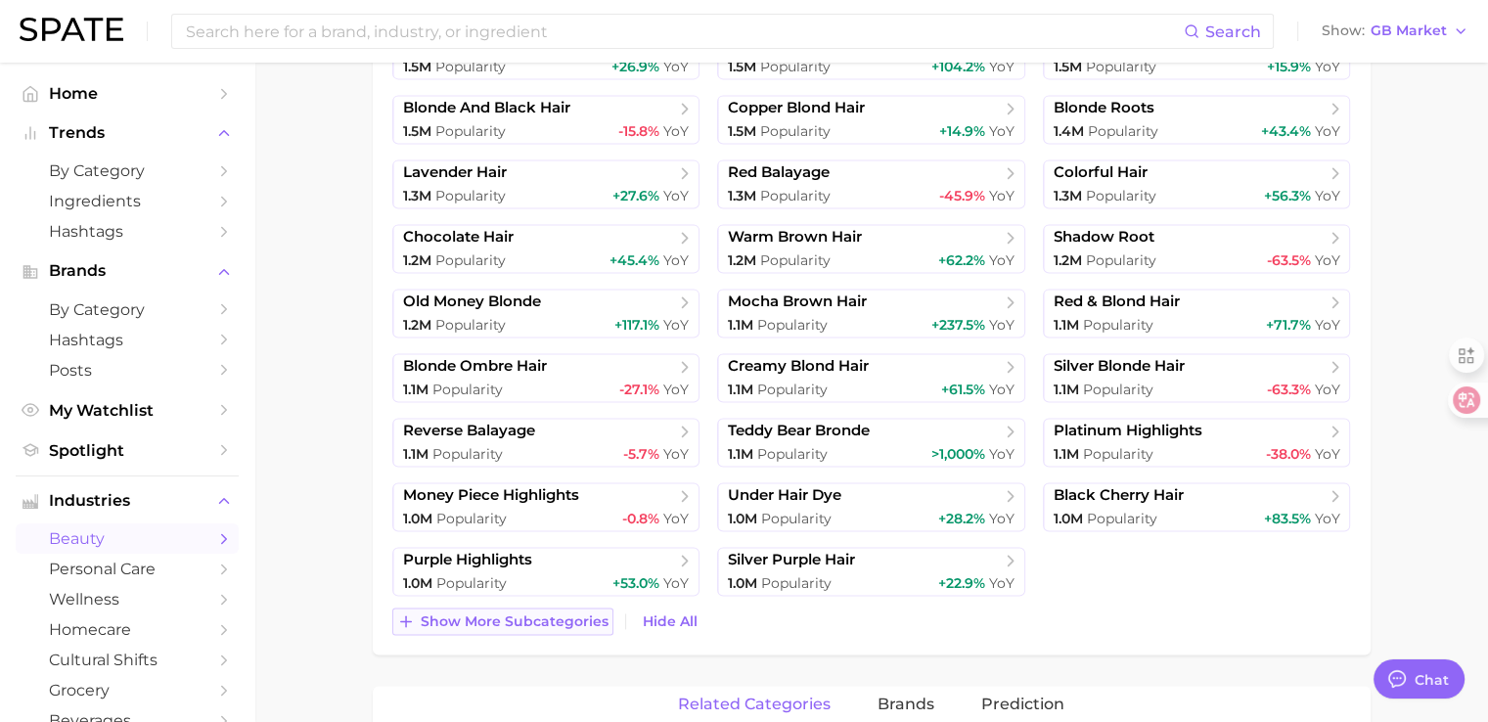
click at [540, 625] on span "Show more subcategories" at bounding box center [515, 621] width 188 height 17
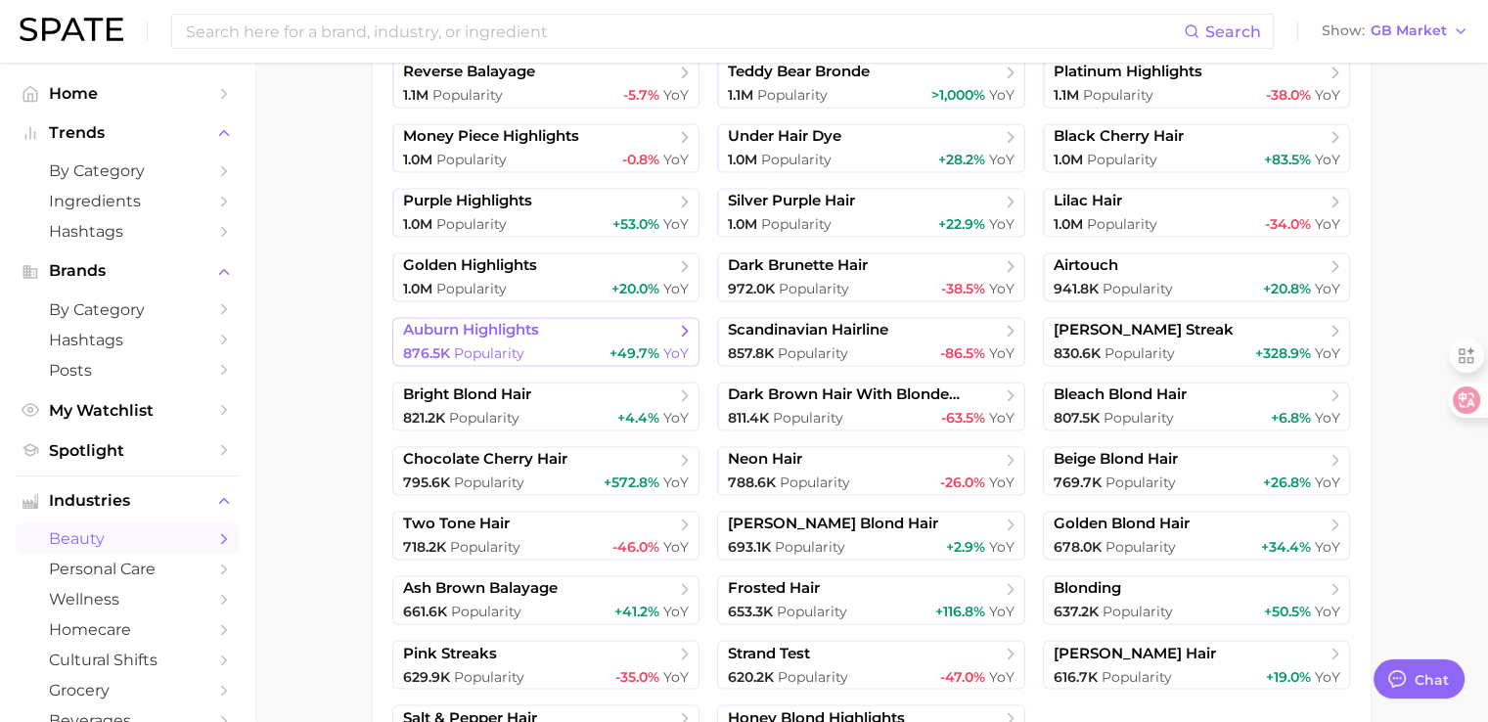
scroll to position [3132, 0]
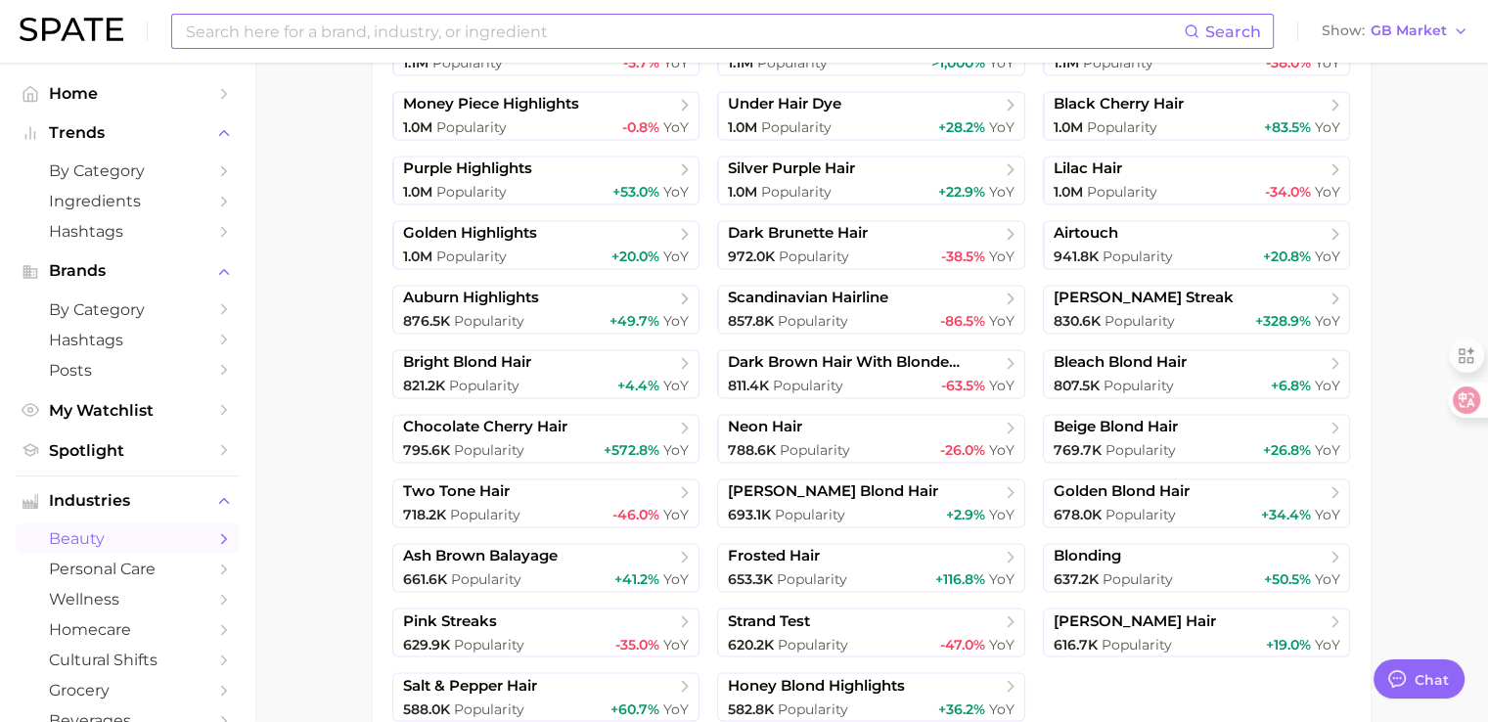
click at [327, 19] on input at bounding box center [684, 31] width 1000 height 33
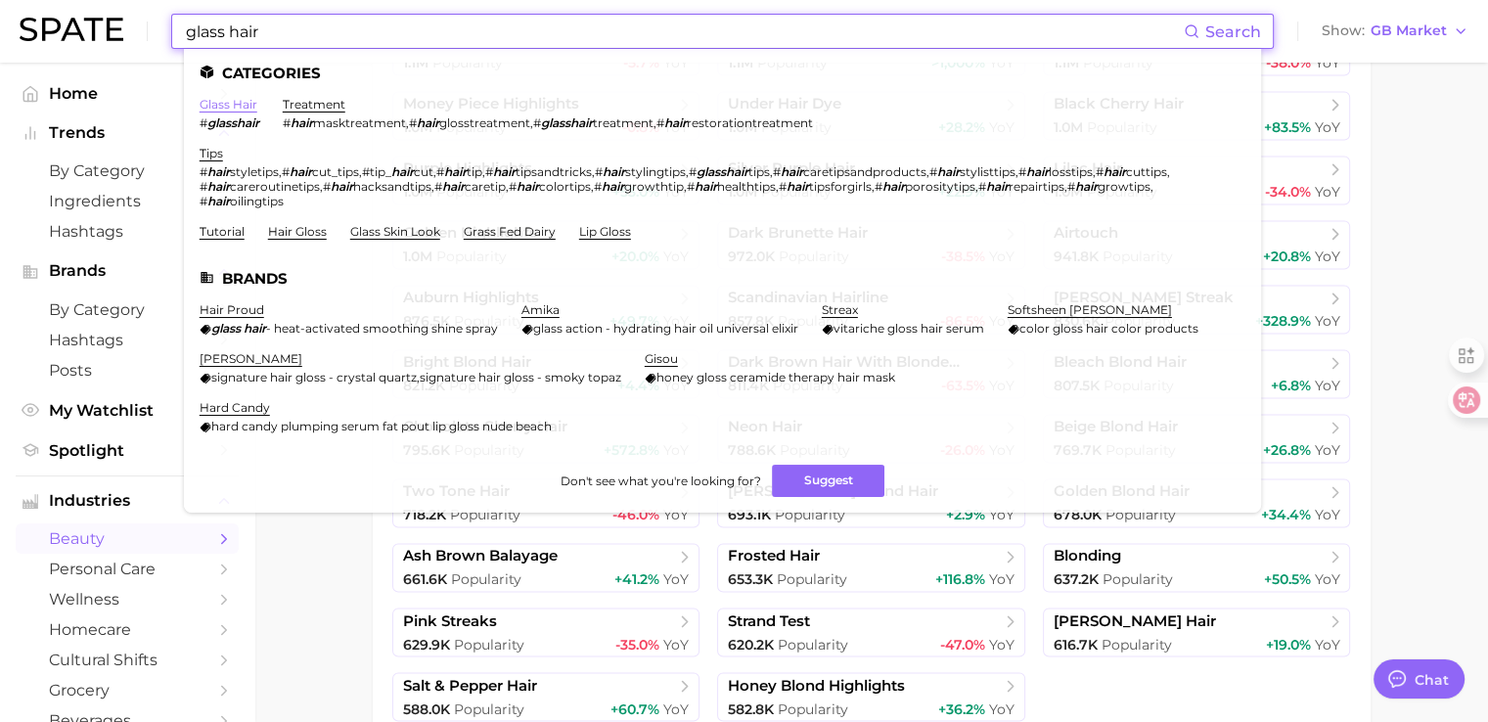
type input "glass hair"
click at [205, 107] on link "glass hair" at bounding box center [229, 104] width 58 height 15
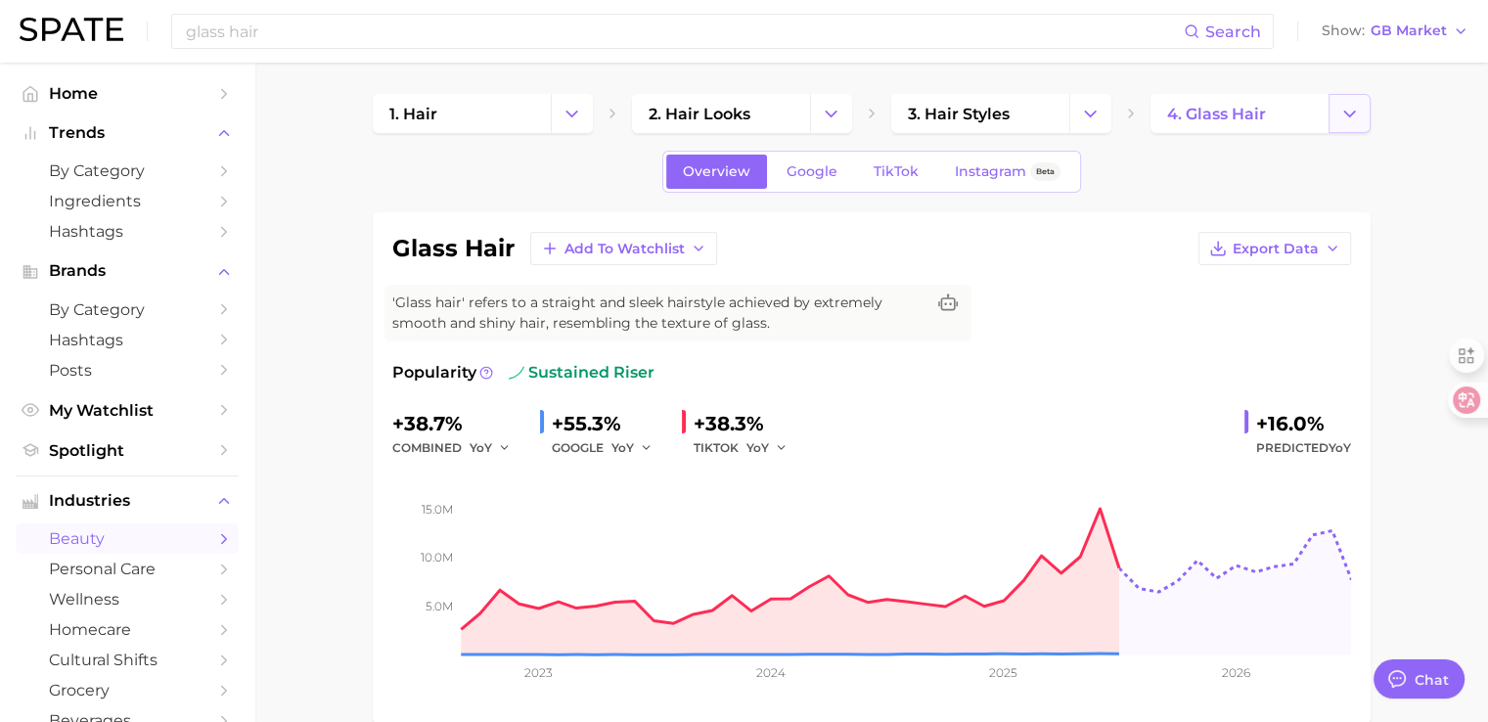
click at [1356, 118] on icon "Change Category" at bounding box center [1349, 114] width 21 height 21
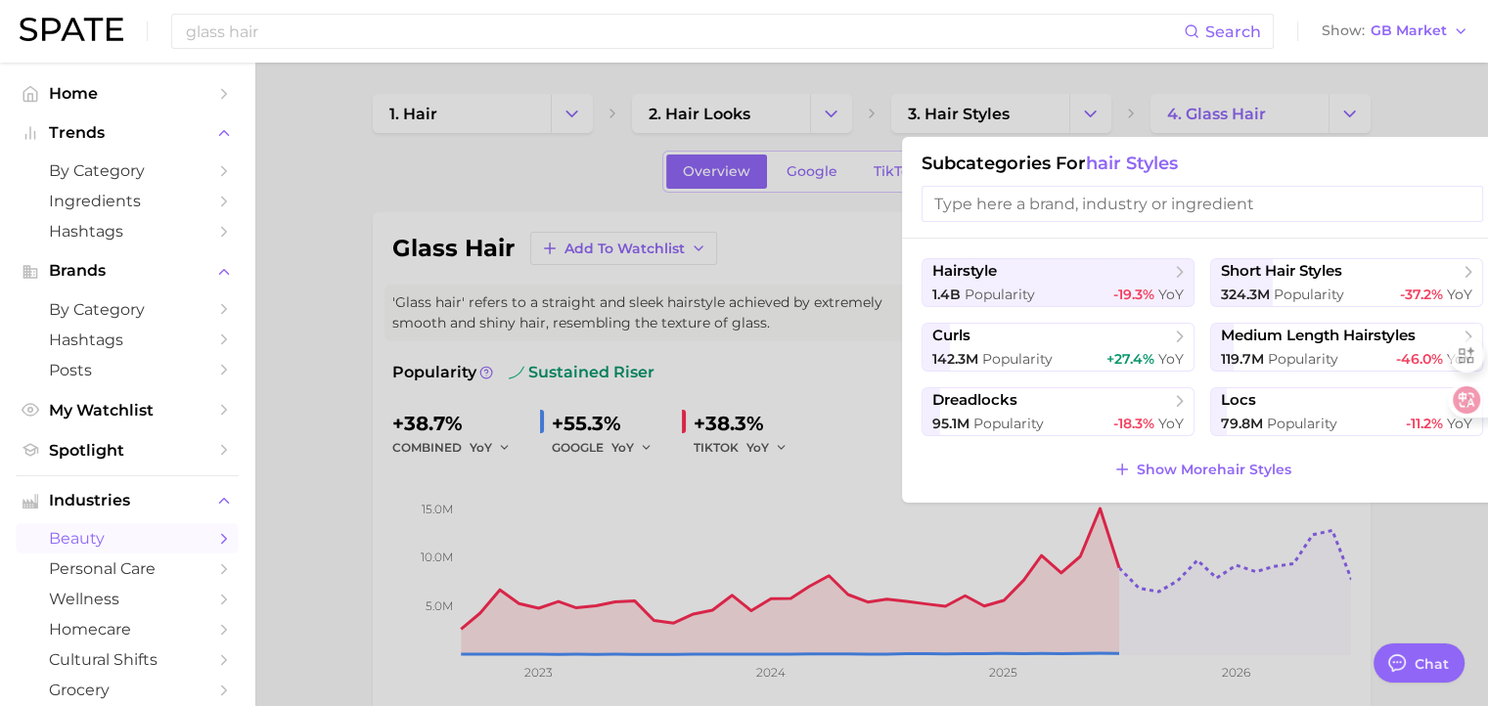
click at [1472, 112] on div at bounding box center [744, 353] width 1488 height 706
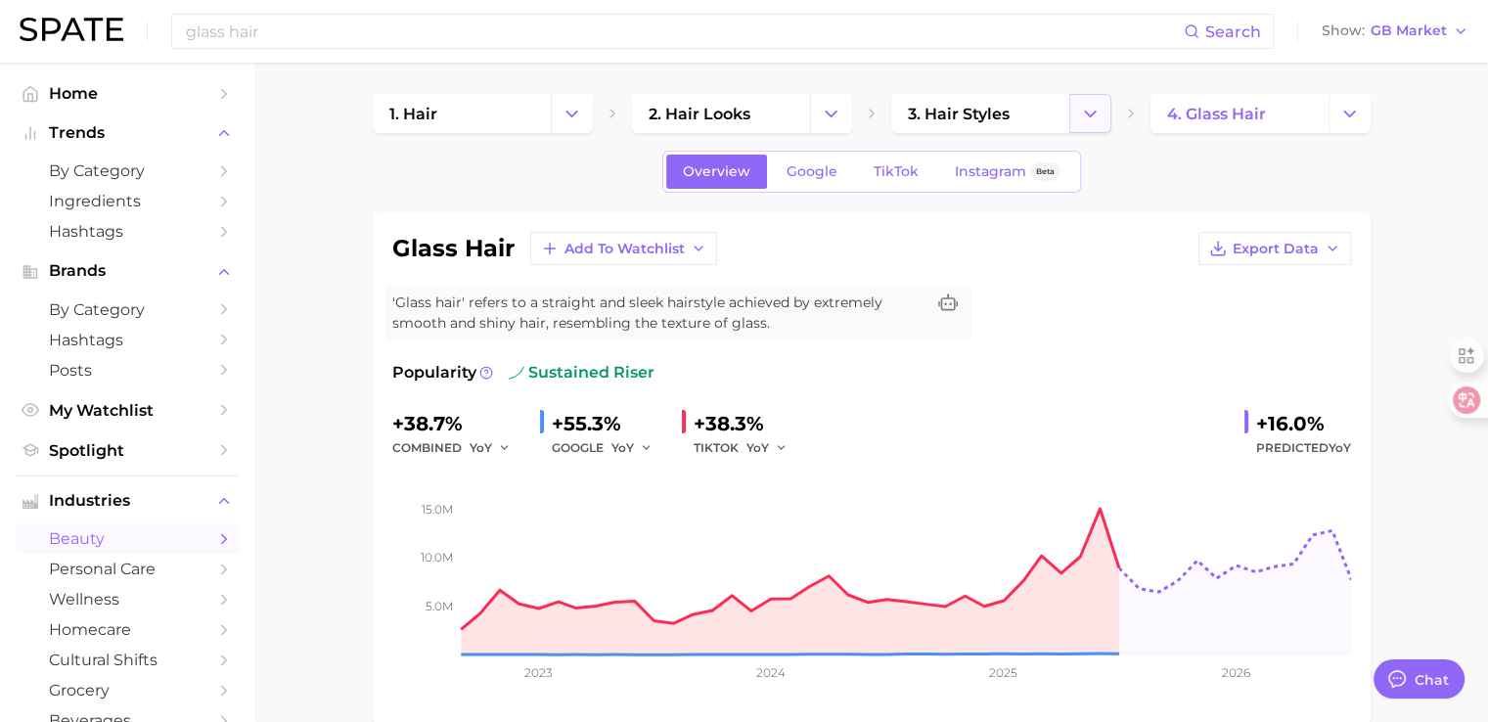
click at [1100, 124] on button "Change Category" at bounding box center [1090, 113] width 42 height 39
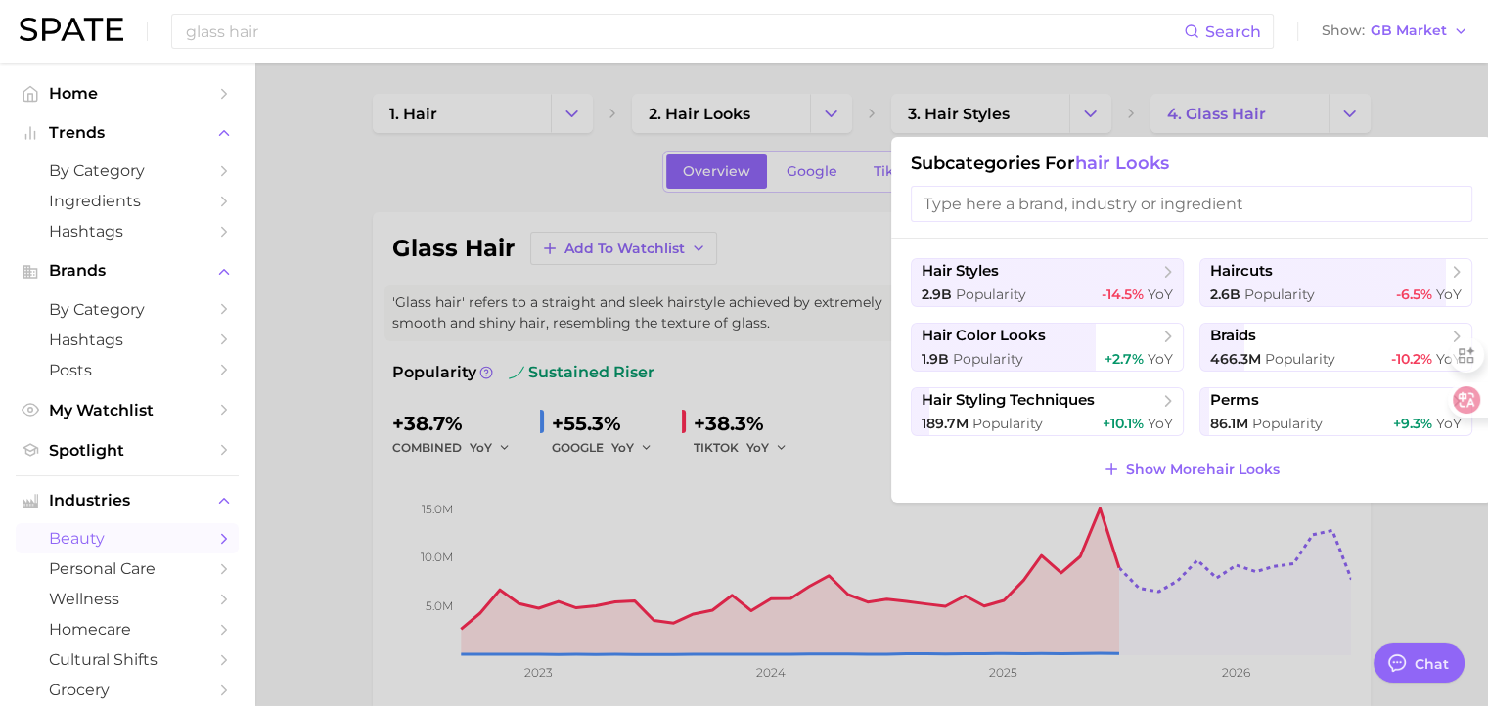
click at [1396, 112] on div at bounding box center [744, 353] width 1488 height 706
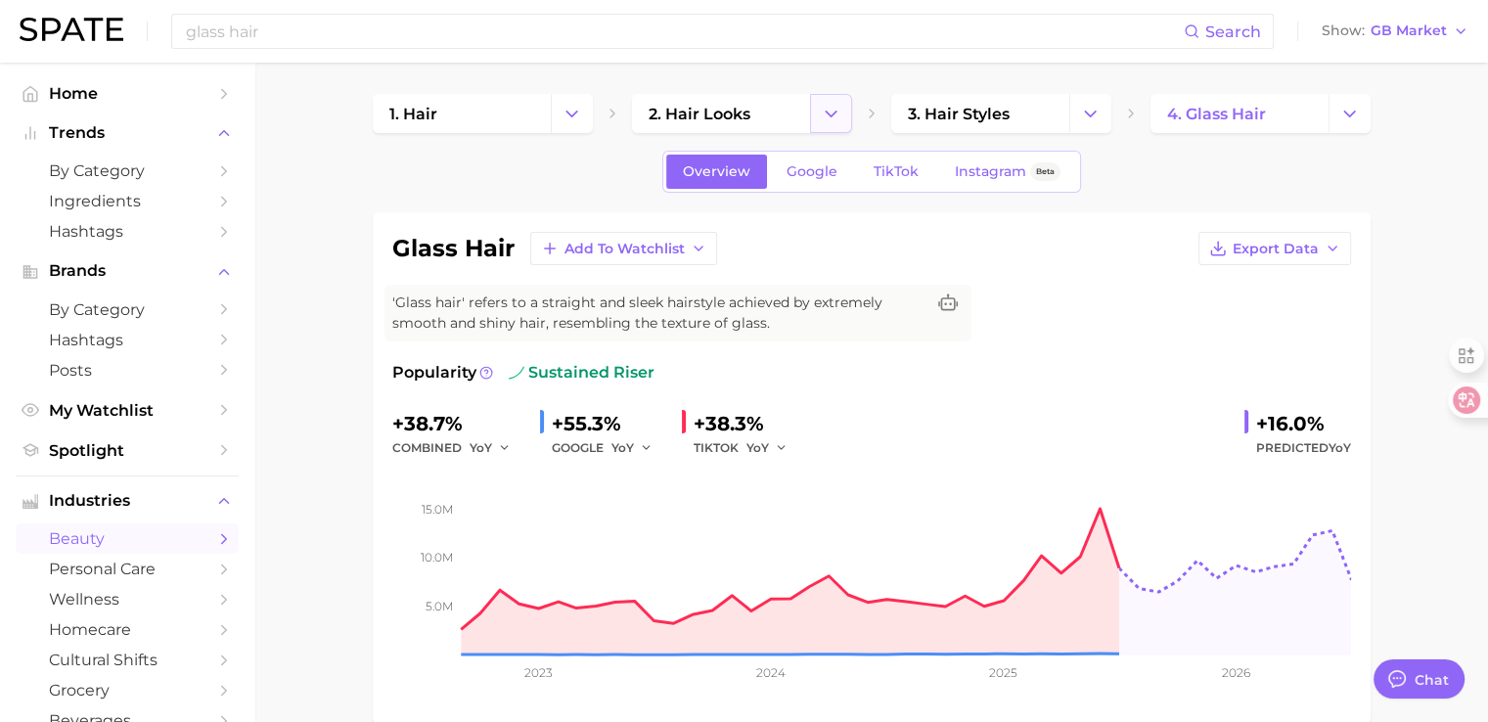
click at [837, 116] on icon "Change Category" at bounding box center [831, 114] width 21 height 21
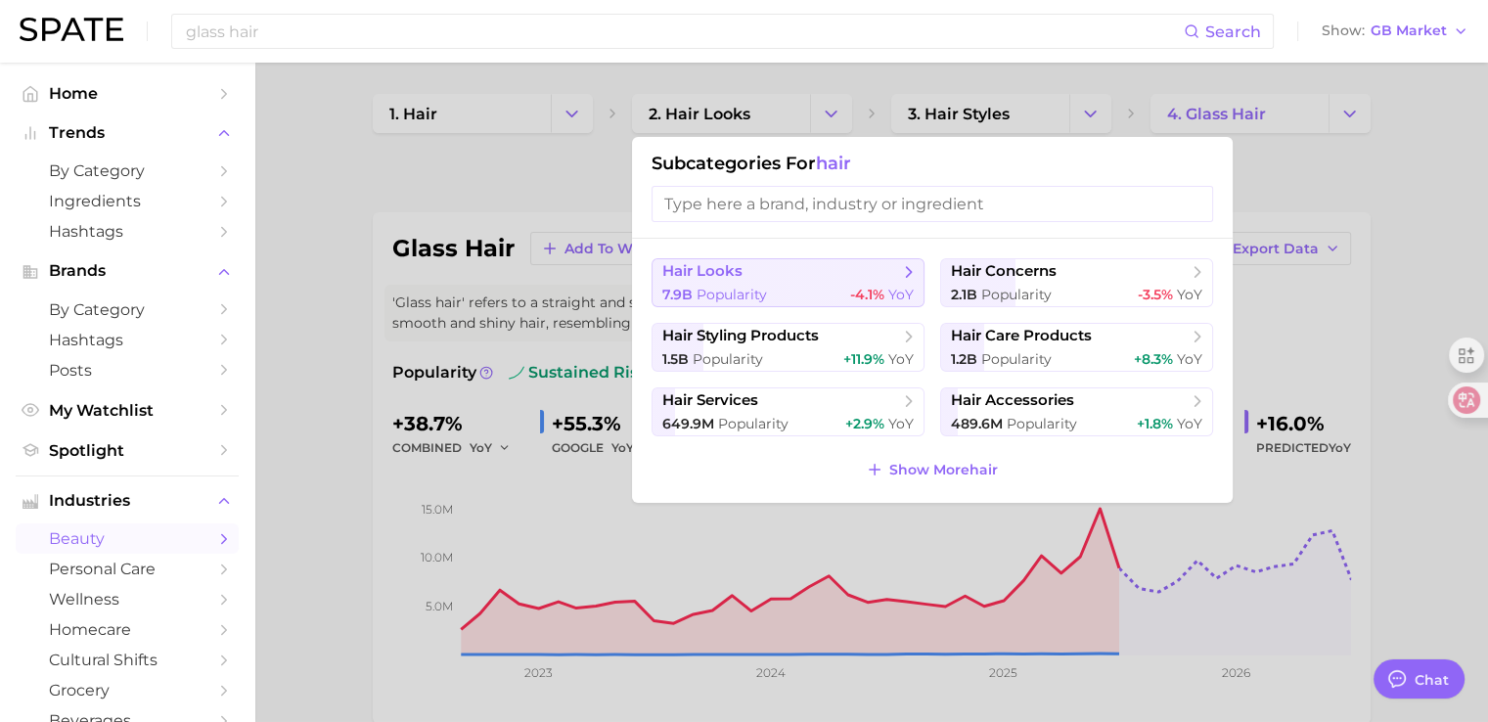
click at [829, 276] on span "hair looks" at bounding box center [781, 272] width 238 height 20
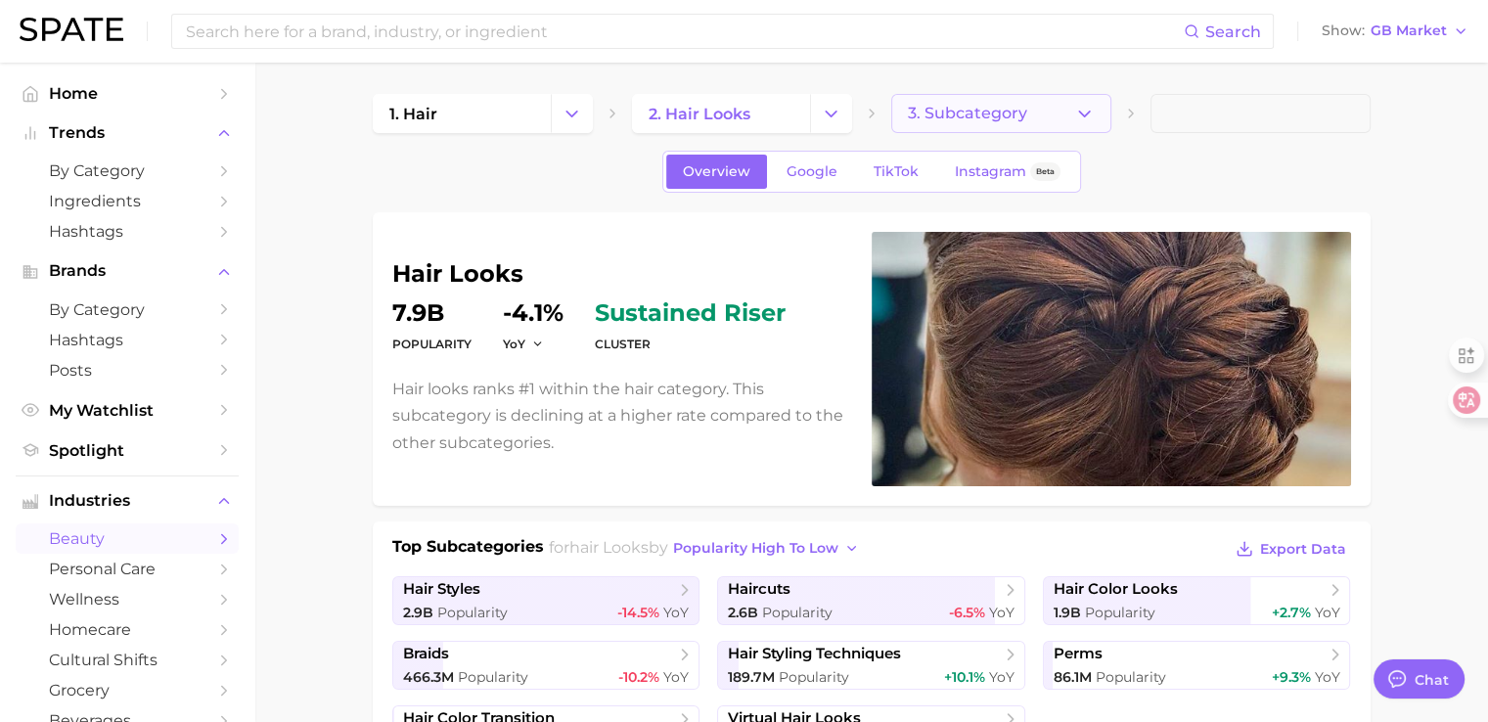
click at [1074, 104] on icon "button" at bounding box center [1084, 114] width 21 height 21
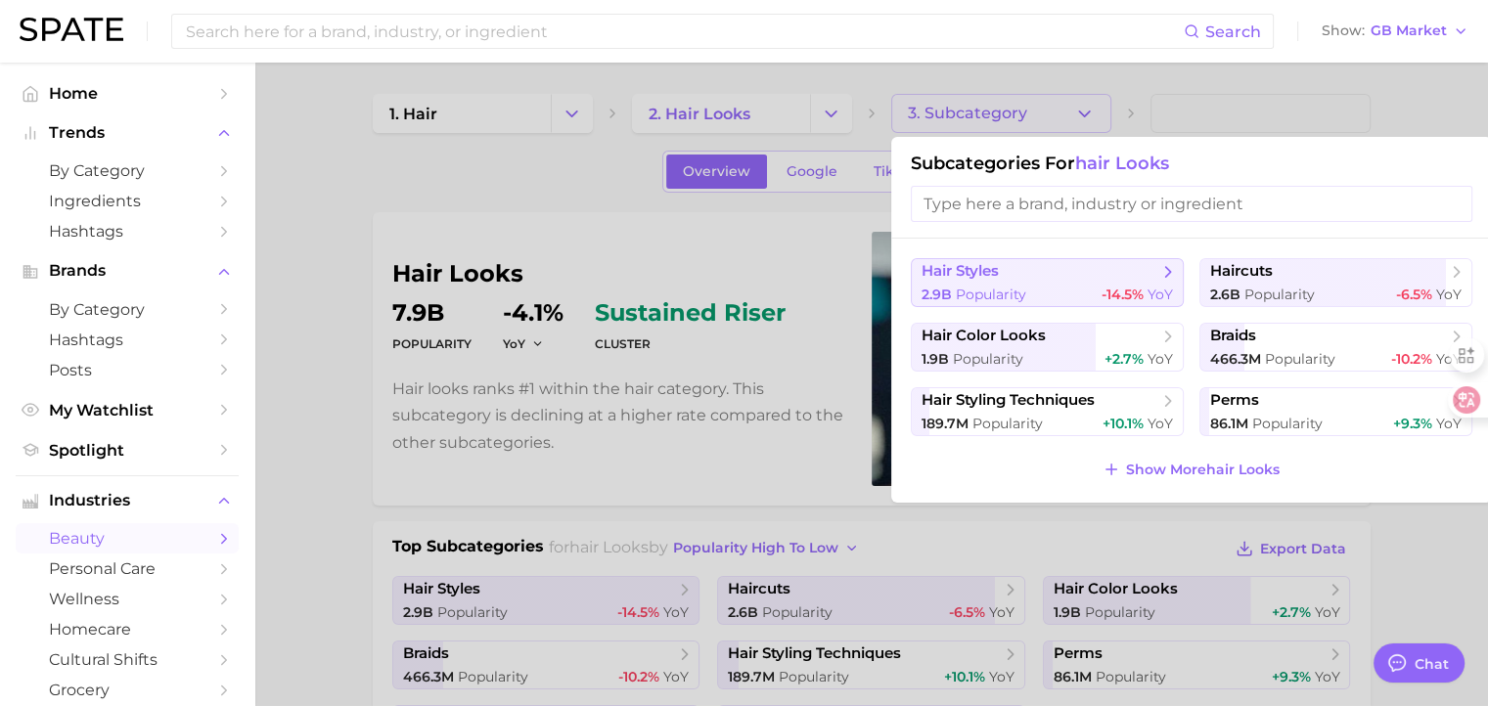
click at [1068, 275] on span "hair styles" at bounding box center [1040, 272] width 238 height 20
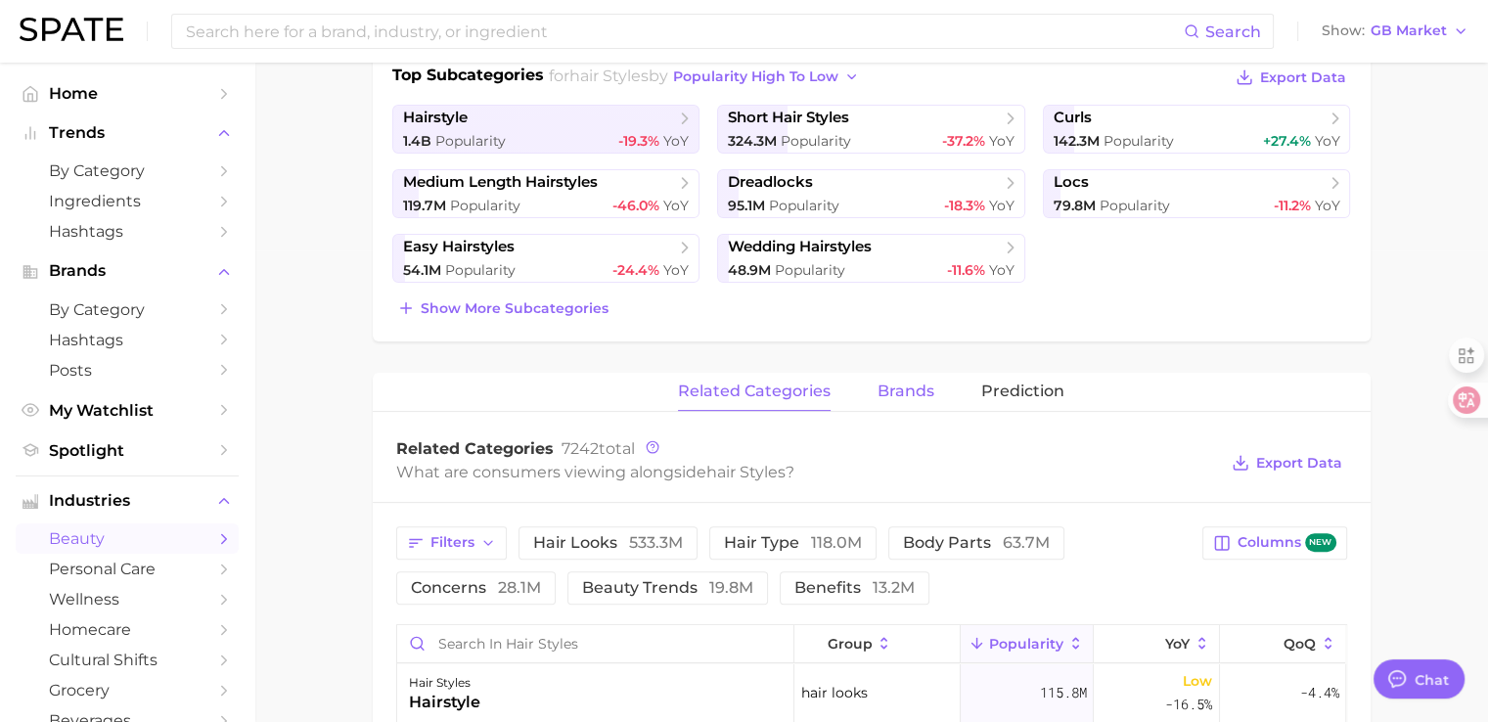
scroll to position [489, 0]
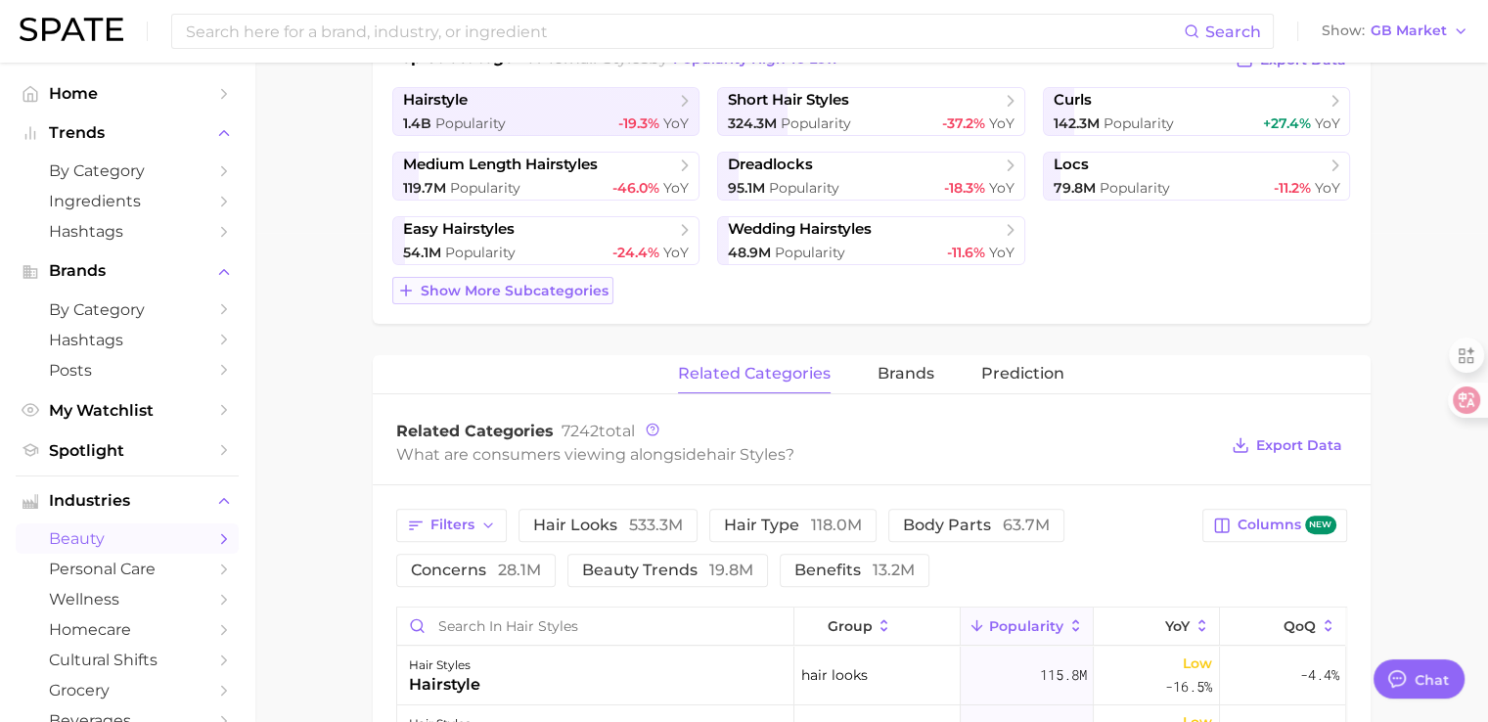
click at [590, 291] on span "Show more subcategories" at bounding box center [515, 291] width 188 height 17
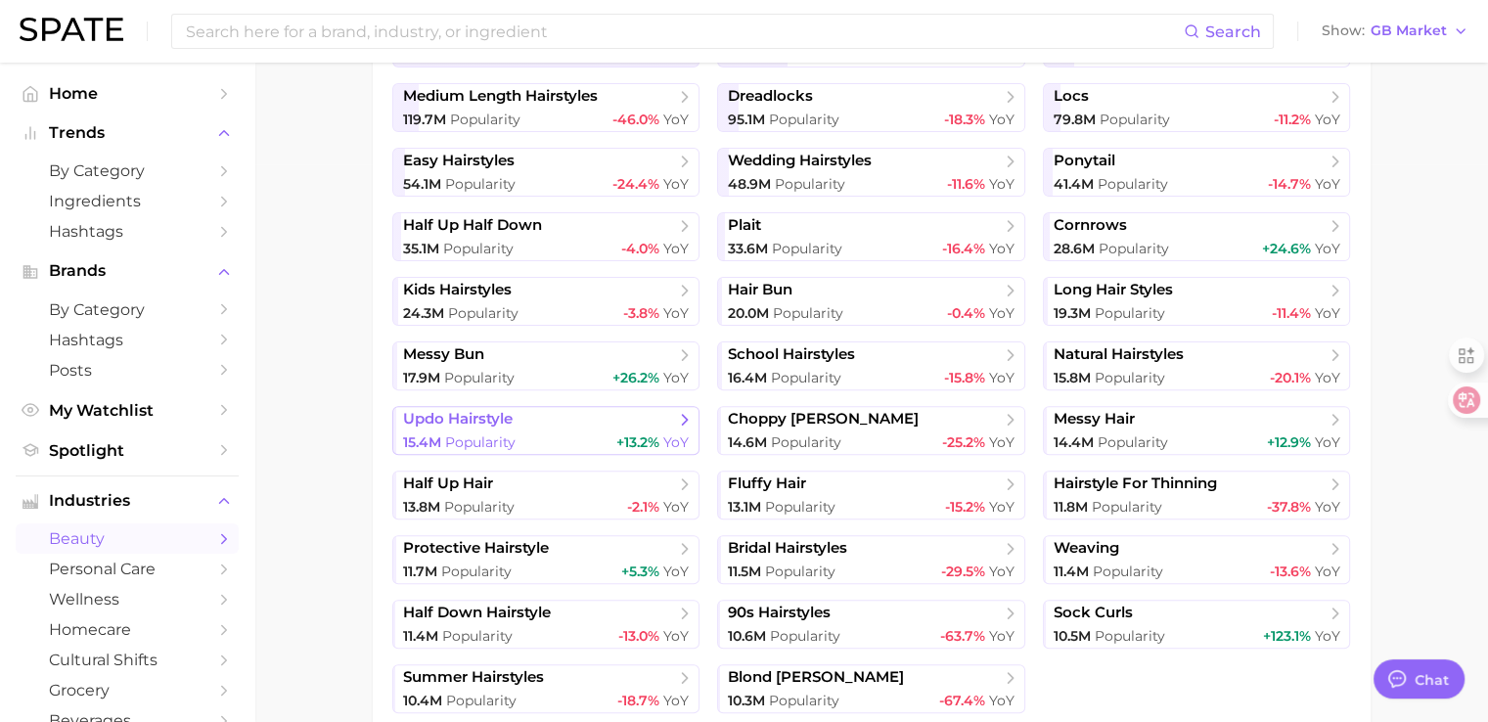
scroll to position [685, 0]
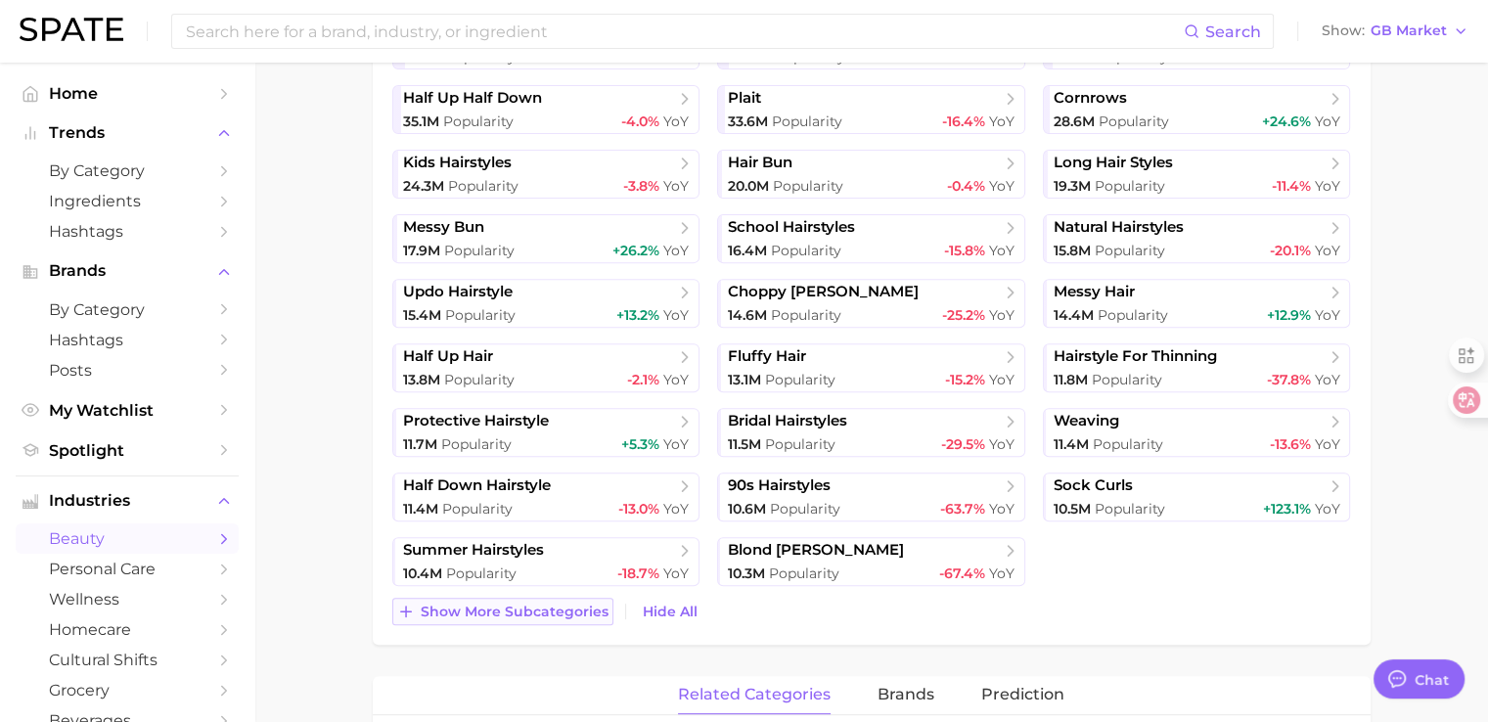
click at [540, 616] on span "Show more subcategories" at bounding box center [515, 612] width 188 height 17
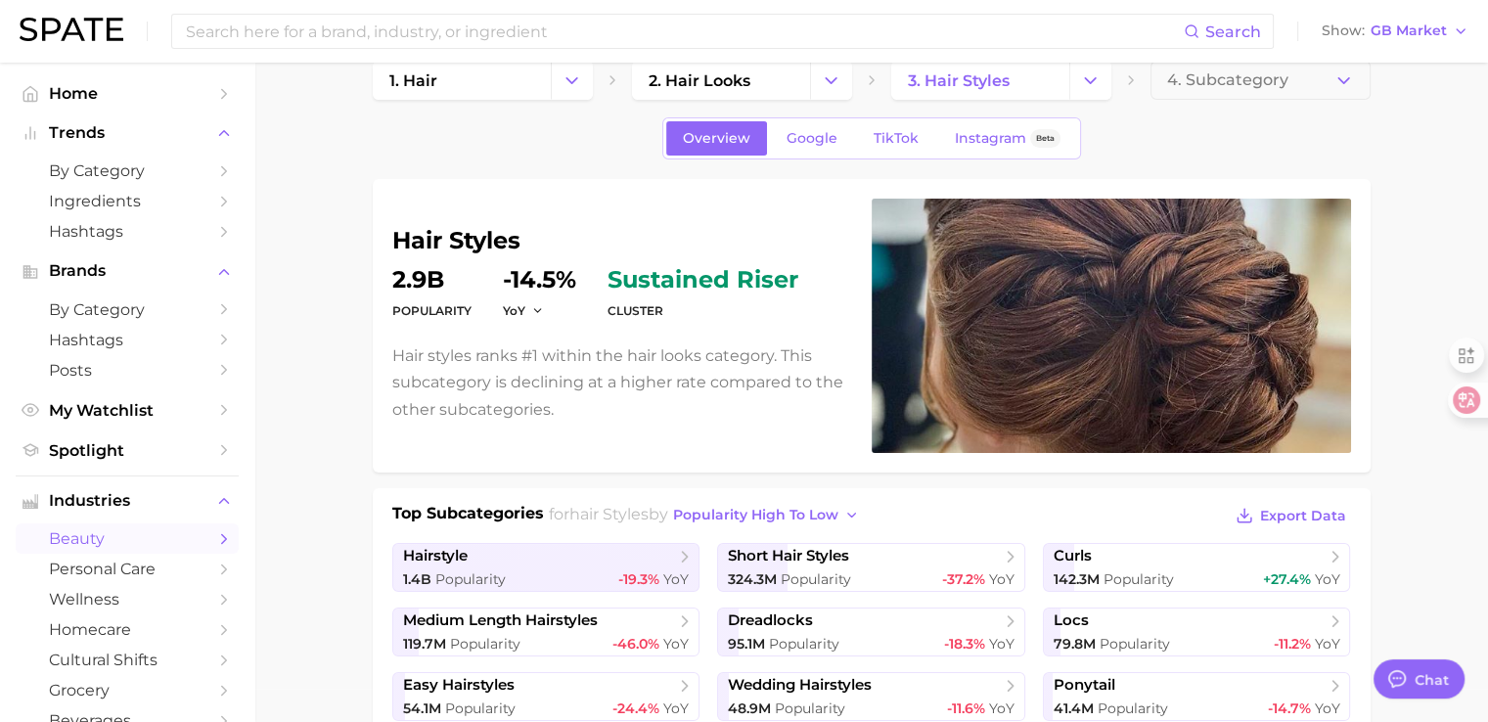
scroll to position [0, 0]
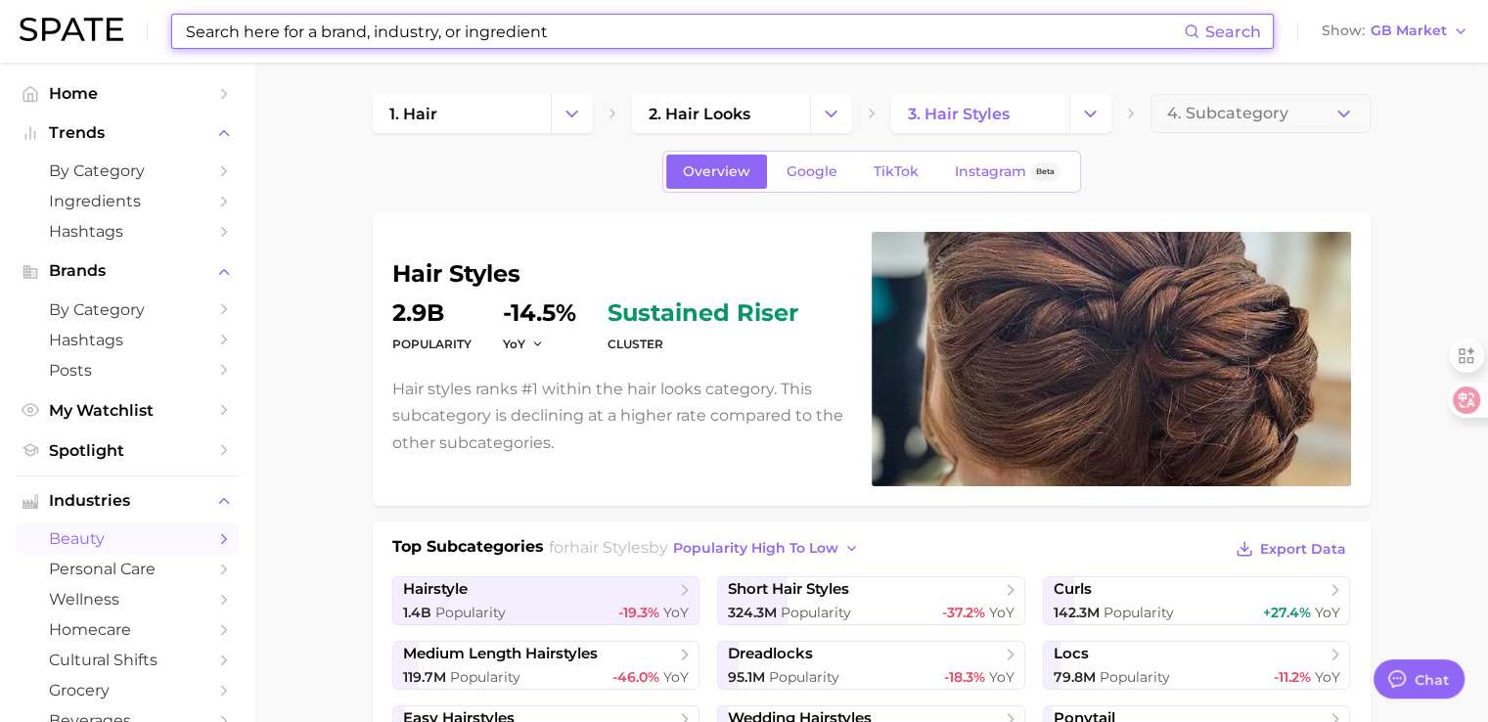
click at [454, 34] on input at bounding box center [684, 31] width 1000 height 33
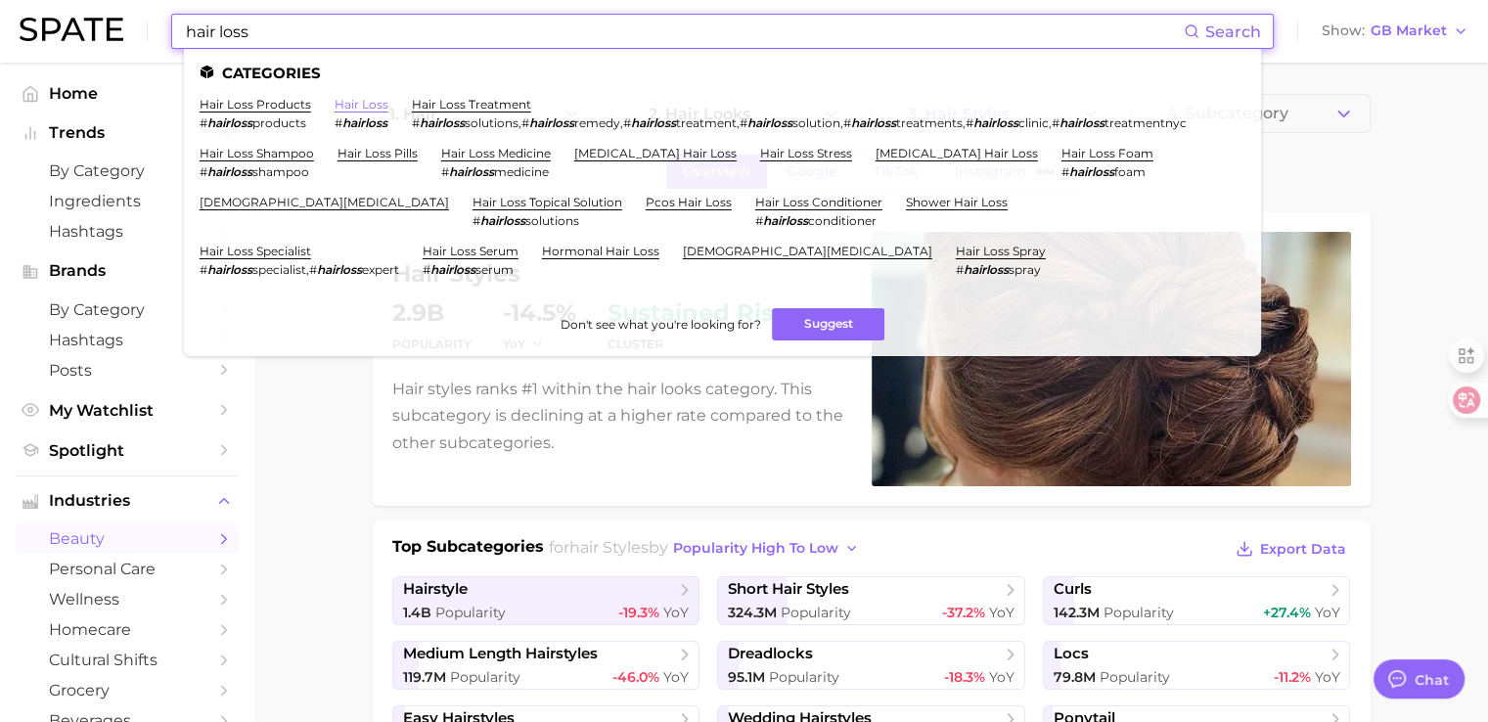
type input "hair loss"
click at [335, 103] on link "hair loss" at bounding box center [362, 104] width 54 height 15
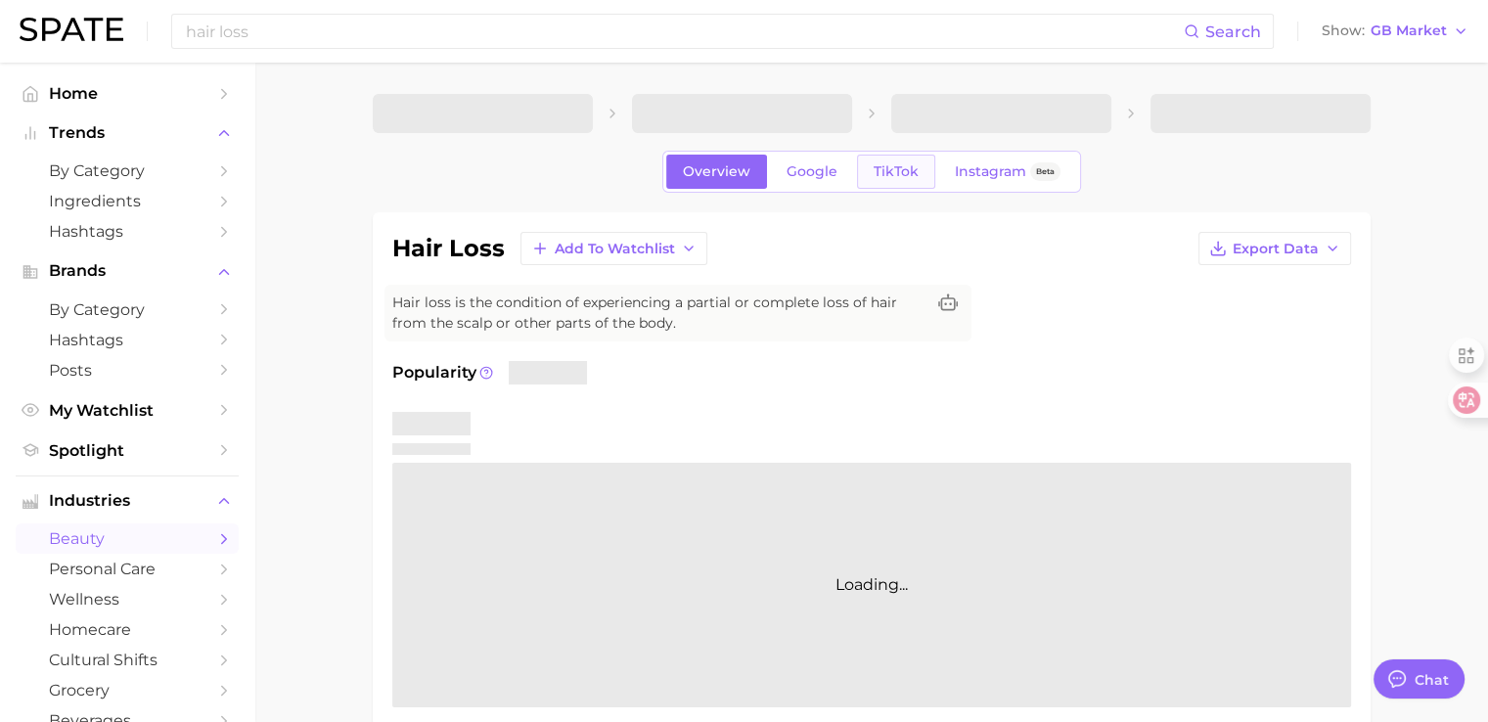
click at [888, 175] on span "TikTok" at bounding box center [896, 171] width 45 height 17
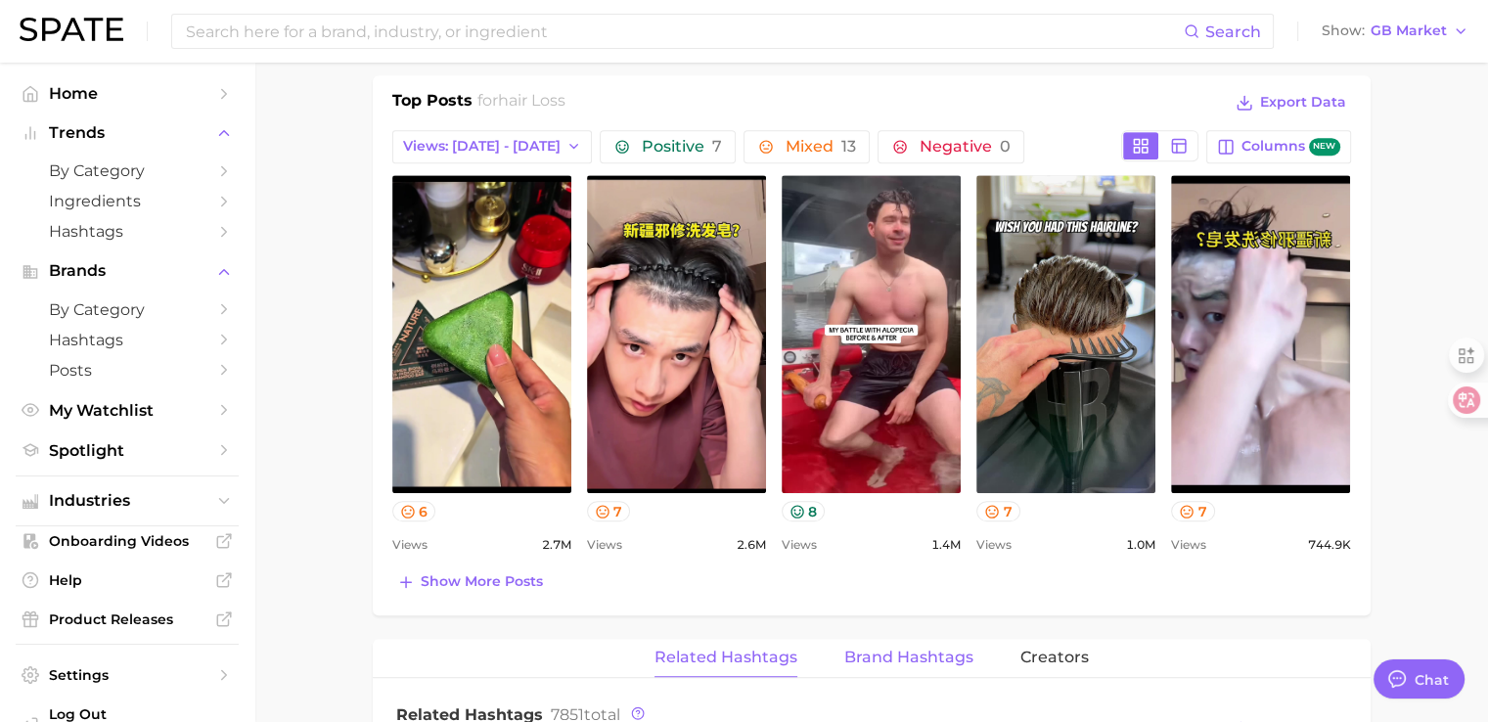
scroll to position [978, 0]
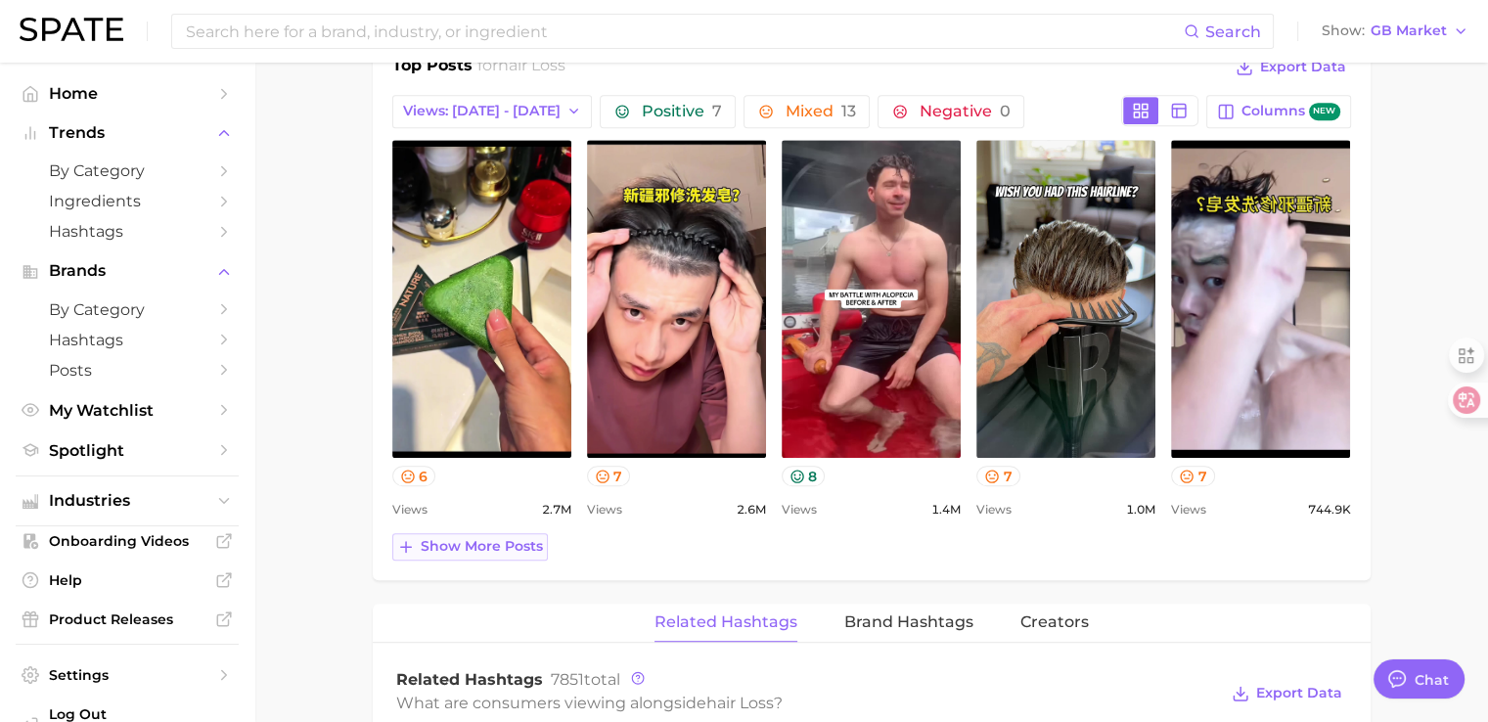
click at [529, 552] on span "Show more posts" at bounding box center [482, 546] width 122 height 17
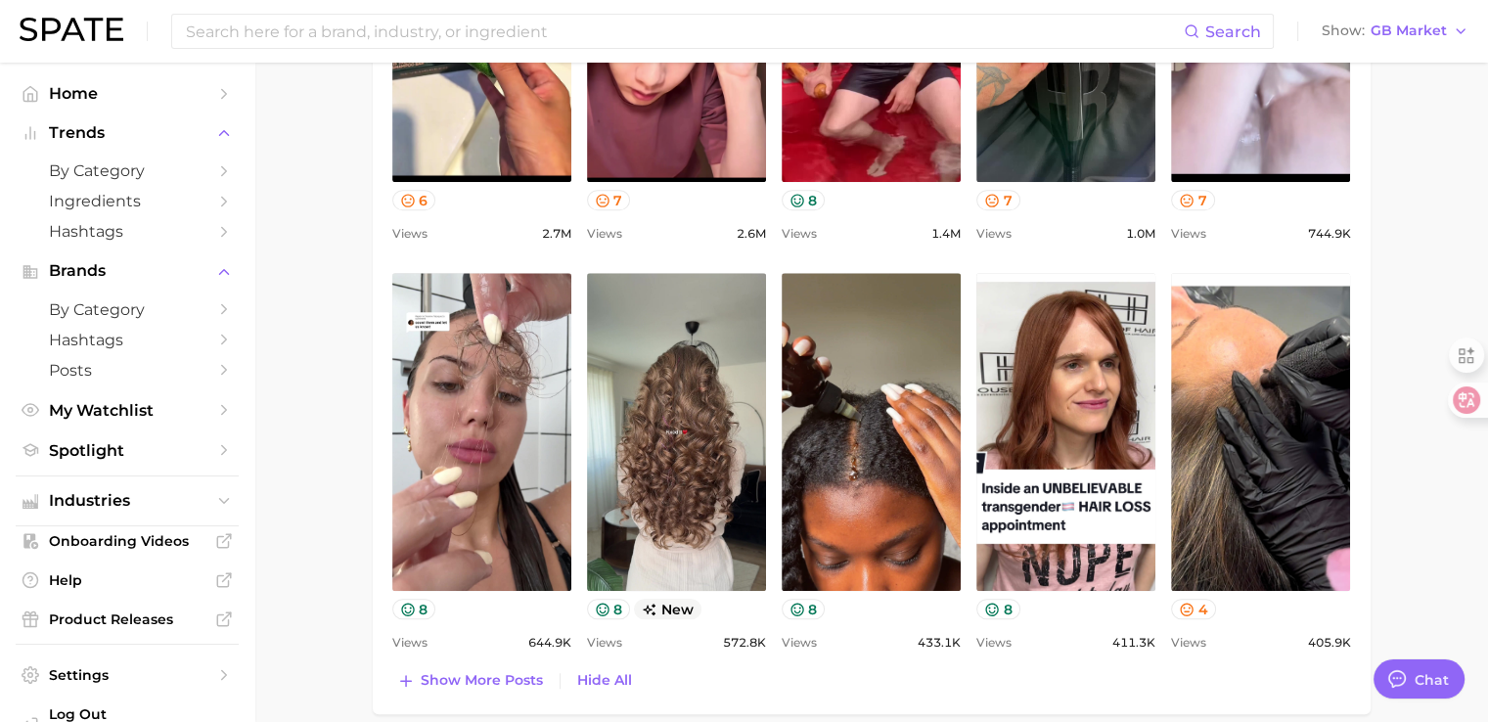
scroll to position [1369, 0]
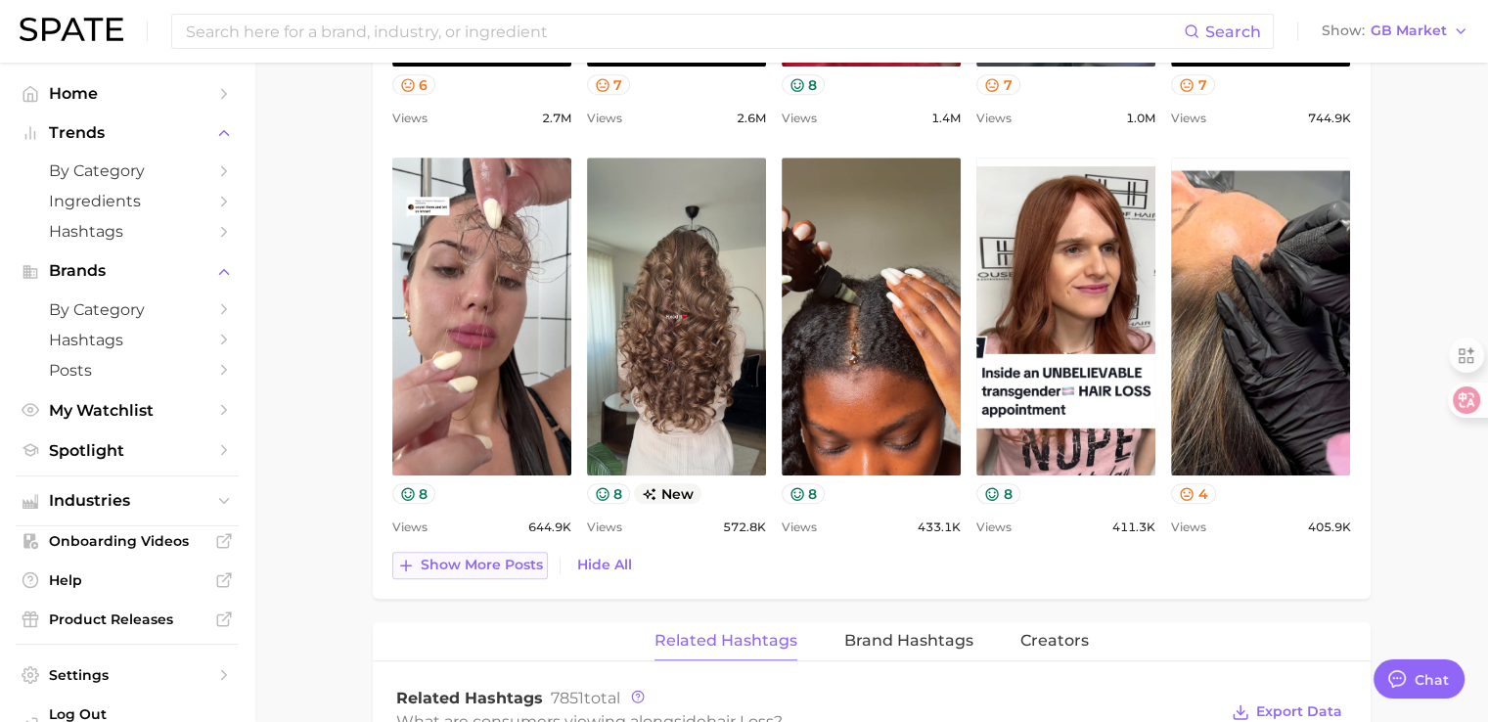
click at [446, 569] on span "Show more posts" at bounding box center [482, 565] width 122 height 17
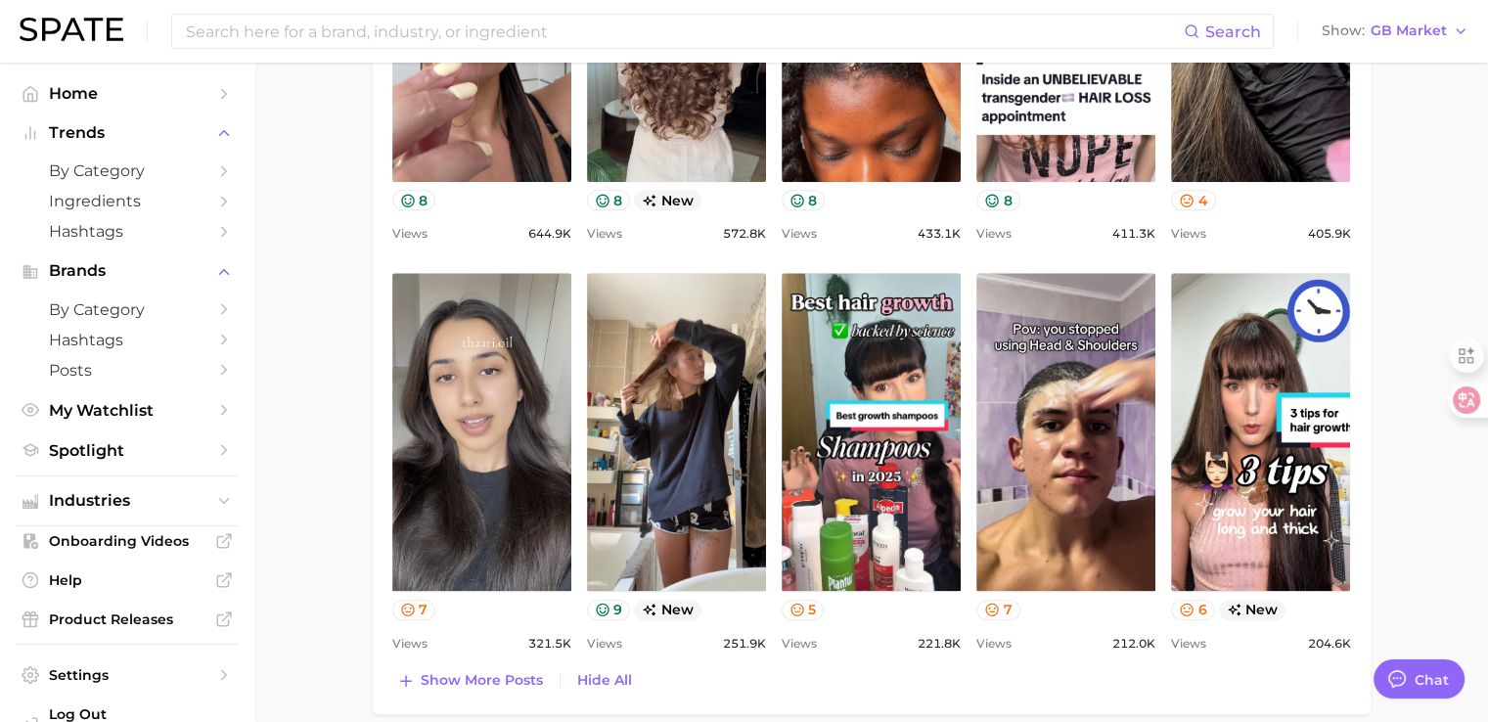
scroll to position [1761, 0]
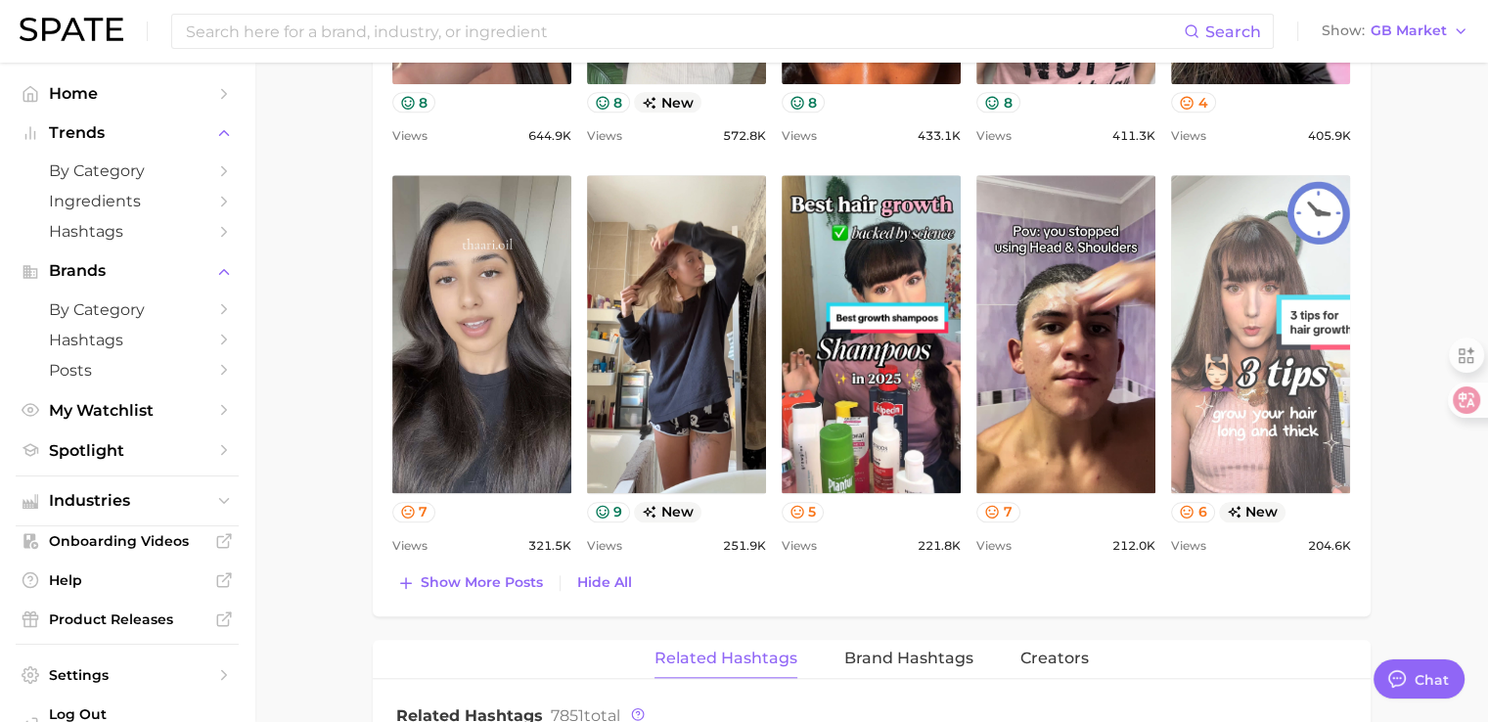
click at [1307, 354] on link "view post on TikTok" at bounding box center [1260, 334] width 179 height 318
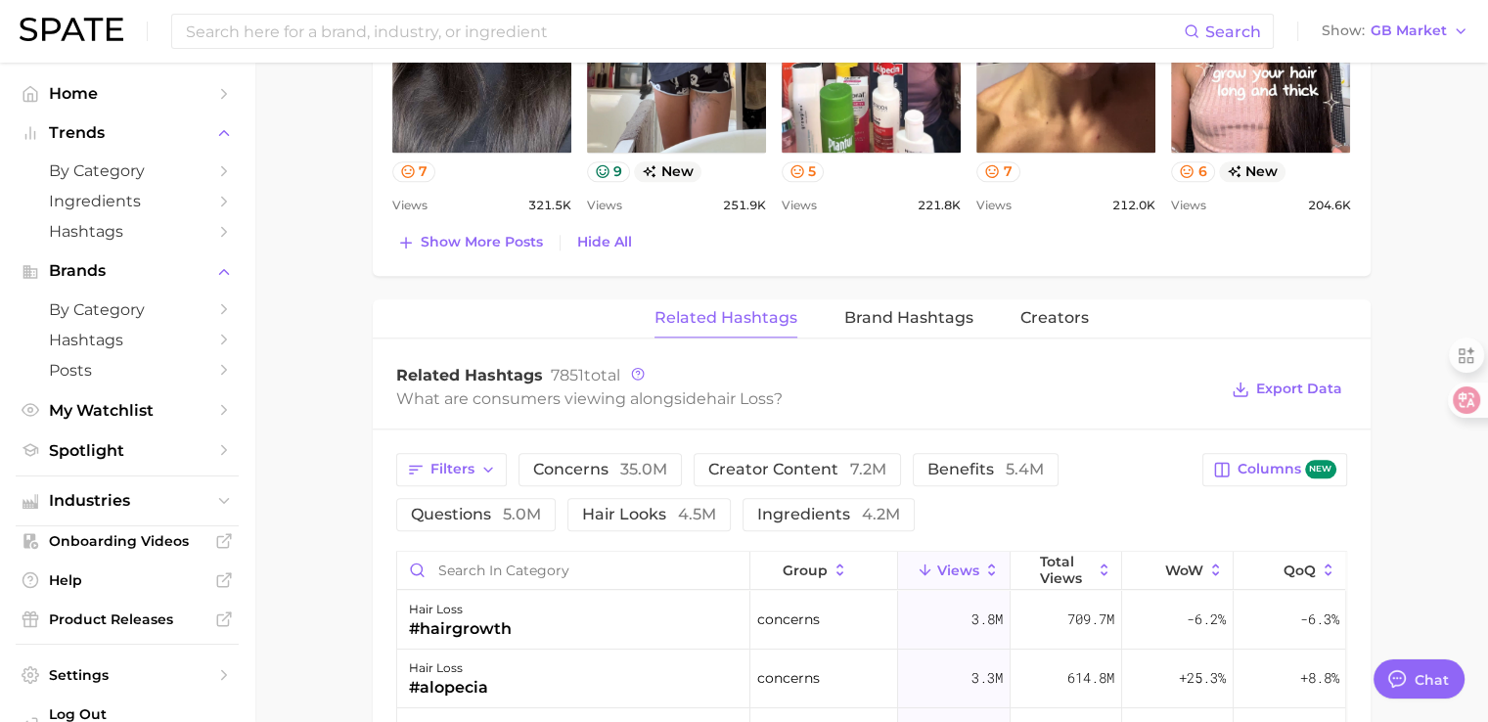
scroll to position [2054, 0]
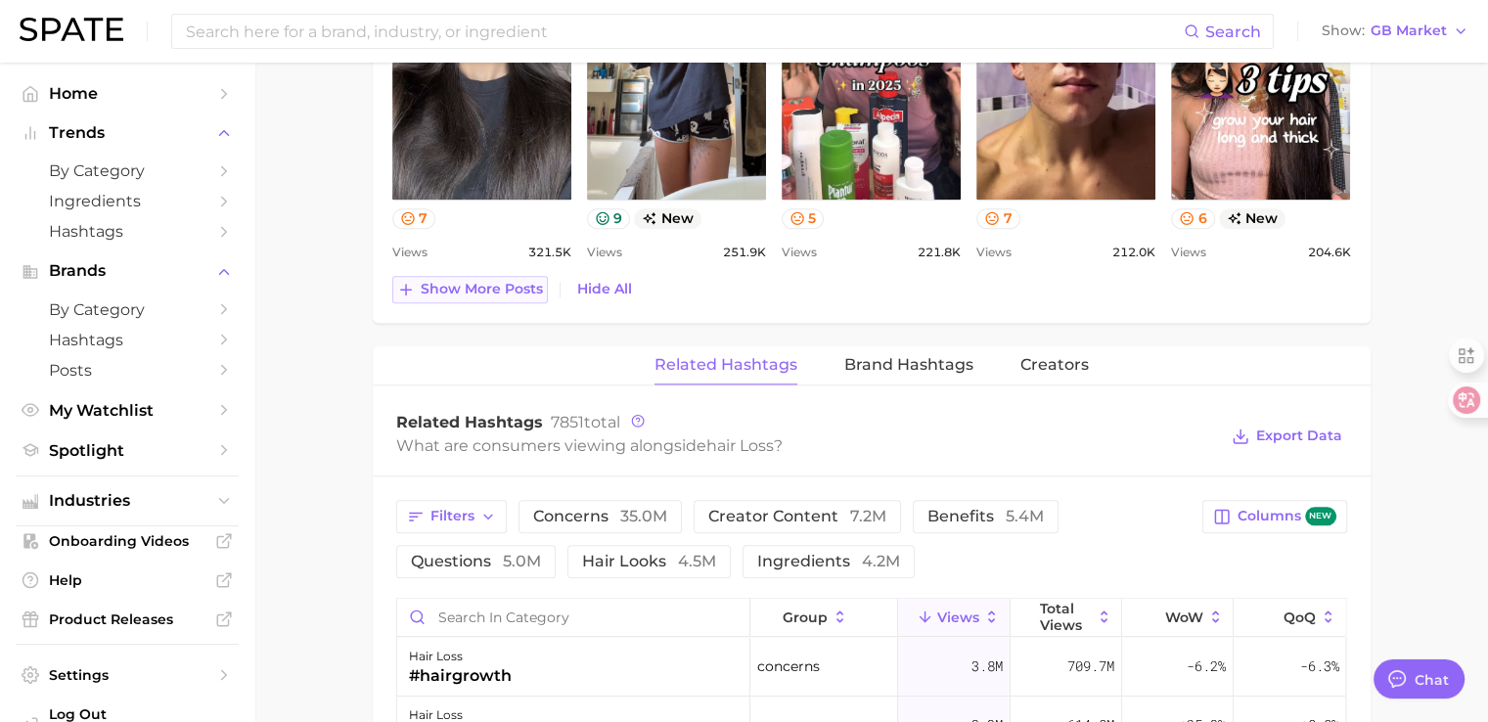
click at [465, 292] on span "Show more posts" at bounding box center [482, 289] width 122 height 17
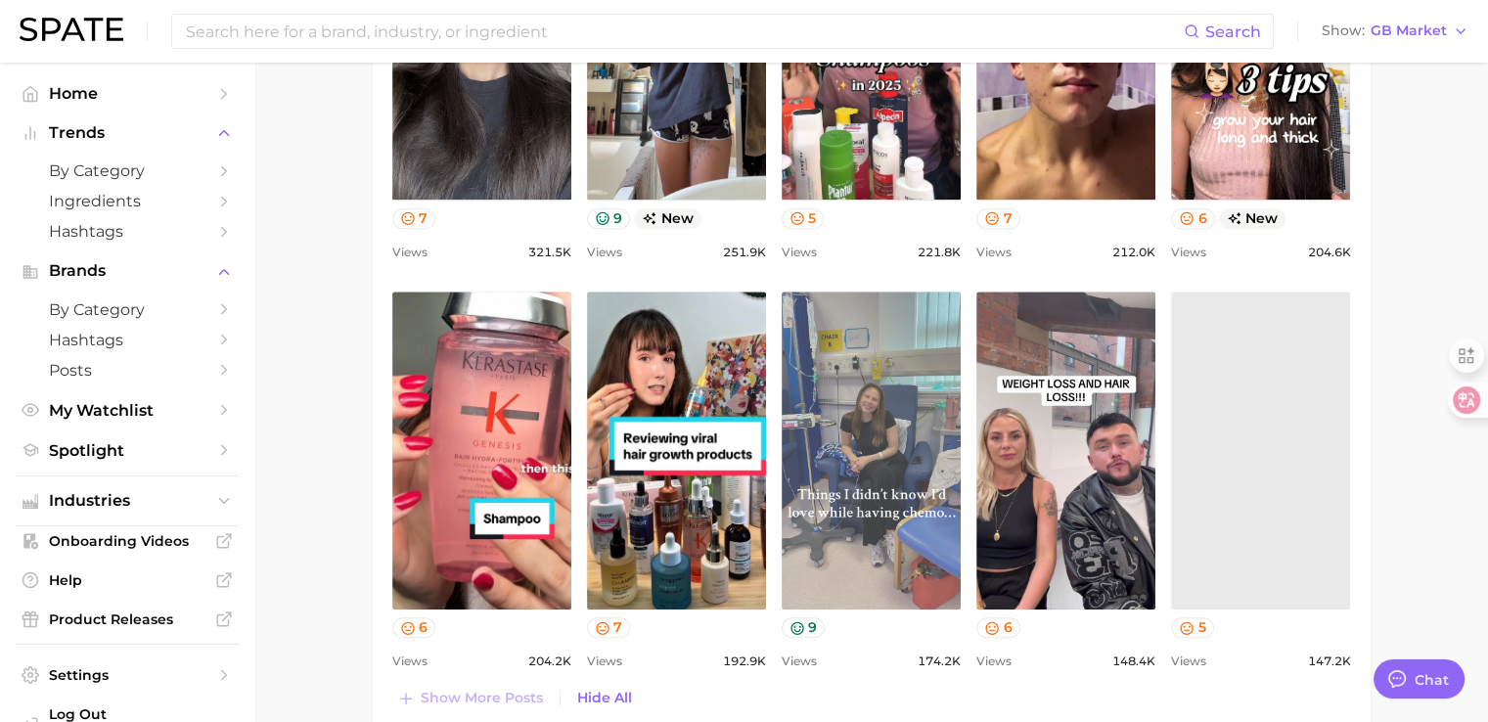
scroll to position [0, 0]
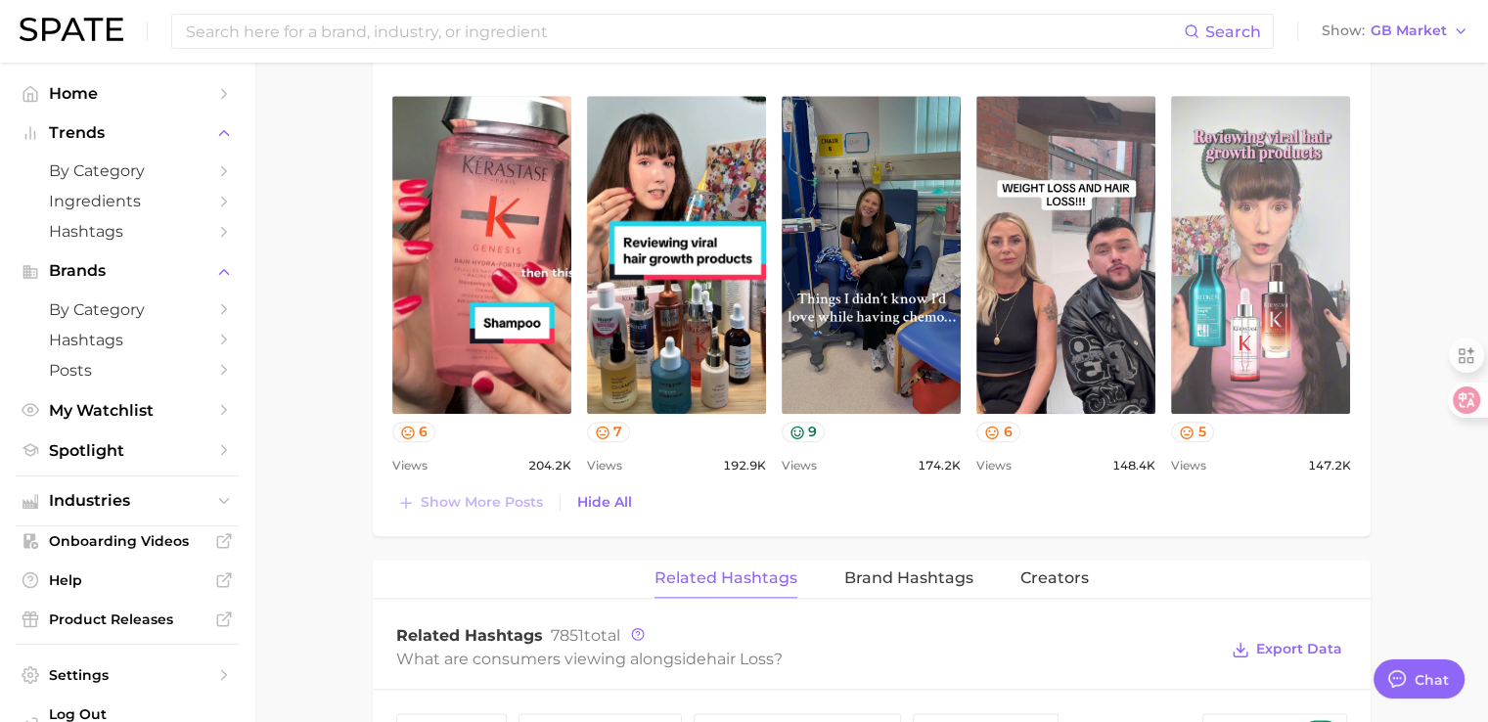
click at [1254, 320] on link "view post on TikTok" at bounding box center [1260, 255] width 179 height 318
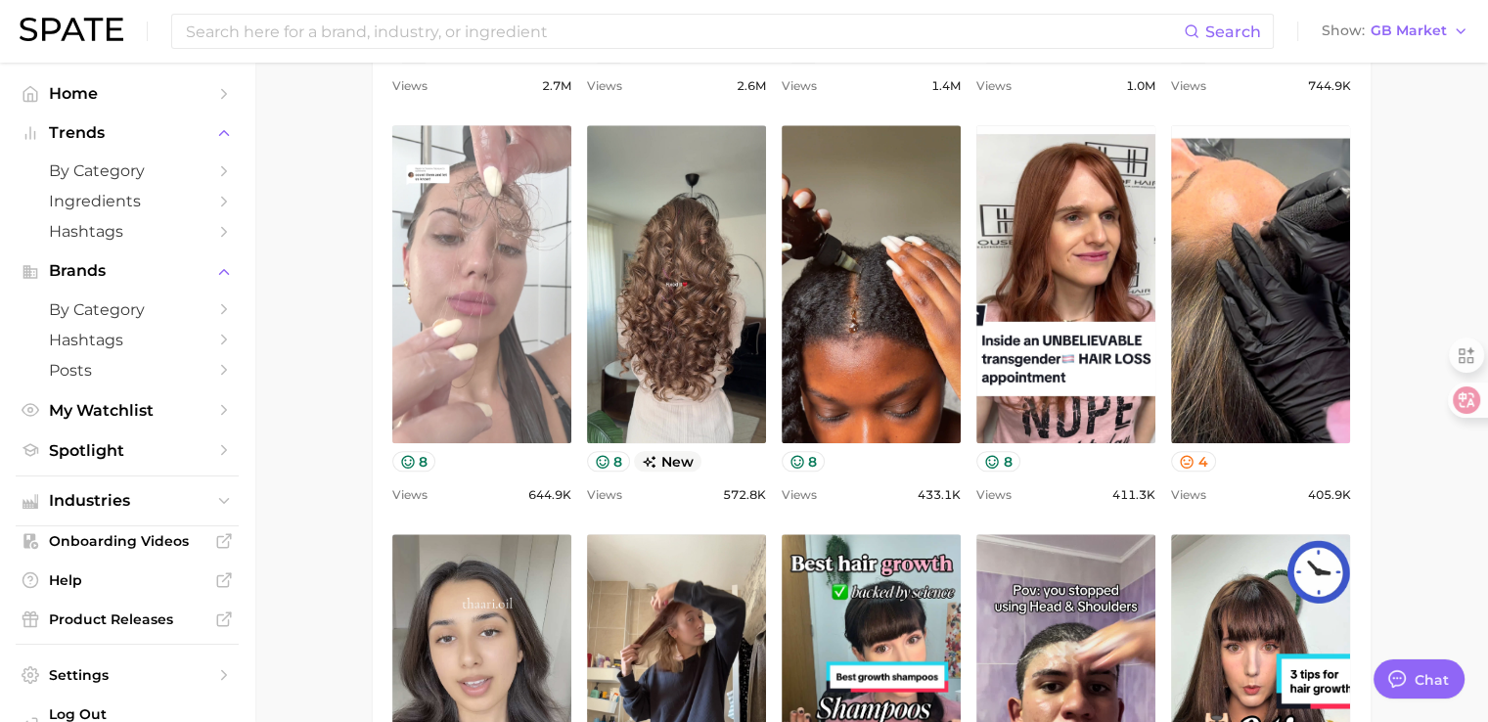
scroll to position [1369, 0]
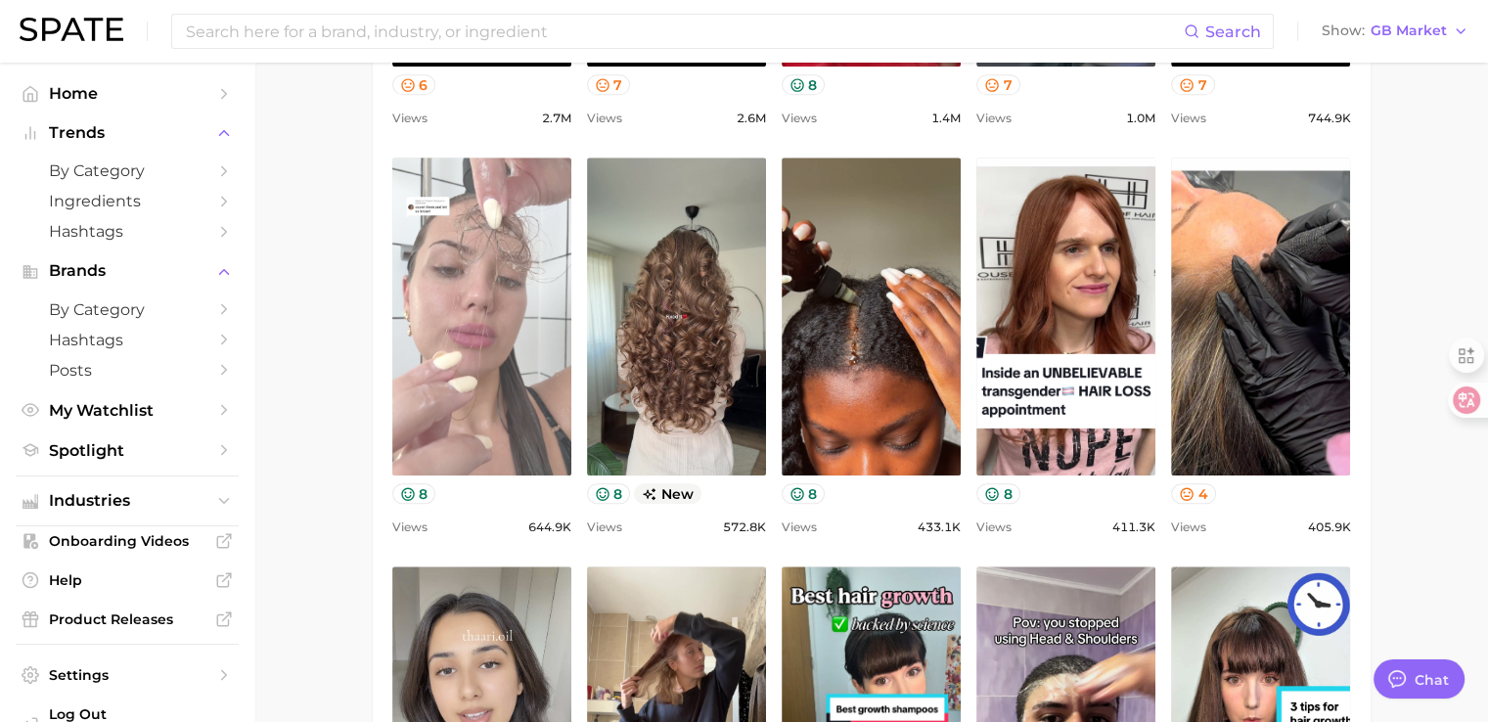
click at [480, 337] on link "view post on TikTok" at bounding box center [481, 316] width 179 height 318
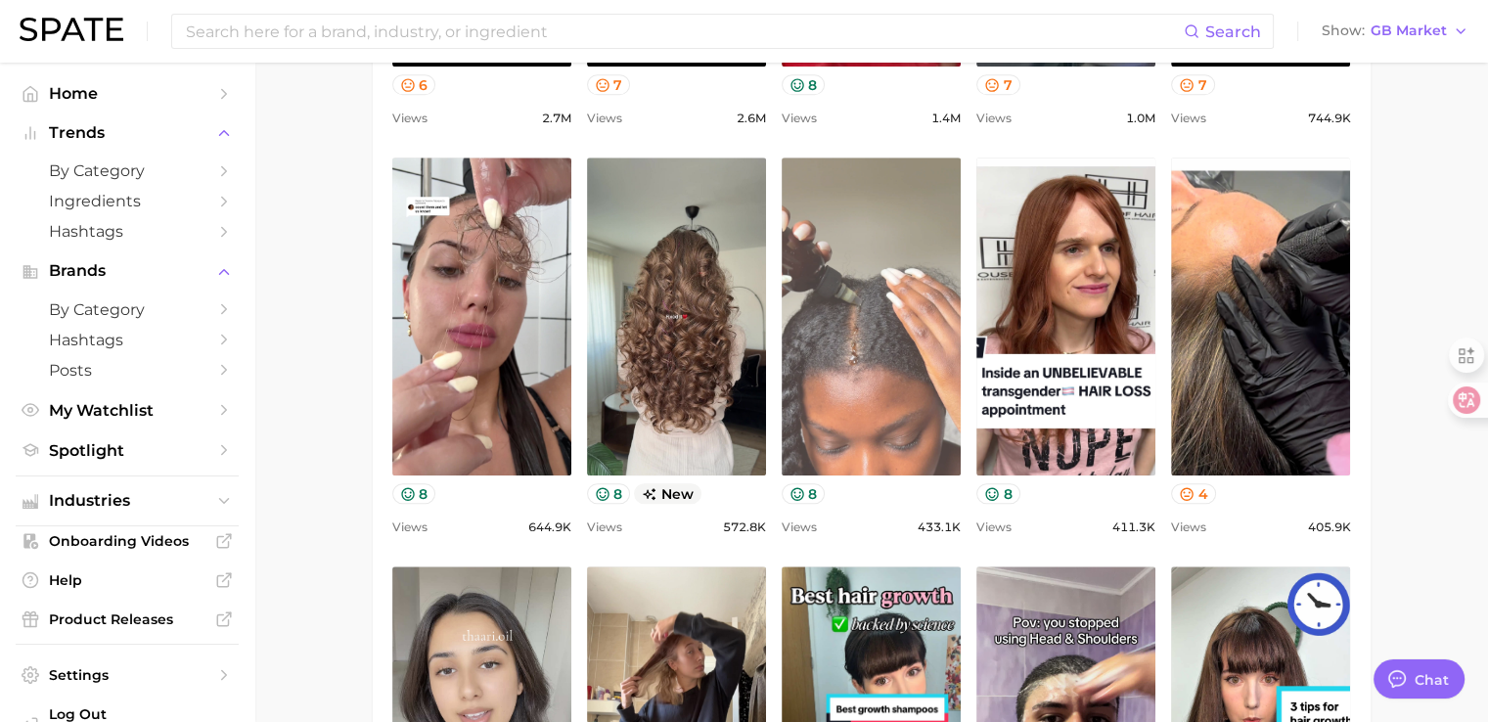
click at [841, 253] on link "view post on TikTok" at bounding box center [871, 316] width 179 height 318
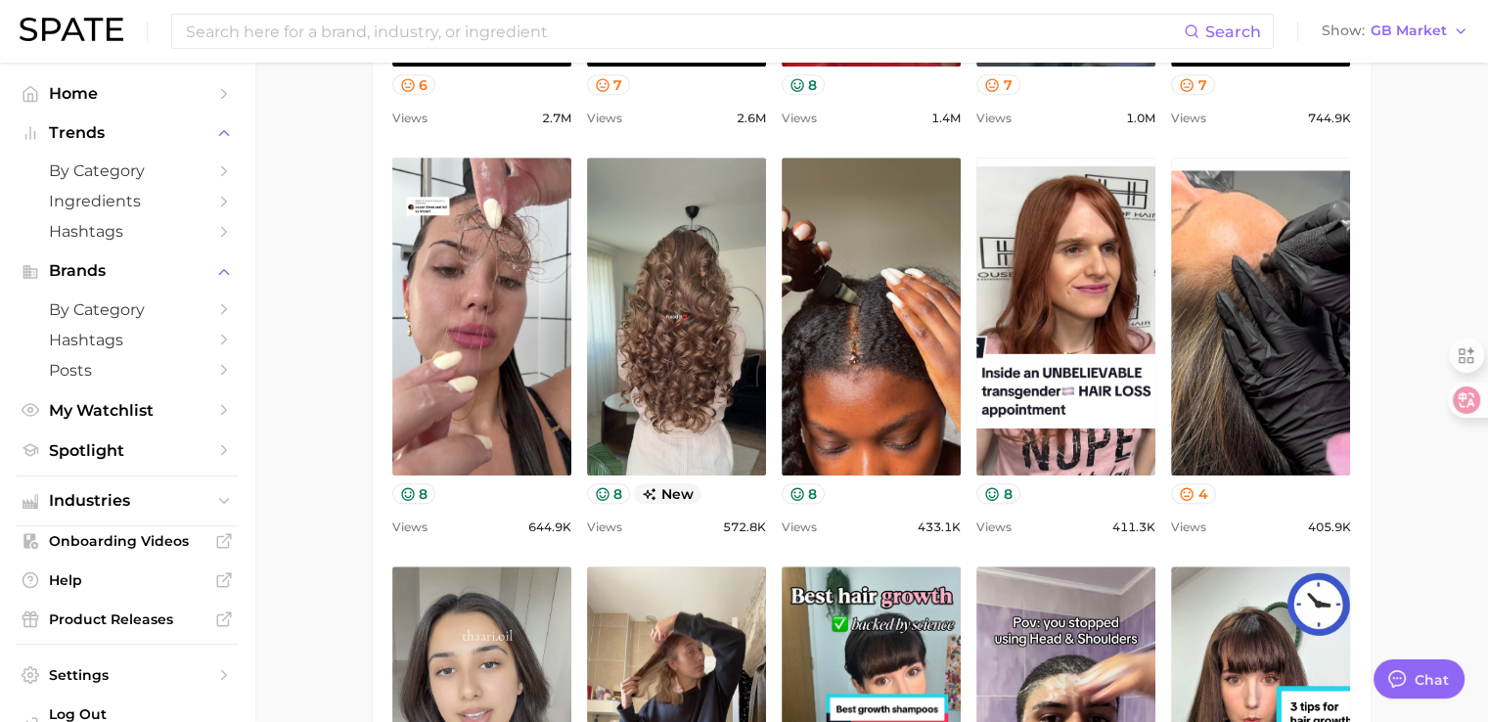
click at [1392, 338] on main "1. hair 2. hair concerns 3. hair condition 4. hair loss Overview Google TikTok …" at bounding box center [871, 613] width 1234 height 3841
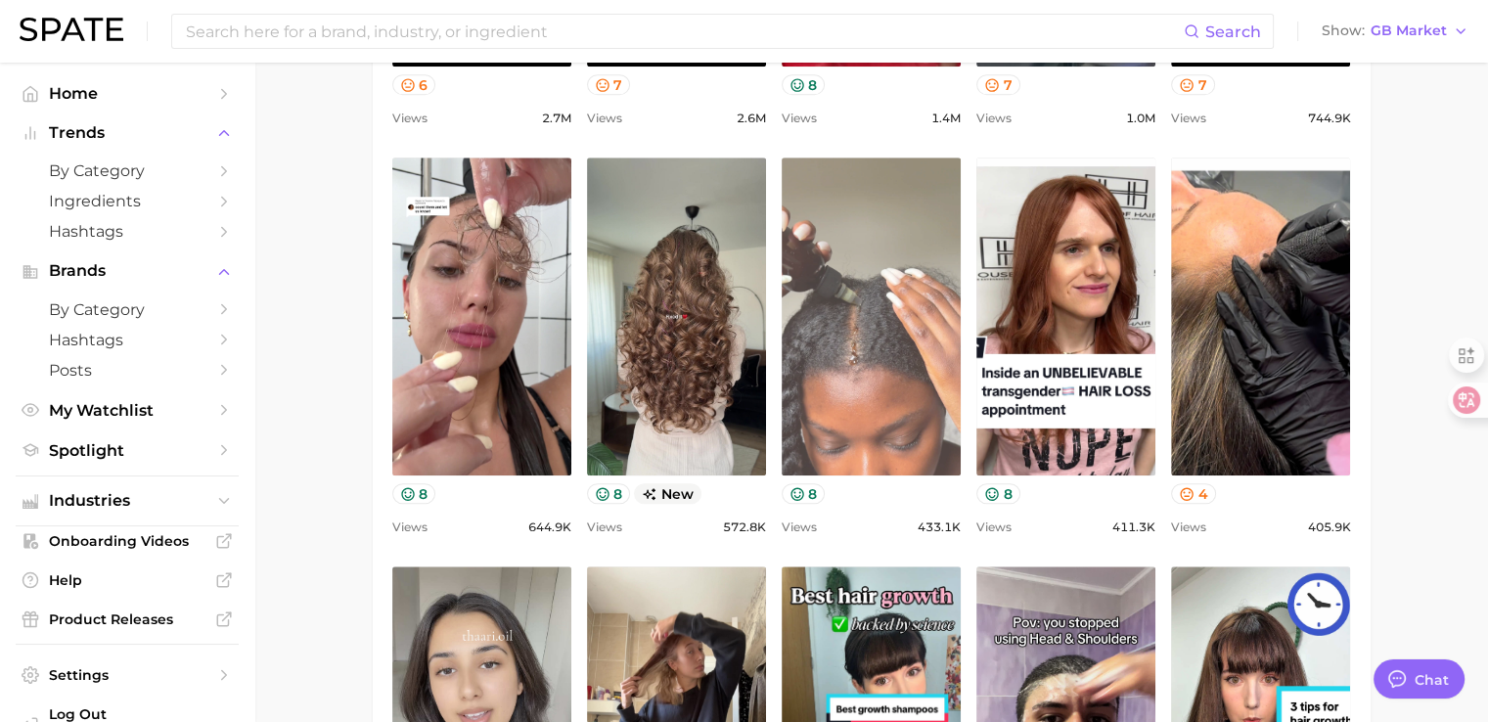
click at [853, 320] on link "view post on TikTok" at bounding box center [871, 316] width 179 height 318
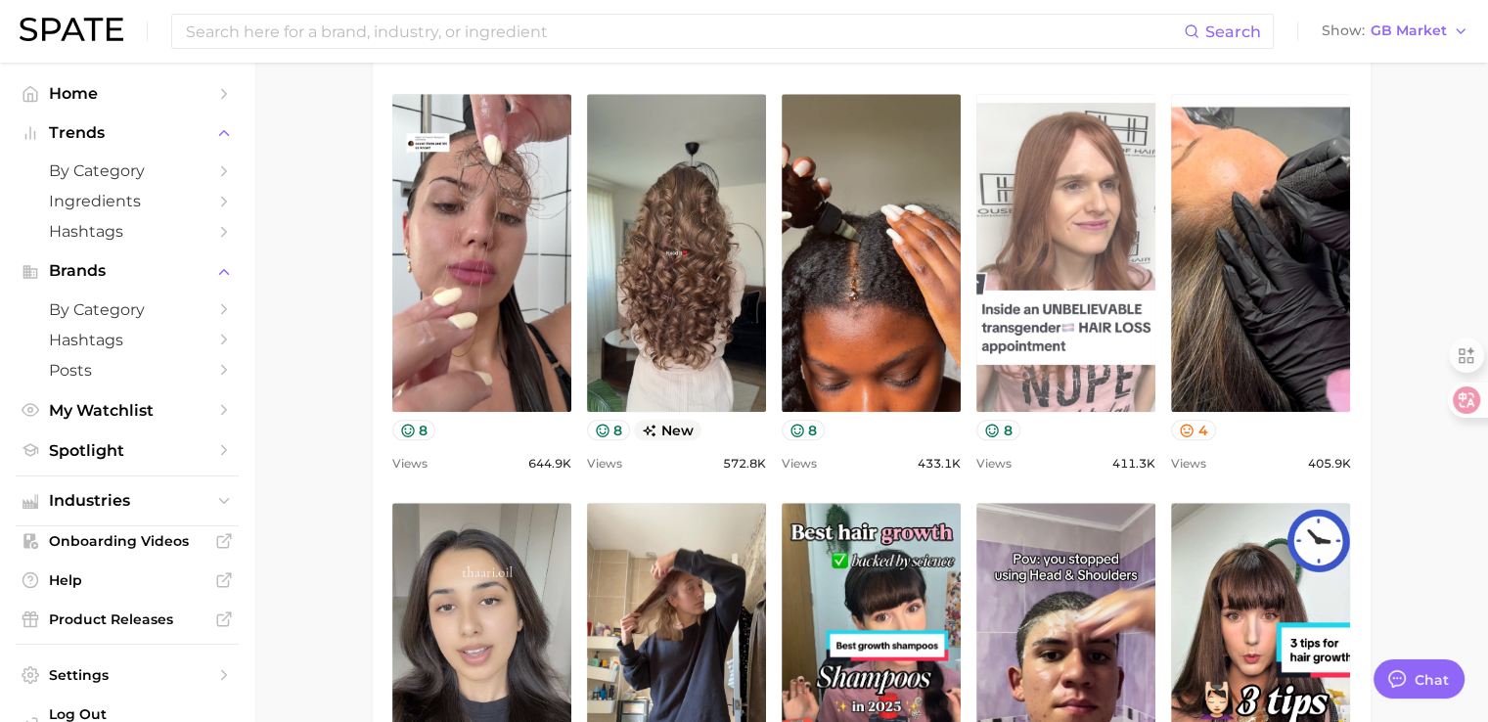
scroll to position [1467, 0]
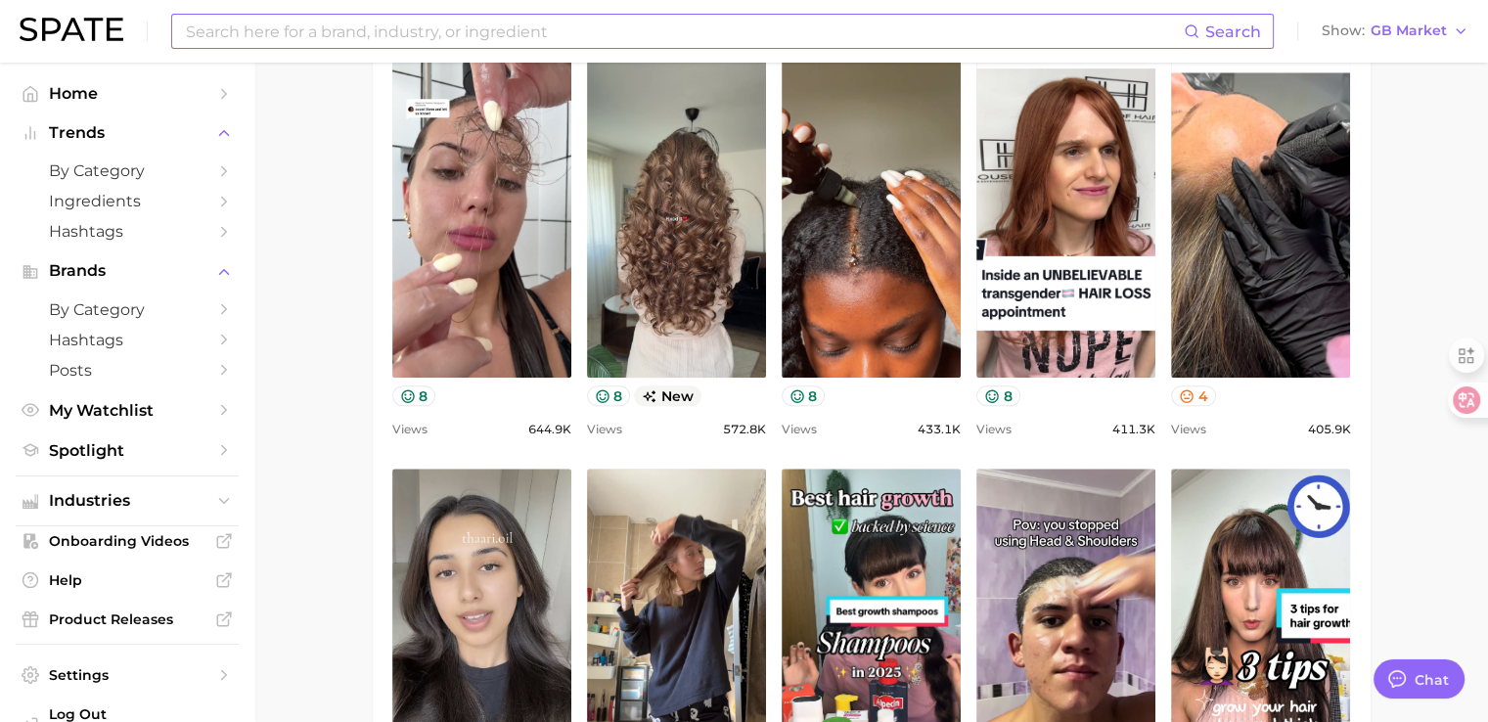
click at [524, 32] on input at bounding box center [684, 31] width 1000 height 33
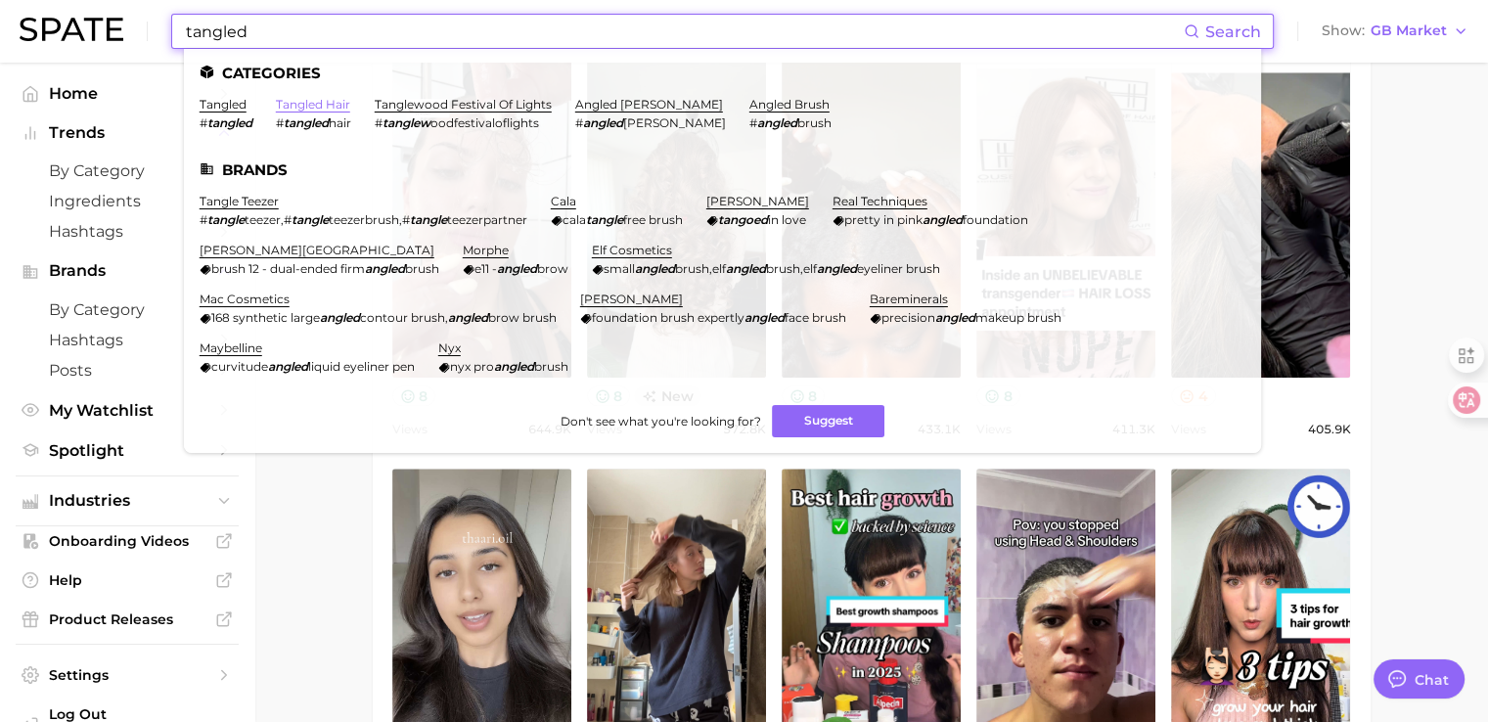
click at [311, 103] on link "tangled hair" at bounding box center [313, 104] width 74 height 15
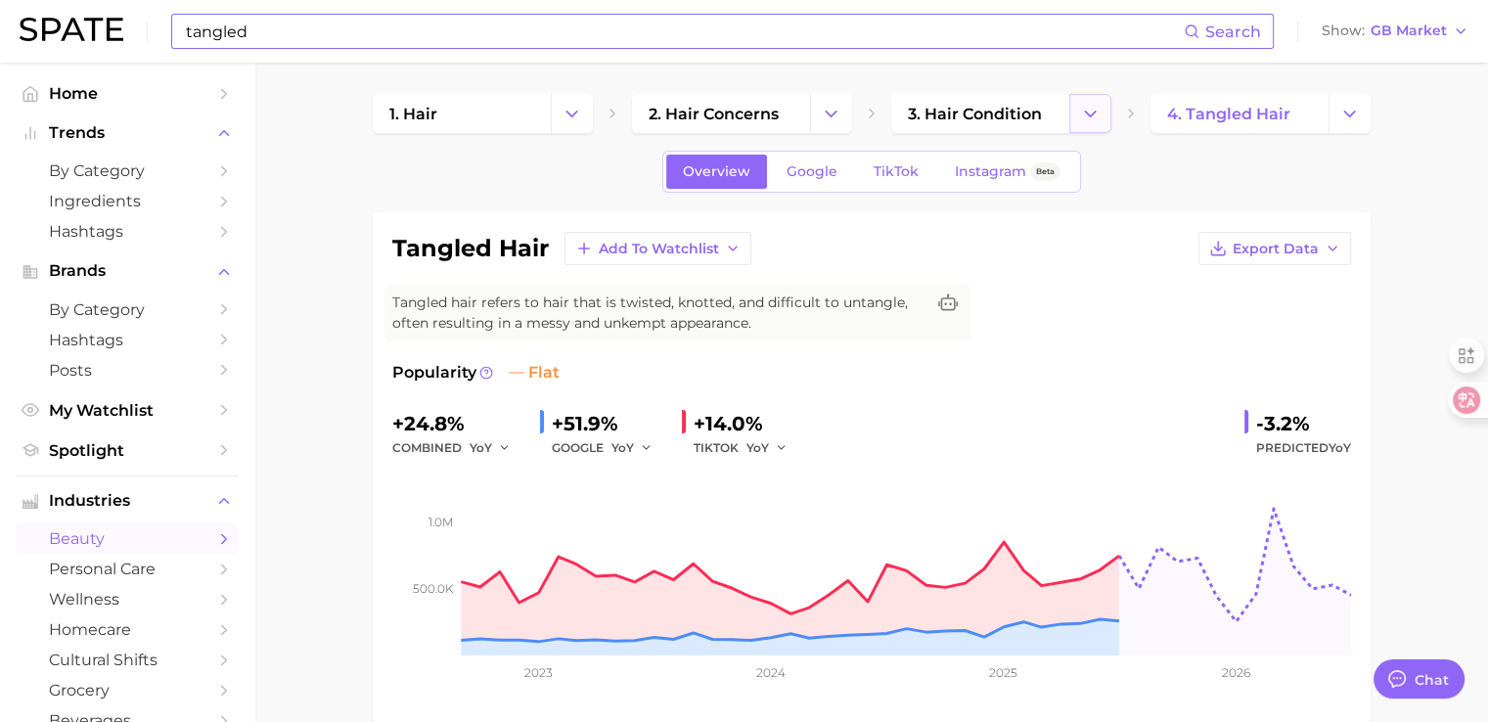
click at [1089, 118] on icon "Change Category" at bounding box center [1090, 114] width 21 height 21
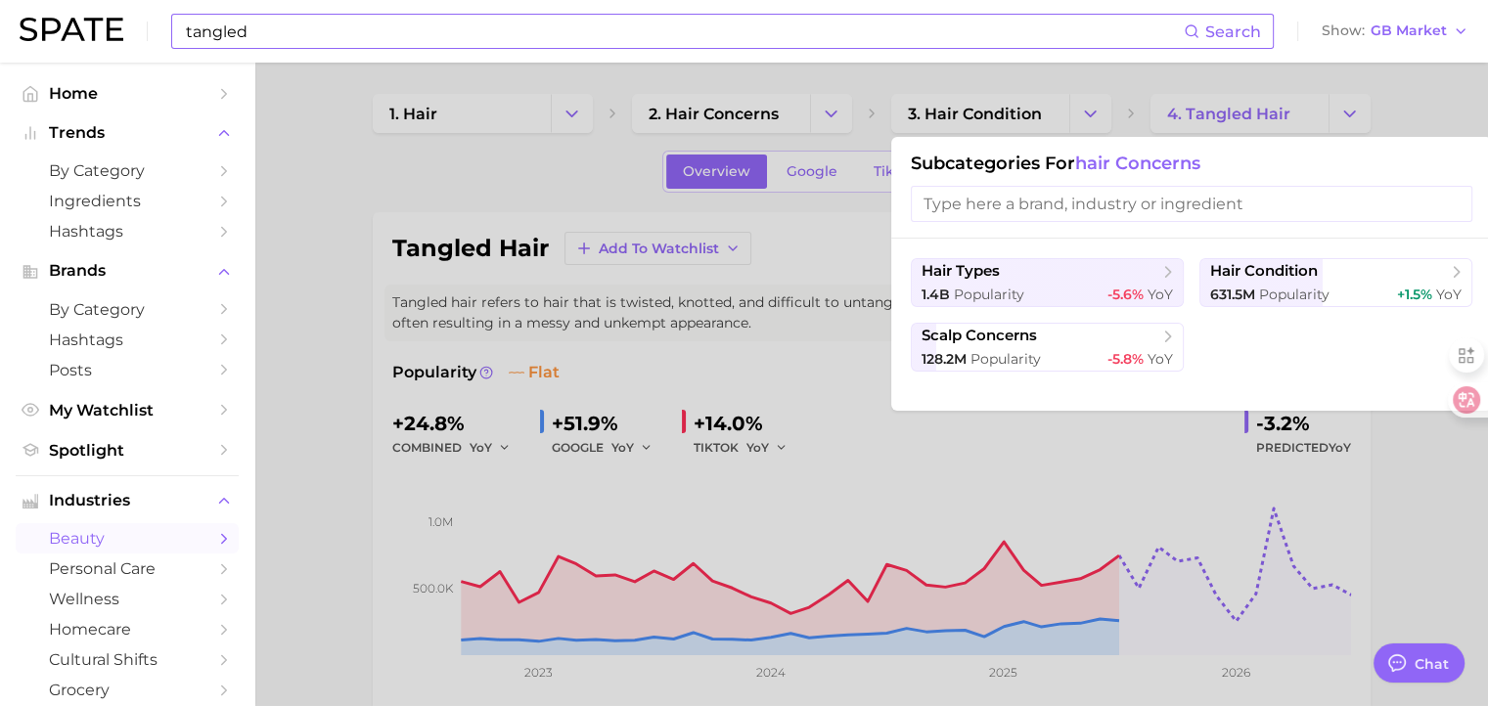
click at [556, 142] on div at bounding box center [744, 353] width 1488 height 706
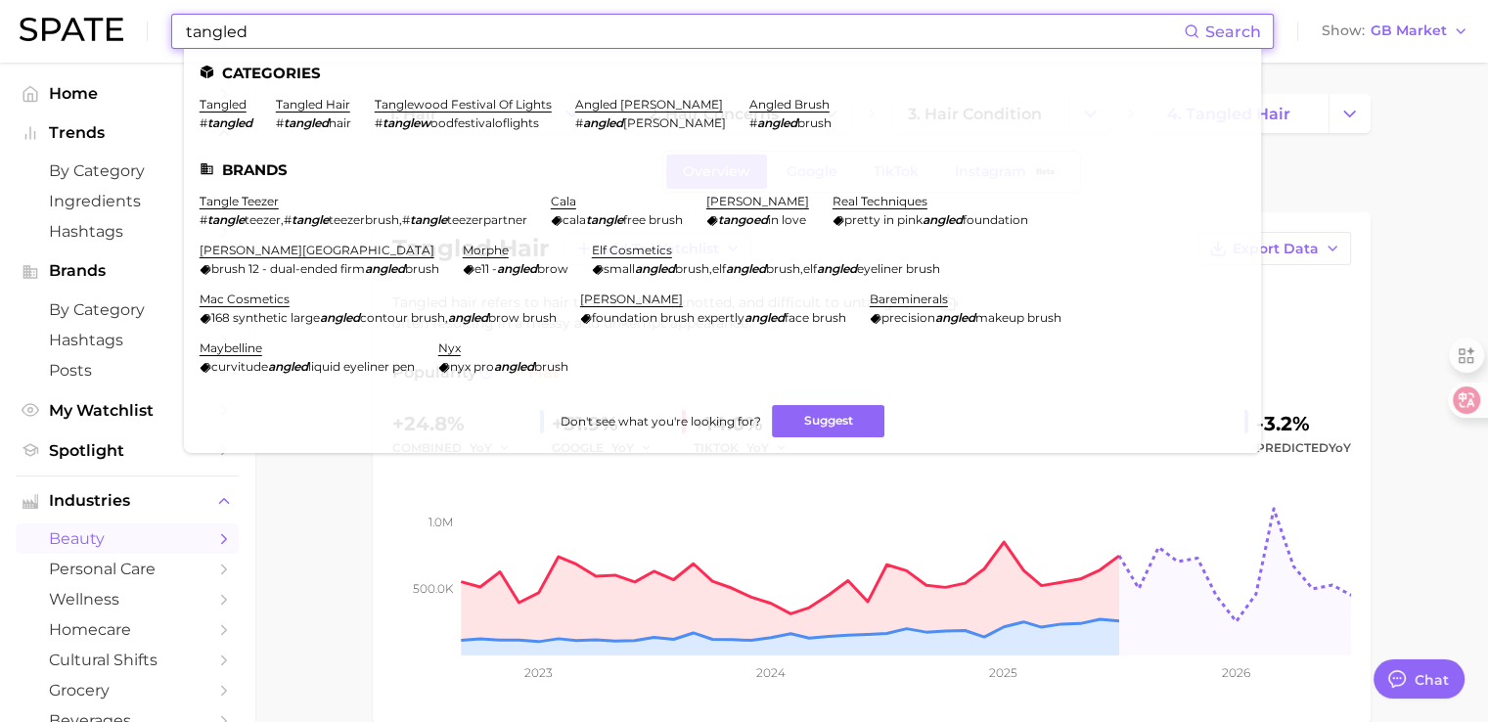
click at [473, 41] on input "tangled" at bounding box center [684, 31] width 1000 height 33
paste input "scalp [MEDICAL_DATA]"
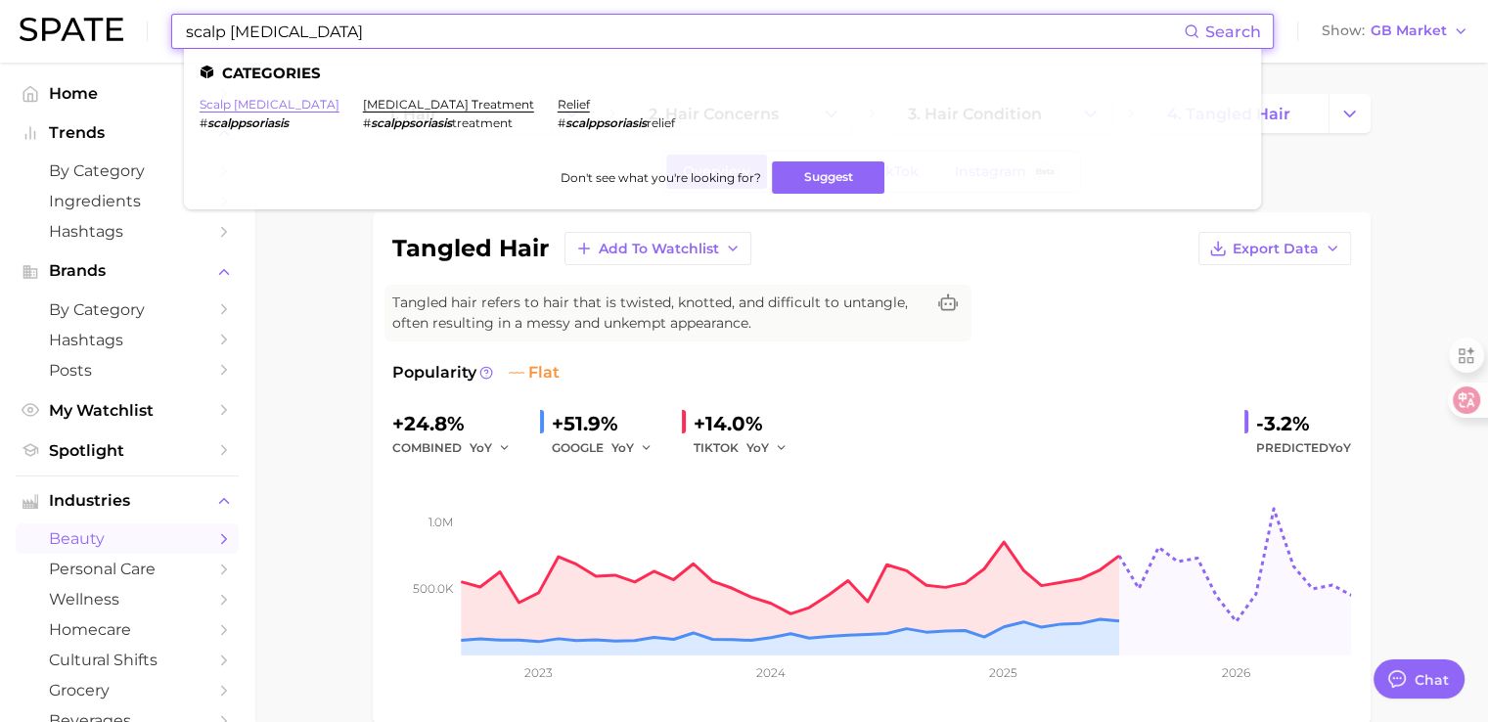
type input "scalp [MEDICAL_DATA]"
click at [260, 108] on link "scalp [MEDICAL_DATA]" at bounding box center [270, 104] width 140 height 15
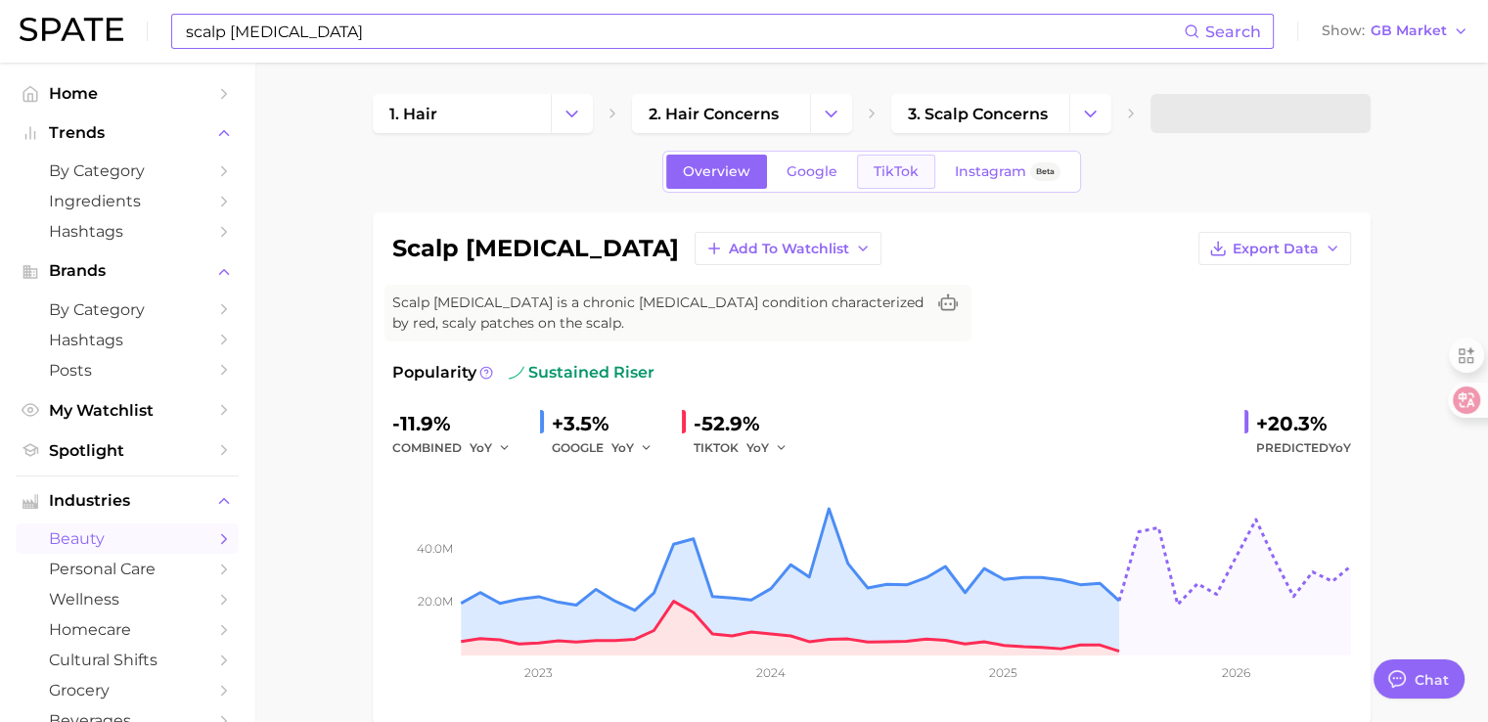
click at [912, 177] on span "TikTok" at bounding box center [896, 171] width 45 height 17
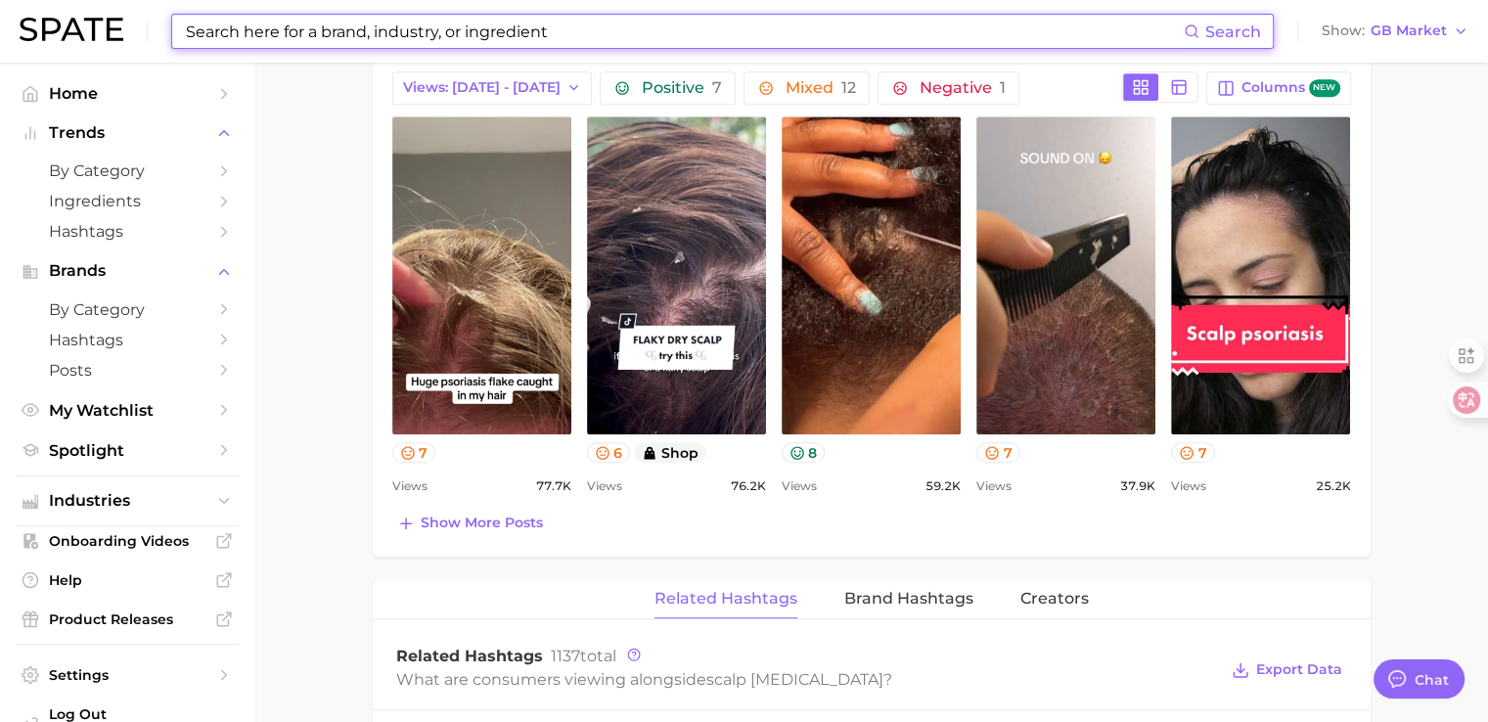
scroll to position [978, 0]
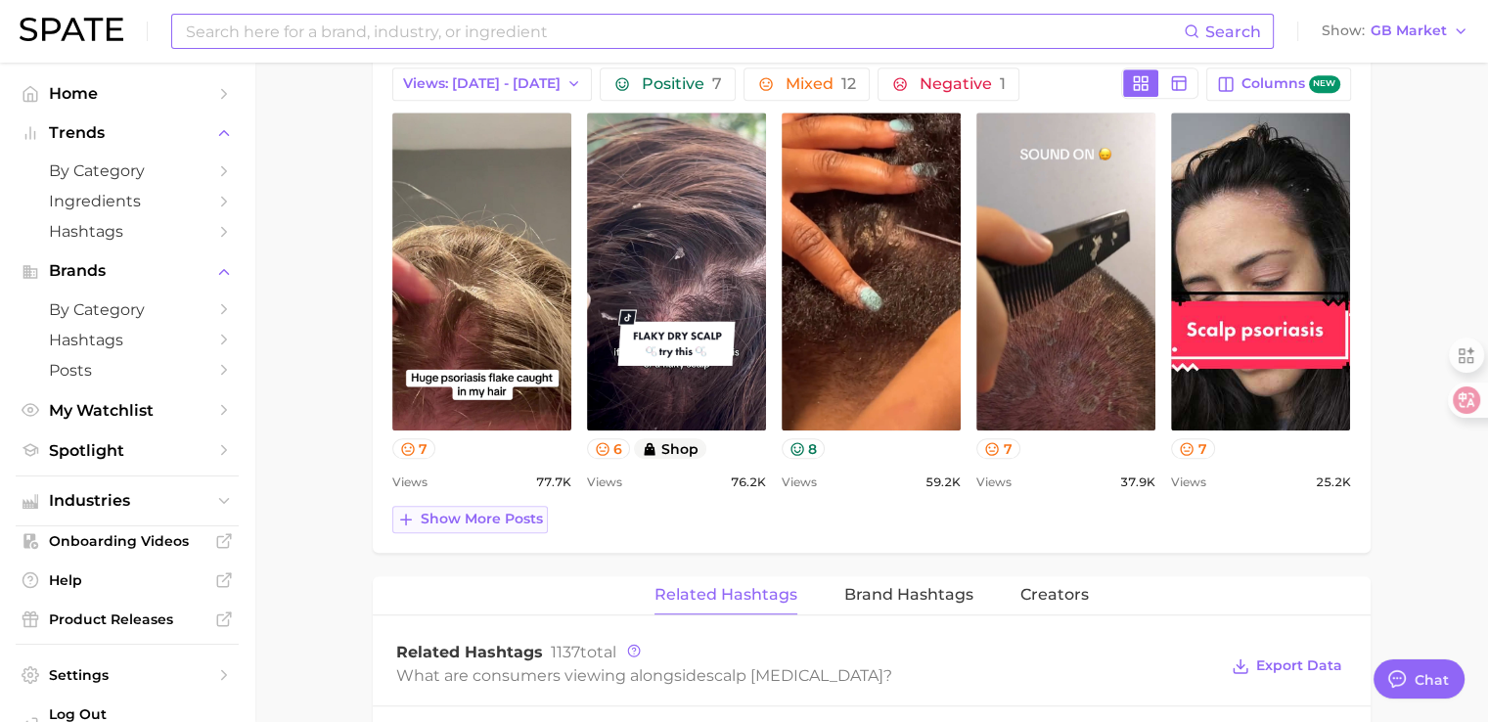
click at [451, 514] on span "Show more posts" at bounding box center [482, 519] width 122 height 17
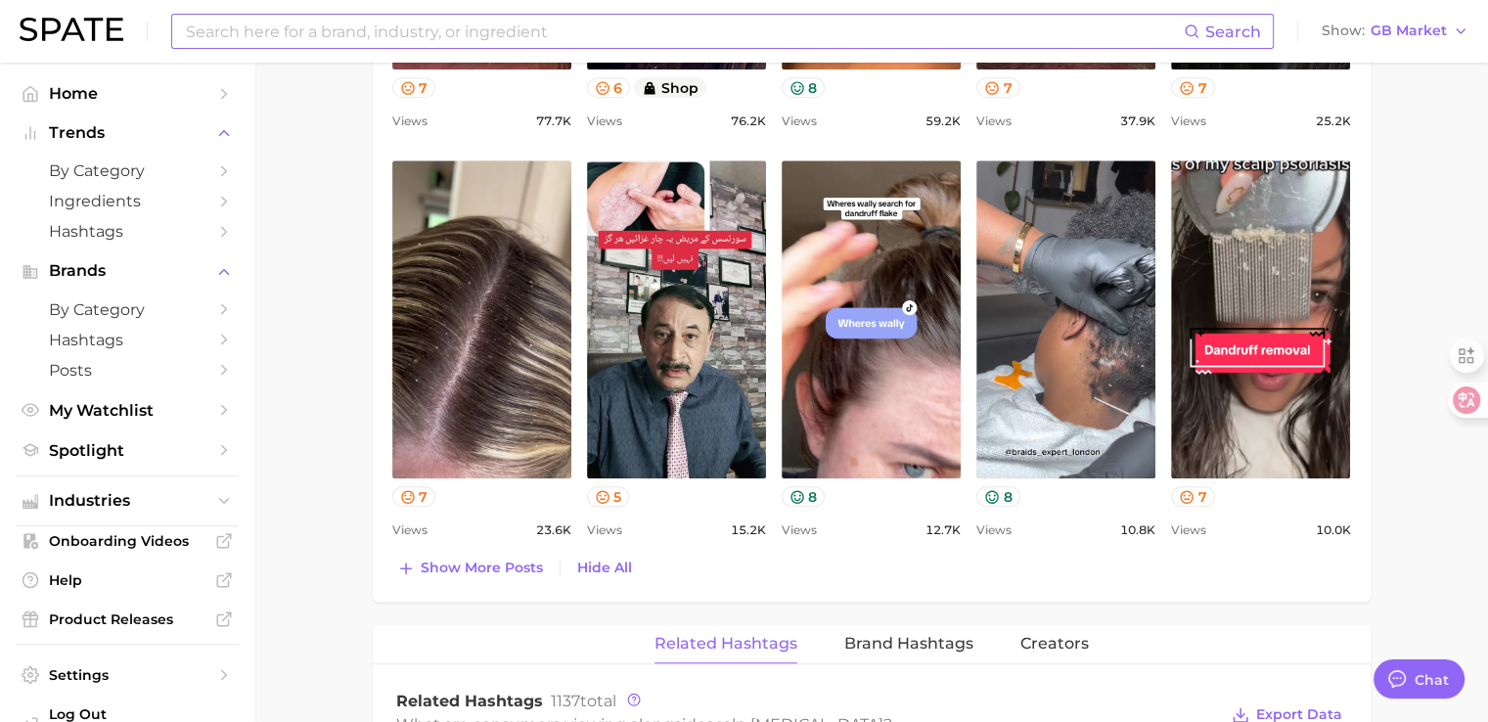
scroll to position [1369, 0]
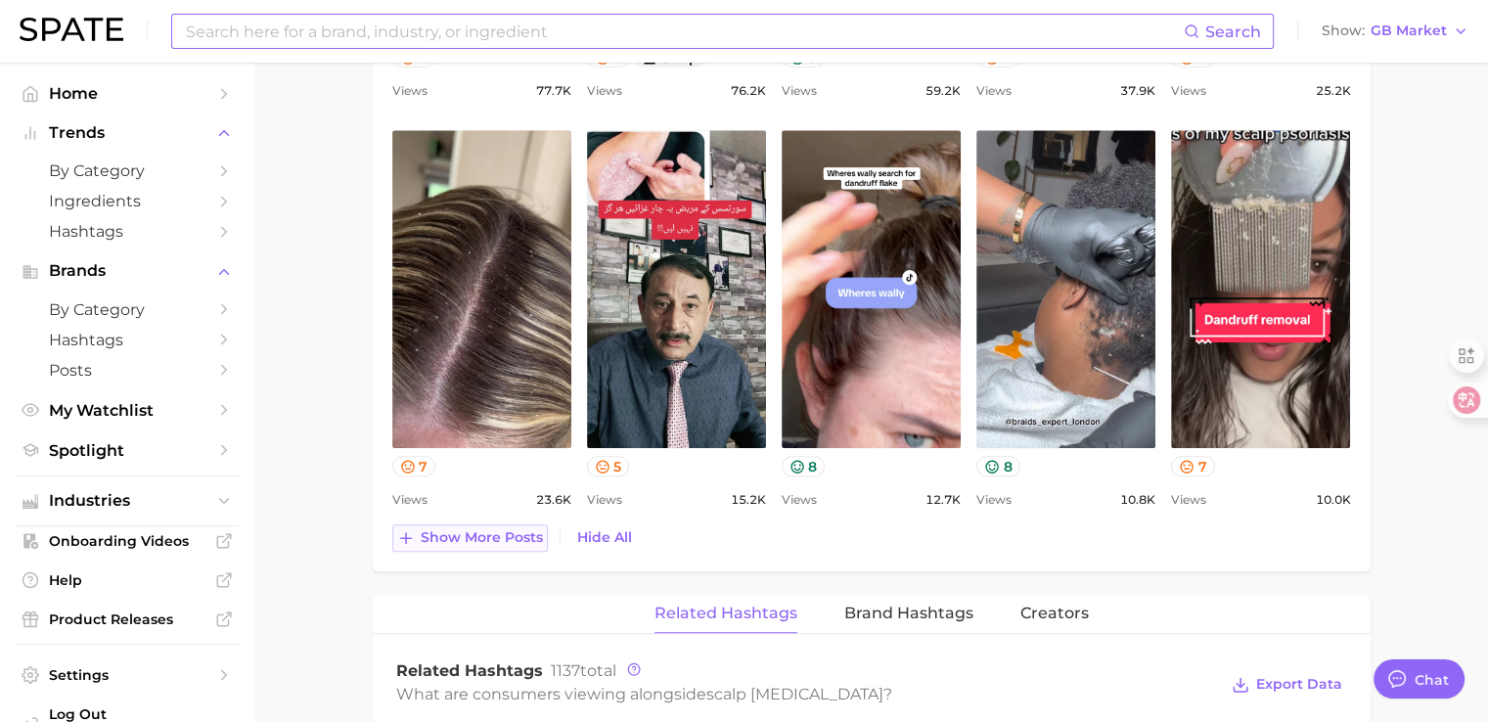
click at [504, 537] on span "Show more posts" at bounding box center [482, 537] width 122 height 17
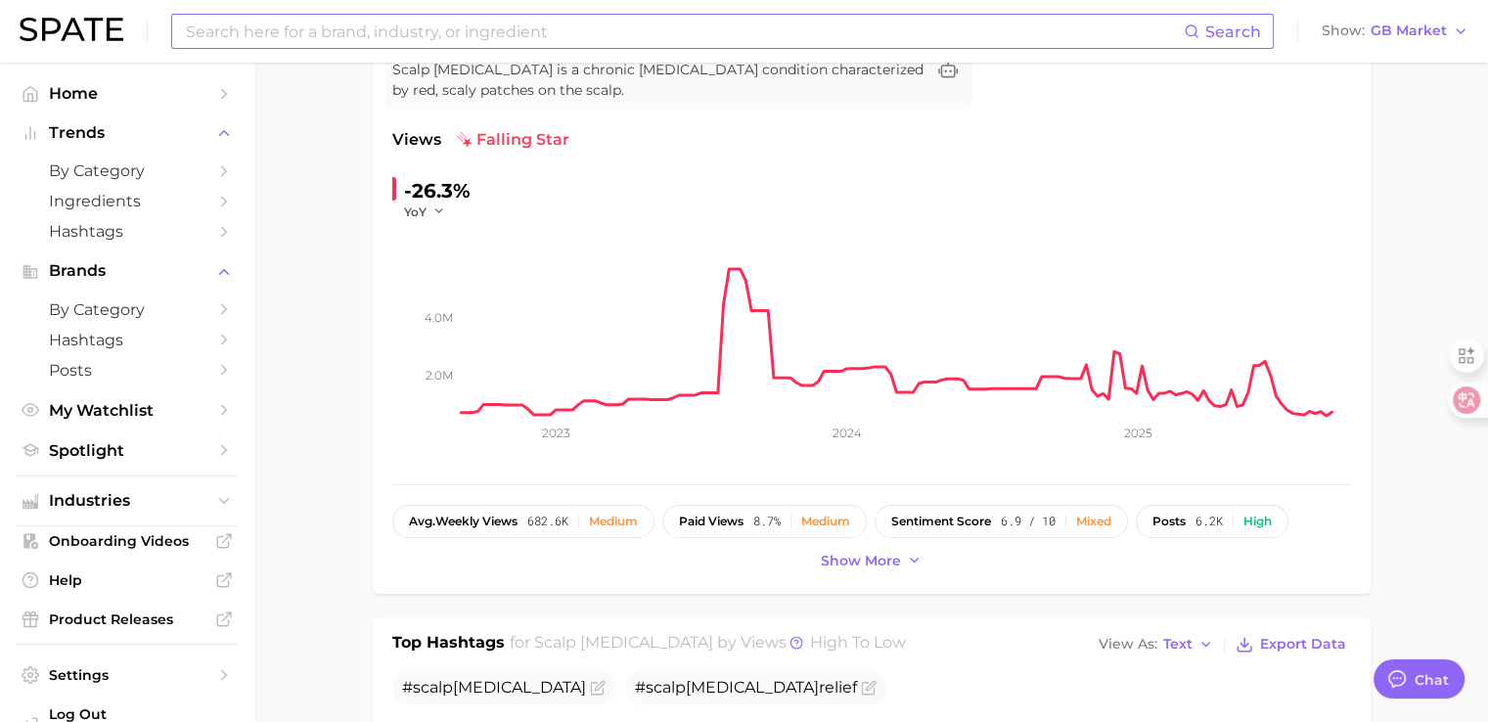
scroll to position [0, 0]
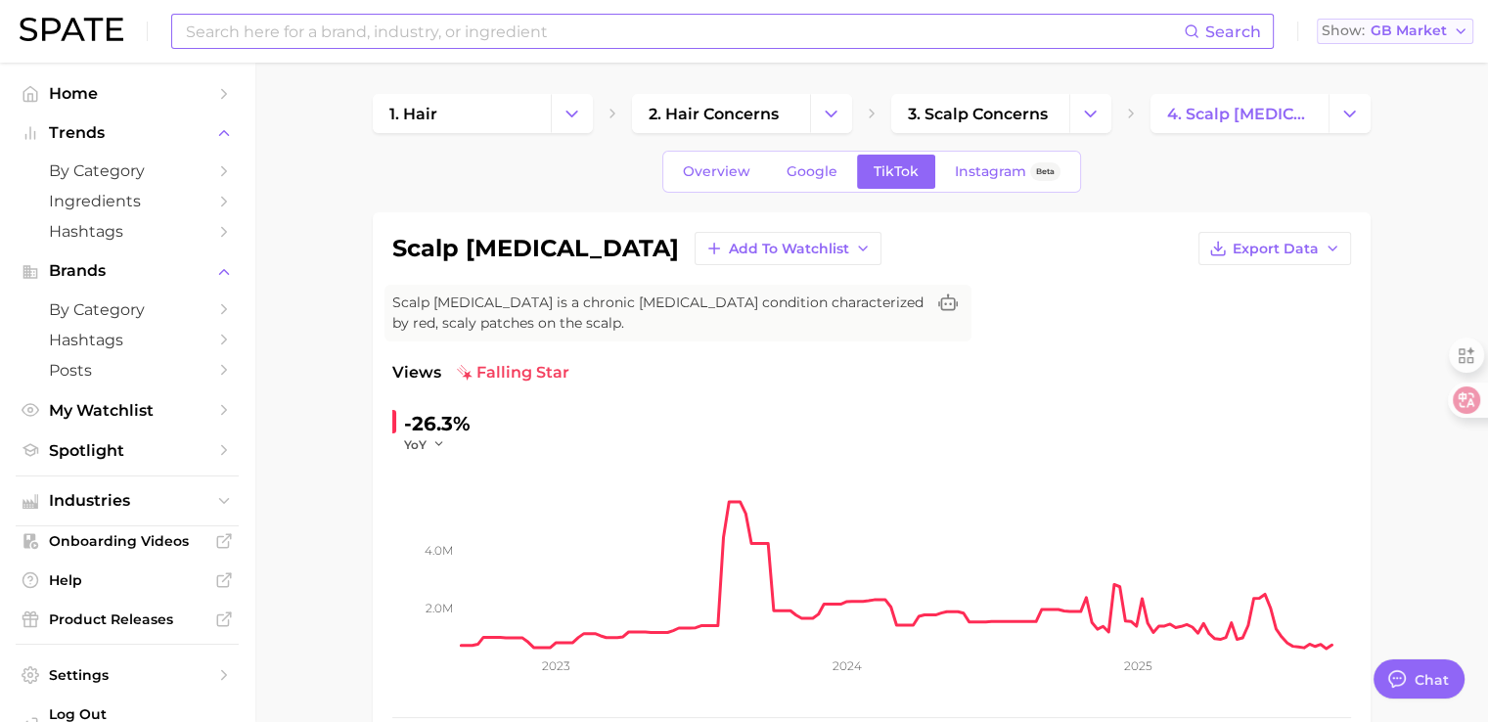
click at [1435, 28] on span "GB Market" at bounding box center [1408, 30] width 76 height 11
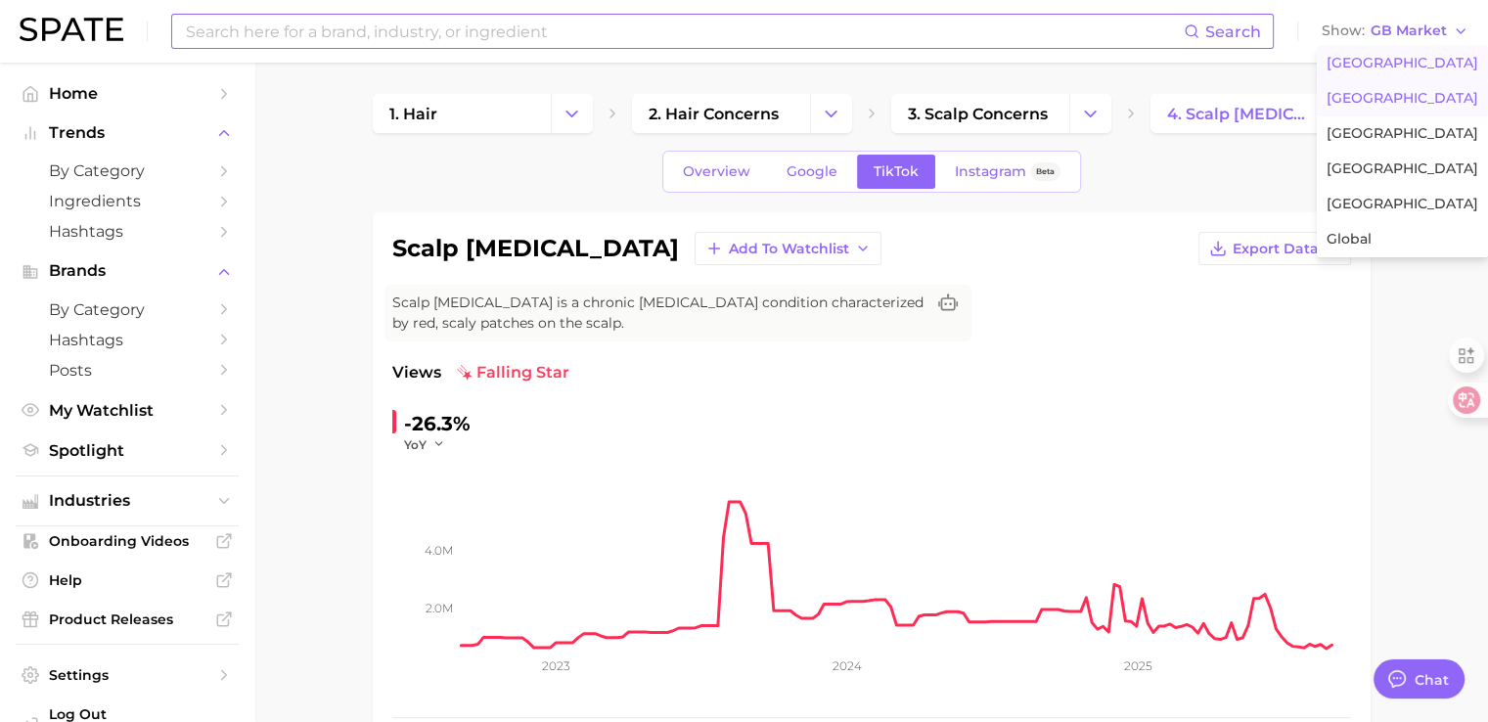
click at [1386, 67] on span "[GEOGRAPHIC_DATA]" at bounding box center [1402, 63] width 152 height 17
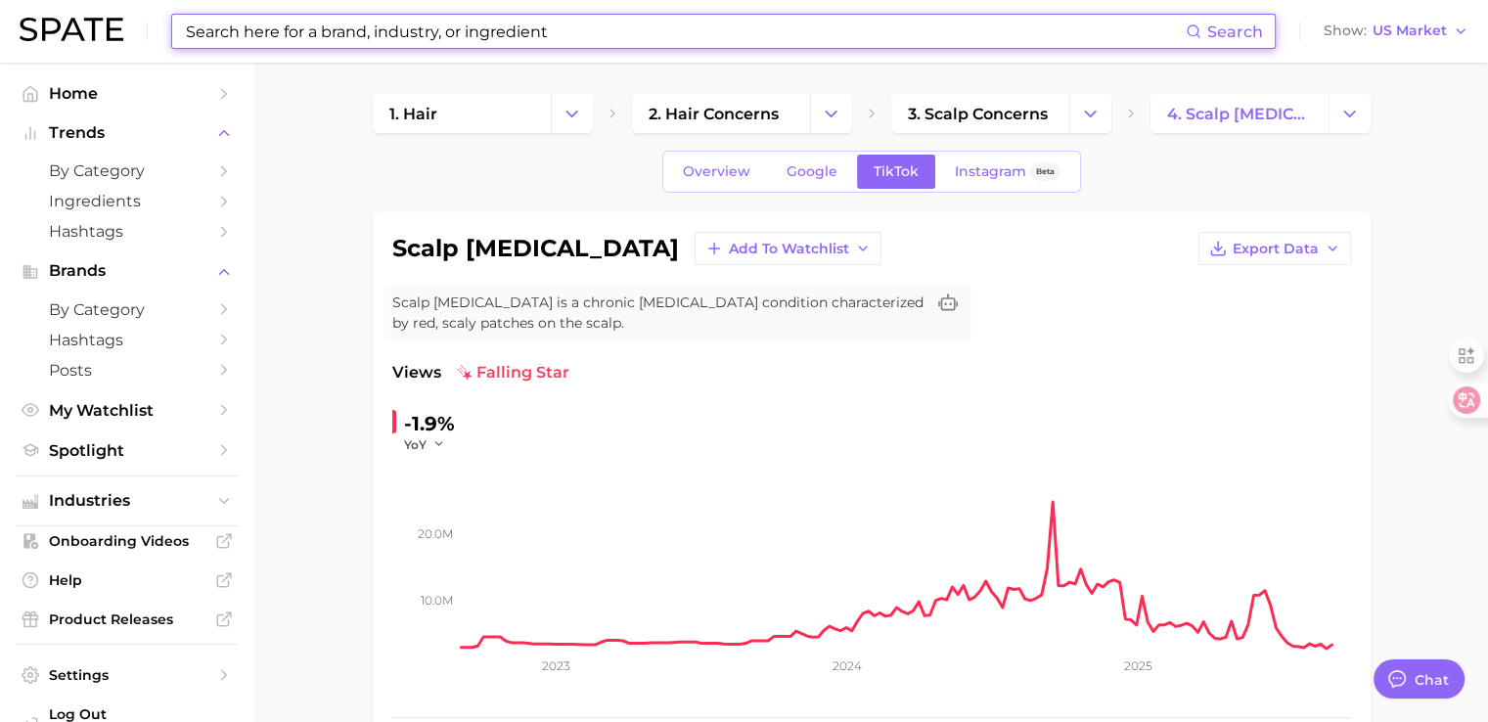
click at [255, 36] on input at bounding box center [685, 31] width 1002 height 33
paste input "barbie"
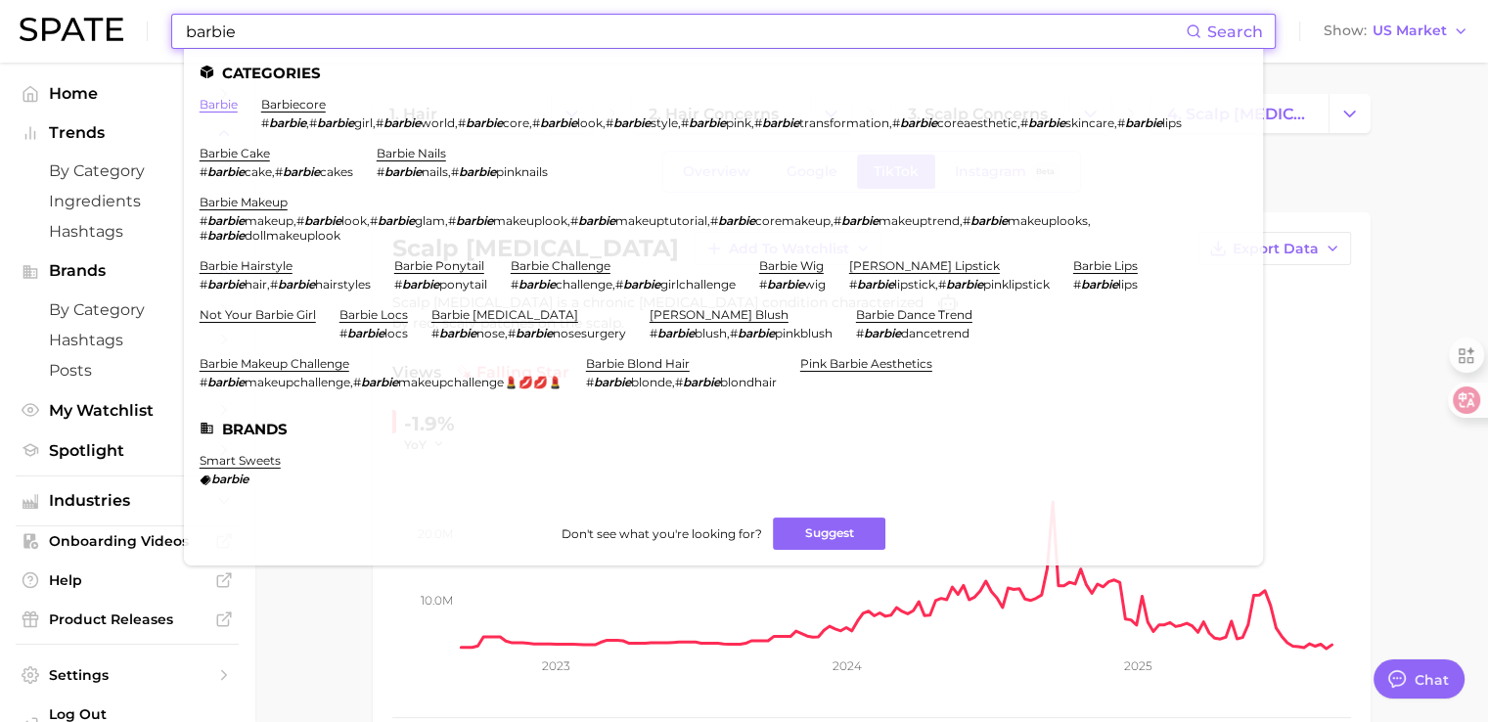
type input "barbie"
click at [225, 107] on link "barbie" at bounding box center [219, 104] width 38 height 15
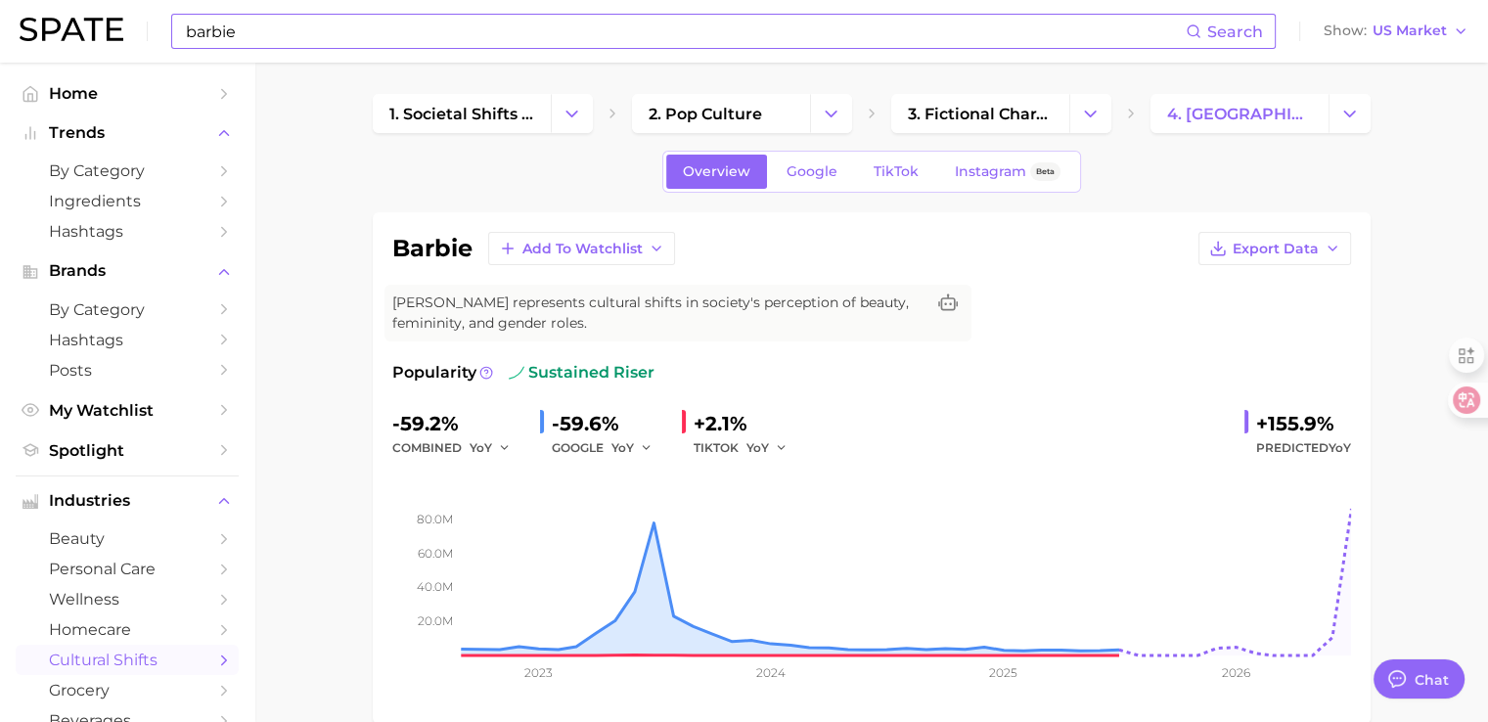
scroll to position [98, 0]
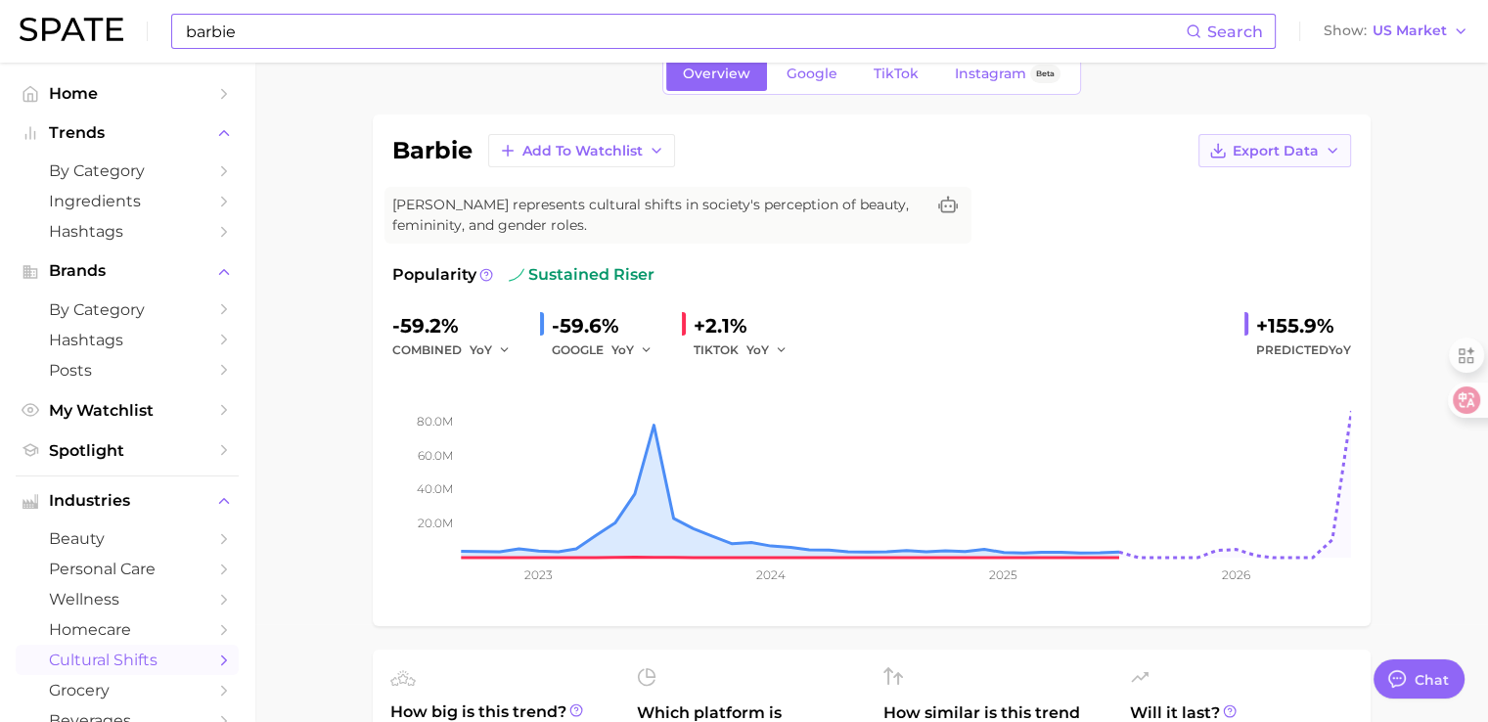
click at [1326, 147] on icon "button" at bounding box center [1332, 151] width 16 height 16
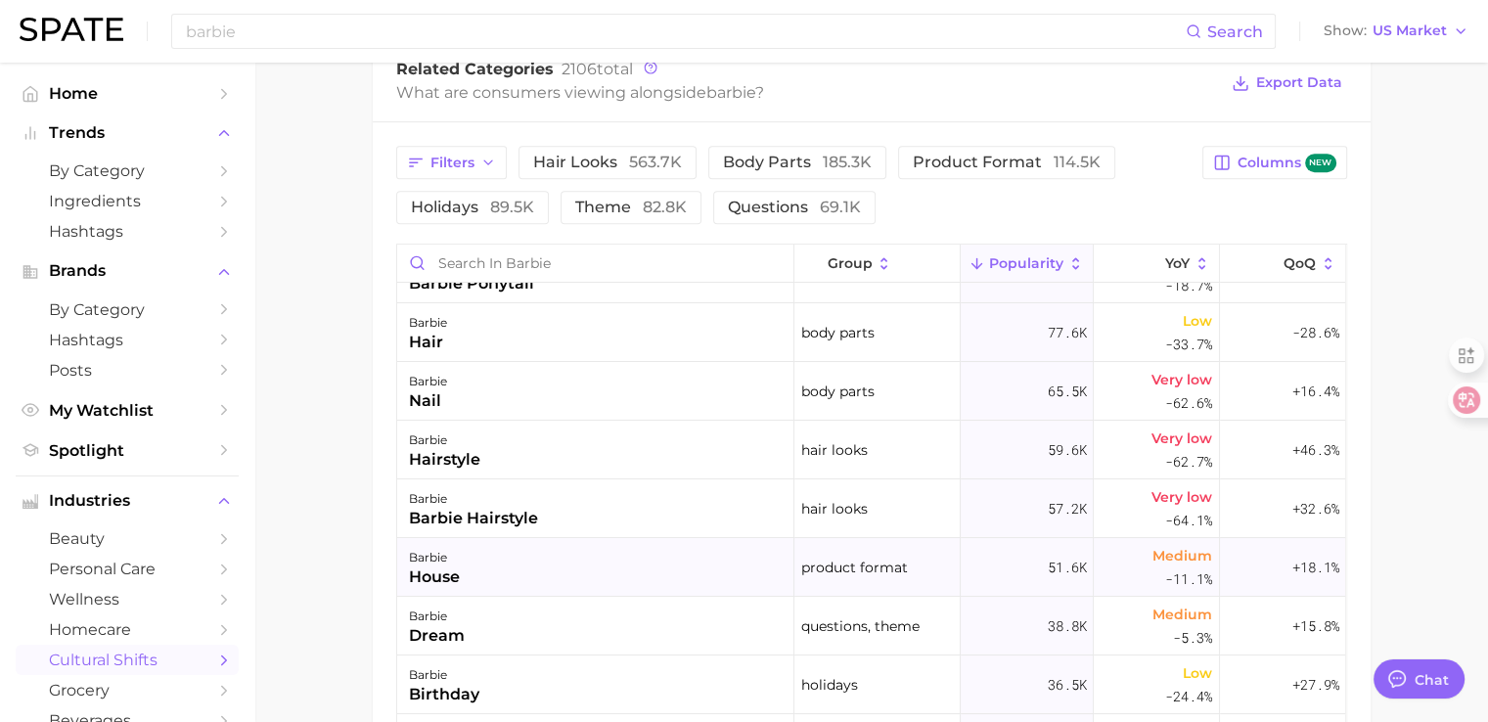
scroll to position [0, 0]
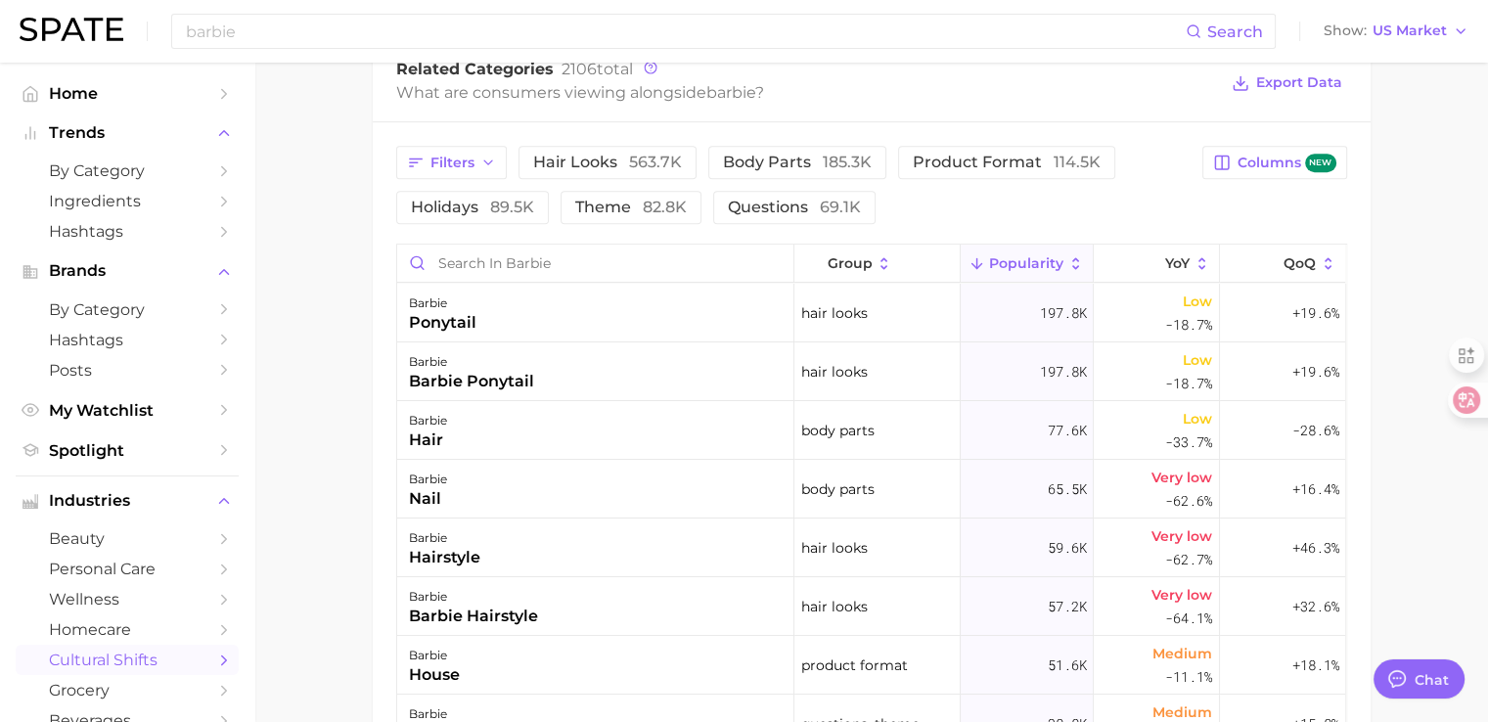
click at [318, 267] on main "1. societal shifts & culture 2. pop culture 3. fictional characters 4. barbie O…" at bounding box center [871, 85] width 1234 height 2002
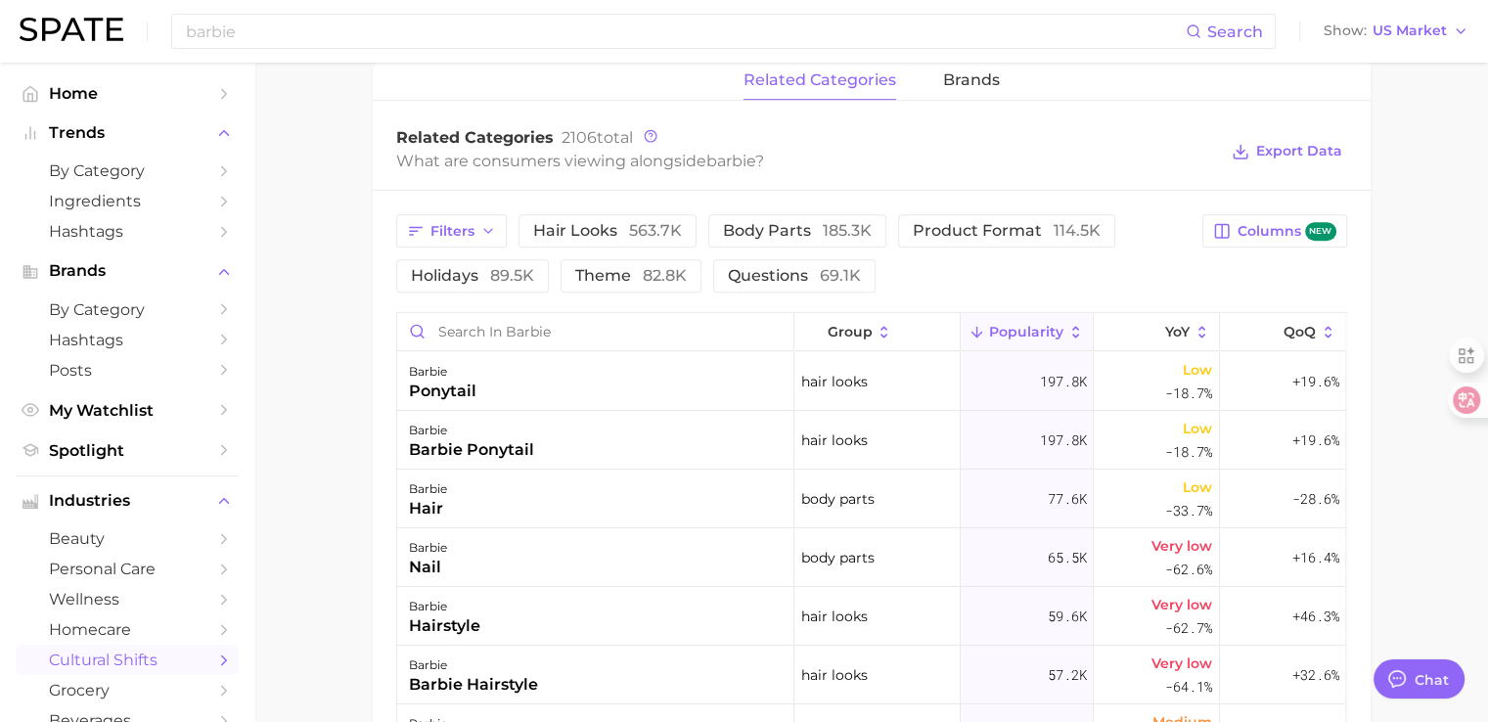
scroll to position [912, 0]
click at [1406, 452] on main "1. societal shifts & culture 2. pop culture 3. fictional characters 4. barbie O…" at bounding box center [871, 152] width 1234 height 2002
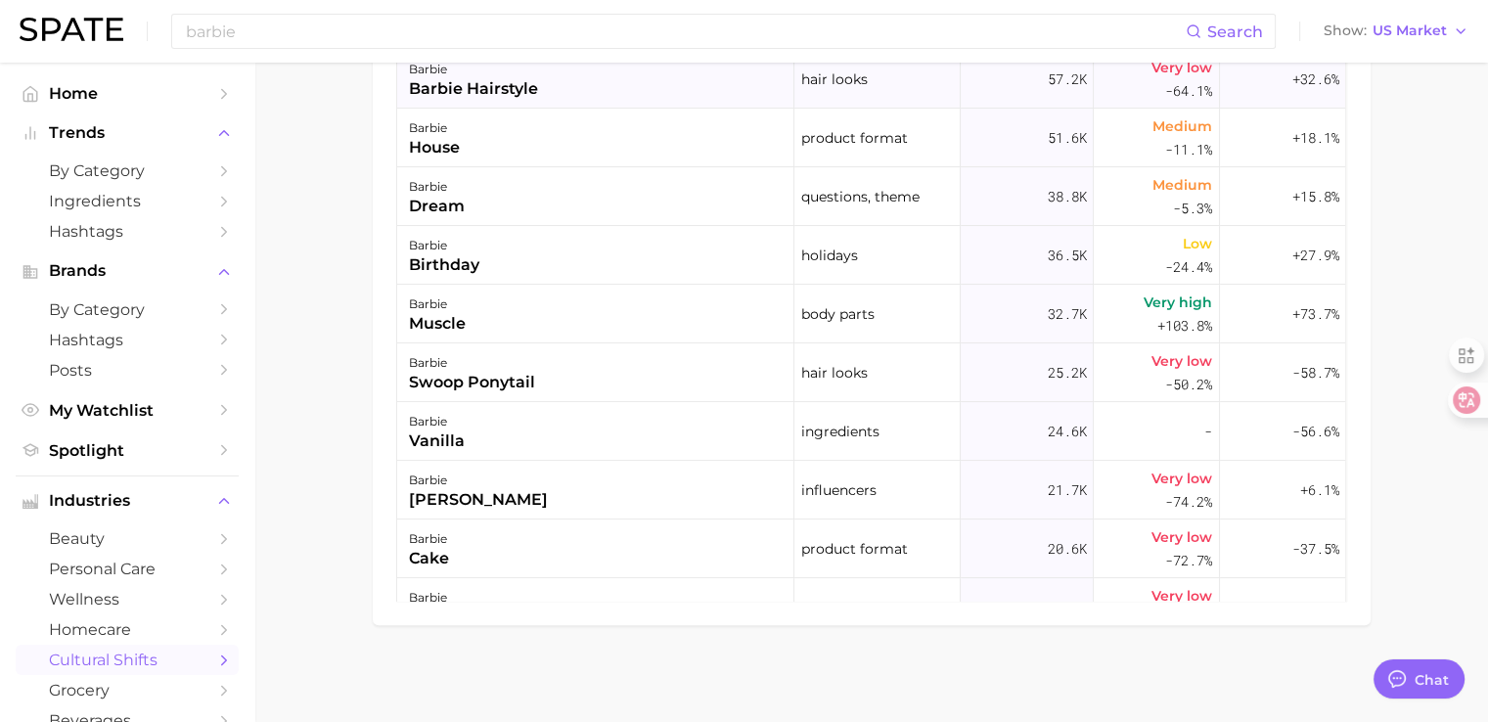
scroll to position [196, 0]
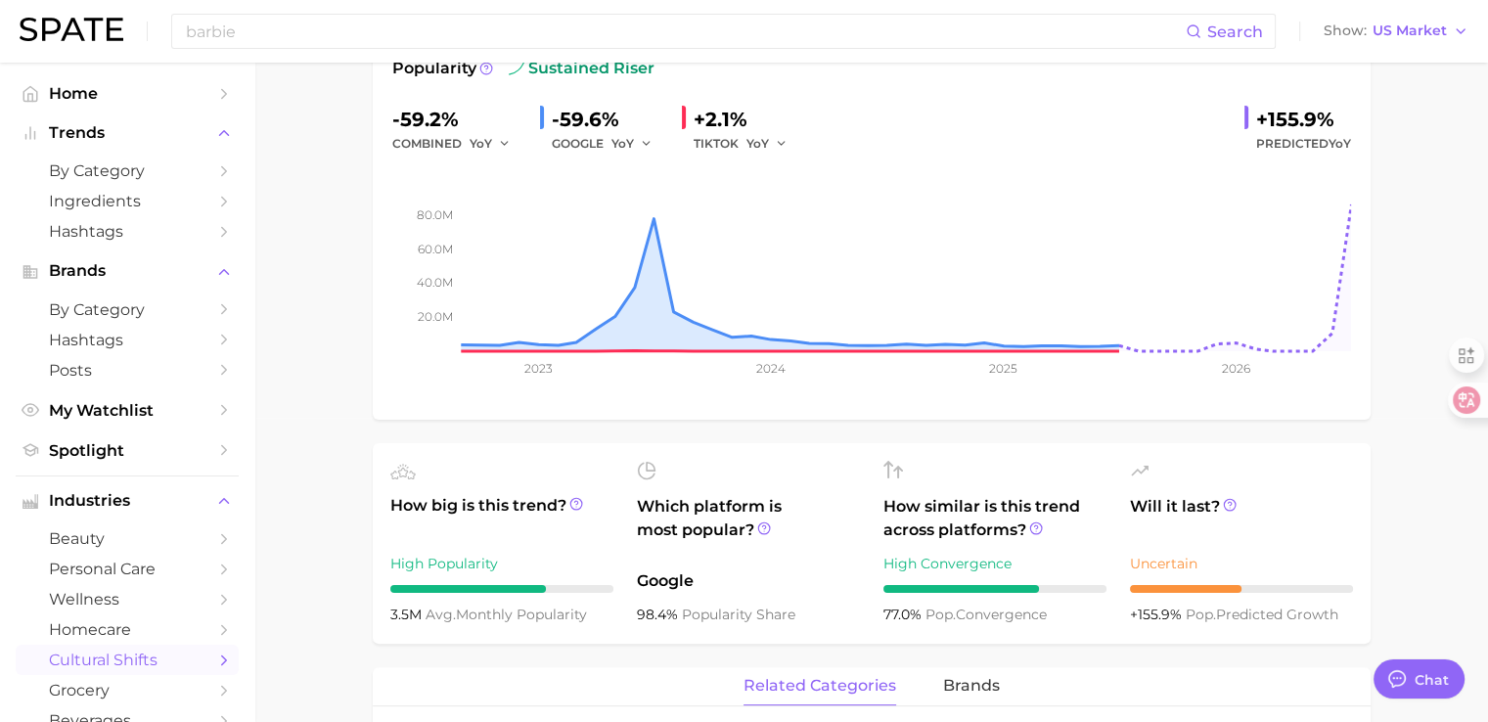
scroll to position [0, 0]
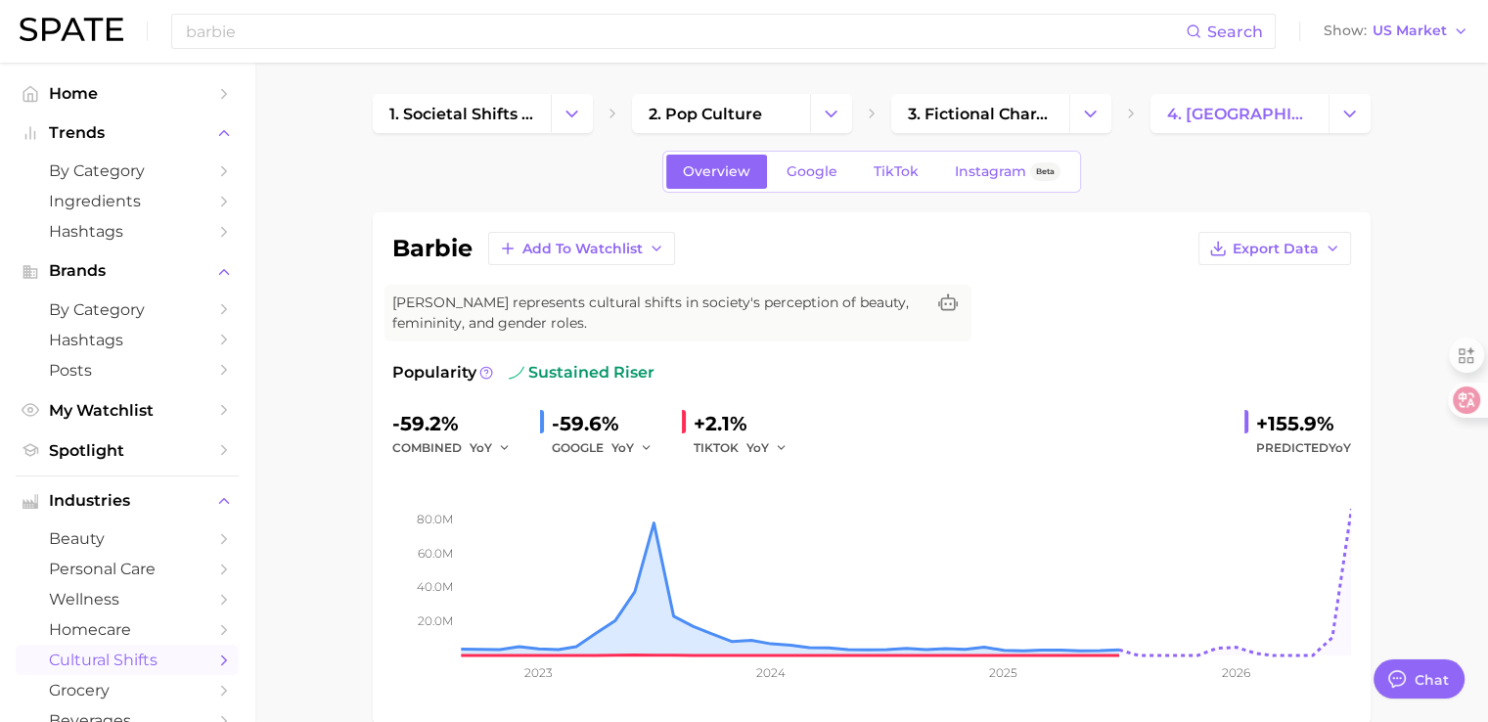
drag, startPoint x: 1431, startPoint y: 484, endPoint x: 1396, endPoint y: 483, distance: 35.2
click at [1362, 218] on div "barbie Add to Watchlist Export Data Barbie represents cultural shifts in societ…" at bounding box center [872, 468] width 998 height 512
click at [877, 170] on span "TikTok" at bounding box center [896, 171] width 45 height 17
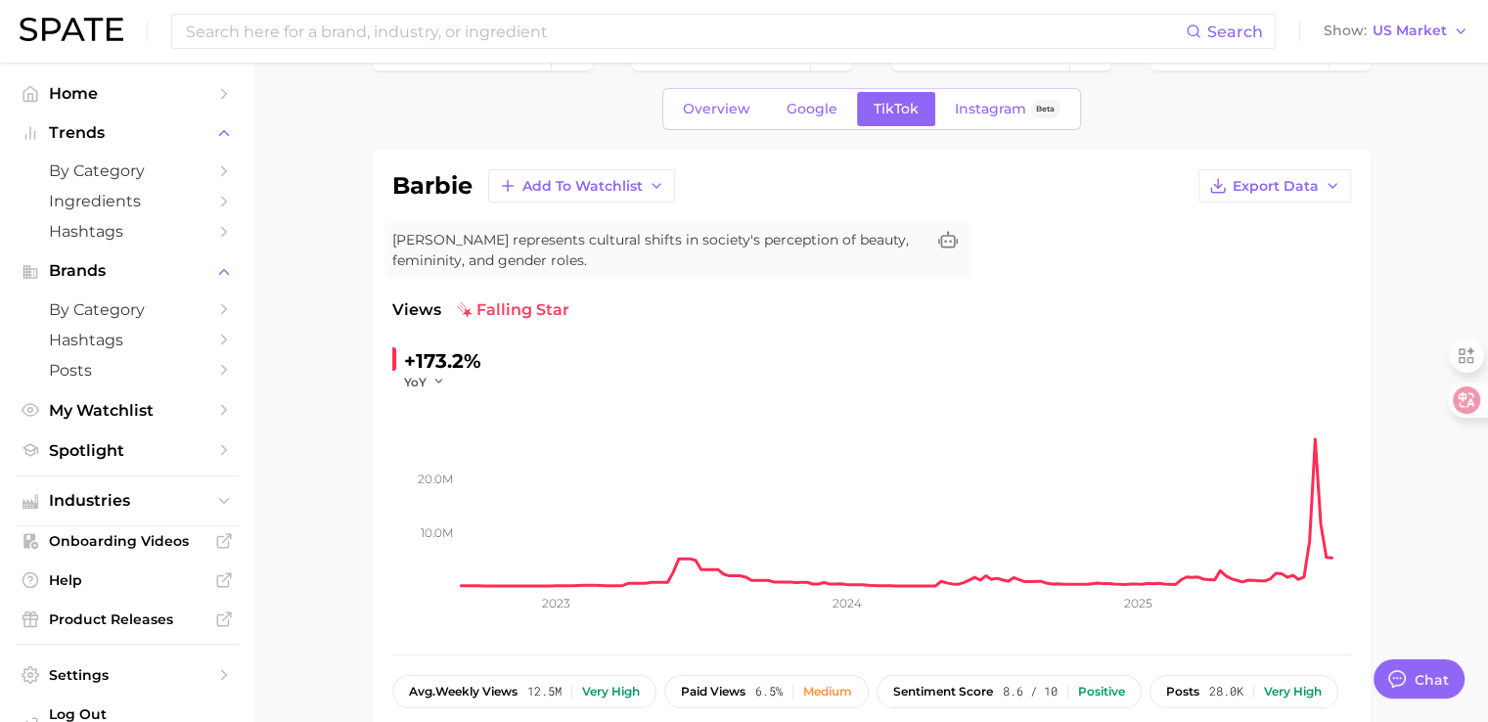
scroll to position [98, 0]
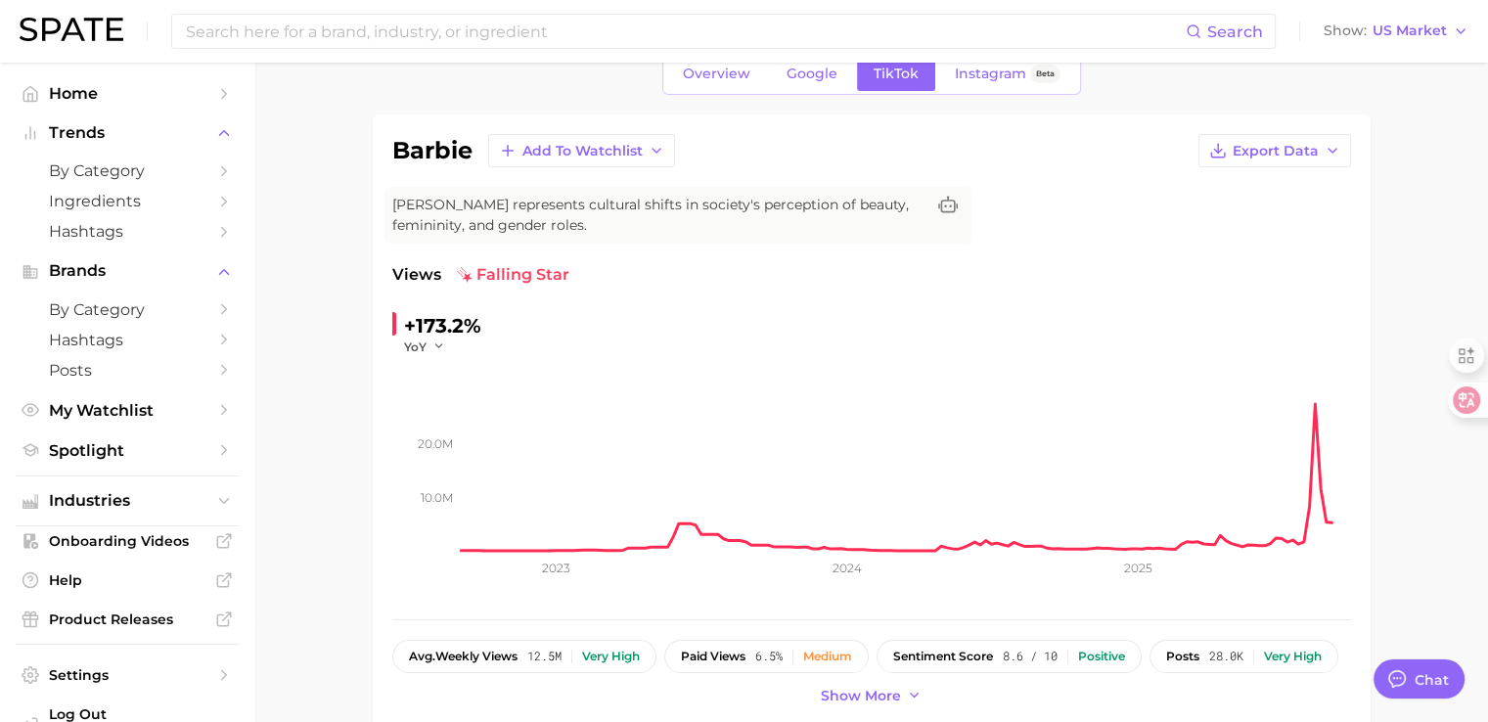
click at [1314, 275] on div "Views falling star" at bounding box center [871, 274] width 959 height 23
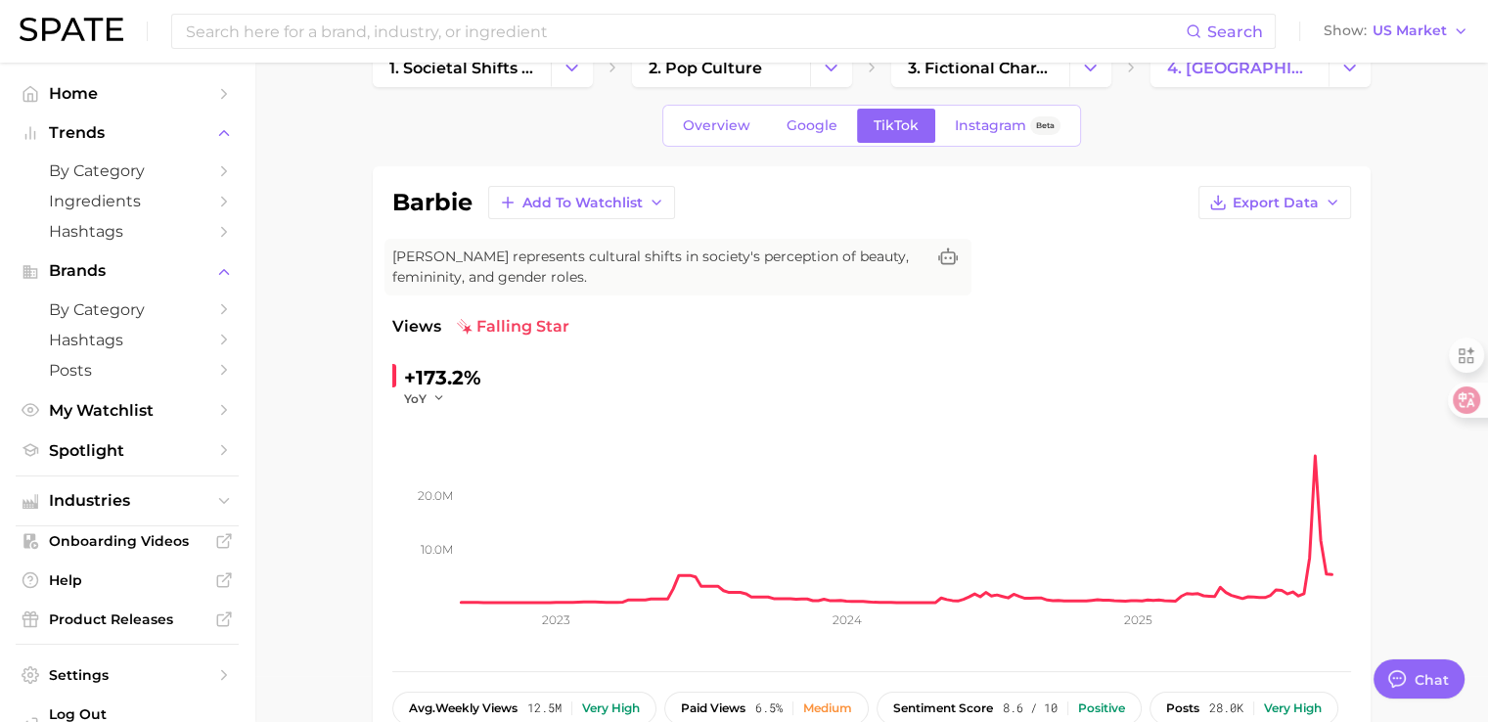
scroll to position [0, 0]
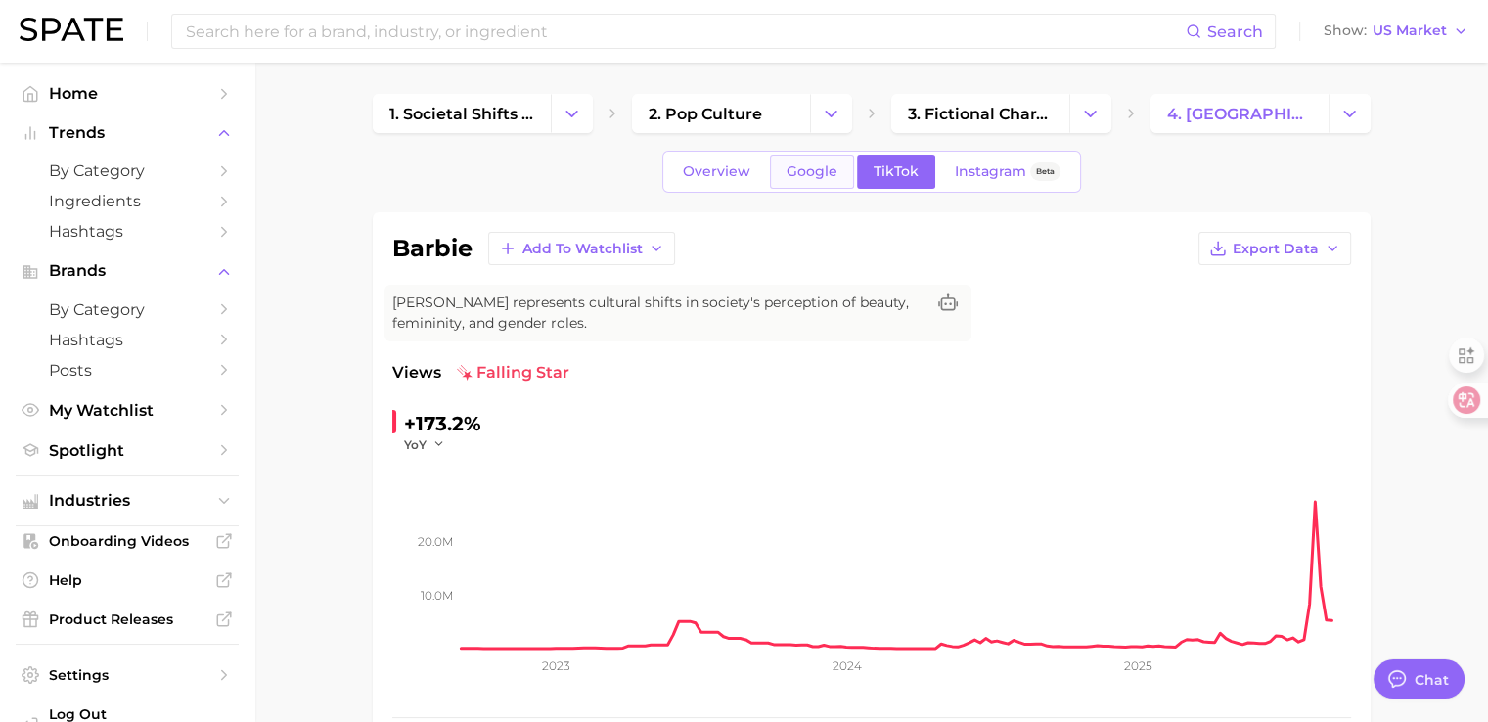
click at [830, 169] on span "Google" at bounding box center [811, 171] width 51 height 17
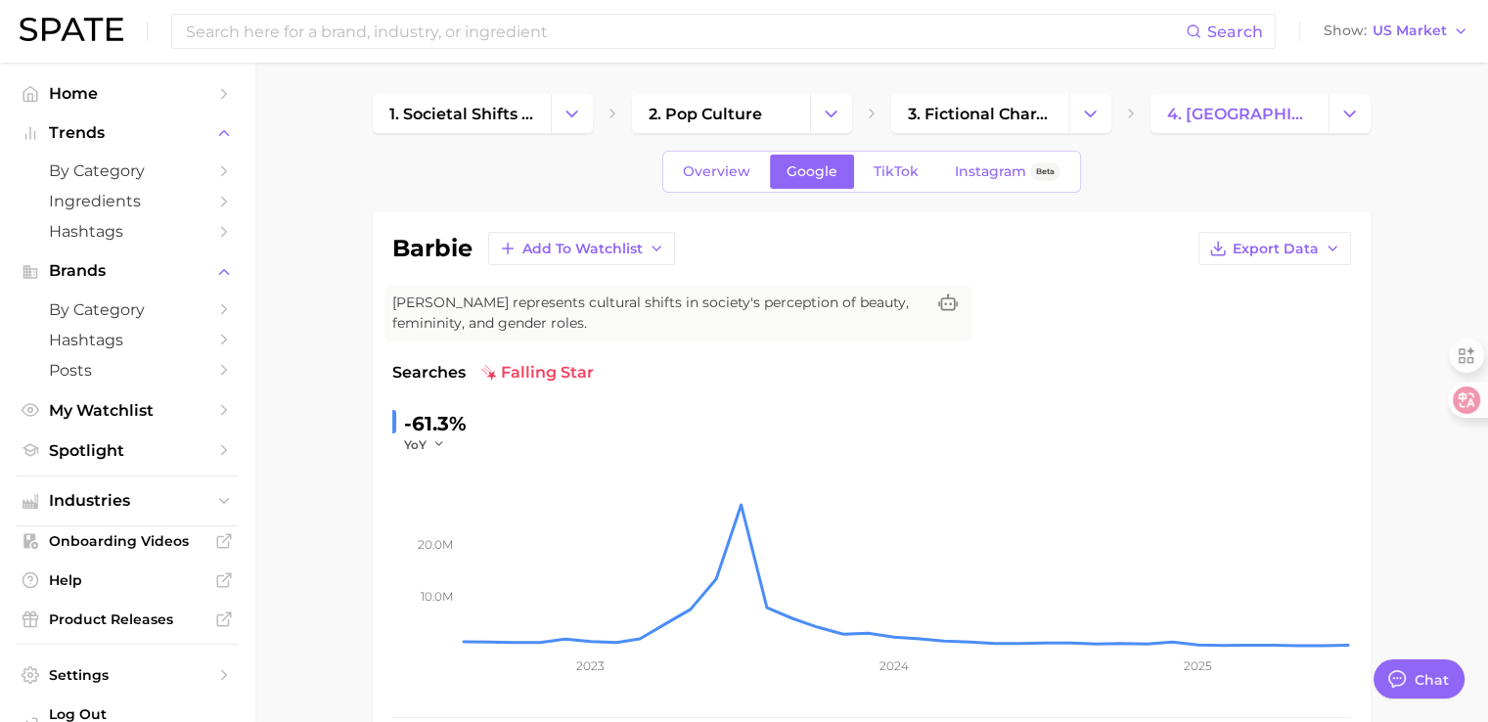
scroll to position [98, 0]
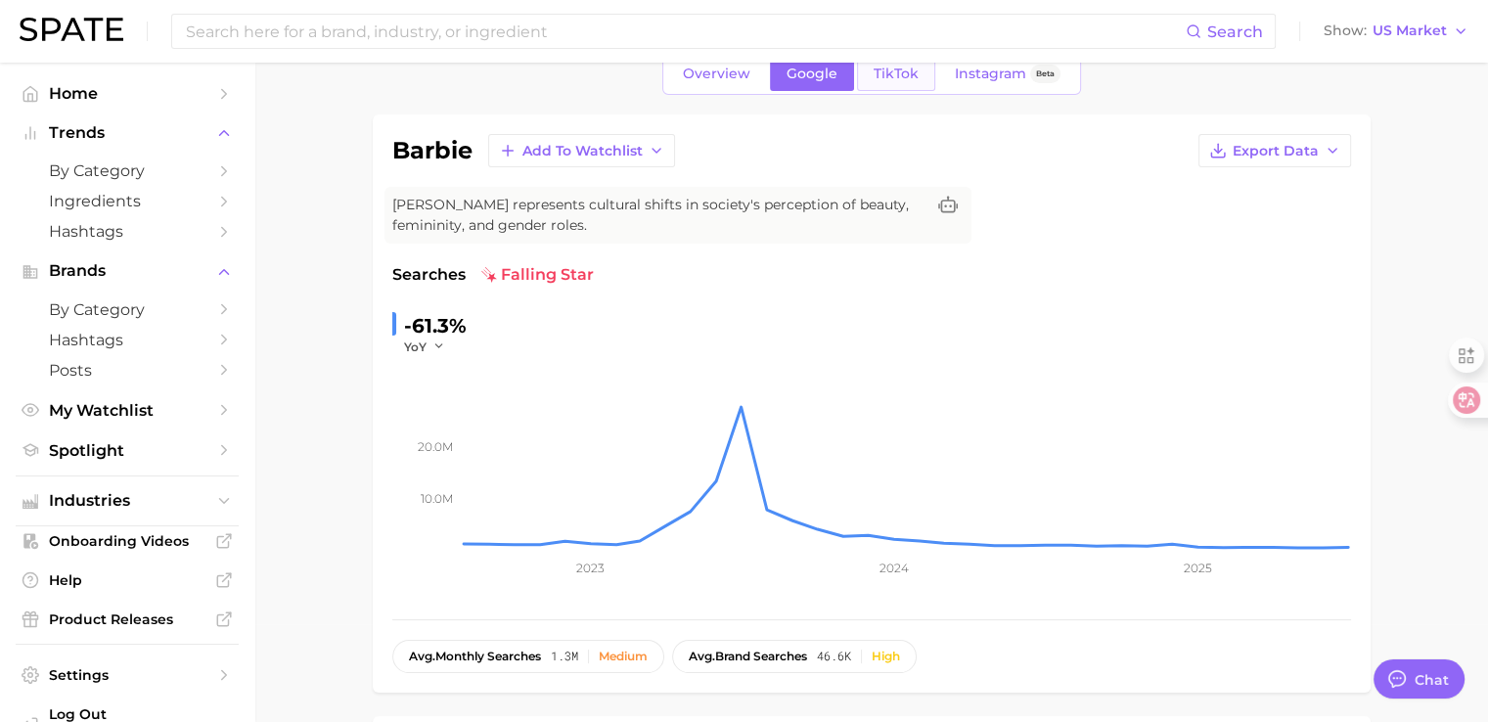
click at [874, 66] on span "TikTok" at bounding box center [896, 74] width 45 height 17
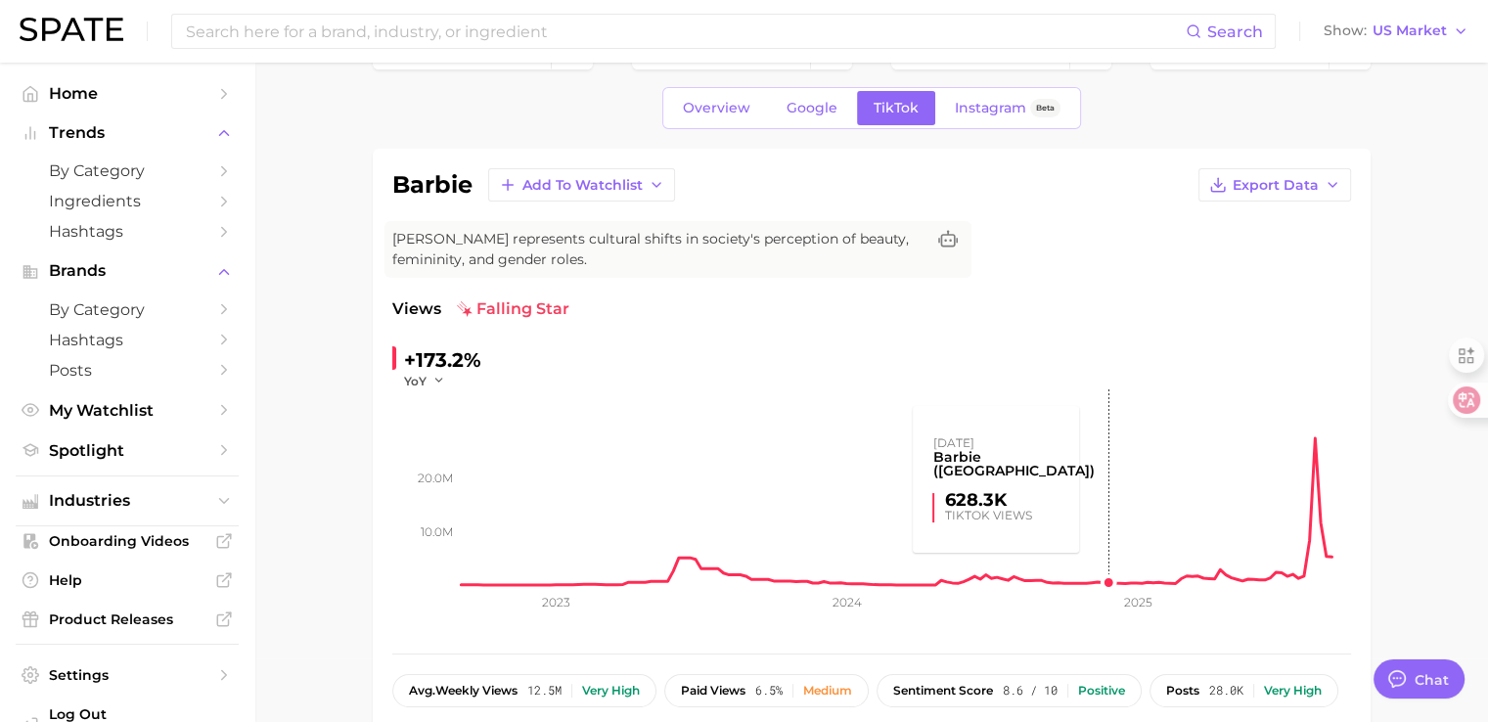
scroll to position [98, 0]
